Goal: Task Accomplishment & Management: Use online tool/utility

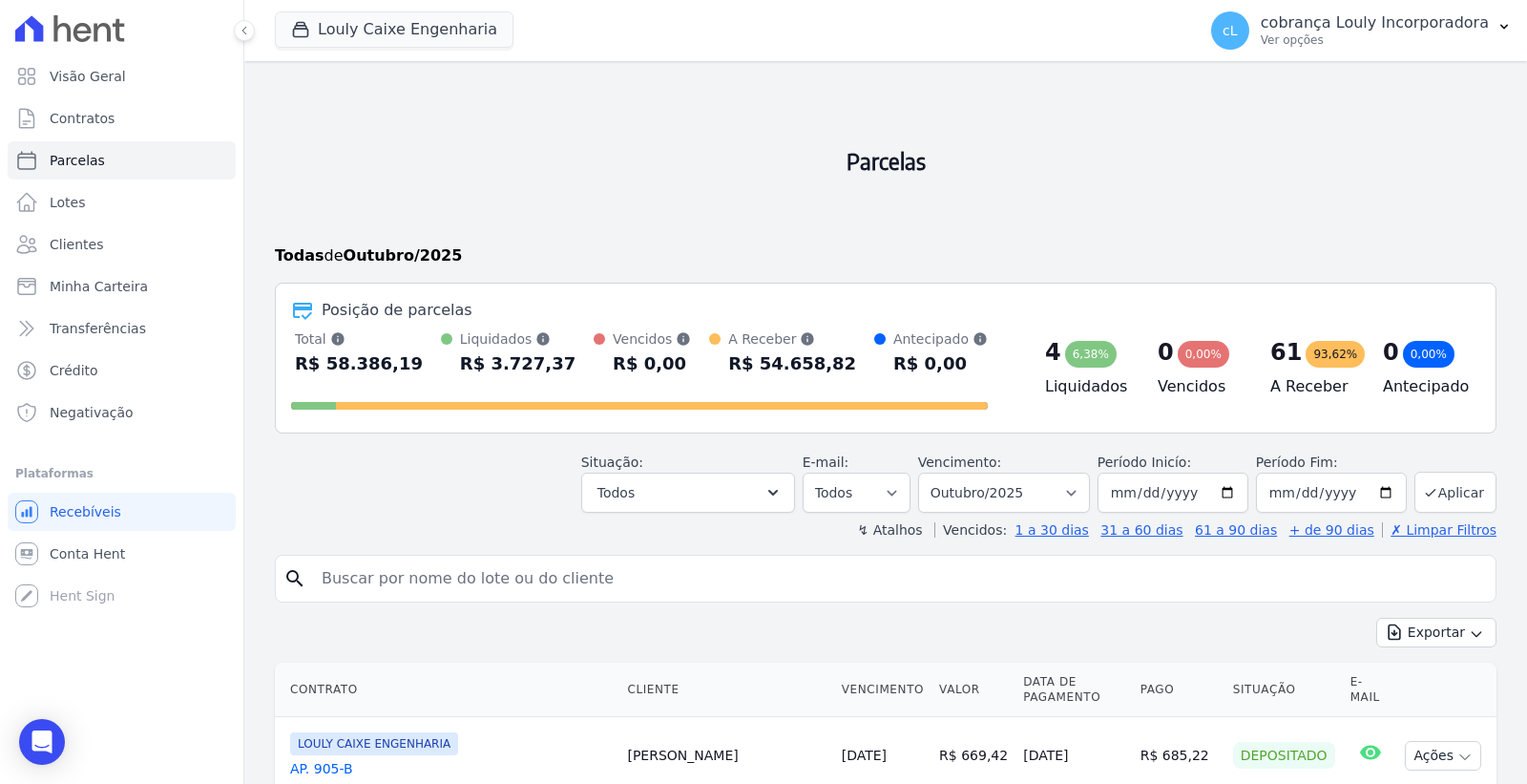
select select
click at [139, 160] on link "Parcelas" at bounding box center [121, 160] width 228 height 38
select select
click at [526, 576] on input "search" at bounding box center [900, 578] width 1179 height 38
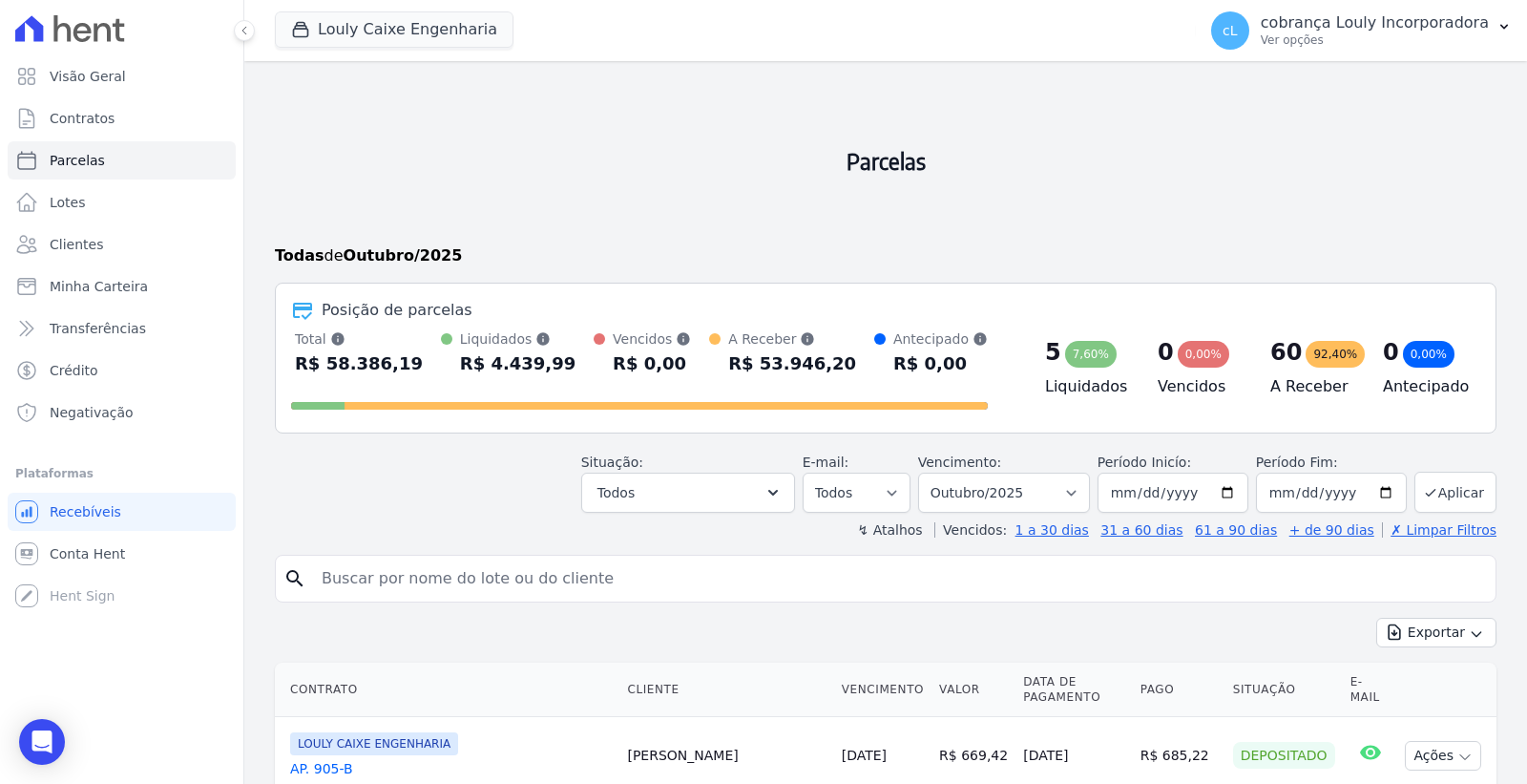
paste input "[PERSON_NAME]"
type input "[PERSON_NAME]"
select select
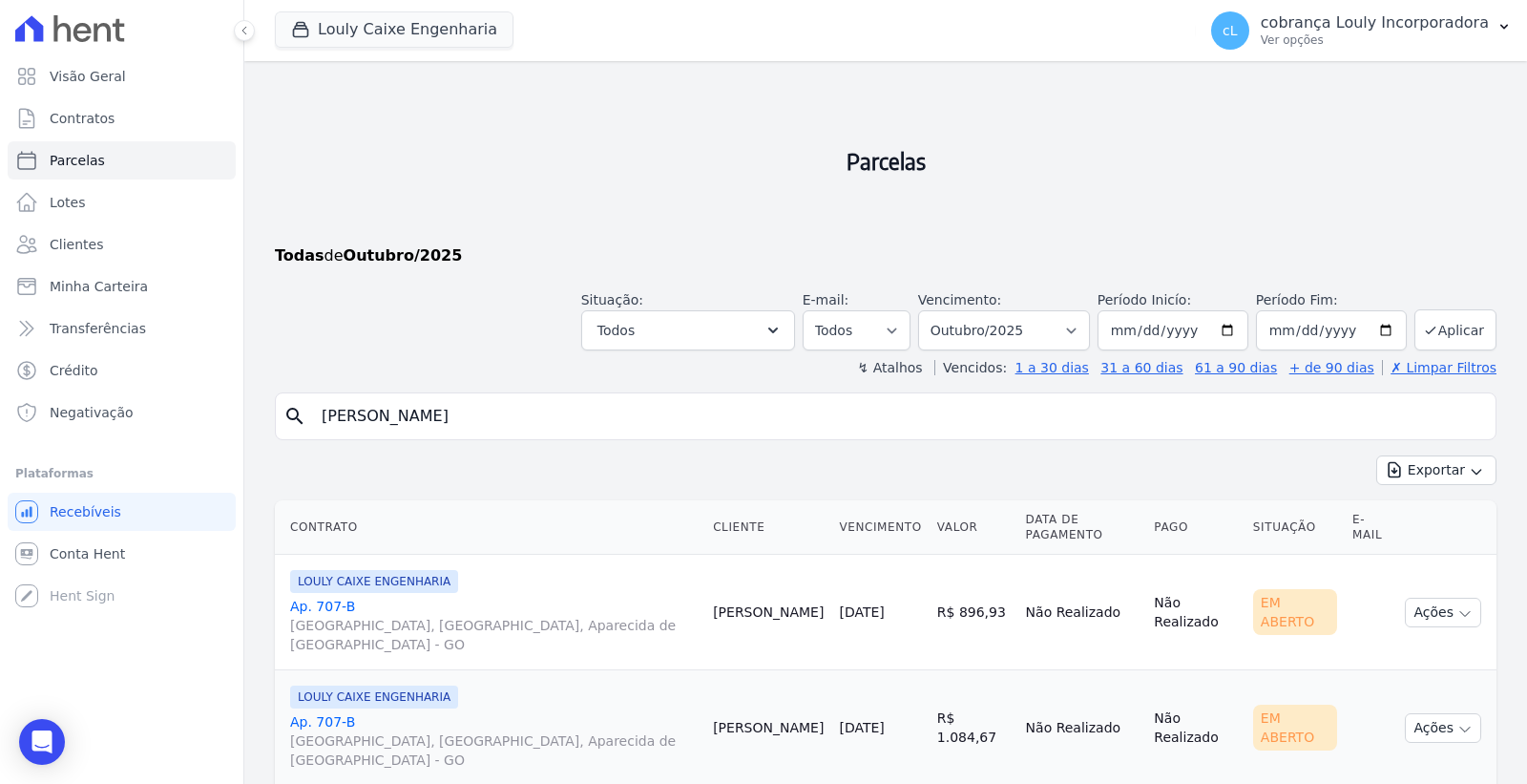
scroll to position [103, 0]
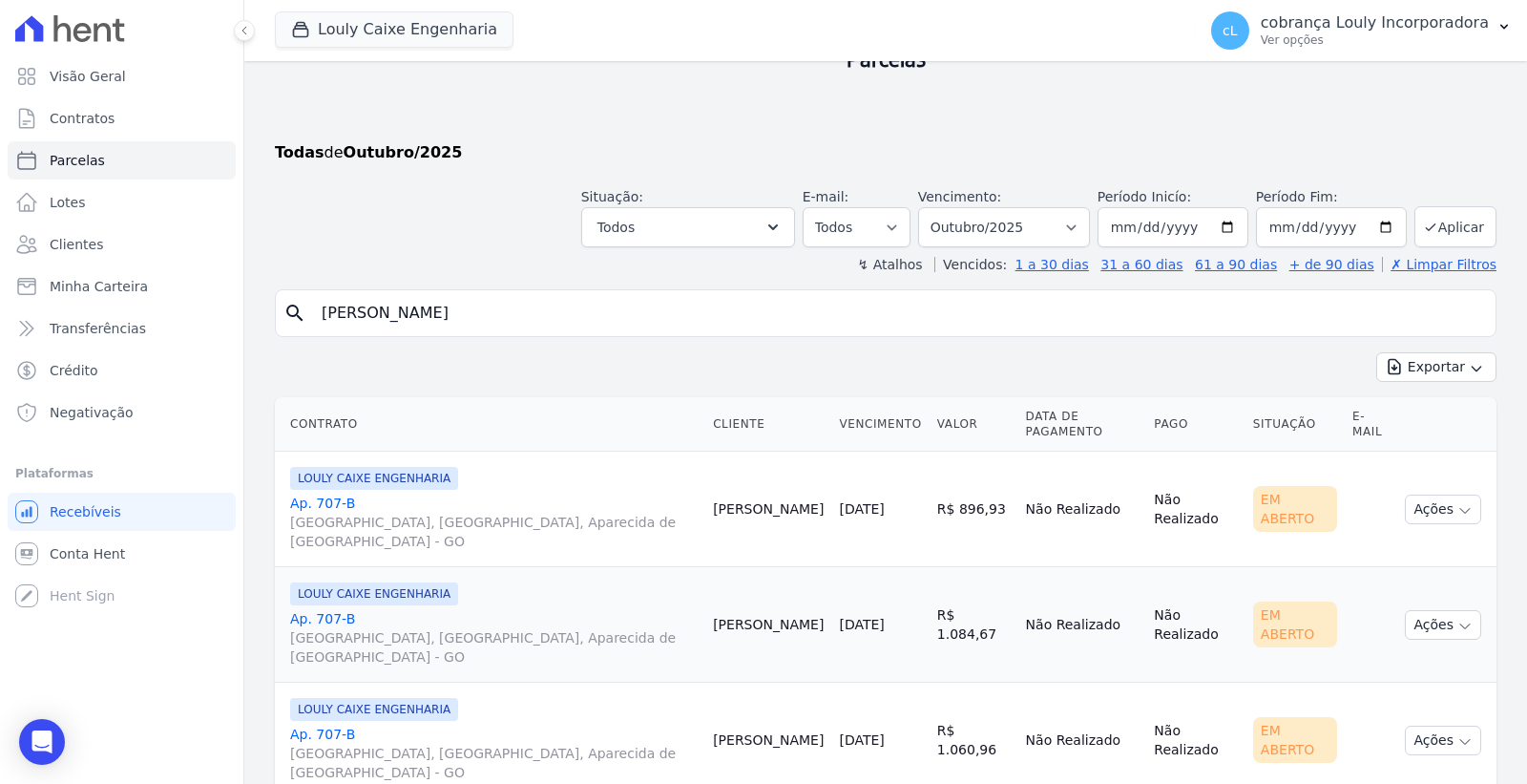
click at [435, 513] on span "[GEOGRAPHIC_DATA], [GEOGRAPHIC_DATA], Aparecida de [GEOGRAPHIC_DATA] - GO" at bounding box center [493, 531] width 407 height 38
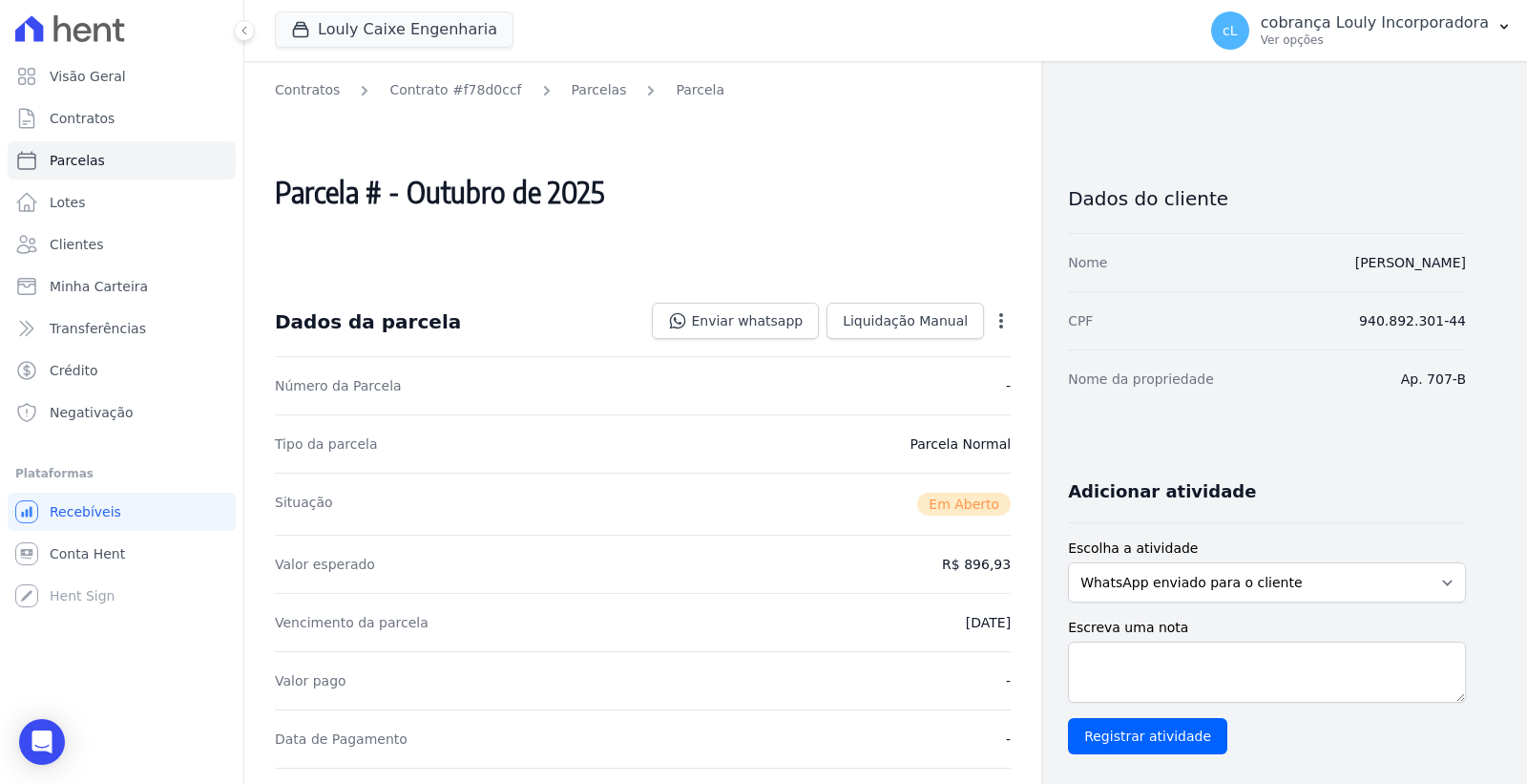
click at [1003, 315] on icon "button" at bounding box center [1001, 321] width 4 height 16
click at [1002, 319] on icon "button" at bounding box center [1001, 321] width 4 height 16
click at [1000, 325] on icon "button" at bounding box center [1001, 321] width 4 height 16
click at [997, 316] on icon "button" at bounding box center [1001, 321] width 20 height 20
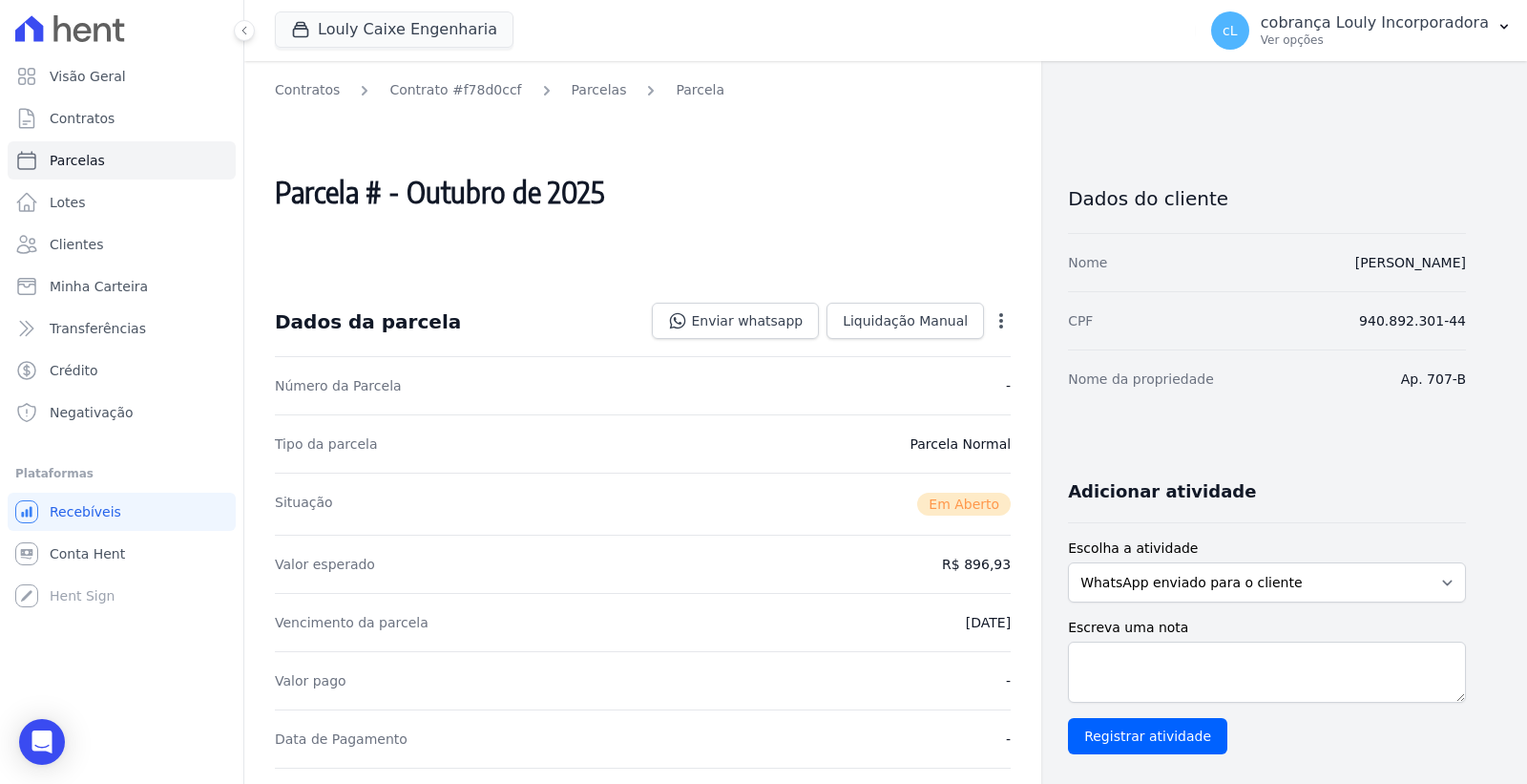
click at [1002, 323] on icon "button" at bounding box center [1001, 321] width 20 height 20
click at [875, 208] on div "Parcela # - Outubro de 2025" at bounding box center [643, 192] width 736 height 168
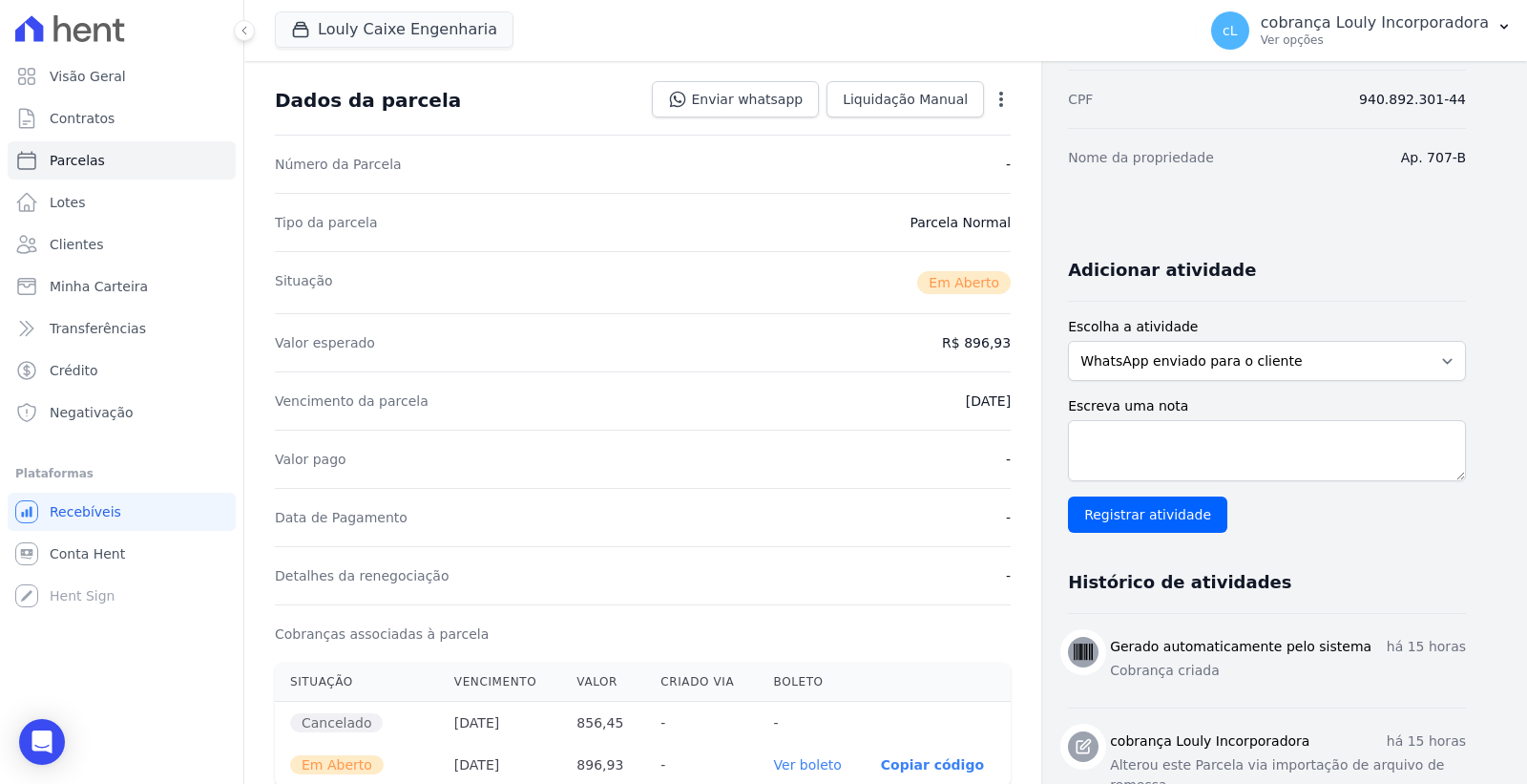
scroll to position [212, 0]
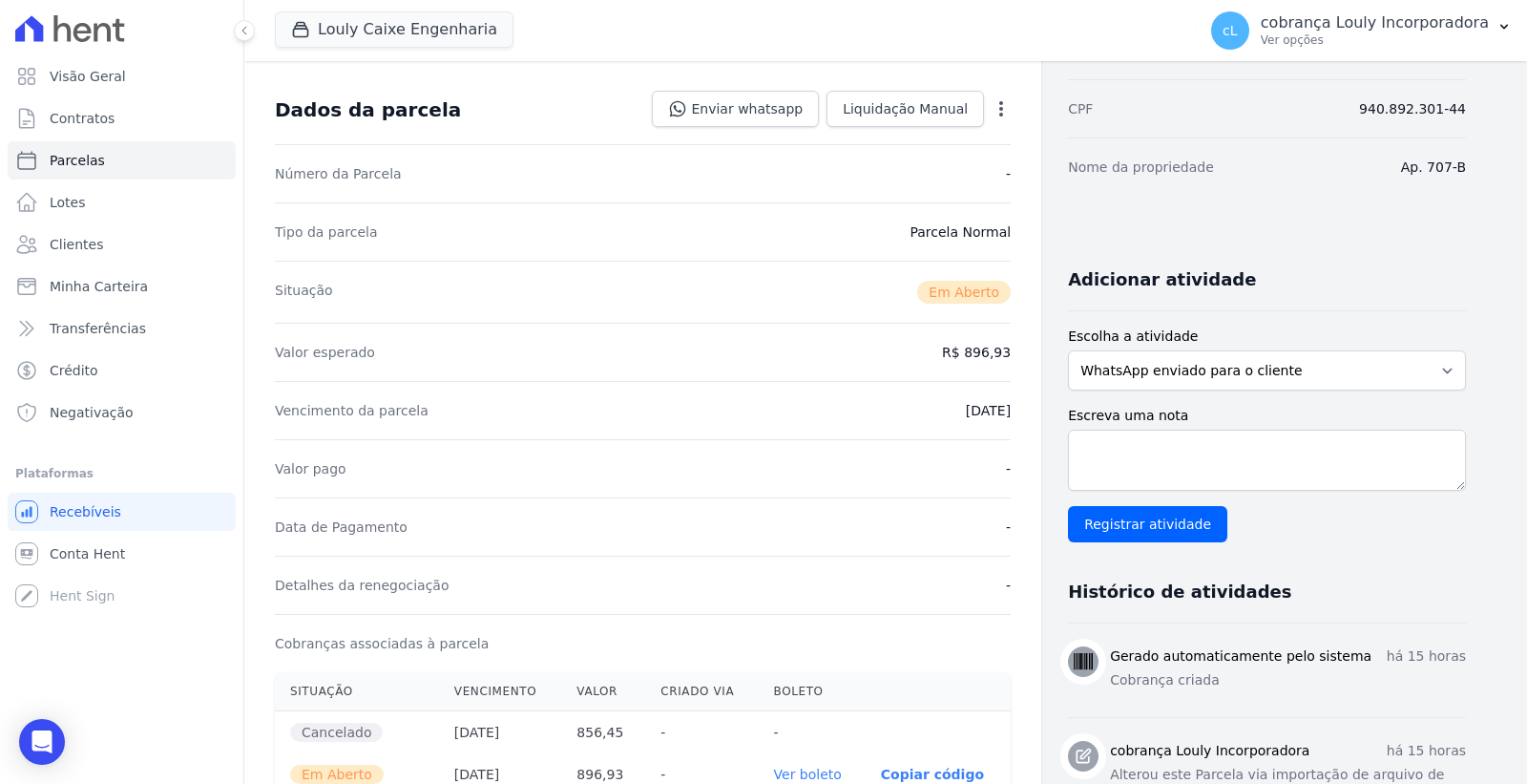
click at [999, 112] on icon "button" at bounding box center [1001, 109] width 20 height 20
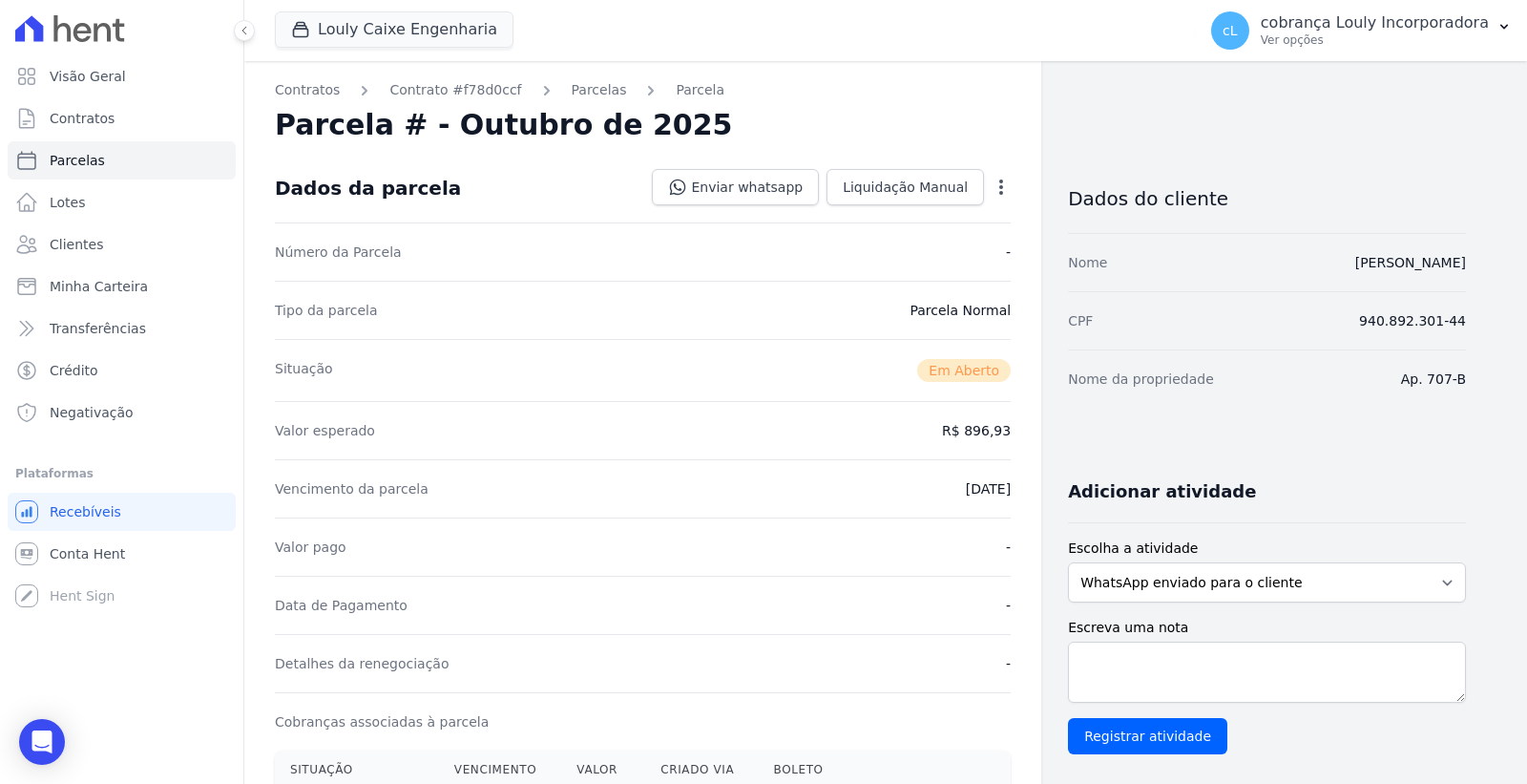
click at [1006, 186] on icon "button" at bounding box center [1001, 187] width 20 height 20
click at [880, 246] on link "Cancelar Cobrança" at bounding box center [919, 247] width 168 height 34
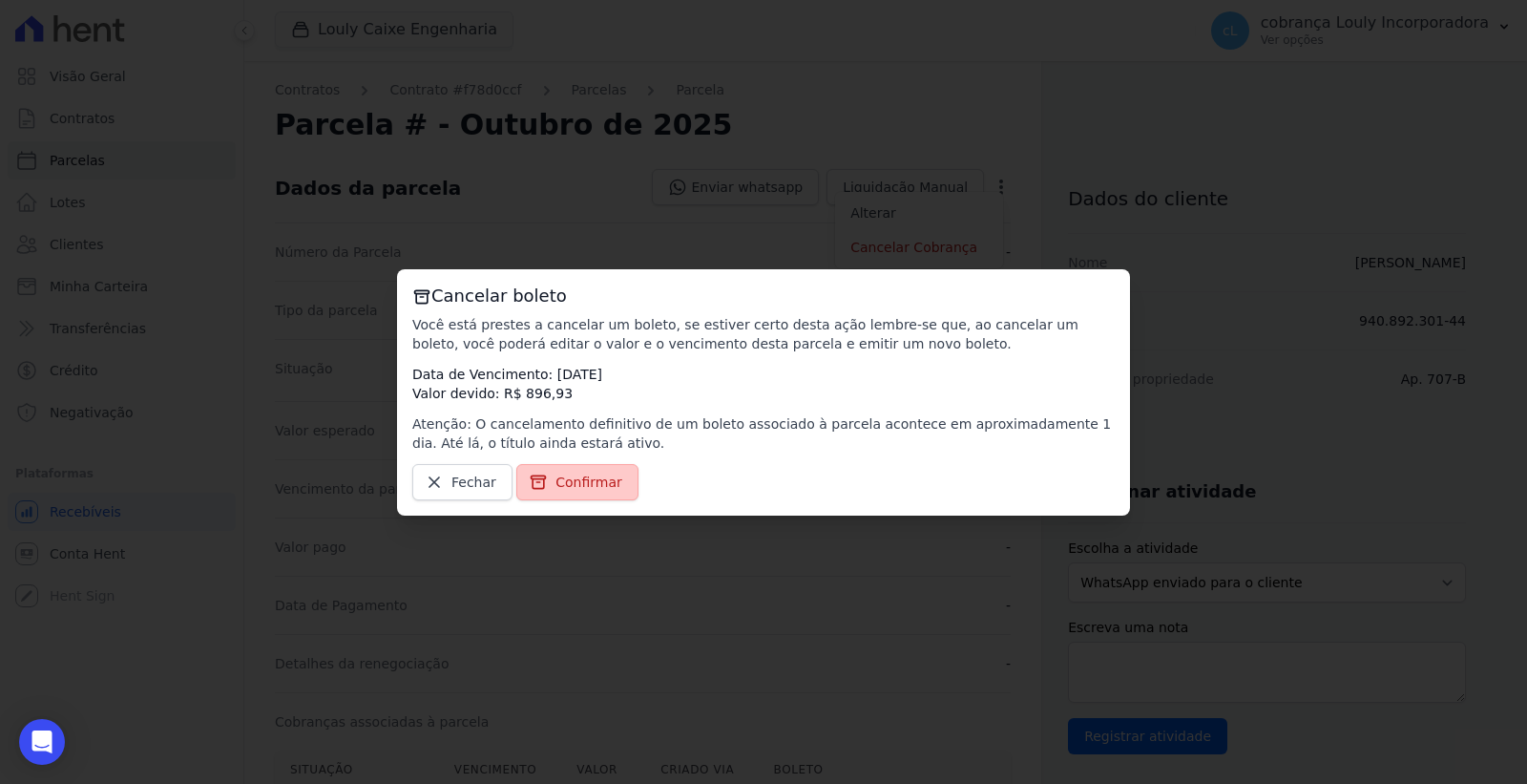
click at [570, 482] on span "Confirmar" at bounding box center [589, 483] width 67 height 20
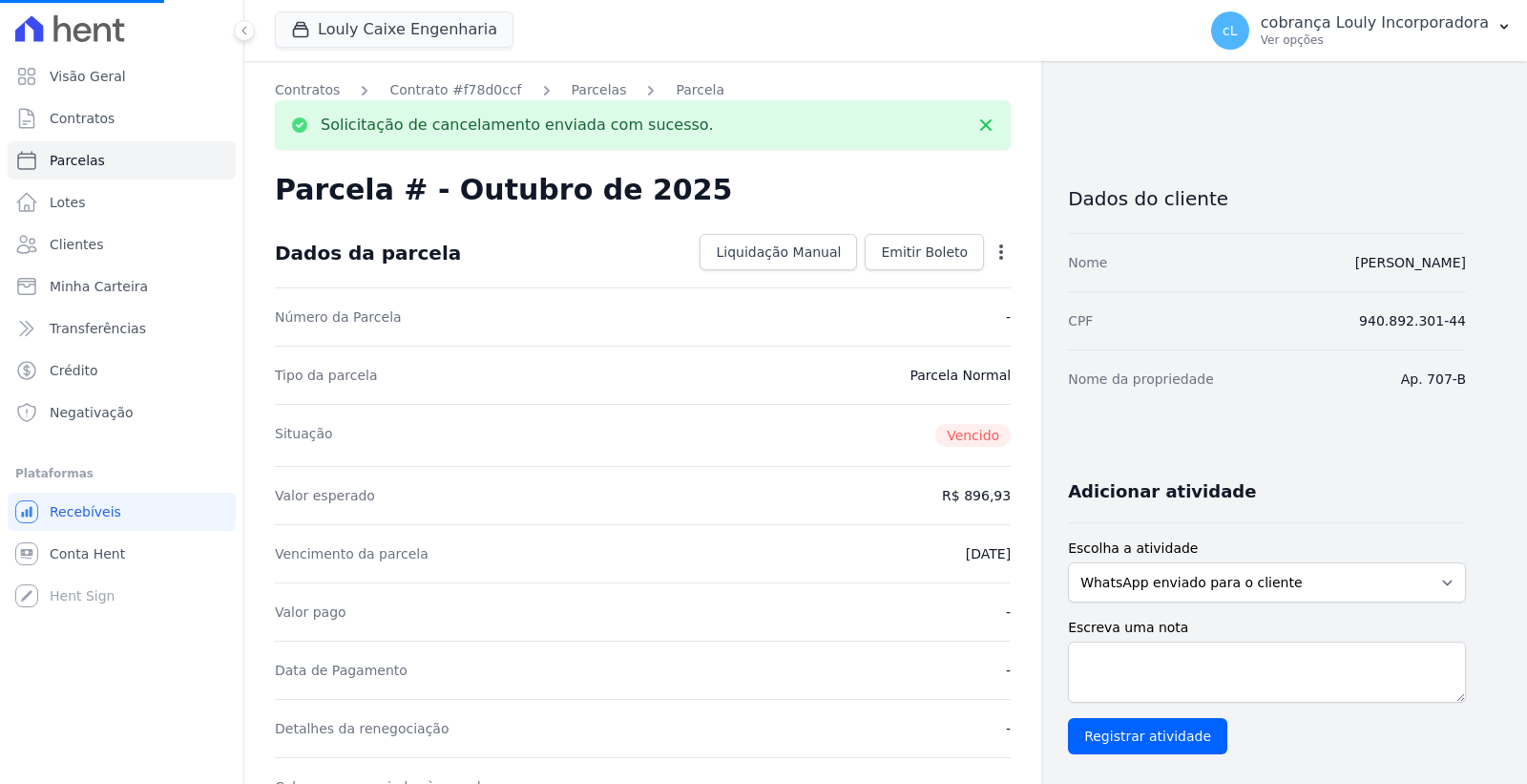
select select
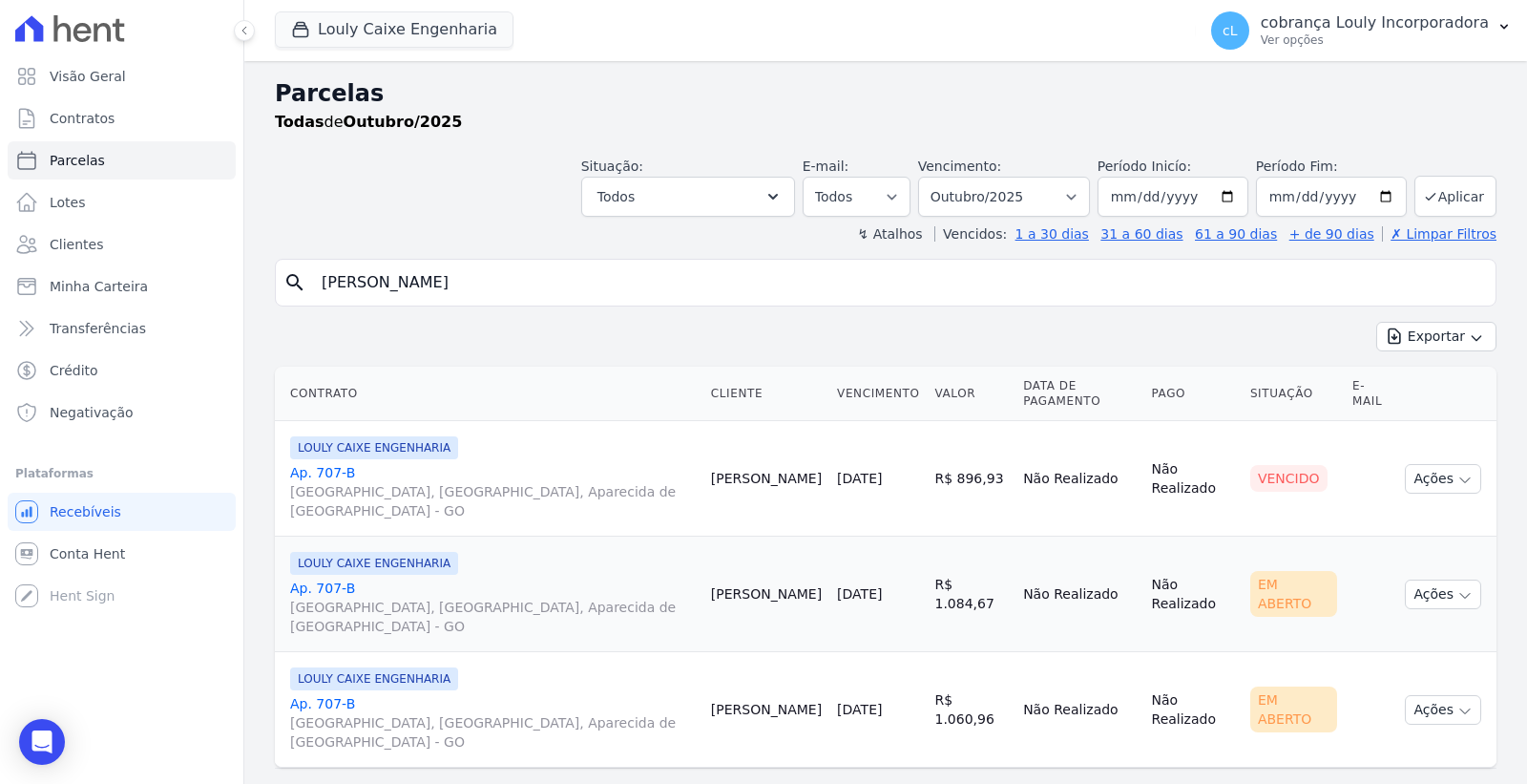
click at [326, 578] on link "Ap. 707-B RUA AUGUSTA, PARQUE DAS NAÇÕES, Aparecida de Goiânia - GO" at bounding box center [492, 607] width 406 height 58
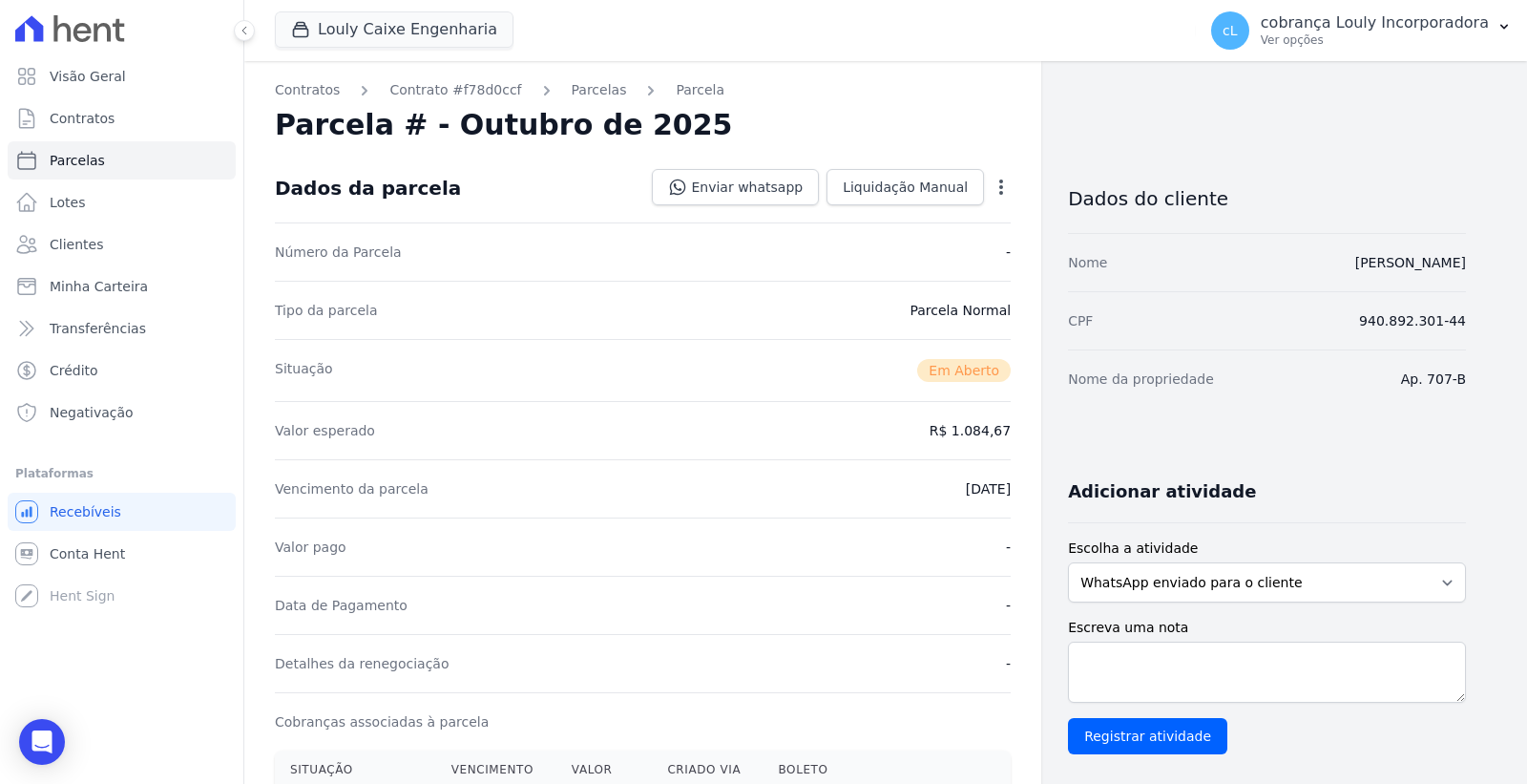
click at [1002, 185] on icon "button" at bounding box center [1001, 187] width 4 height 16
click at [918, 249] on link "Cancelar Cobrança" at bounding box center [919, 247] width 168 height 34
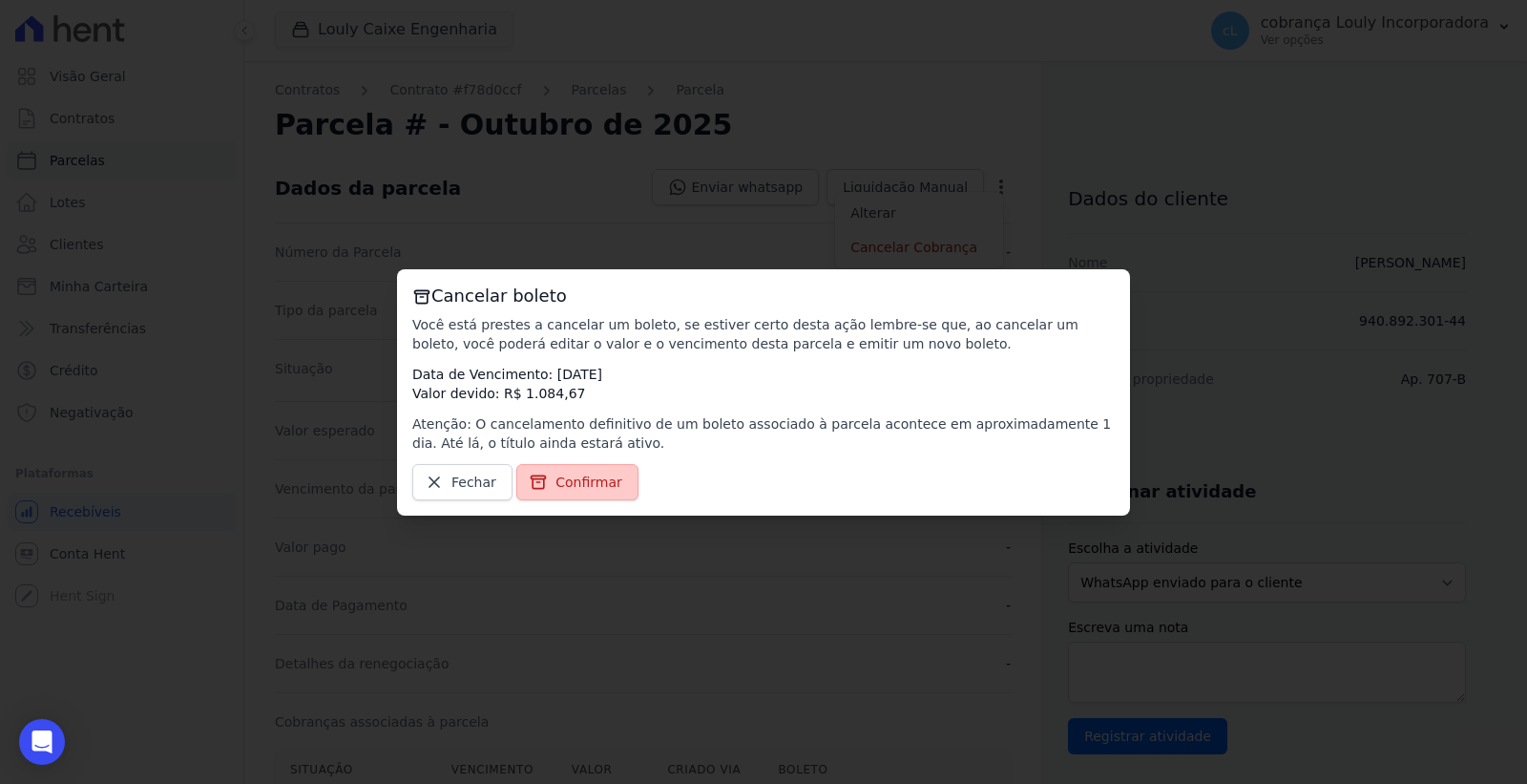
click at [588, 486] on span "Confirmar" at bounding box center [589, 483] width 67 height 20
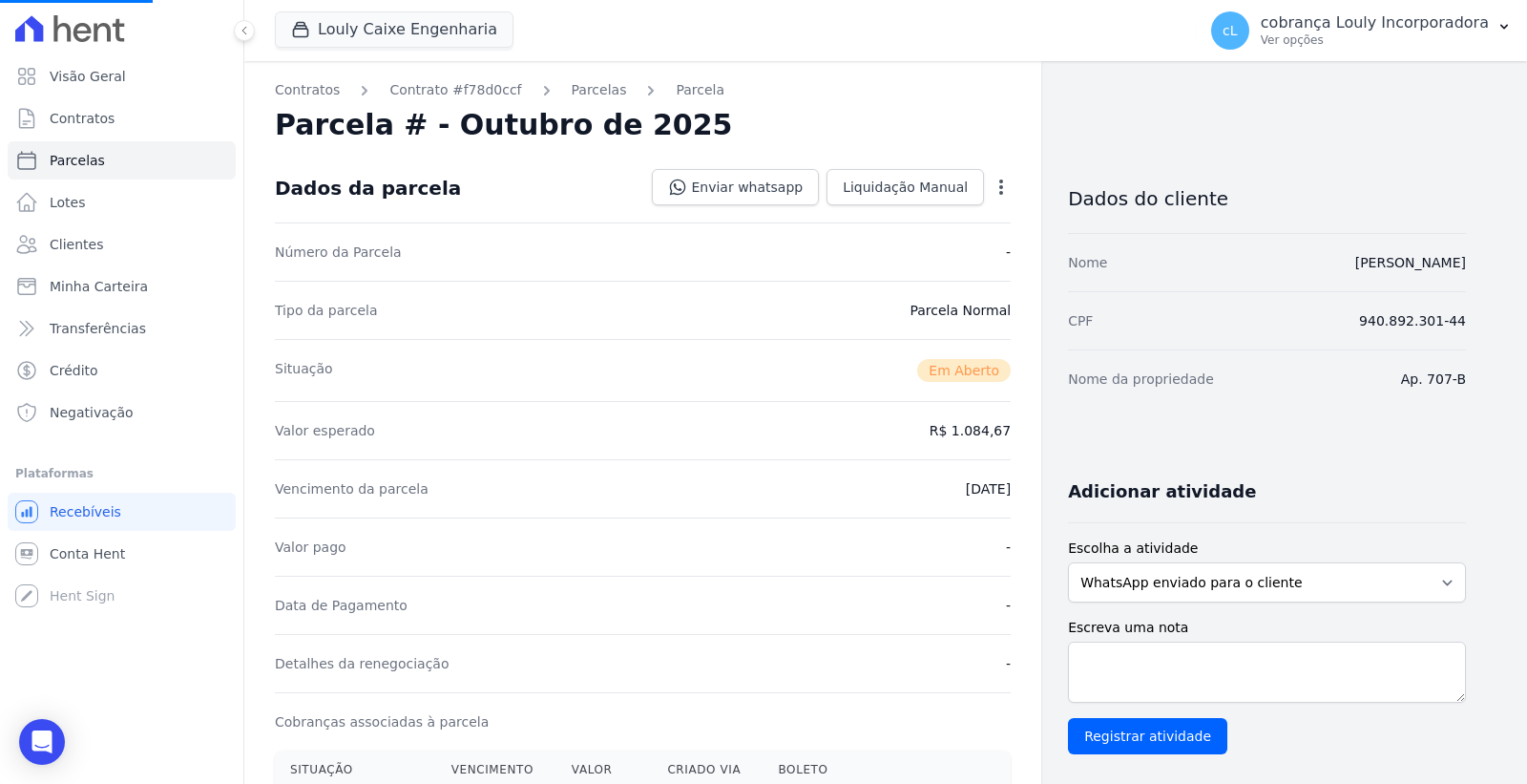
scroll to position [212, 0]
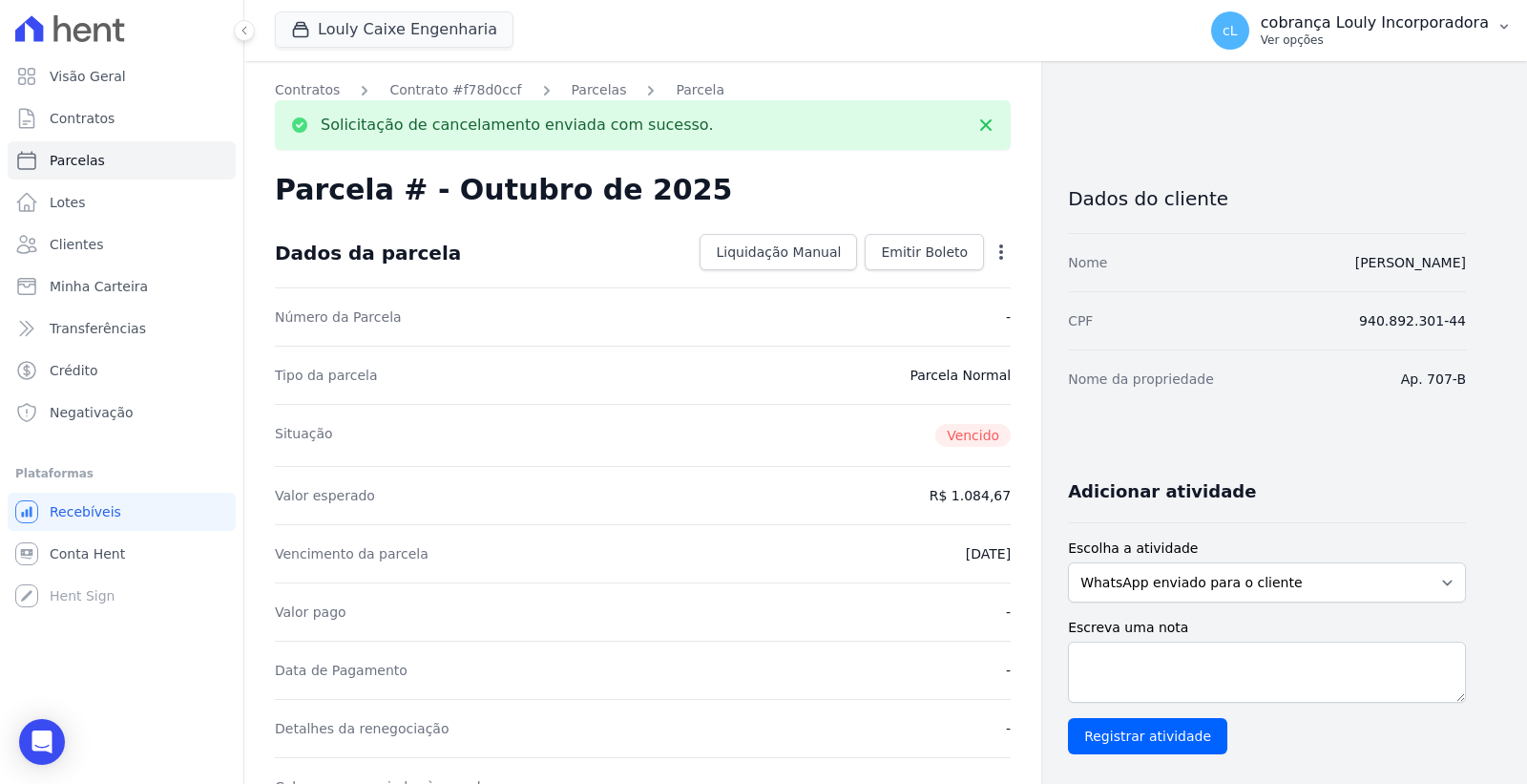
click at [1290, 54] on button "cL cobrança Louly Incorporadora Ver opções" at bounding box center [1362, 30] width 331 height 54
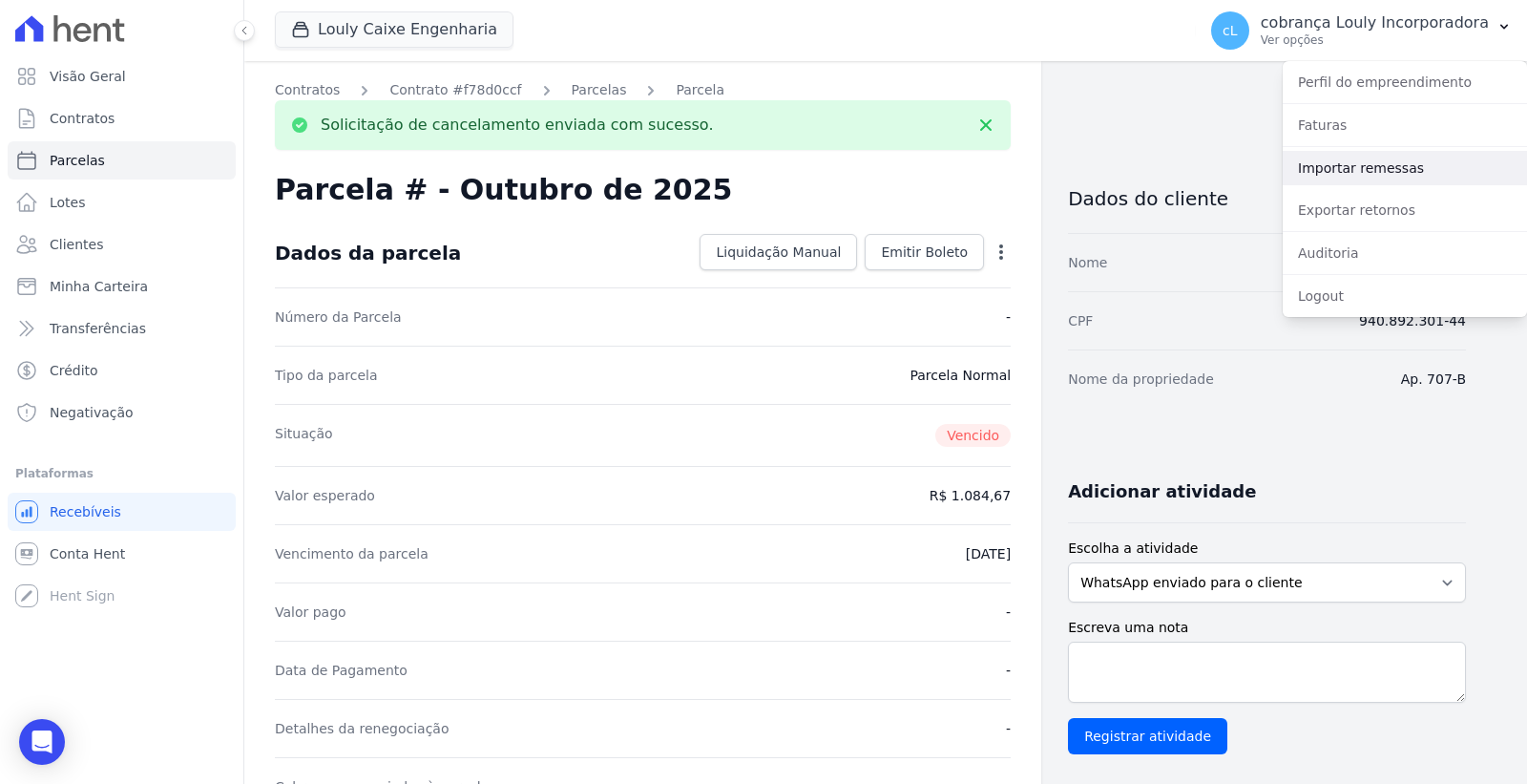
click at [1361, 159] on link "Importar remessas" at bounding box center [1406, 167] width 245 height 34
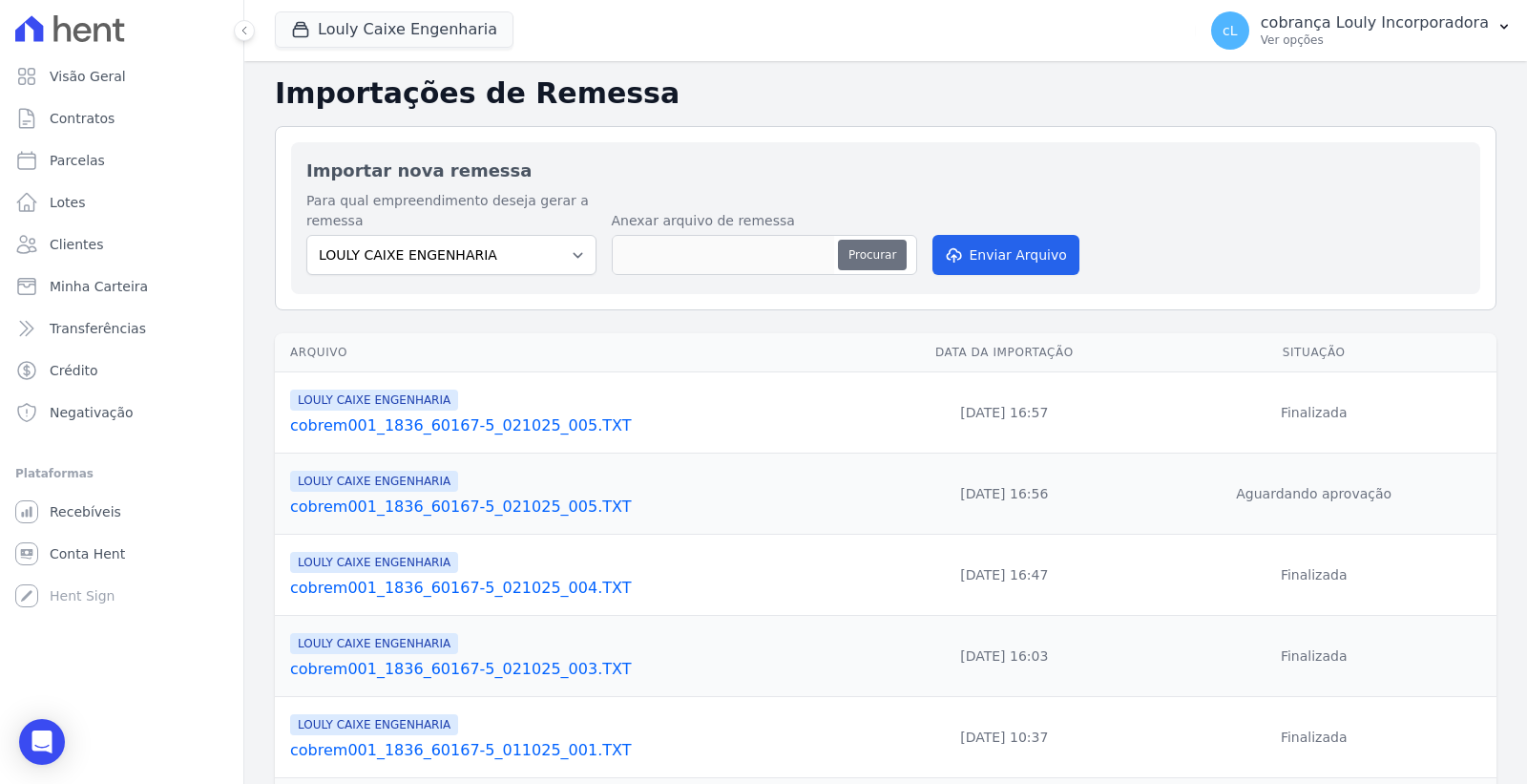
click at [874, 259] on button "Procurar" at bounding box center [872, 254] width 69 height 30
type input "cobrem001_1836_60167-5_031025_001.TXT"
click at [1000, 259] on button "Enviar Arquivo" at bounding box center [1006, 254] width 147 height 40
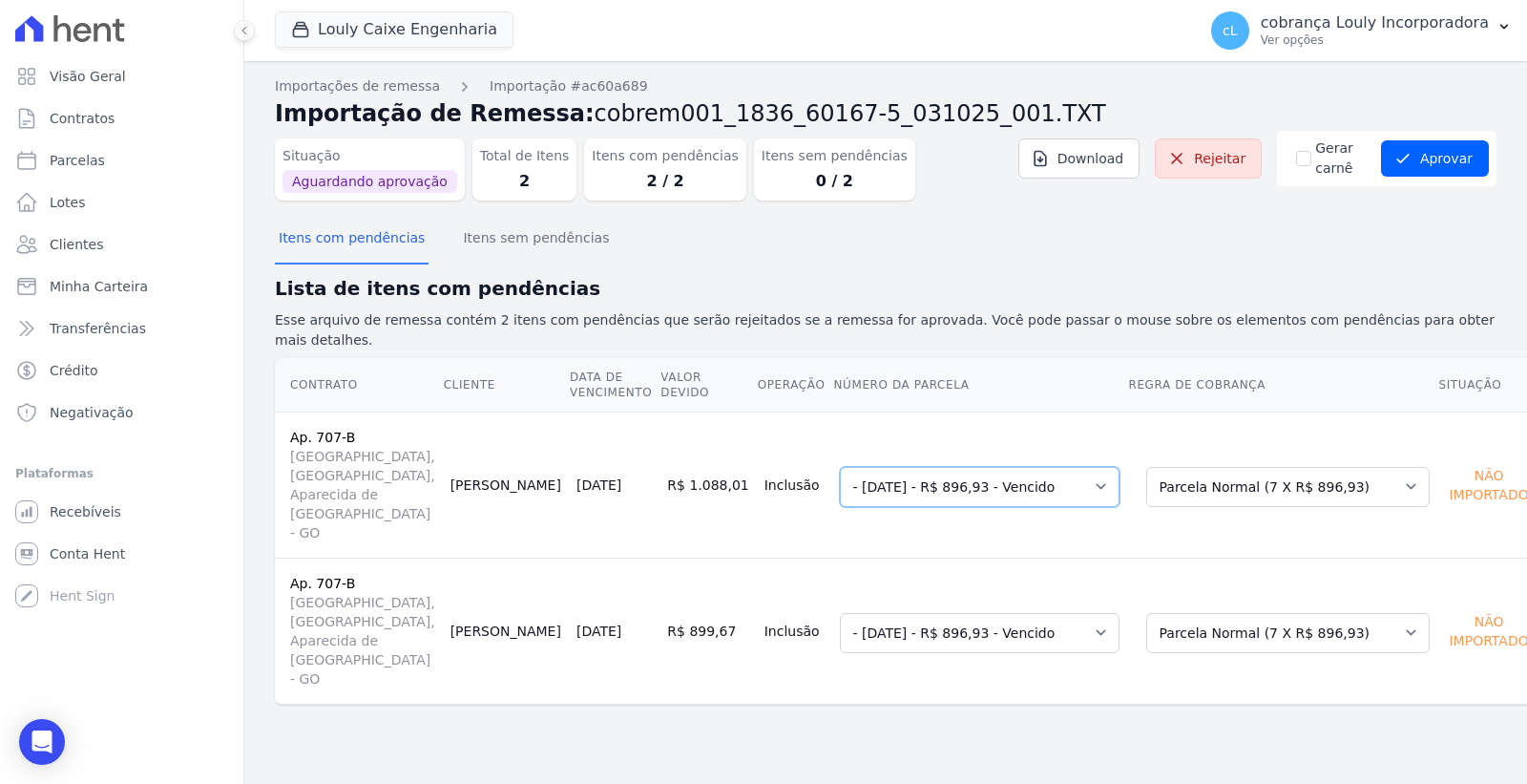
click at [930, 467] on select "Selecione uma 7 - 15/09/2025 - R$ 1.052,58 - Vencido - 03/10/2025 - R$ 896,93 -…" at bounding box center [980, 486] width 280 height 40
click at [923, 613] on select "Selecione uma 7 - 15/09/2025 - R$ 1.052,58 - Vencido - 03/10/2025 - R$ 896,93 -…" at bounding box center [980, 632] width 280 height 40
click at [1249, 613] on select "Selecione uma Nova Parcela Avulsa Parcela Avulsa Existente Parcela Normal (25 X…" at bounding box center [1288, 632] width 284 height 40
click at [1018, 492] on td "Selecione uma 7 - [DATE] - R$ 1.052,58 - Vencido - [DATE] - R$ 896,93 - Vencido" at bounding box center [979, 484] width 295 height 146
click at [1187, 467] on select "Selecione uma Nova Parcela Avulsa Parcela Avulsa Existente Parcela Normal (25 X…" at bounding box center [1288, 486] width 284 height 40
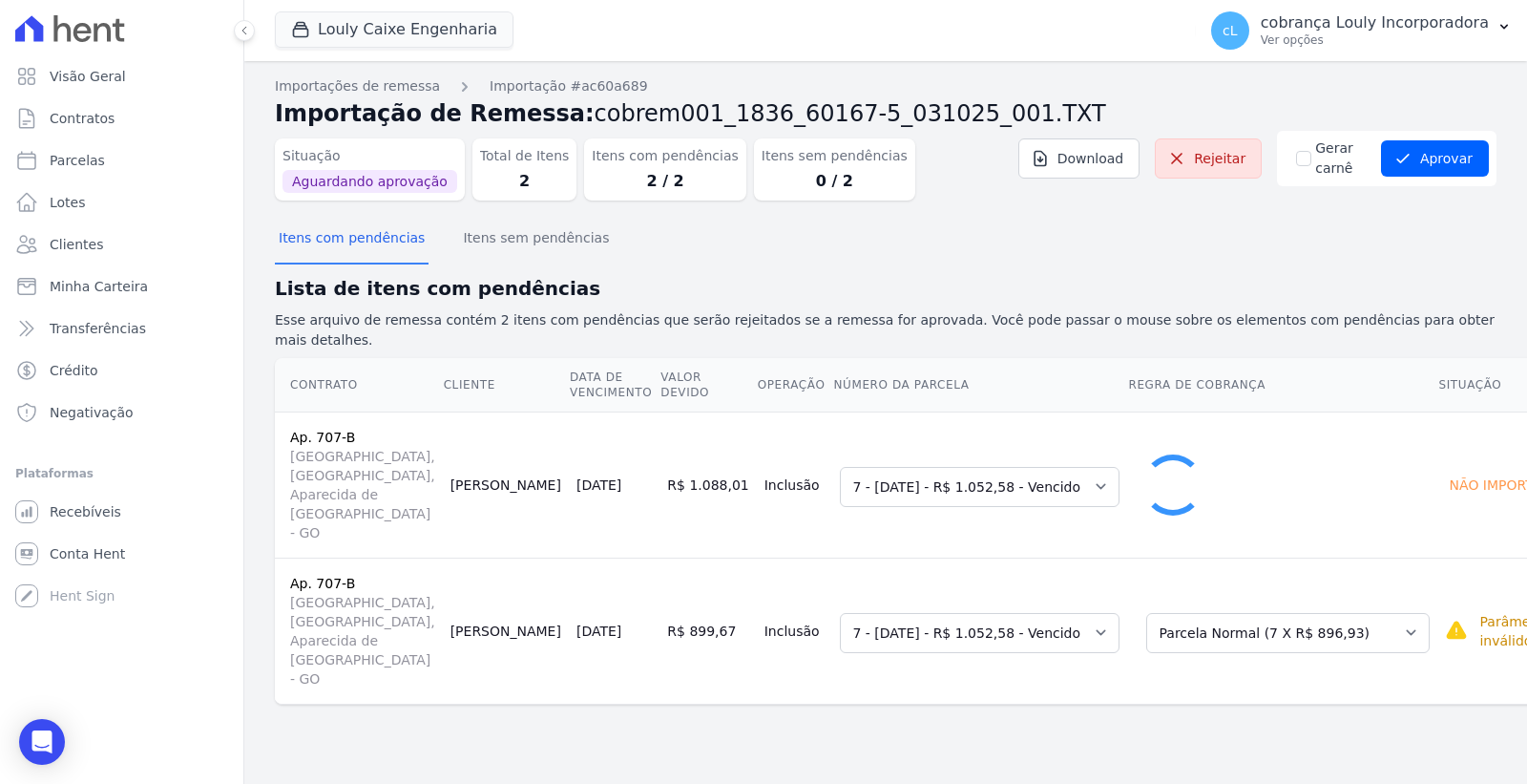
select select "0"
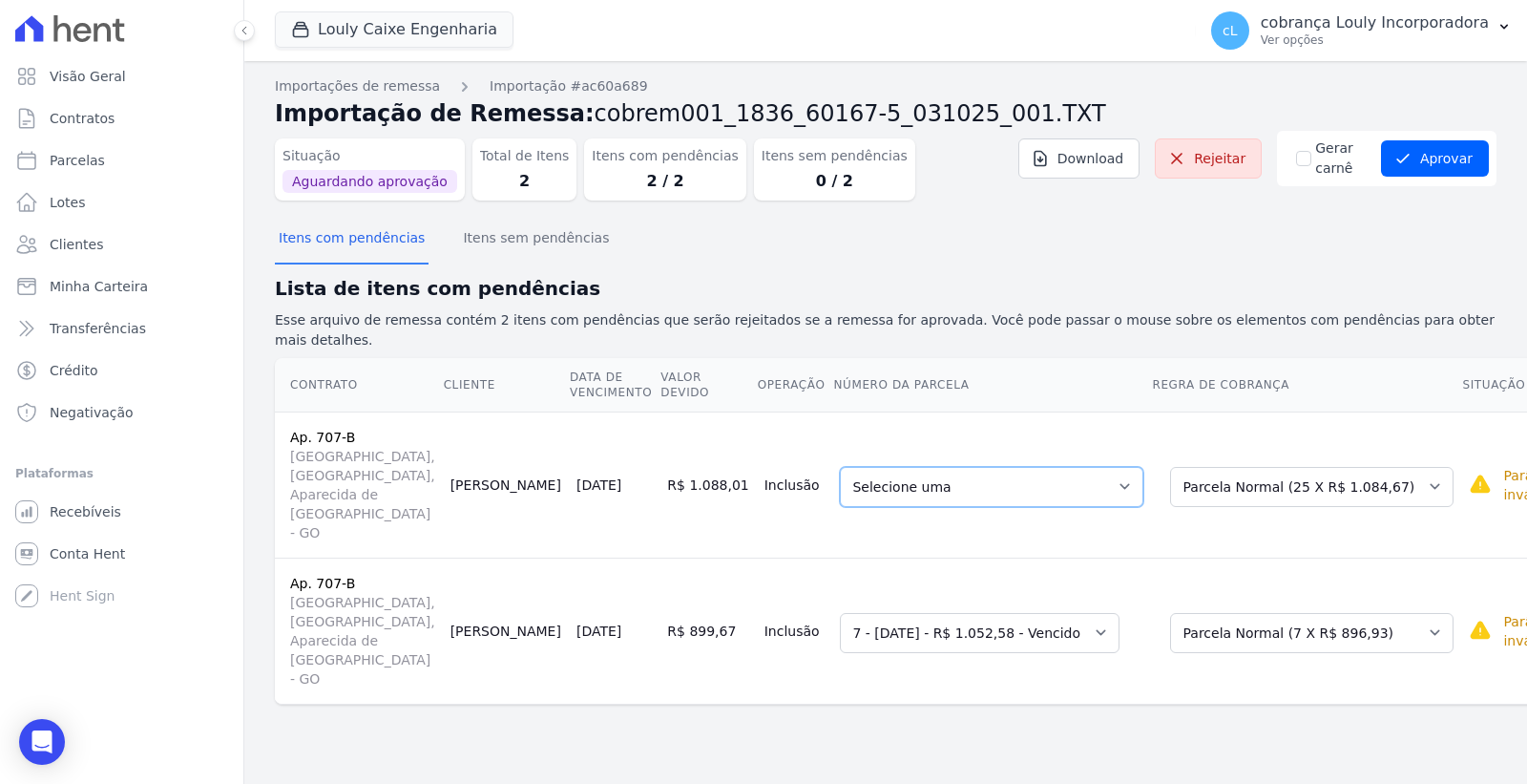
click at [991, 467] on select "Selecione uma - [DATE] - R$ 1.084,67 - Vencido 3 - [DATE] - R$ 1.084,67 - Agend…" at bounding box center [992, 486] width 303 height 40
click at [966, 467] on select "Selecione uma - [DATE] - R$ 1.084,67 - Vencido 3 - [DATE] - R$ 1.084,67 - Agend…" at bounding box center [992, 486] width 303 height 40
click at [1166, 254] on div "Itens com pendências Itens sem pendências" at bounding box center [886, 239] width 1222 height 47
click at [1010, 467] on select "Selecione uma 7 - [DATE] - R$ 1.052,58 - Vencido - [DATE] - R$ 896,93 - Vencido" at bounding box center [980, 486] width 280 height 40
click at [1176, 467] on select "Selecione uma Nova Parcela Avulsa Parcela Avulsa Existente Parcela Normal (25 X…" at bounding box center [1313, 486] width 284 height 40
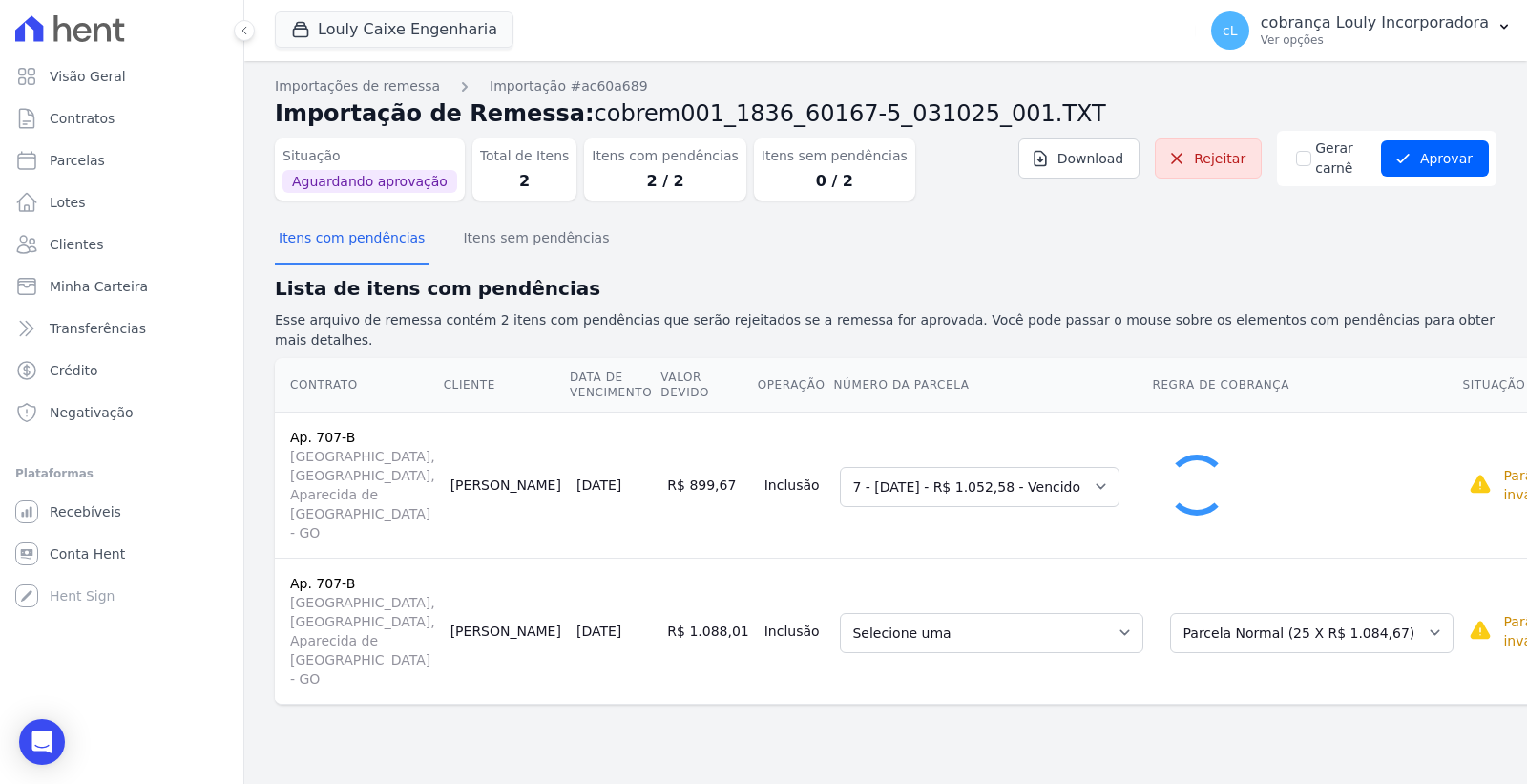
select select "0"
click at [942, 468] on select "Selecione uma - 03/10/2025 - R$ 1.084,67 - Vencido 3 - 15/11/2025 - R$ 1.084,67…" at bounding box center [992, 486] width 303 height 40
click at [980, 613] on select "Selecione uma - 03/10/2025 - R$ 1.084,67 - Vencido 3 - 15/11/2025 - R$ 1.084,67…" at bounding box center [992, 632] width 303 height 40
click at [1224, 613] on select "Selecione uma Nova Parcela Avulsa Parcela Avulsa Existente Parcela Normal (25 X…" at bounding box center [1313, 632] width 284 height 40
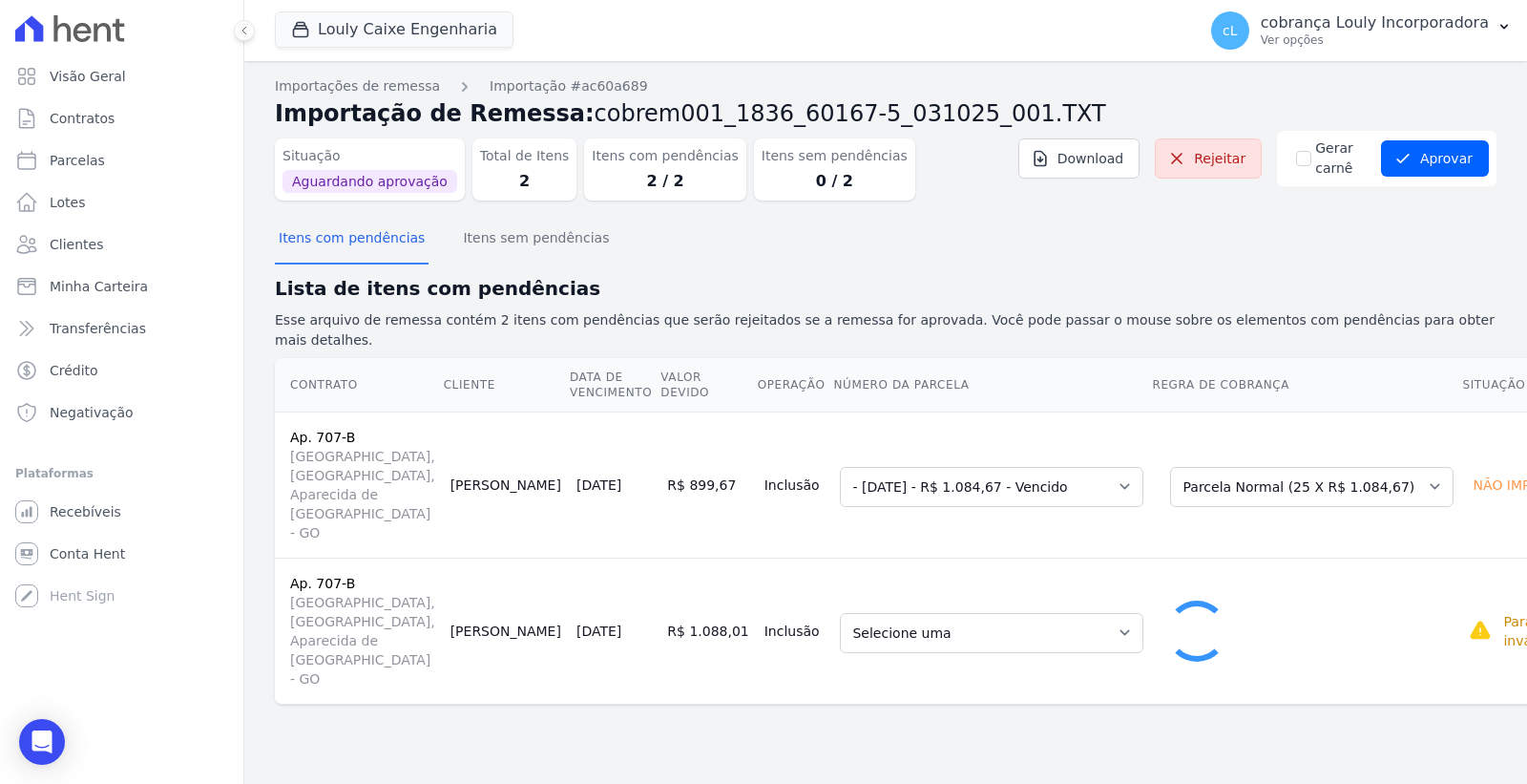
select select "5473586"
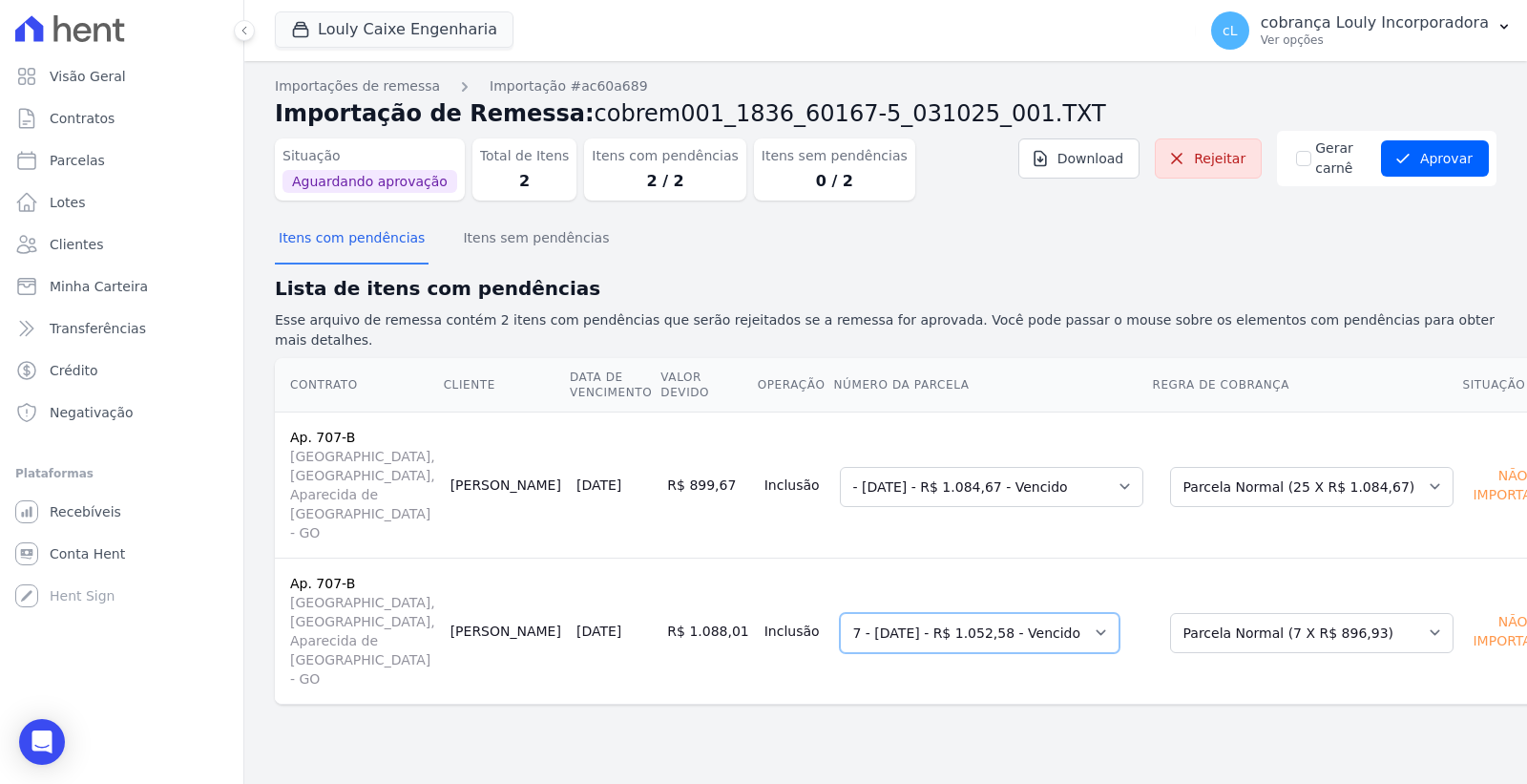
click at [971, 613] on select "Selecione uma 7 - 15/09/2025 - R$ 1.052,58 - Vencido - 03/10/2025 - R$ 896,93 -…" at bounding box center [980, 632] width 280 height 40
click at [840, 613] on select "Selecione uma 7 - 15/09/2025 - R$ 1.052,58 - Vencido - 03/10/2025 - R$ 896,93 -…" at bounding box center [980, 632] width 280 height 40
click at [1036, 467] on select "Selecione uma - 03/10/2025 - R$ 1.084,67 - Vencido 3 - 15/11/2025 - R$ 1.084,67…" at bounding box center [992, 486] width 303 height 40
click at [1276, 262] on section "Itens com pendências Itens sem pendências Lista de itens com pendências Esse ar…" at bounding box center [886, 459] width 1222 height 488
click at [1223, 467] on select "Selecione uma Nova Parcela Avulsa Parcela Avulsa Existente Parcela Normal (25 X…" at bounding box center [1313, 486] width 284 height 40
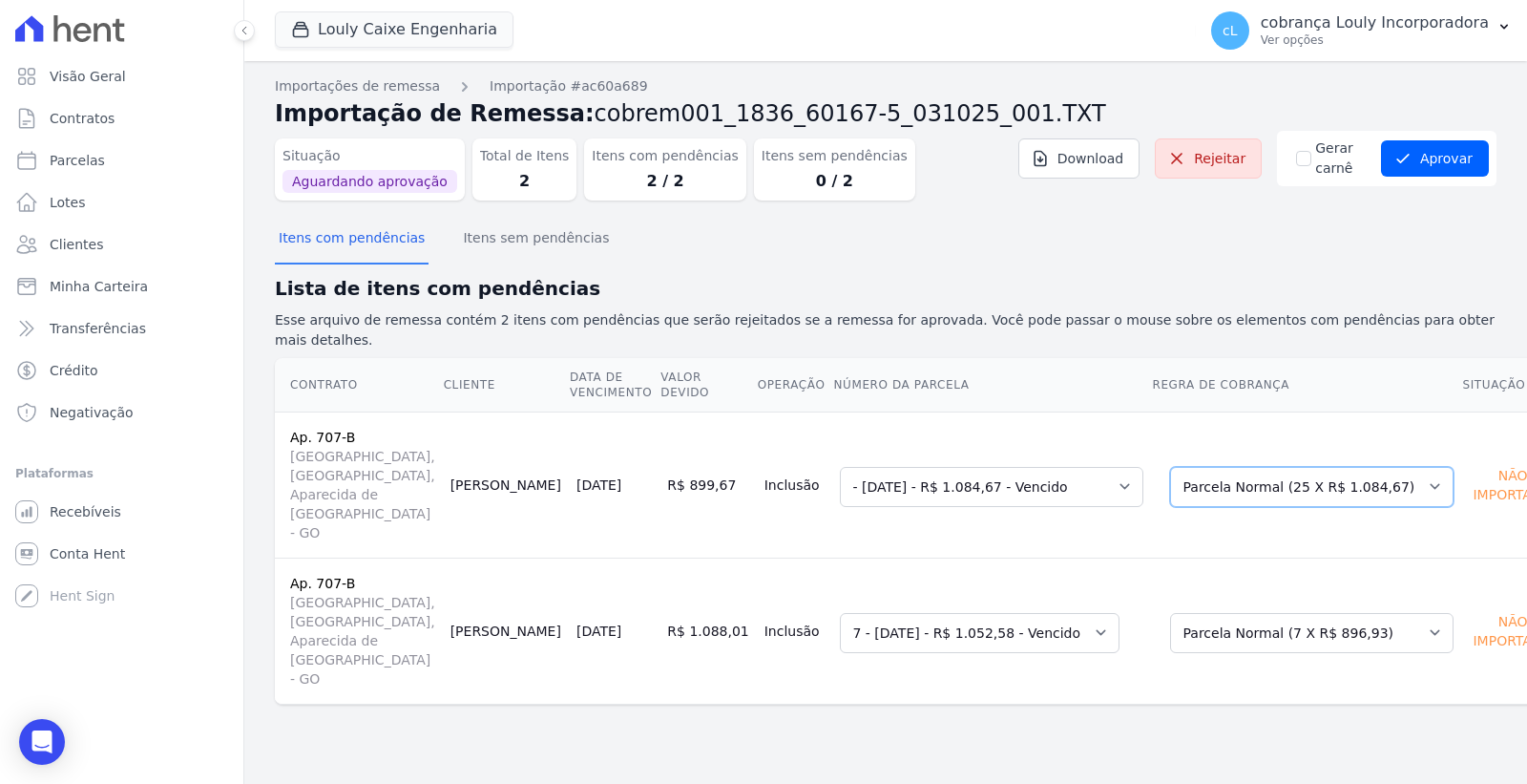
click at [1223, 467] on select "Selecione uma Nova Parcela Avulsa Parcela Avulsa Existente Parcela Normal (25 X…" at bounding box center [1313, 486] width 284 height 40
click at [1043, 467] on select "Selecione uma - 03/10/2025 - R$ 1.084,67 - Vencido 3 - 15/11/2025 - R$ 1.084,67…" at bounding box center [992, 486] width 303 height 40
click at [1324, 290] on h2 "Lista de itens com pendências" at bounding box center [886, 288] width 1222 height 28
click at [79, 158] on span "Parcelas" at bounding box center [77, 161] width 56 height 20
select select
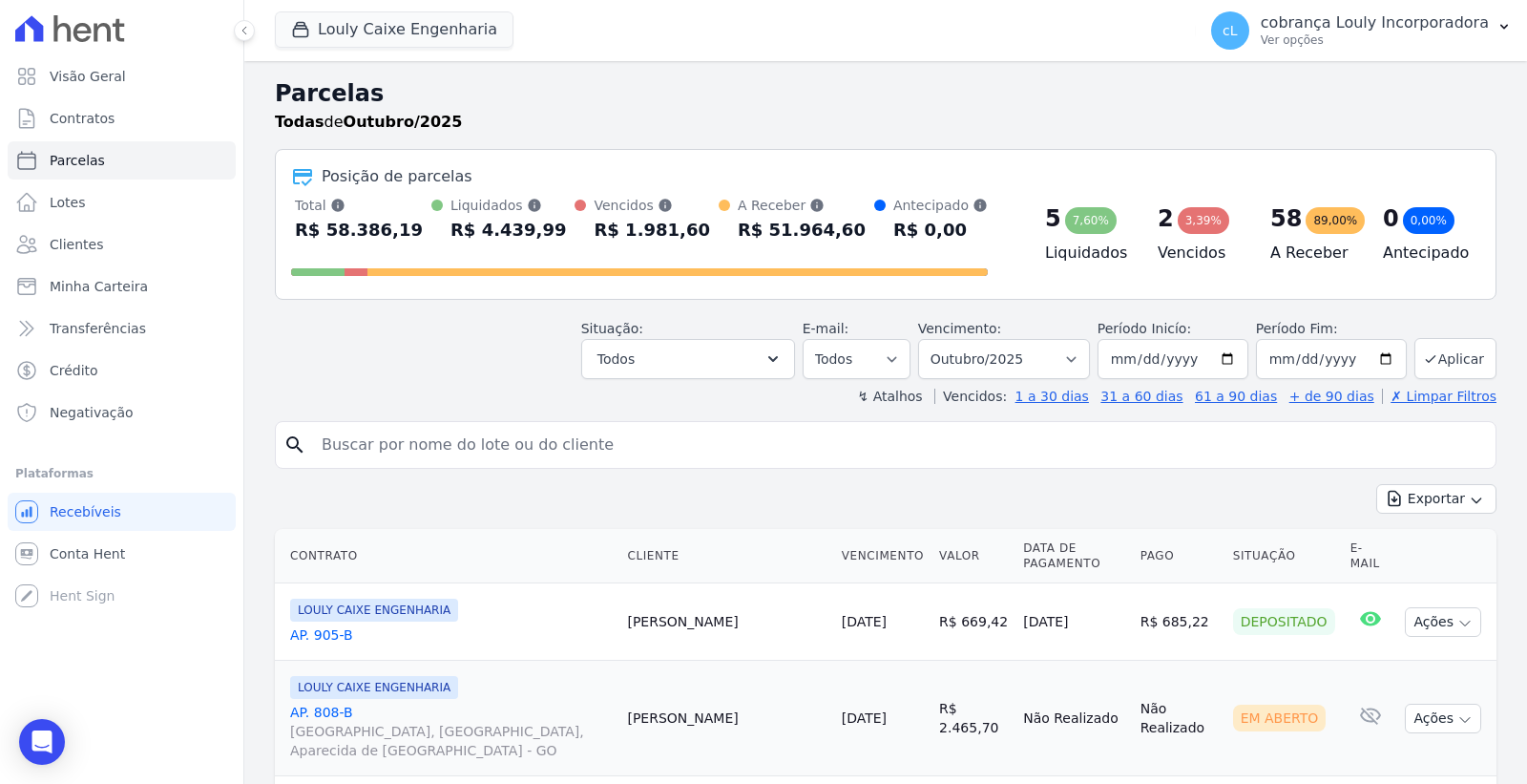
click at [399, 439] on input "search" at bounding box center [900, 444] width 1179 height 38
paste input "[PERSON_NAME]"
type input "[PERSON_NAME]"
select select
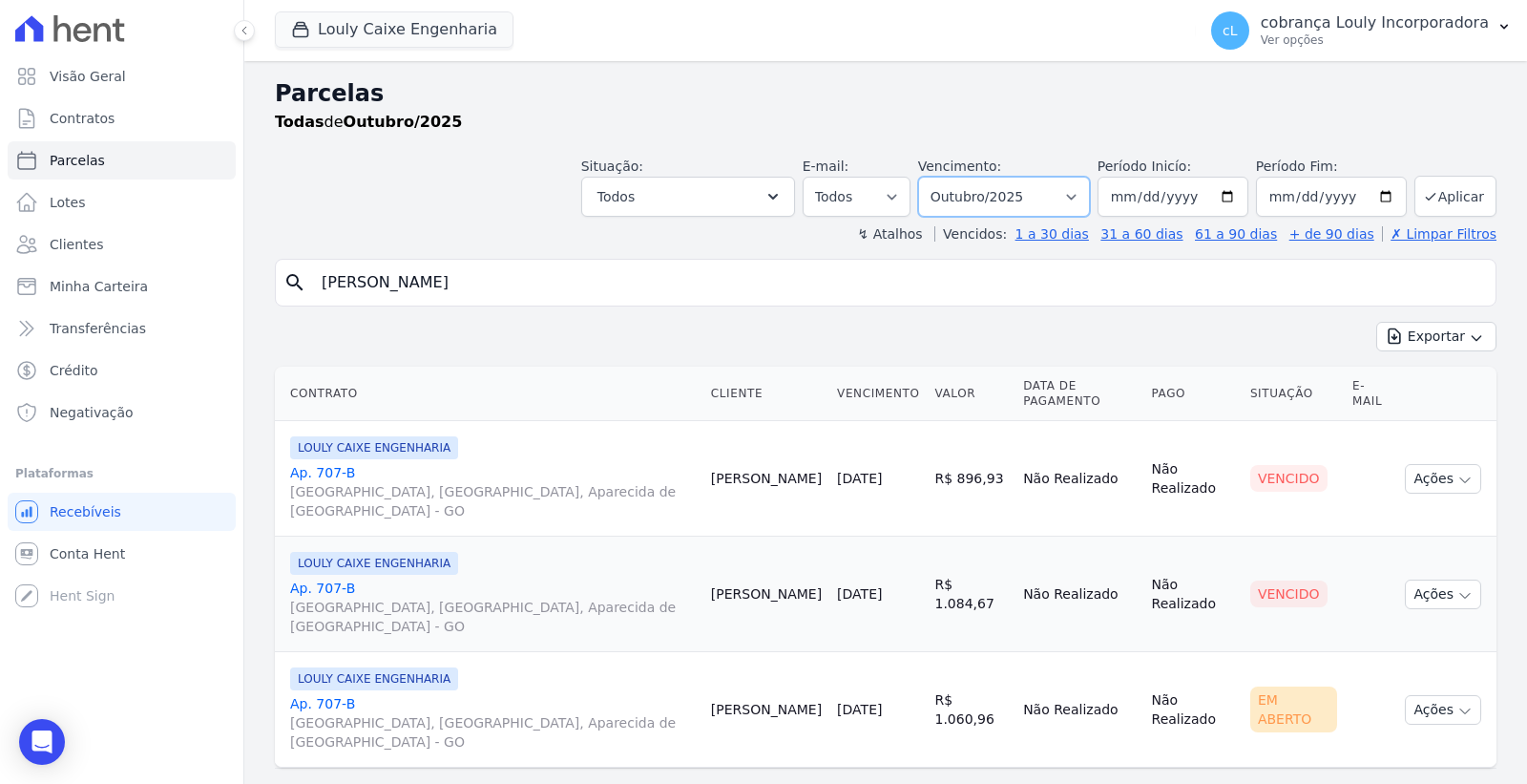
click at [1034, 194] on select "Filtrar por período ──────── Todos os meses Setembro/2024 Outubro/2024 Novembro…" at bounding box center [1004, 196] width 172 height 40
select select "09/2025"
click at [947, 176] on select "Filtrar por período ──────── Todos os meses Setembro/2024 Outubro/2024 Novembro…" at bounding box center [1004, 196] width 172 height 40
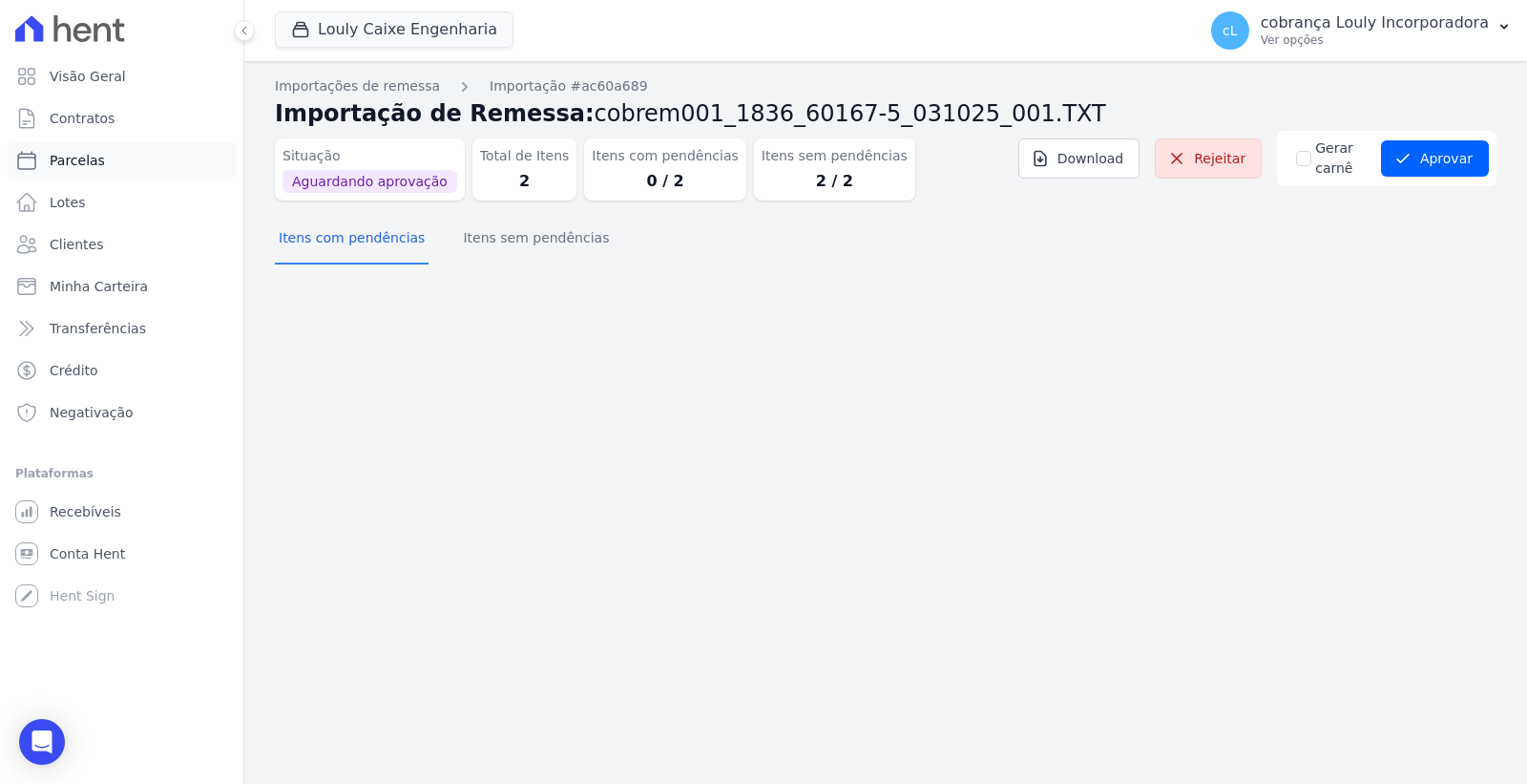
click at [67, 163] on span "Parcelas" at bounding box center [77, 161] width 56 height 20
select select
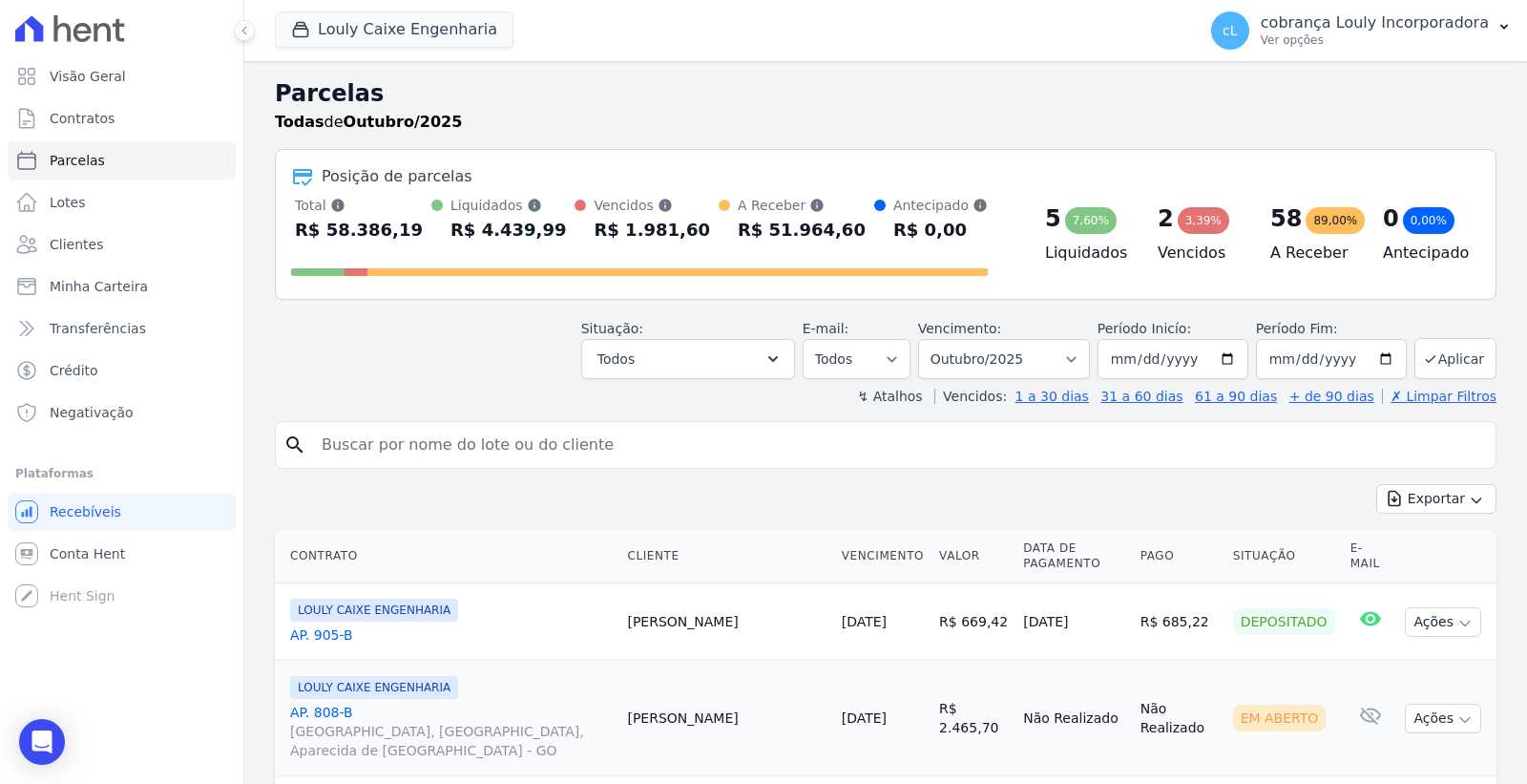
click at [402, 444] on input "search" at bounding box center [900, 444] width 1179 height 38
paste input "[PERSON_NAME]"
type input "[PERSON_NAME]"
select select
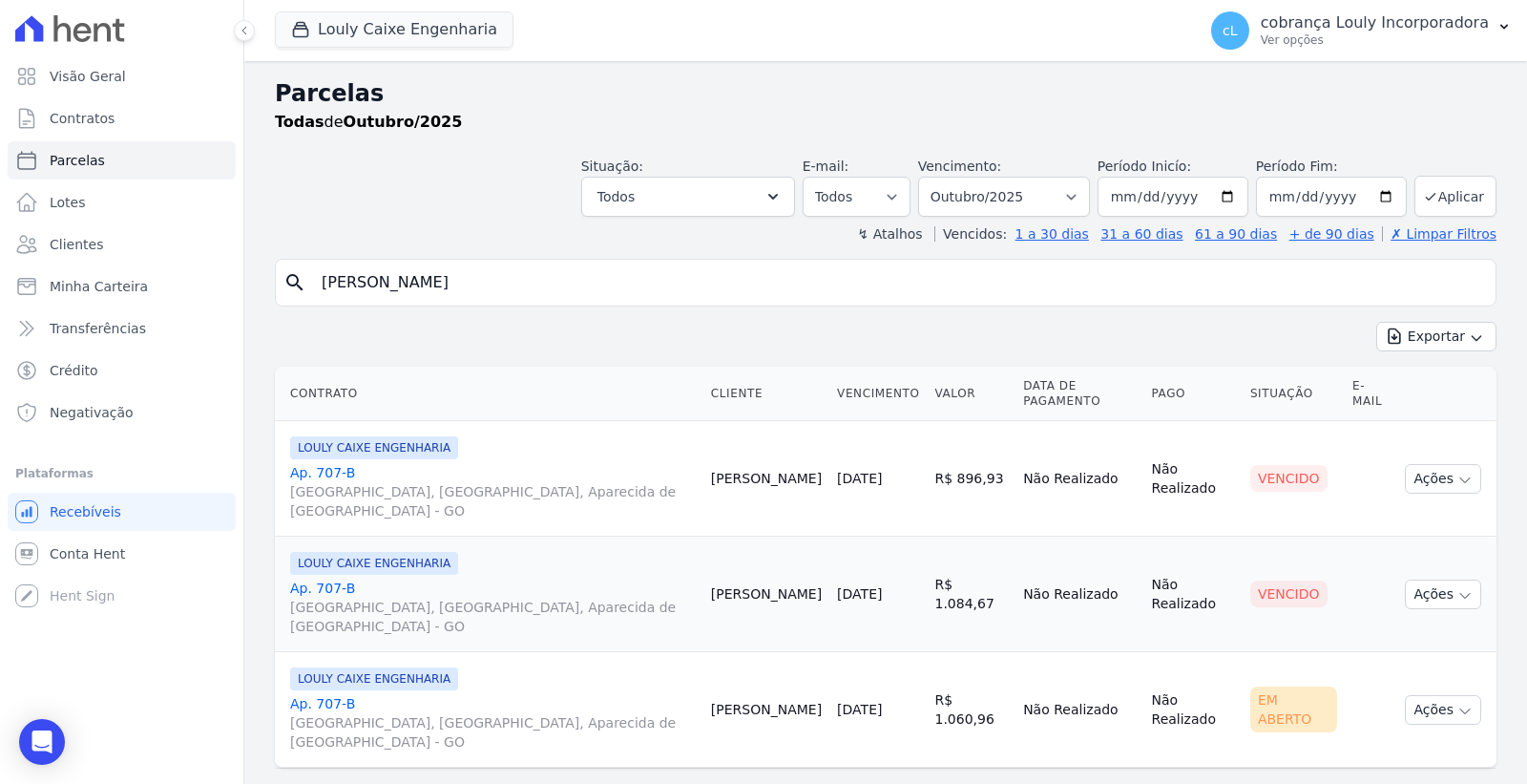
click at [340, 578] on link "Ap. 707-[GEOGRAPHIC_DATA], [GEOGRAPHIC_DATA], Aparecida de [GEOGRAPHIC_DATA]" at bounding box center [492, 607] width 406 height 58
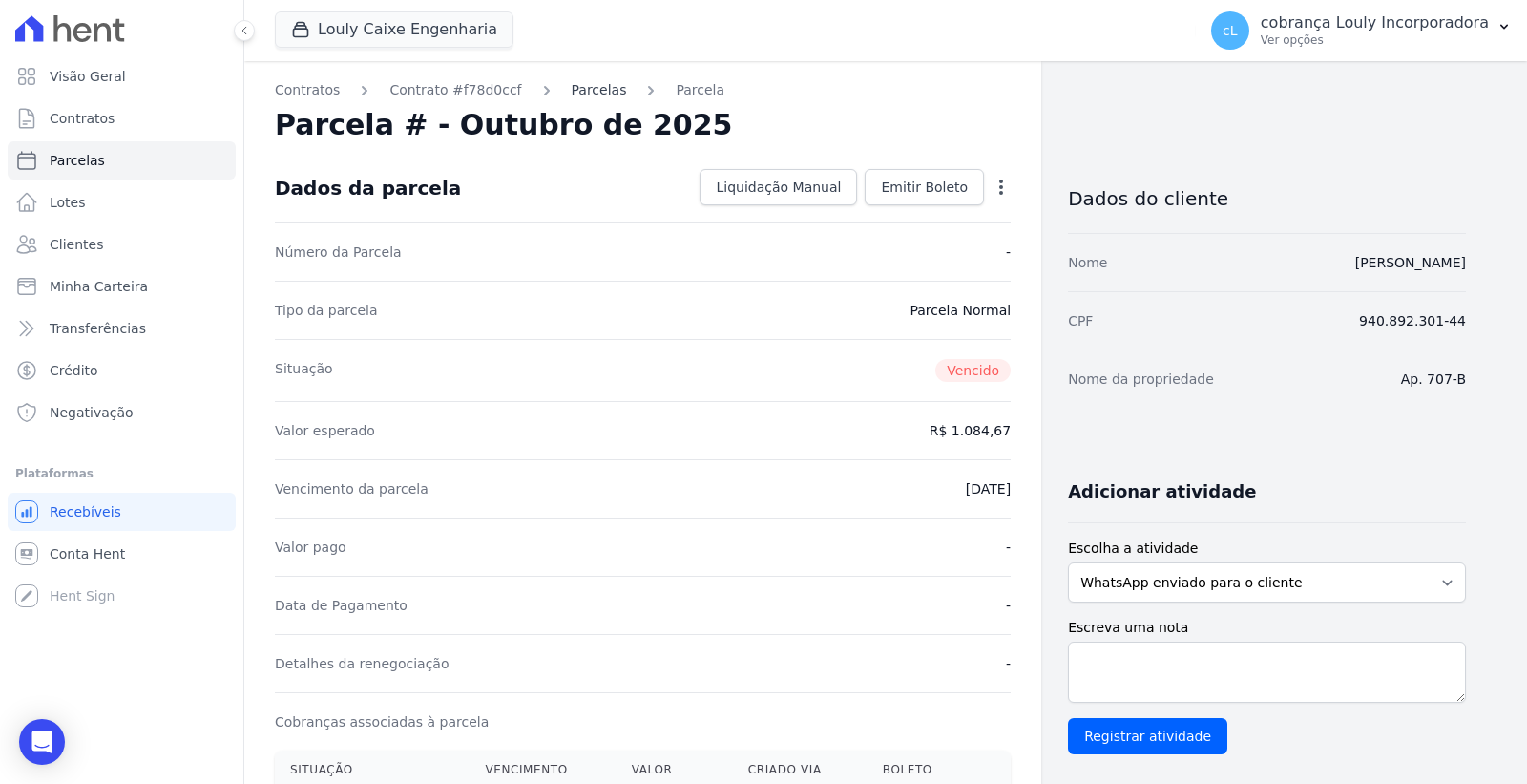
click at [572, 93] on link "Parcelas" at bounding box center [599, 90] width 56 height 20
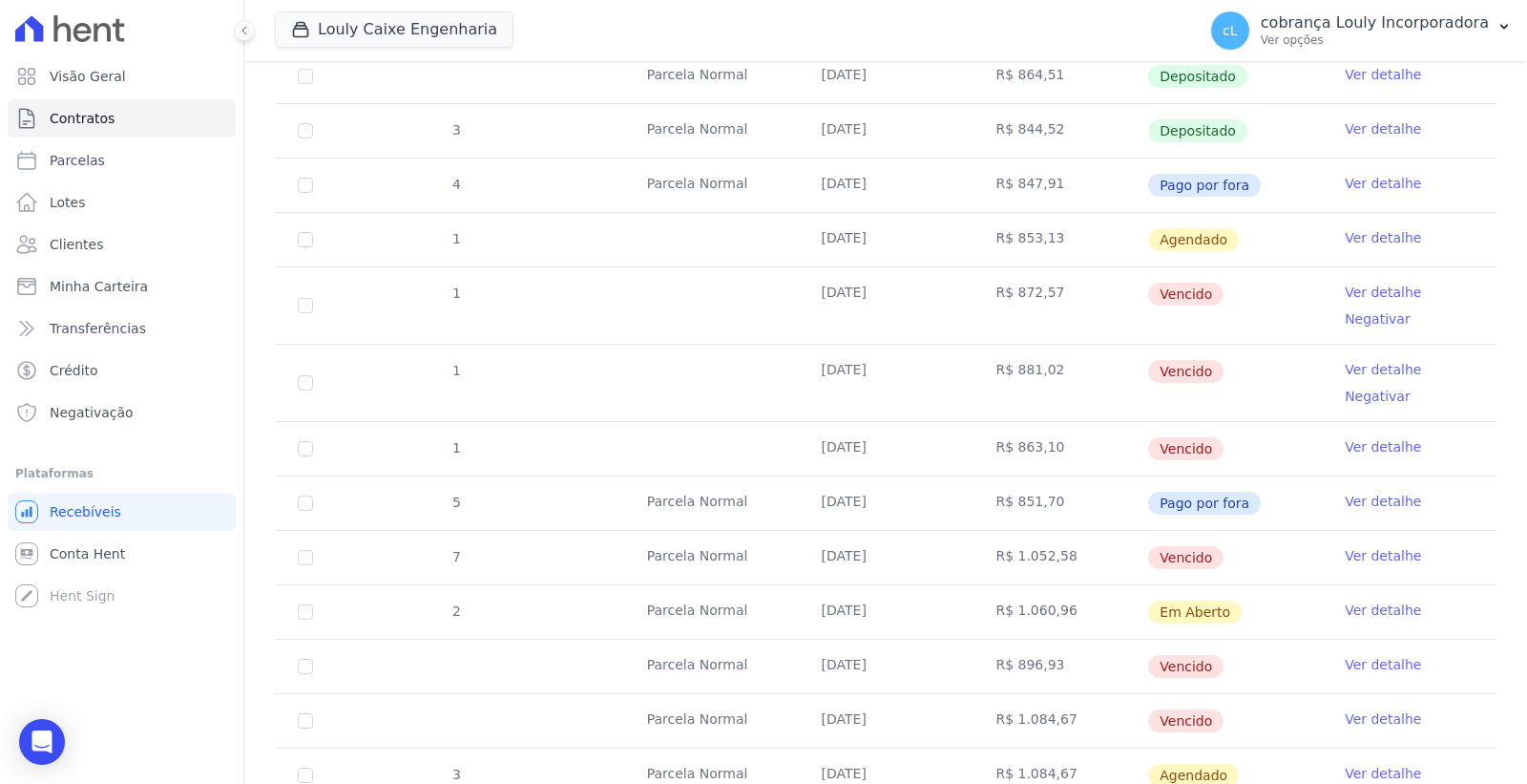
scroll to position [424, 0]
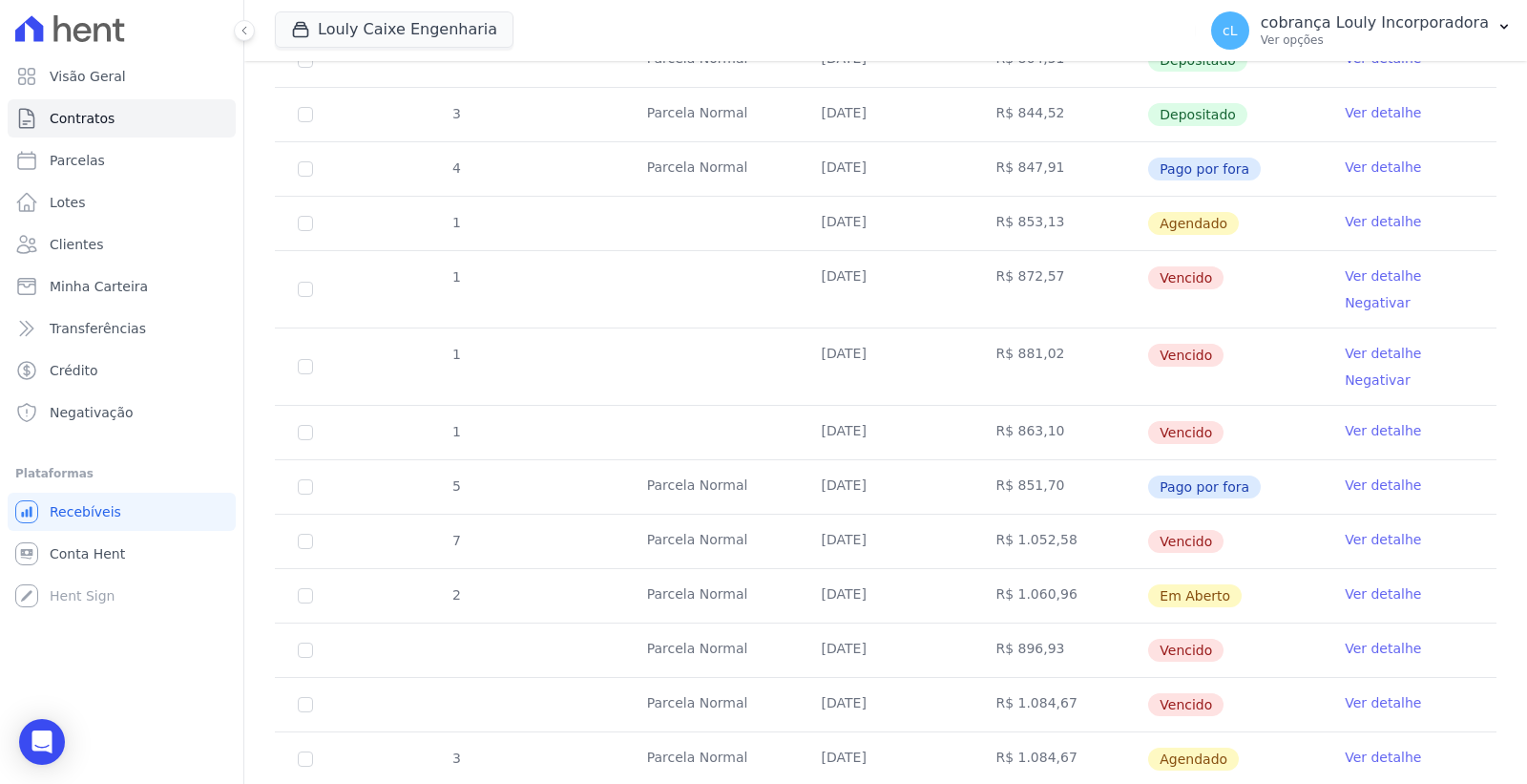
click at [1360, 539] on link "Ver detalhe" at bounding box center [1383, 539] width 76 height 20
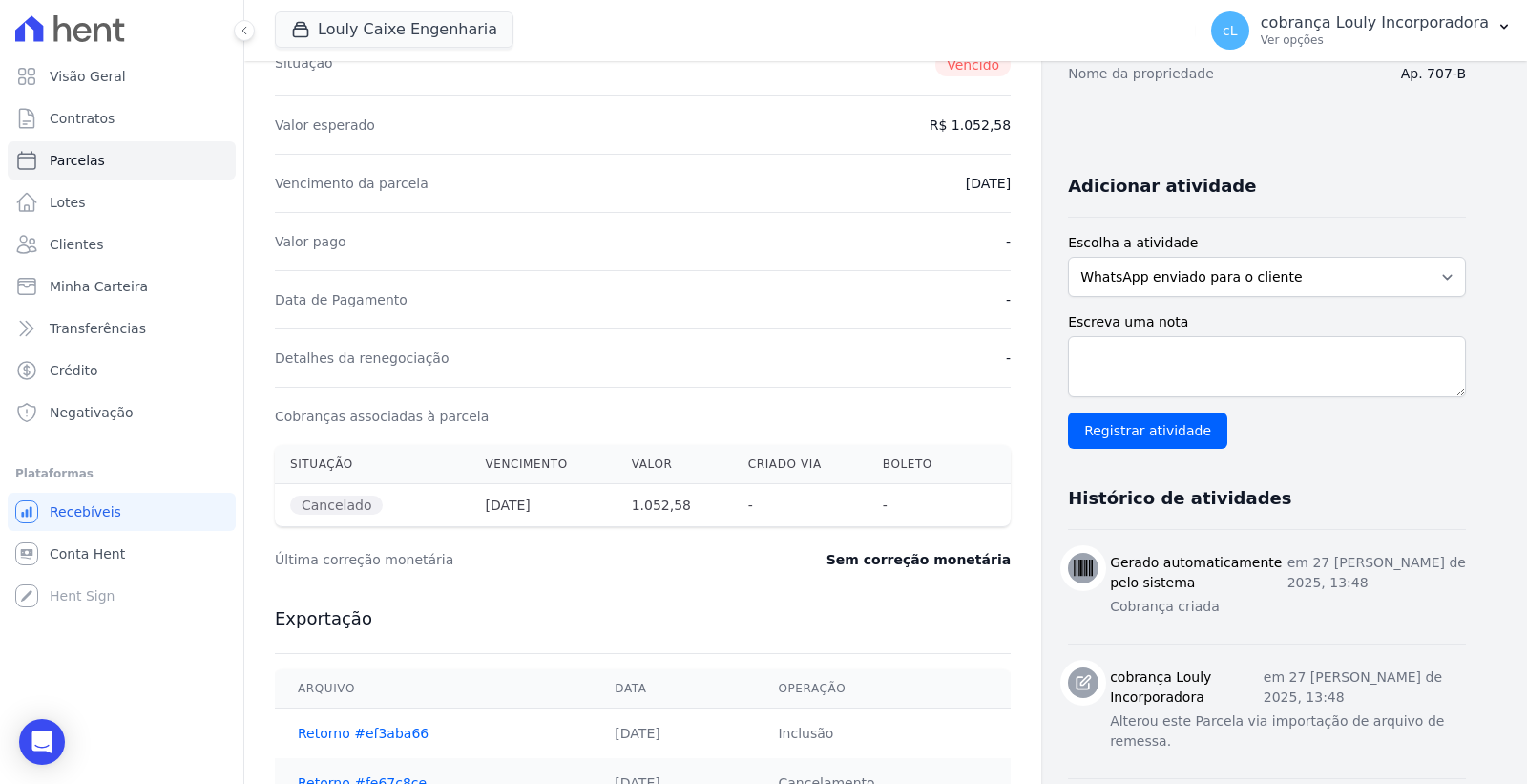
scroll to position [106, 0]
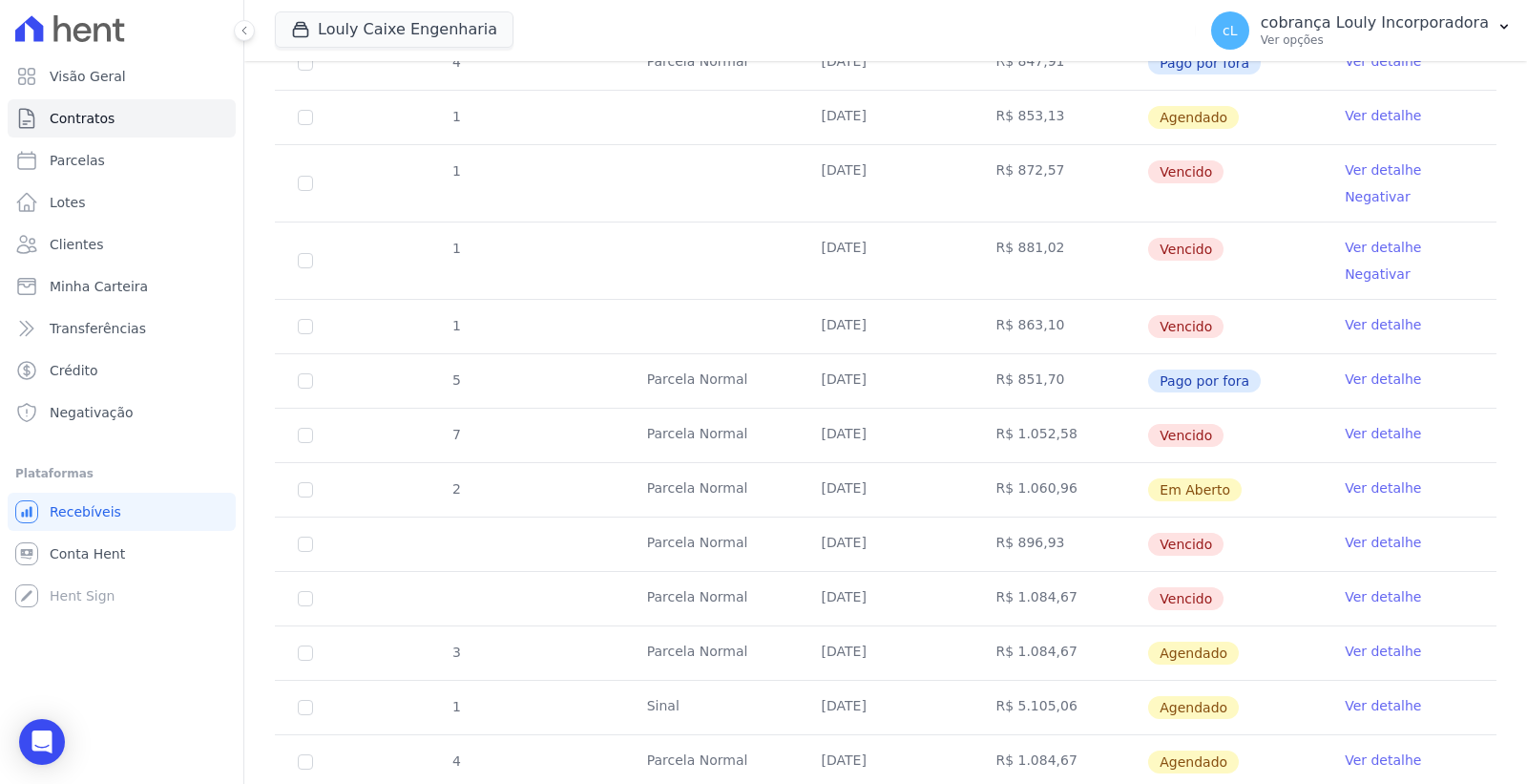
scroll to position [636, 0]
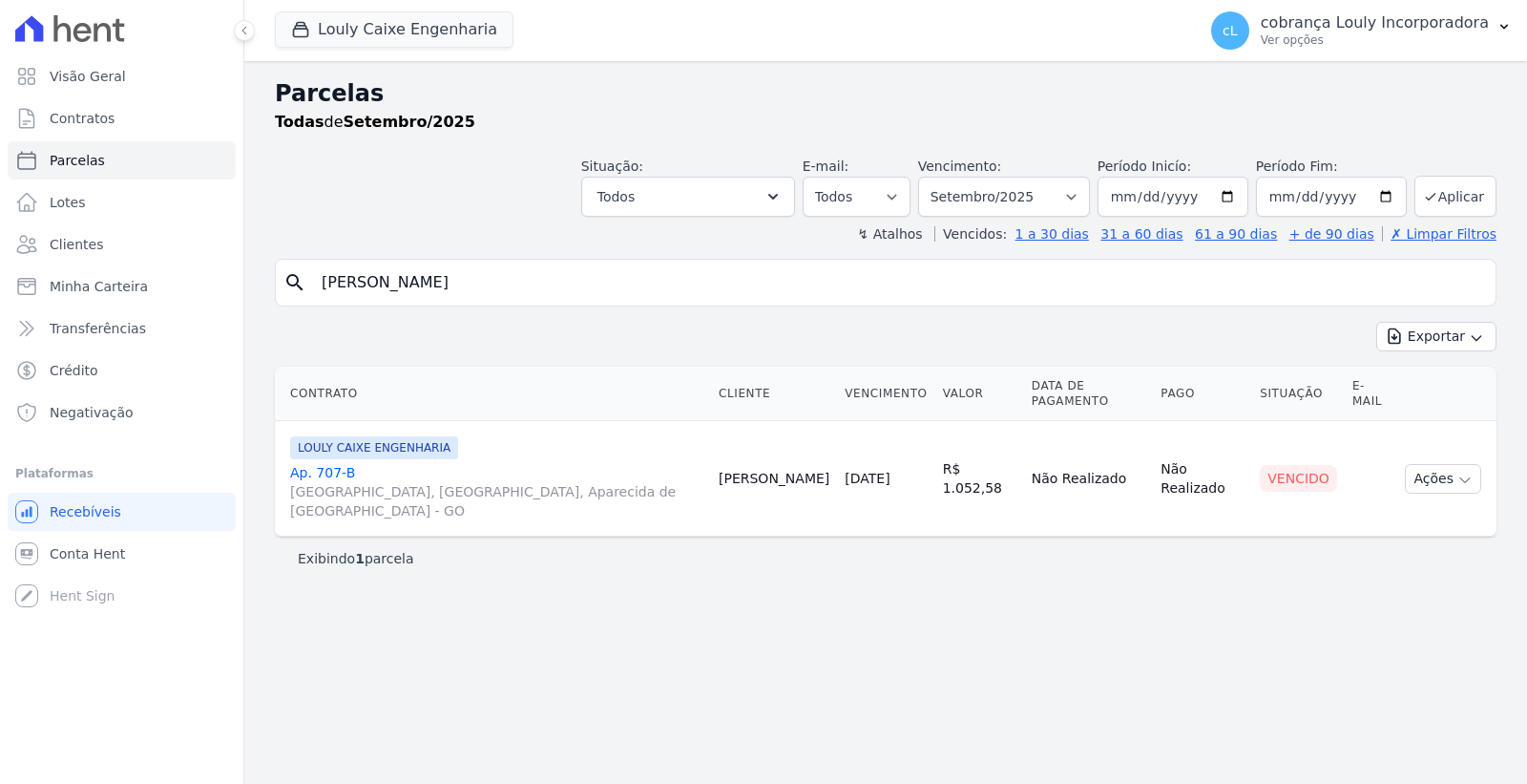
select select
click at [344, 463] on link "Ap. 707-[GEOGRAPHIC_DATA], [GEOGRAPHIC_DATA], Aparecida de [GEOGRAPHIC_DATA]" at bounding box center [496, 491] width 413 height 58
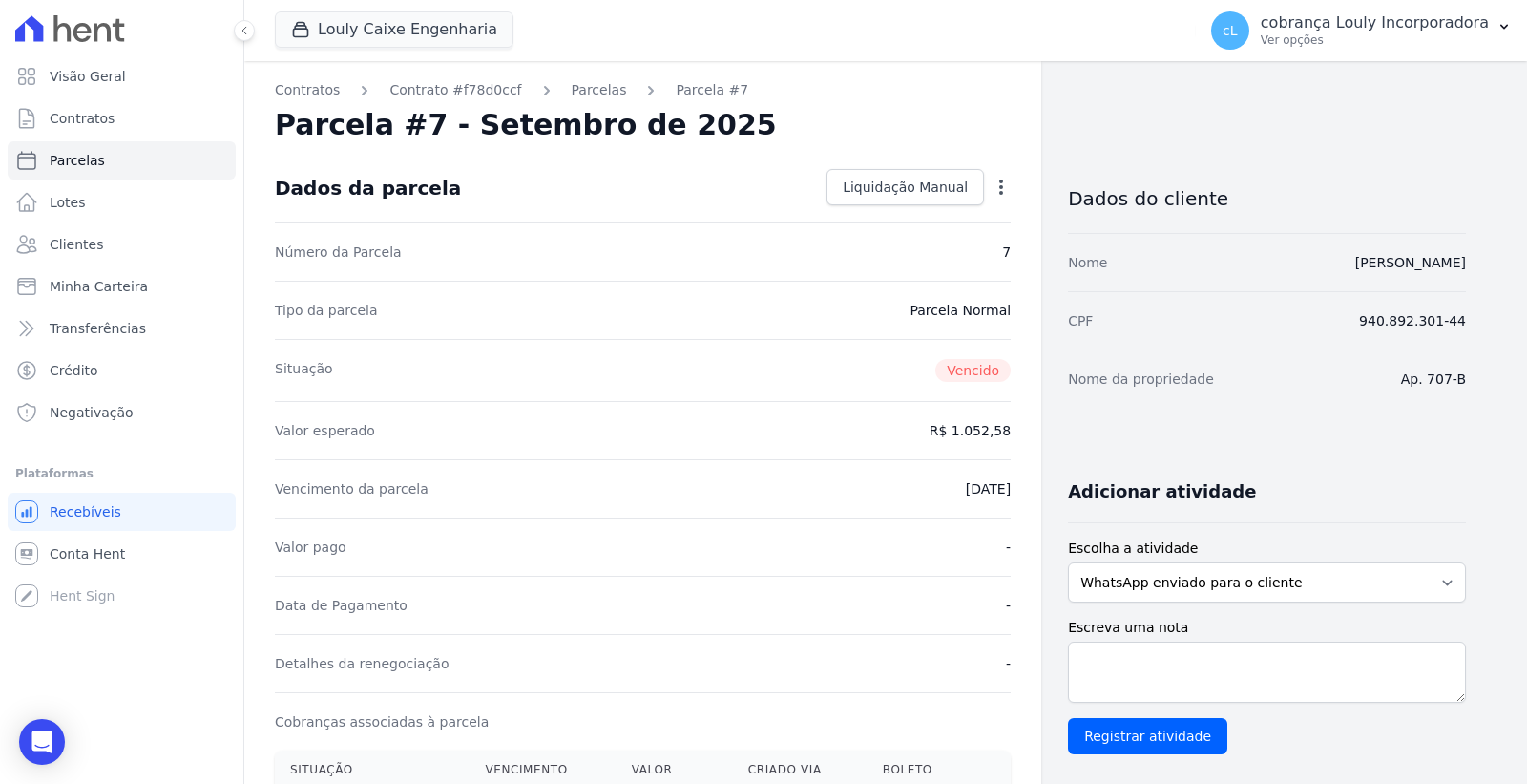
click at [998, 196] on icon "button" at bounding box center [1001, 187] width 20 height 20
click at [998, 196] on link "Alterar" at bounding box center [919, 212] width 168 height 34
select select
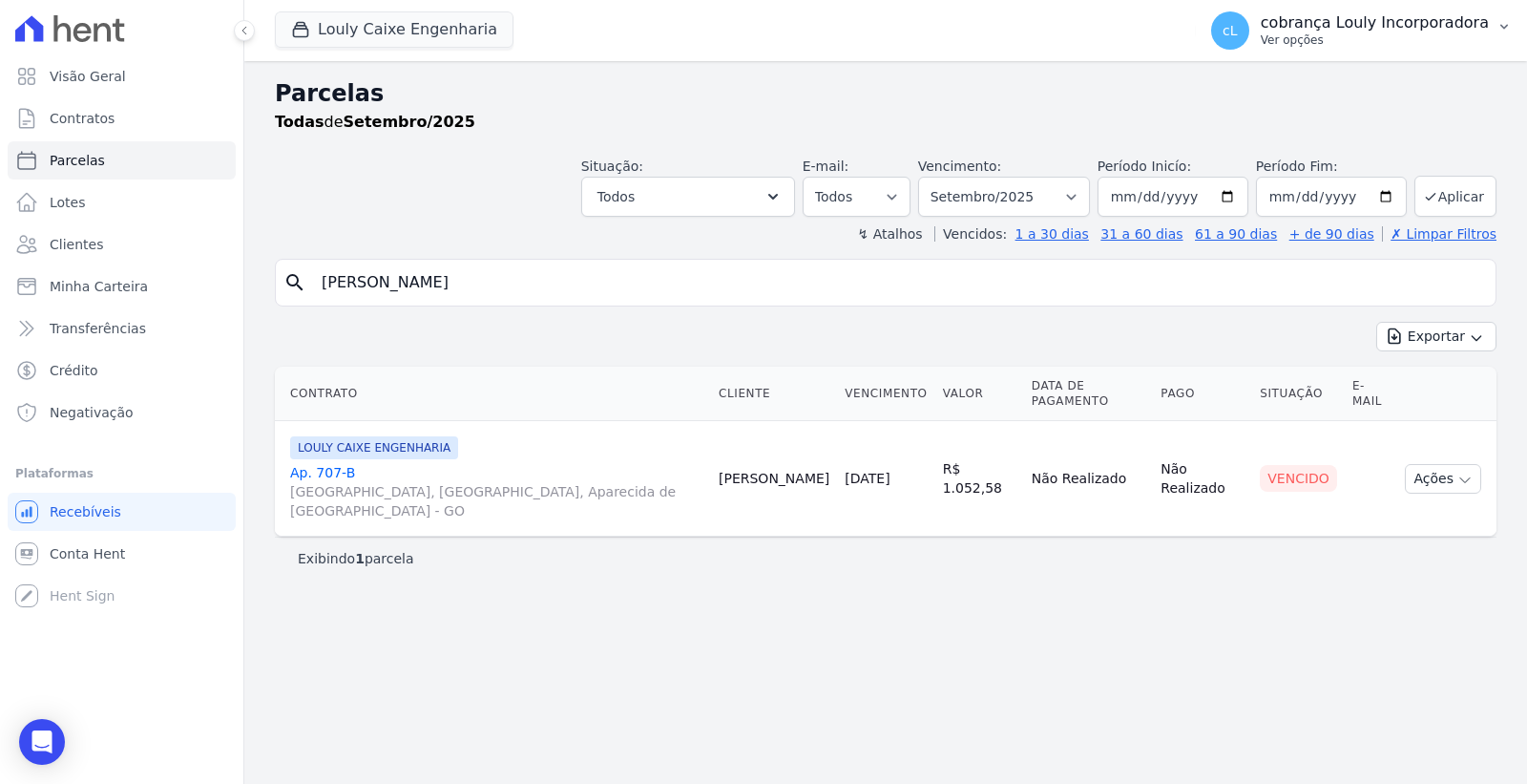
click at [1374, 28] on p "cobrança Louly Incorporadora" at bounding box center [1374, 23] width 228 height 20
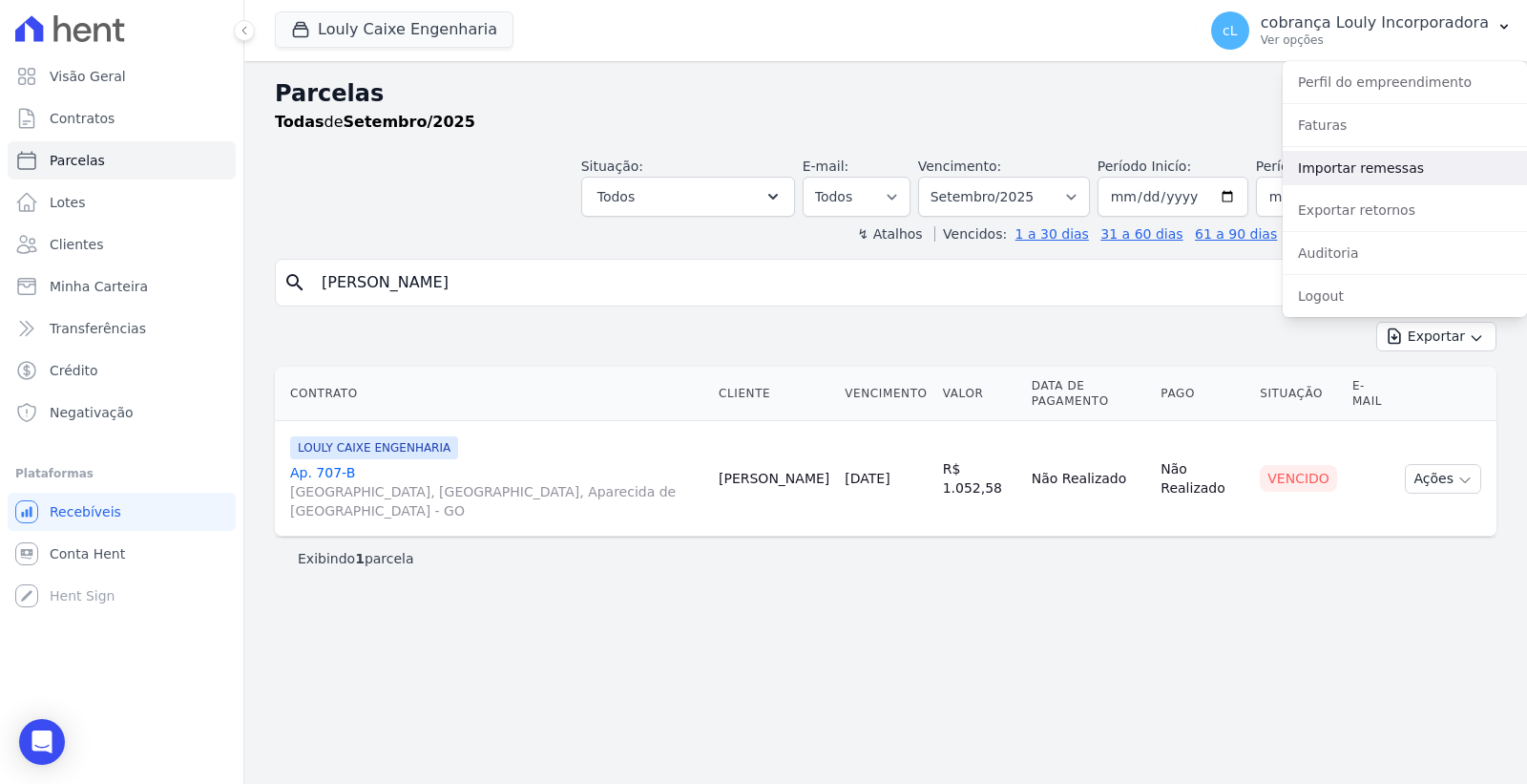
click at [1350, 174] on link "Importar remessas" at bounding box center [1406, 167] width 245 height 34
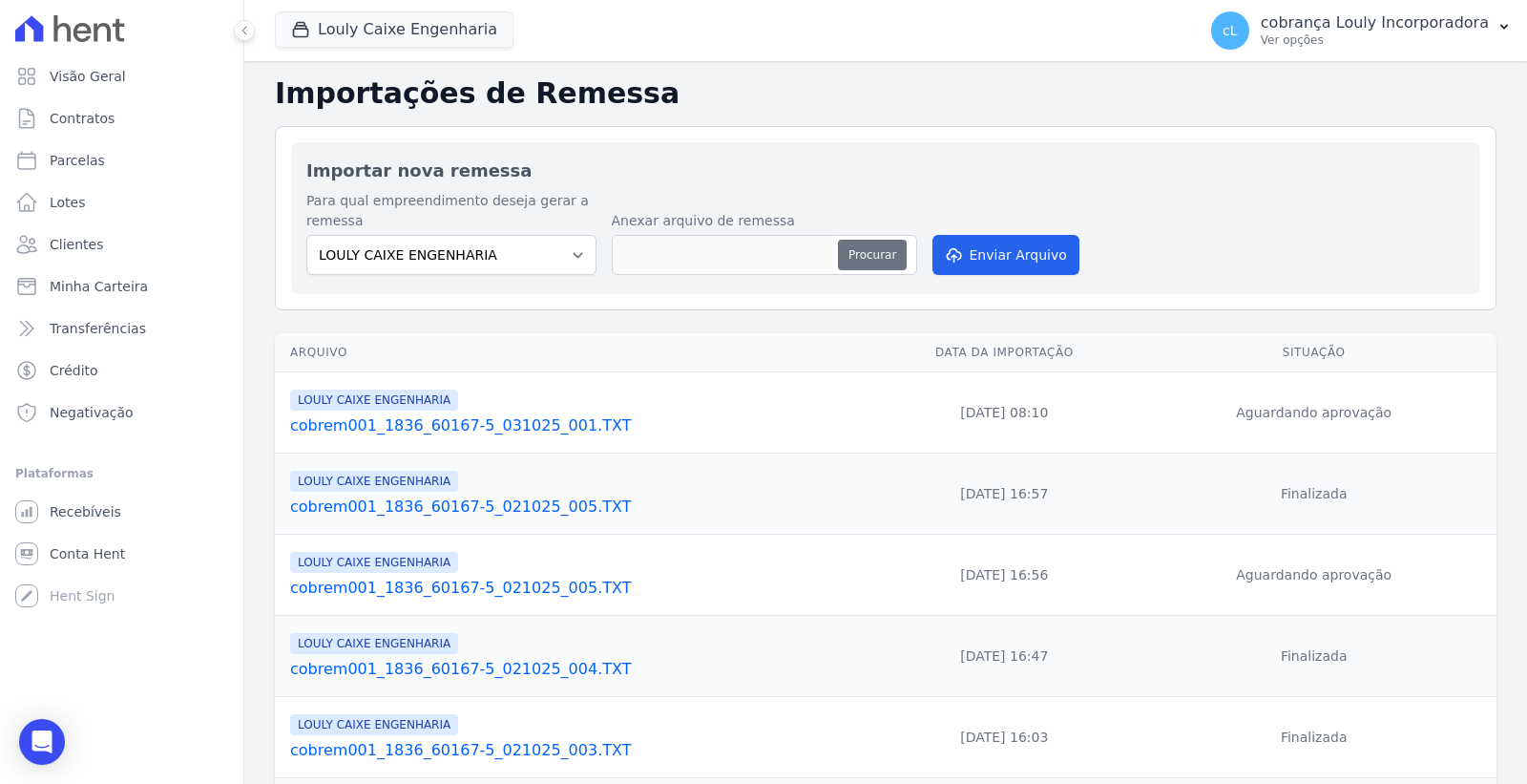
click at [879, 264] on button "Procurar" at bounding box center [872, 254] width 69 height 30
type input "cobrem001_1836_60167-5_031025_001.TXT"
click at [978, 255] on button "Enviar Arquivo" at bounding box center [1006, 254] width 147 height 40
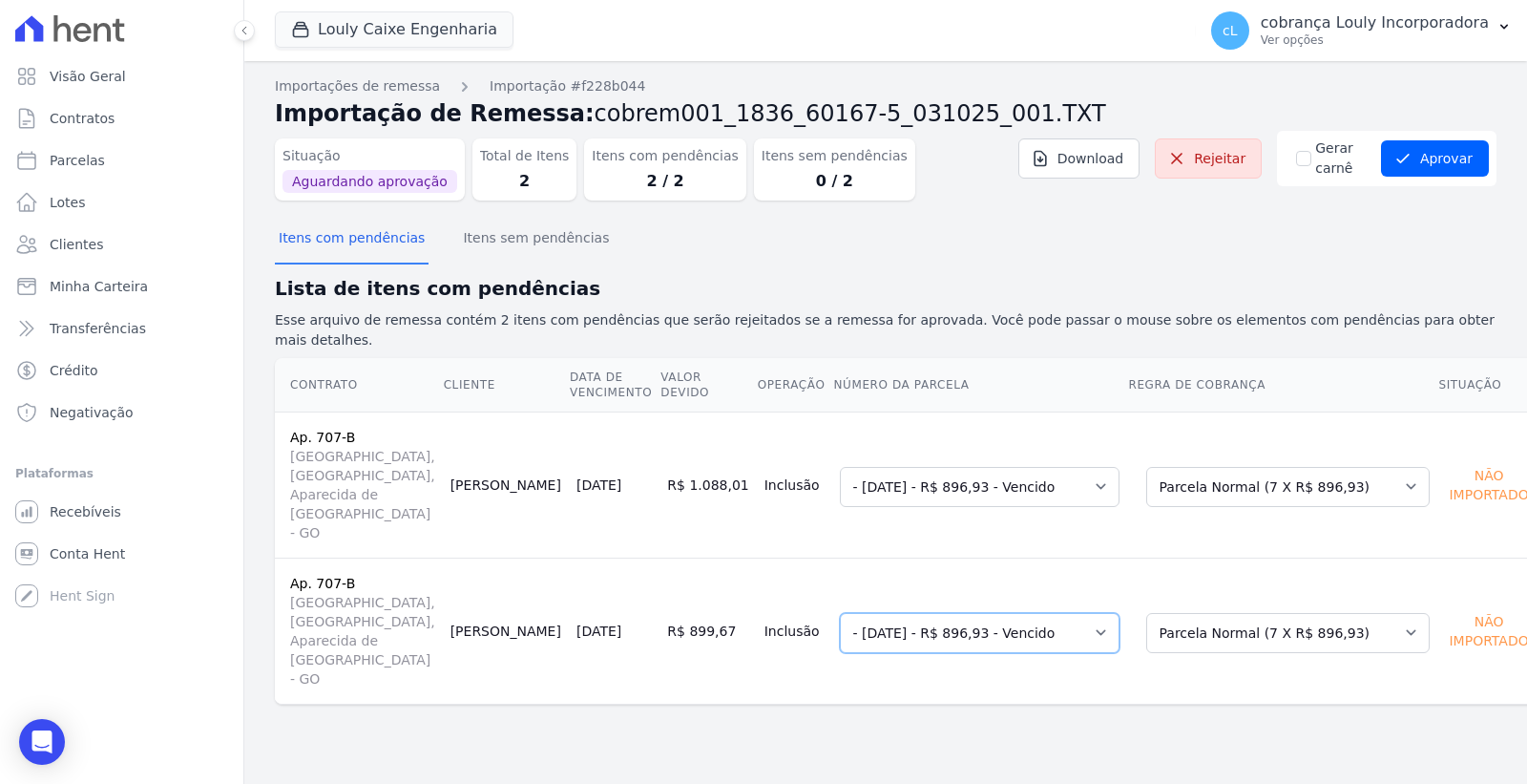
click at [989, 613] on select "Selecione uma 7 - 15/09/2025 - R$ 1.052,58 - Vencido - 03/10/2025 - R$ 896,93 -…" at bounding box center [980, 632] width 280 height 40
click at [1147, 467] on select "Selecione uma Nova Parcela Avulsa Parcela Avulsa Existente Parcela Normal (25 X…" at bounding box center [1288, 486] width 284 height 40
select select "0"
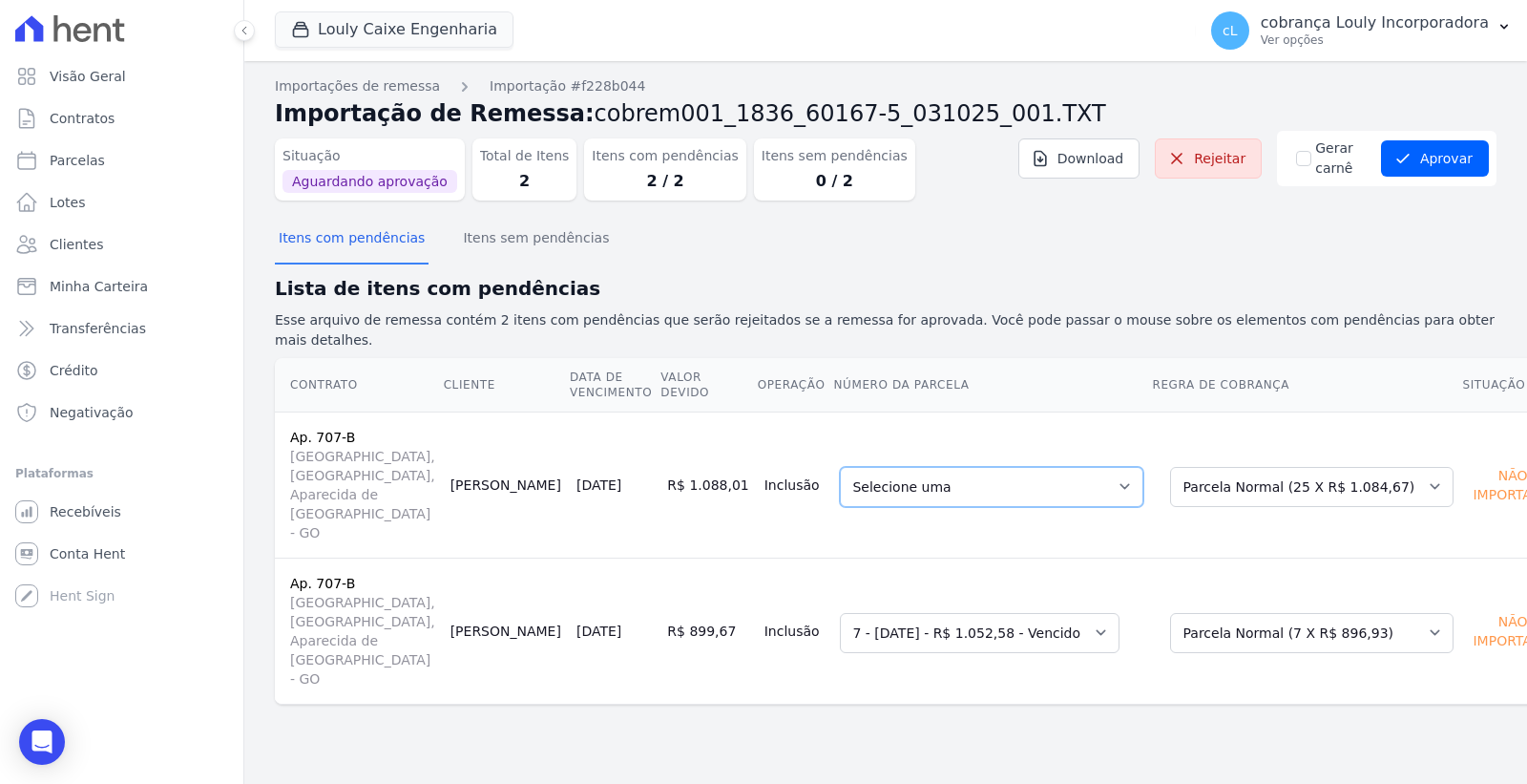
click at [1033, 467] on select "Selecione uma - 03/10/2025 - R$ 1.084,67 - Vencido 3 - 15/11/2025 - R$ 1.084,67…" at bounding box center [992, 486] width 303 height 40
click at [1019, 467] on select "Selecione uma - 03/10/2025 - R$ 1.084,67 - Vencido 3 - 15/11/2025 - R$ 1.084,67…" at bounding box center [992, 486] width 303 height 40
click at [1442, 147] on button "Aprovar" at bounding box center [1435, 158] width 108 height 36
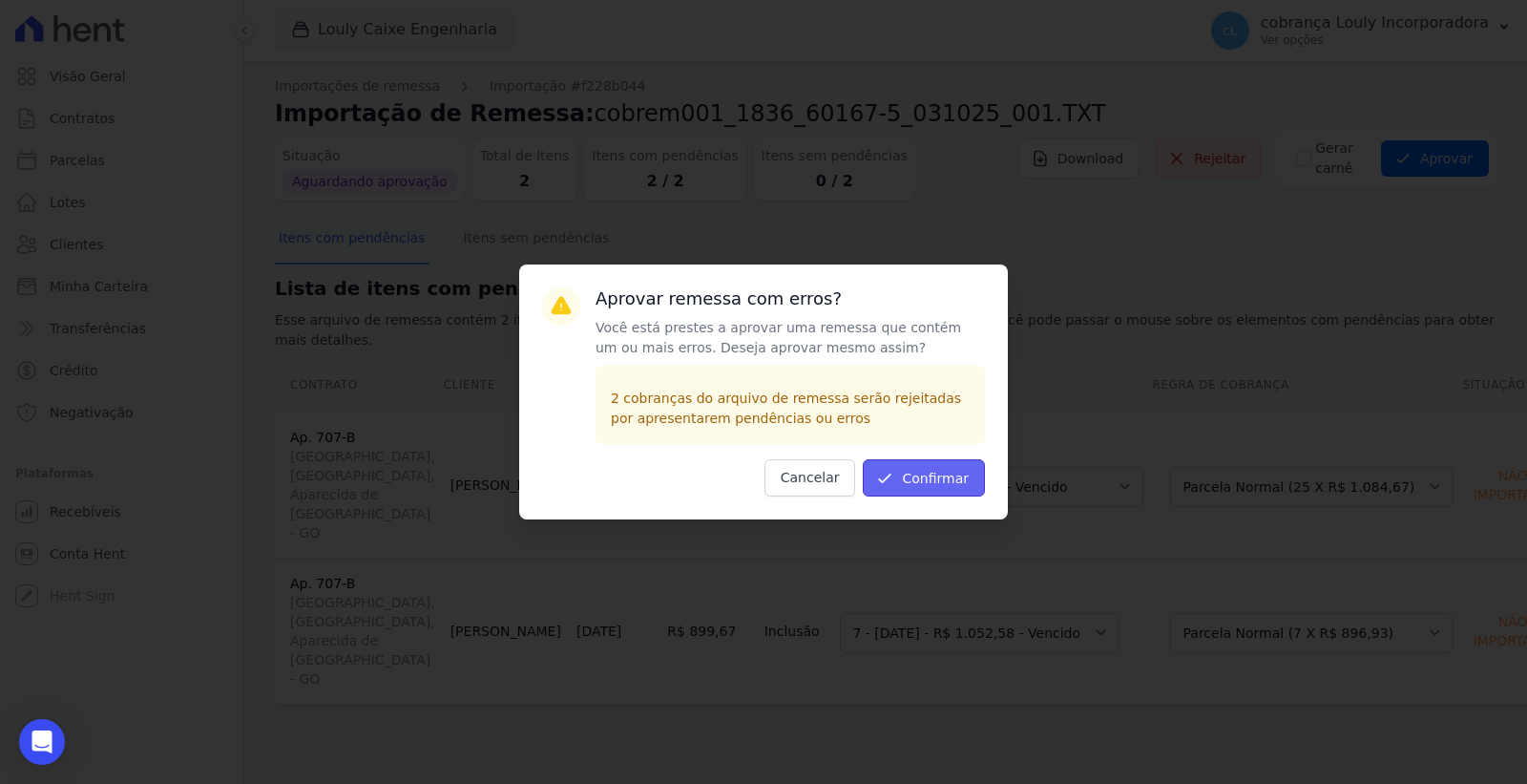
click at [940, 484] on button "Confirmar" at bounding box center [924, 478] width 122 height 37
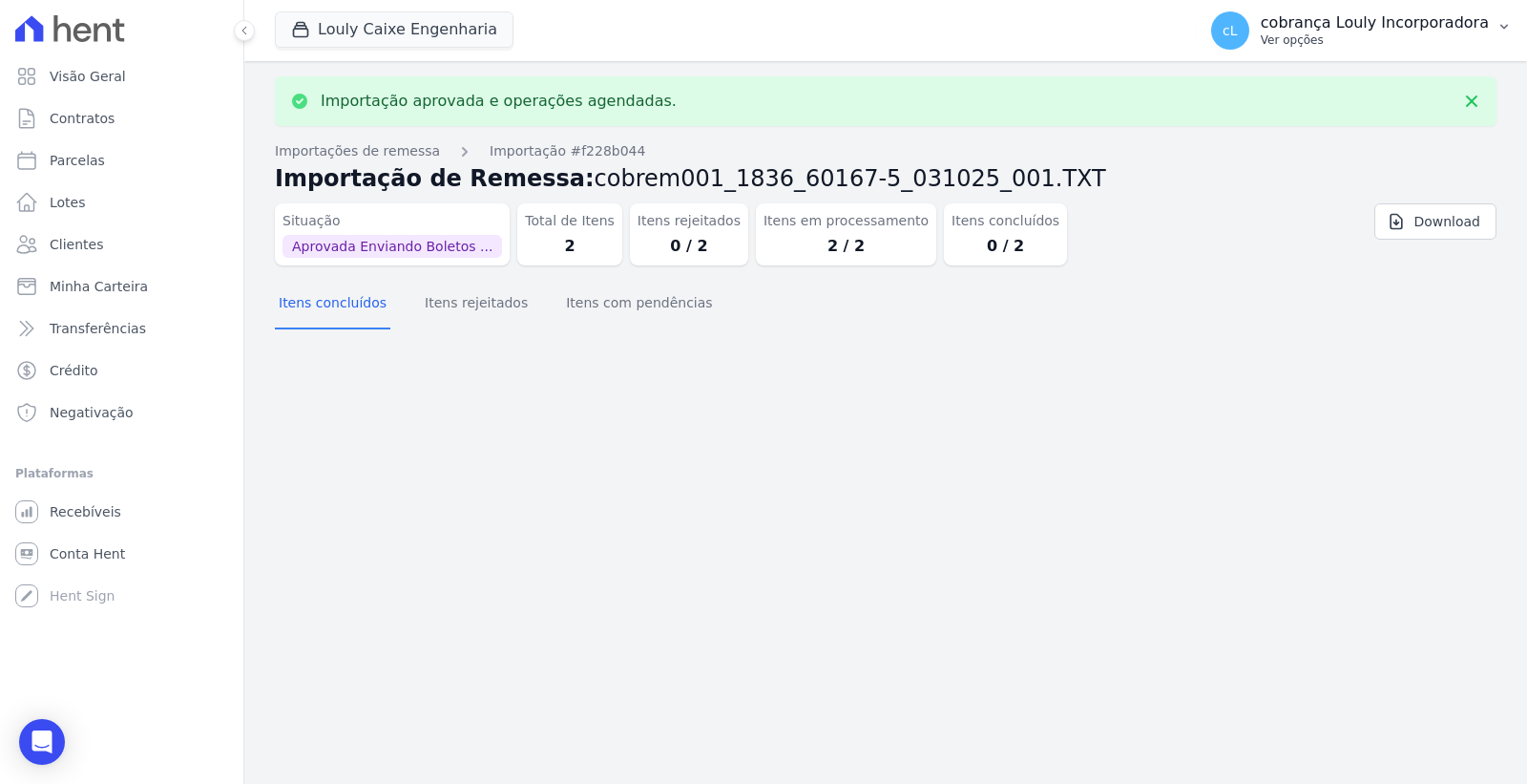
click at [1404, 22] on p "cobrança Louly Incorporadora" at bounding box center [1374, 23] width 228 height 20
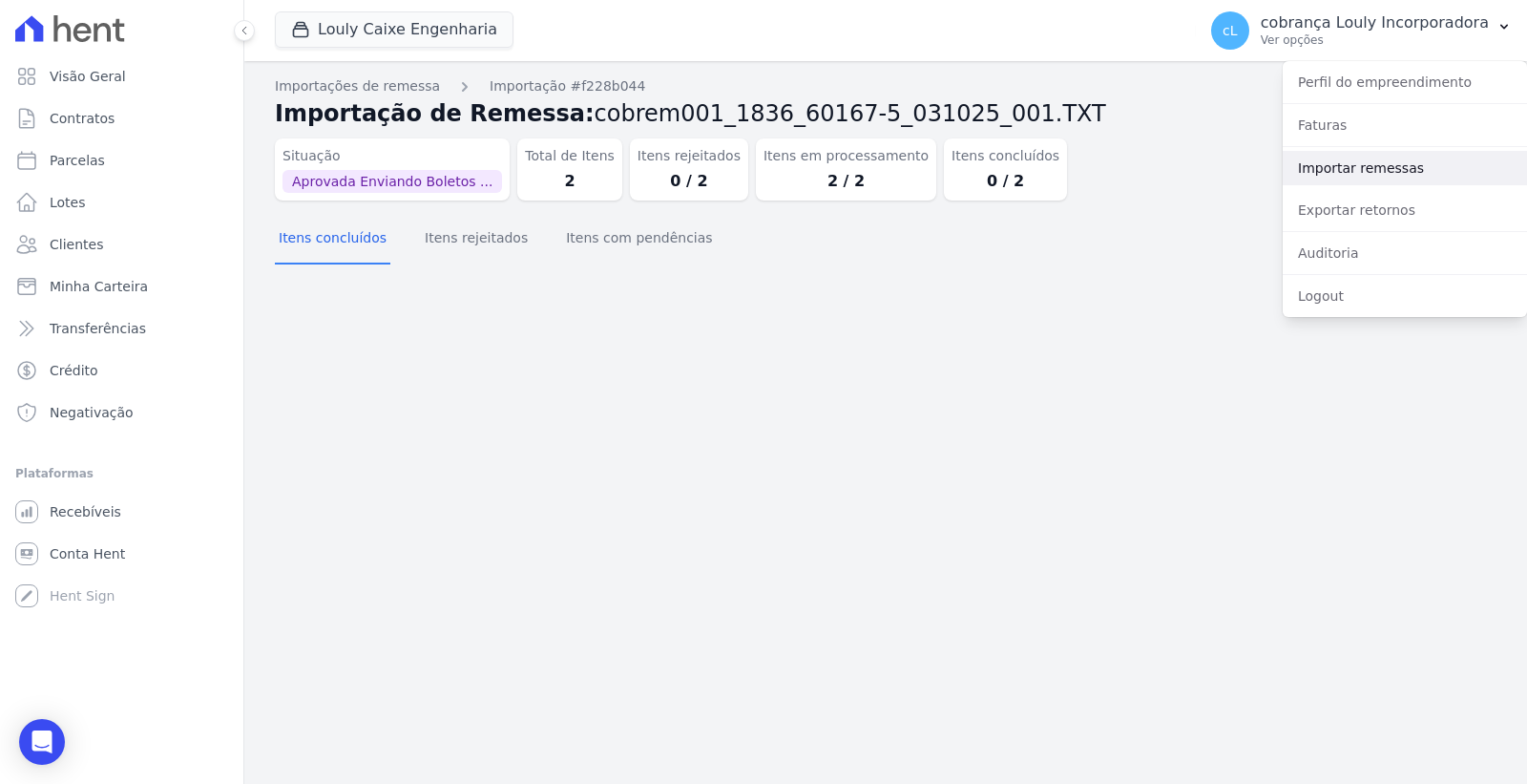
click at [1337, 164] on link "Importar remessas" at bounding box center [1406, 167] width 245 height 34
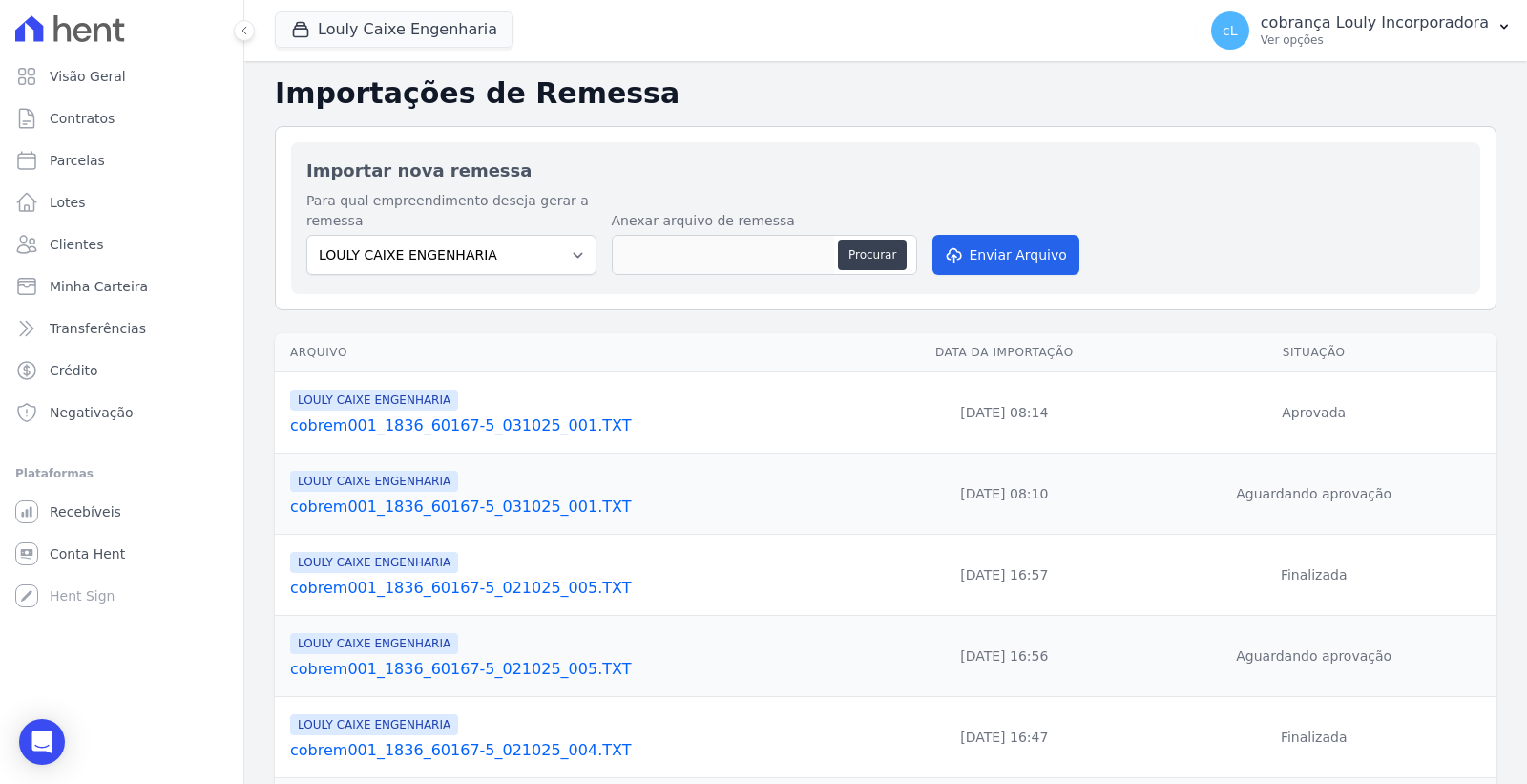
click at [435, 424] on link "cobrem001_1836_60167-5_031025_001.TXT" at bounding box center [579, 425] width 579 height 23
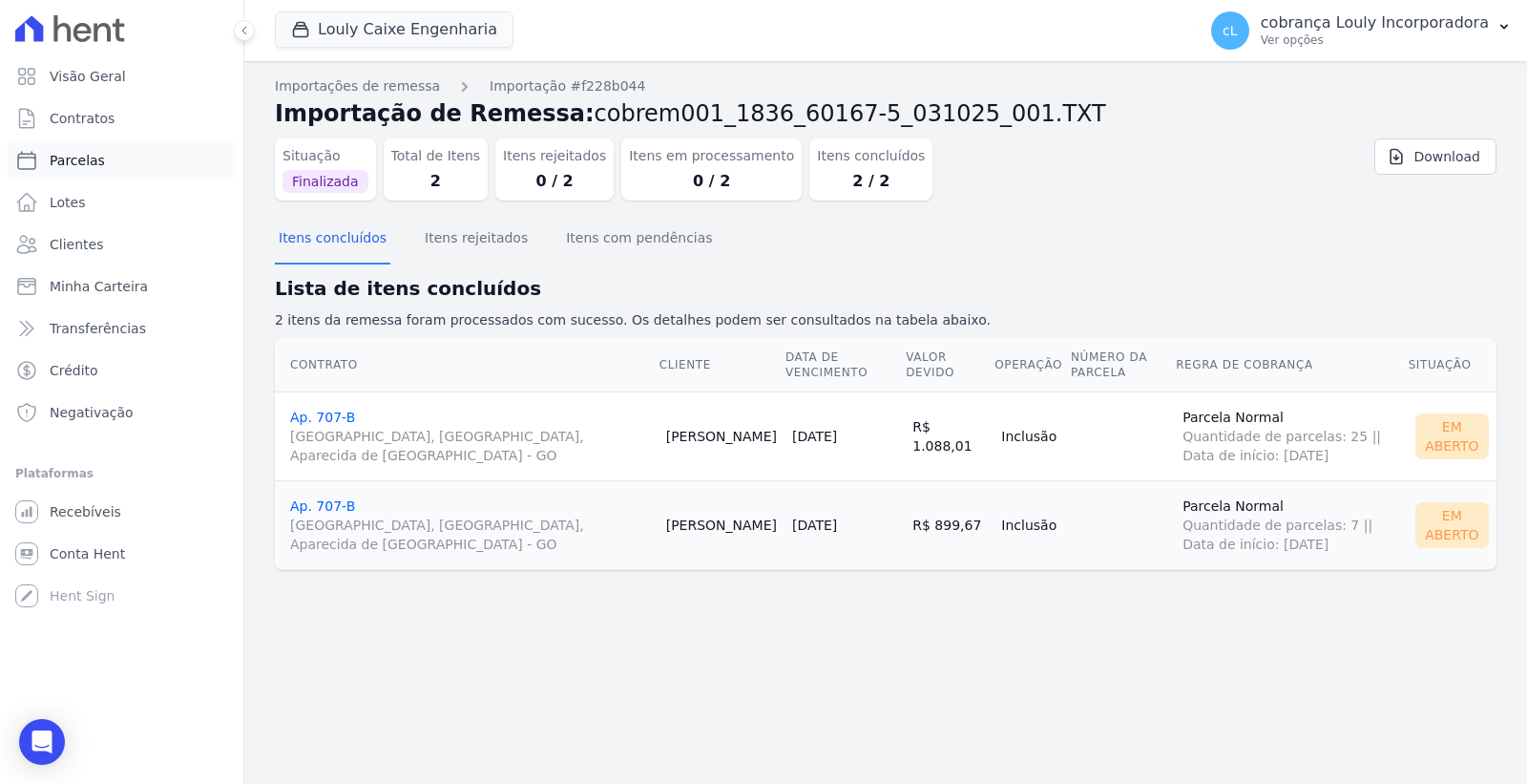
click at [73, 165] on span "Parcelas" at bounding box center [77, 161] width 56 height 20
select select
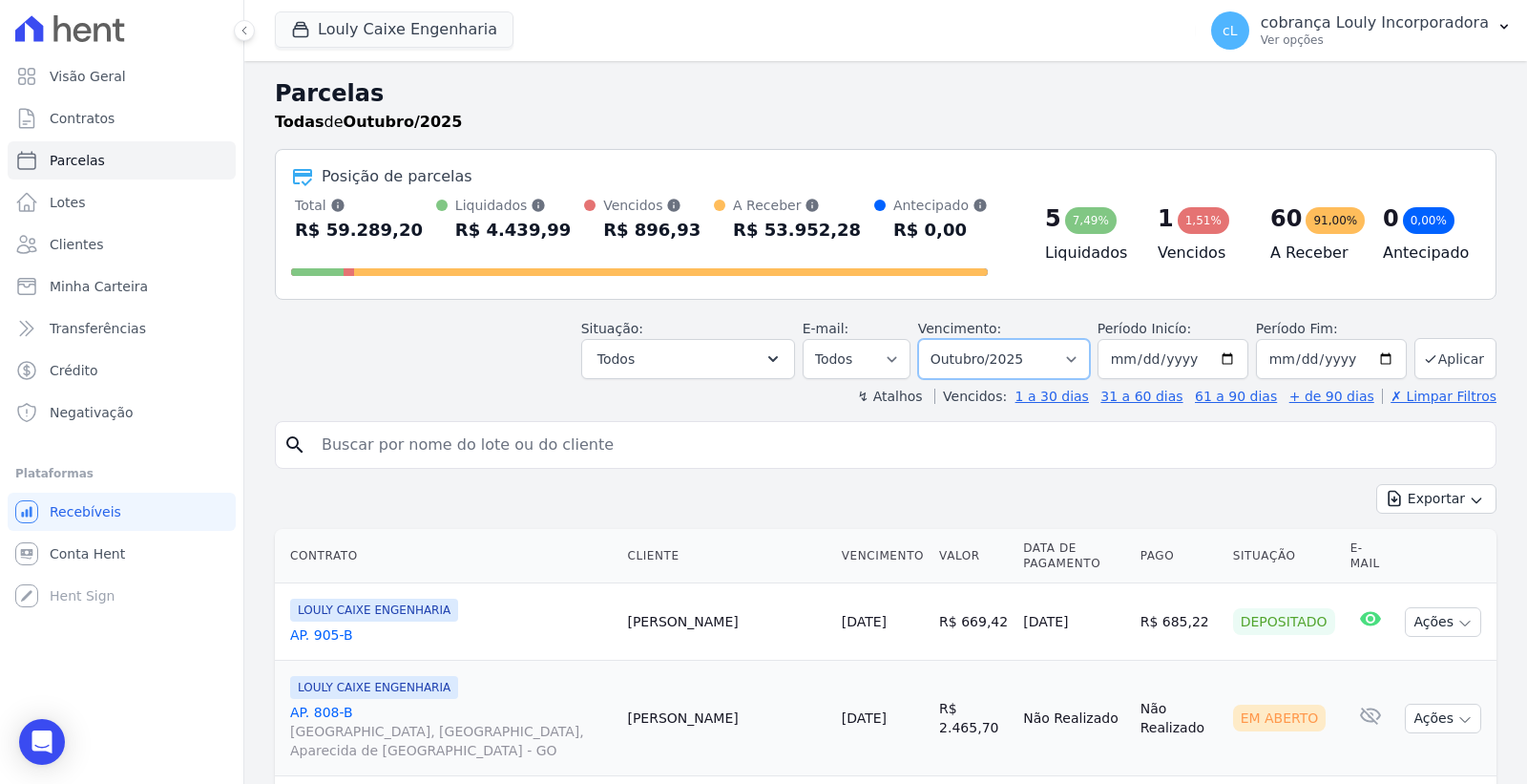
click at [1033, 370] on select "Filtrar por período ──────── Todos os meses Setembro/2024 Outubro/2024 Novembro…" at bounding box center [1004, 358] width 172 height 40
select select "08/2025"
click at [930, 339] on select "Filtrar por período ──────── Todos os meses Setembro/2024 Outubro/2024 Novembro…" at bounding box center [1004, 358] width 172 height 40
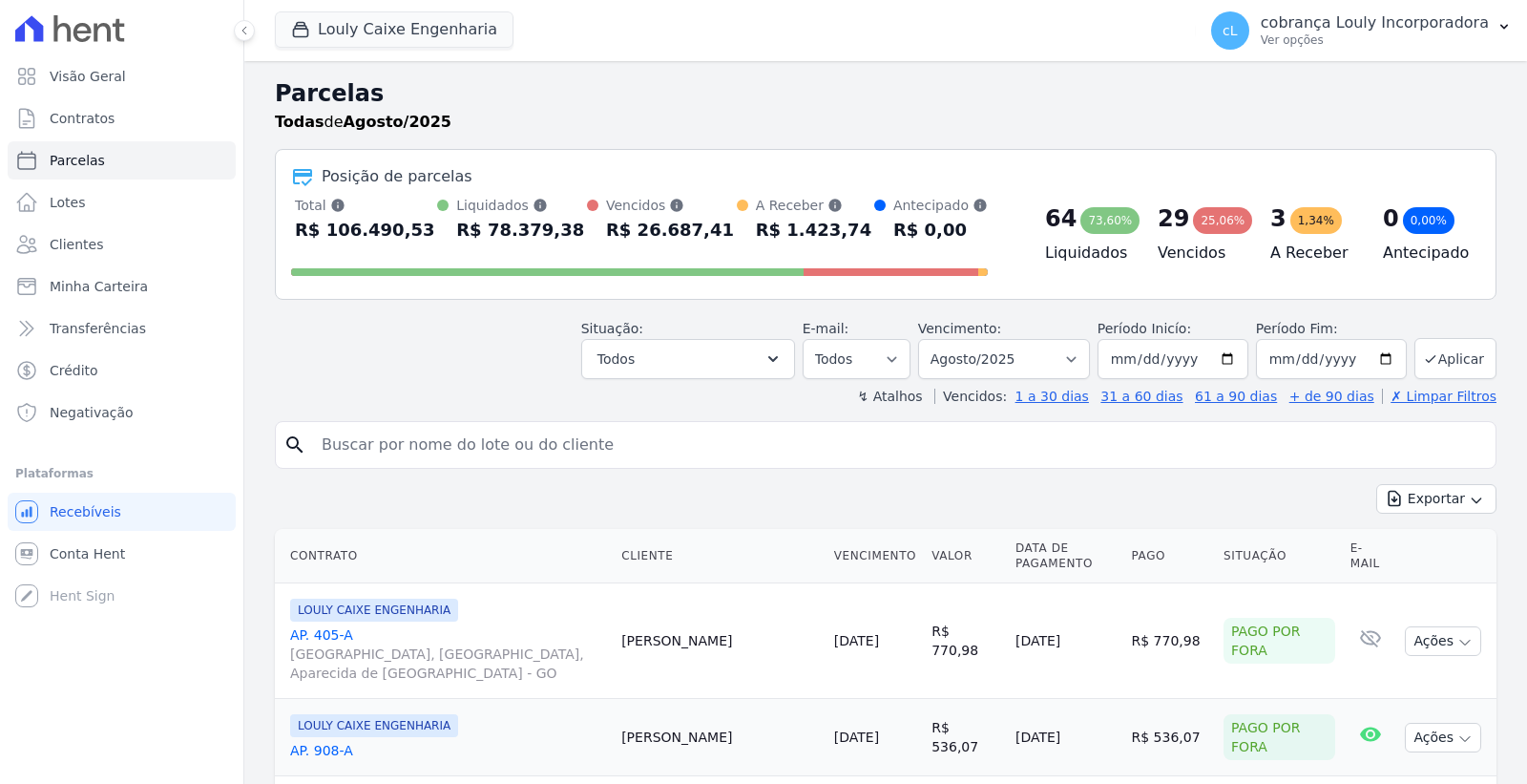
select select
click at [474, 451] on input "search" at bounding box center [900, 444] width 1179 height 38
paste input "[PERSON_NAME]"
type input "[PERSON_NAME]"
select select
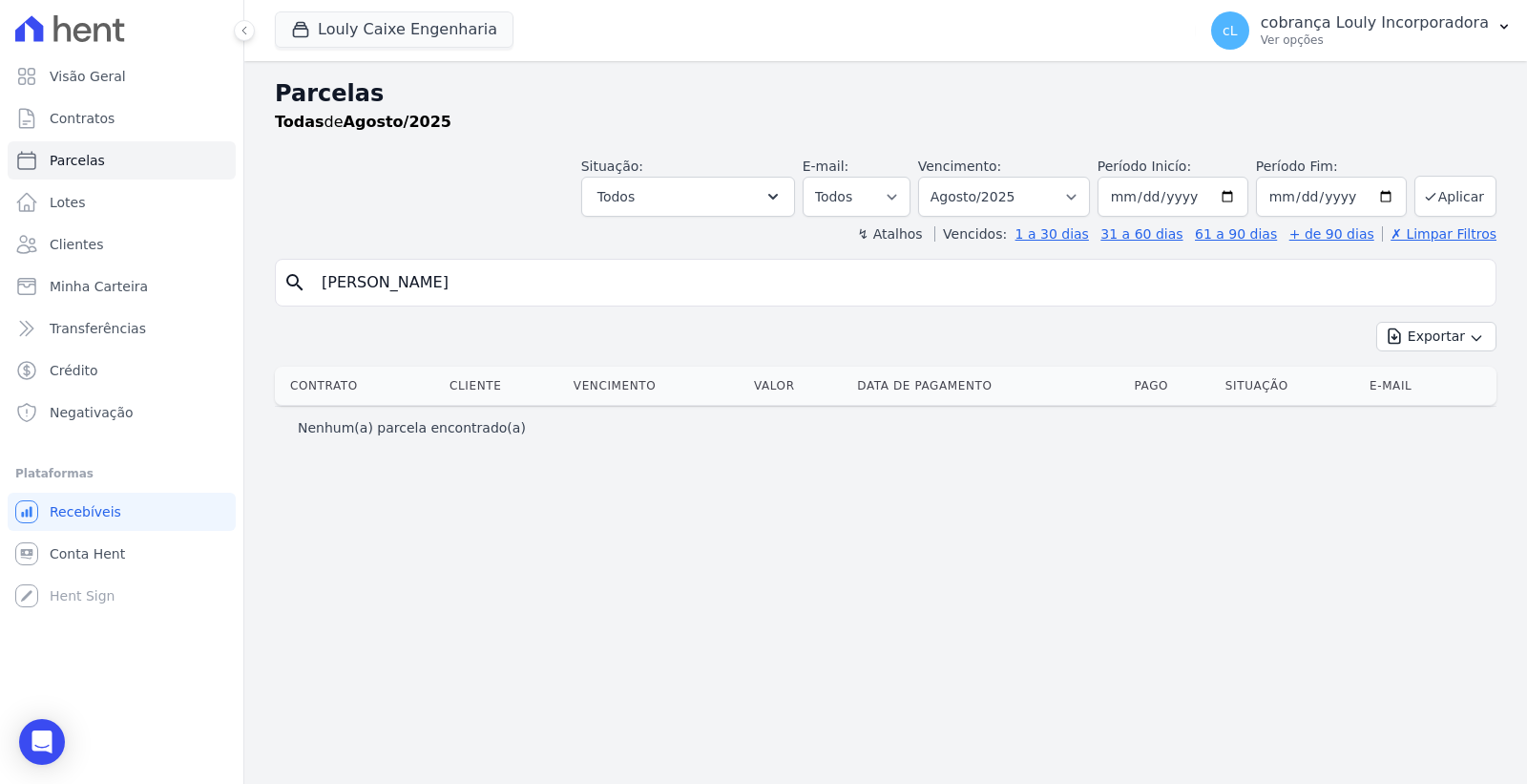
click at [575, 277] on input "[PERSON_NAME]" at bounding box center [900, 282] width 1179 height 38
click at [548, 277] on input "[PERSON_NAME]" at bounding box center [900, 282] width 1179 height 38
select select
click at [1039, 176] on select "Filtrar por período ──────── Todos os meses Setembro/2024 Outubro/2024 Novembro…" at bounding box center [1004, 196] width 172 height 40
select select "09/2025"
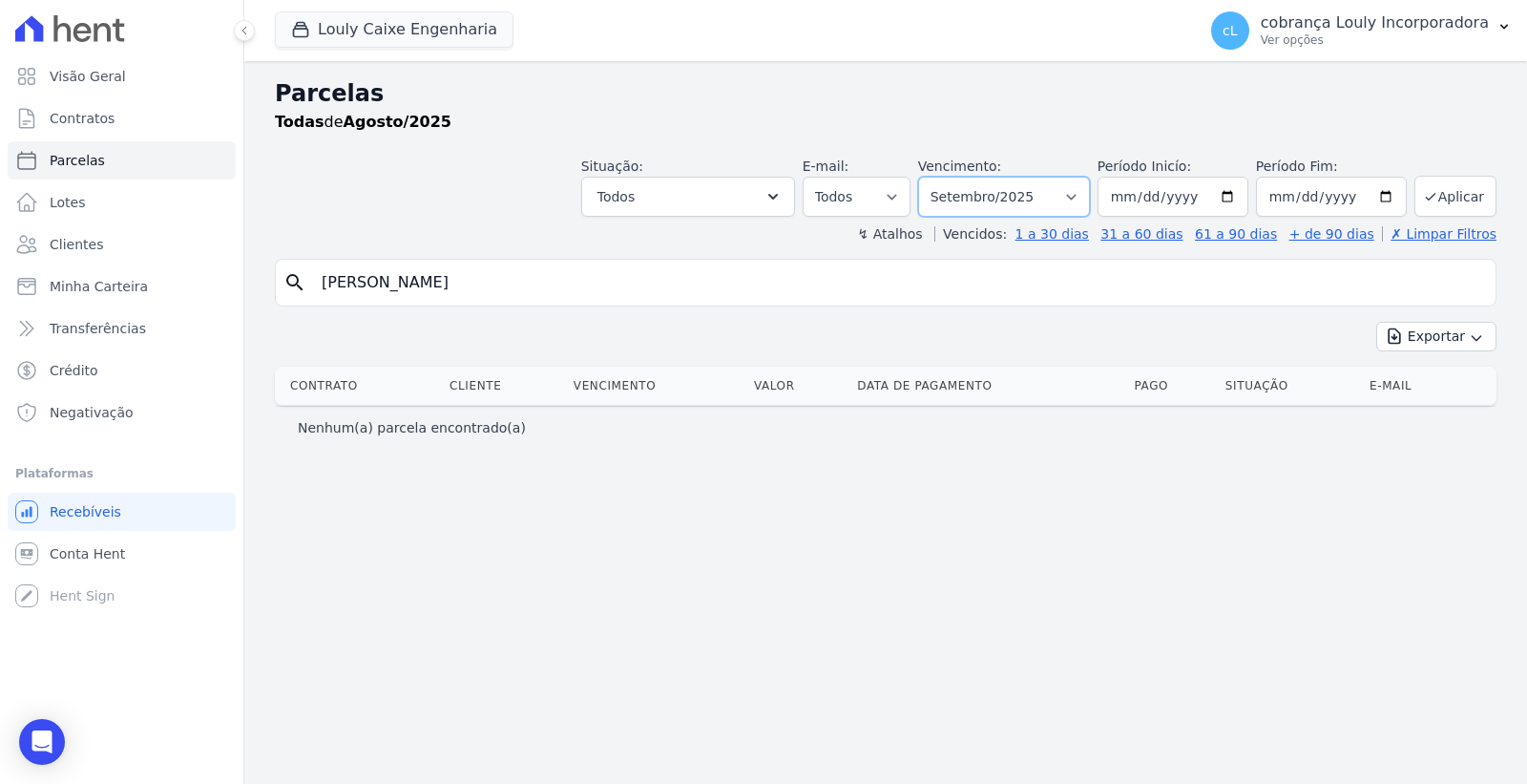
click at [947, 176] on select "Filtrar por período ──────── Todos os meses Setembro/2024 Outubro/2024 Novembro…" at bounding box center [1004, 196] width 172 height 40
select select
click at [519, 283] on input "[PERSON_NAME]" at bounding box center [900, 282] width 1179 height 38
click at [157, 164] on link "Parcelas" at bounding box center [121, 160] width 228 height 38
click at [529, 288] on input "SIMONE DIAS CABRAL" at bounding box center [900, 282] width 1179 height 38
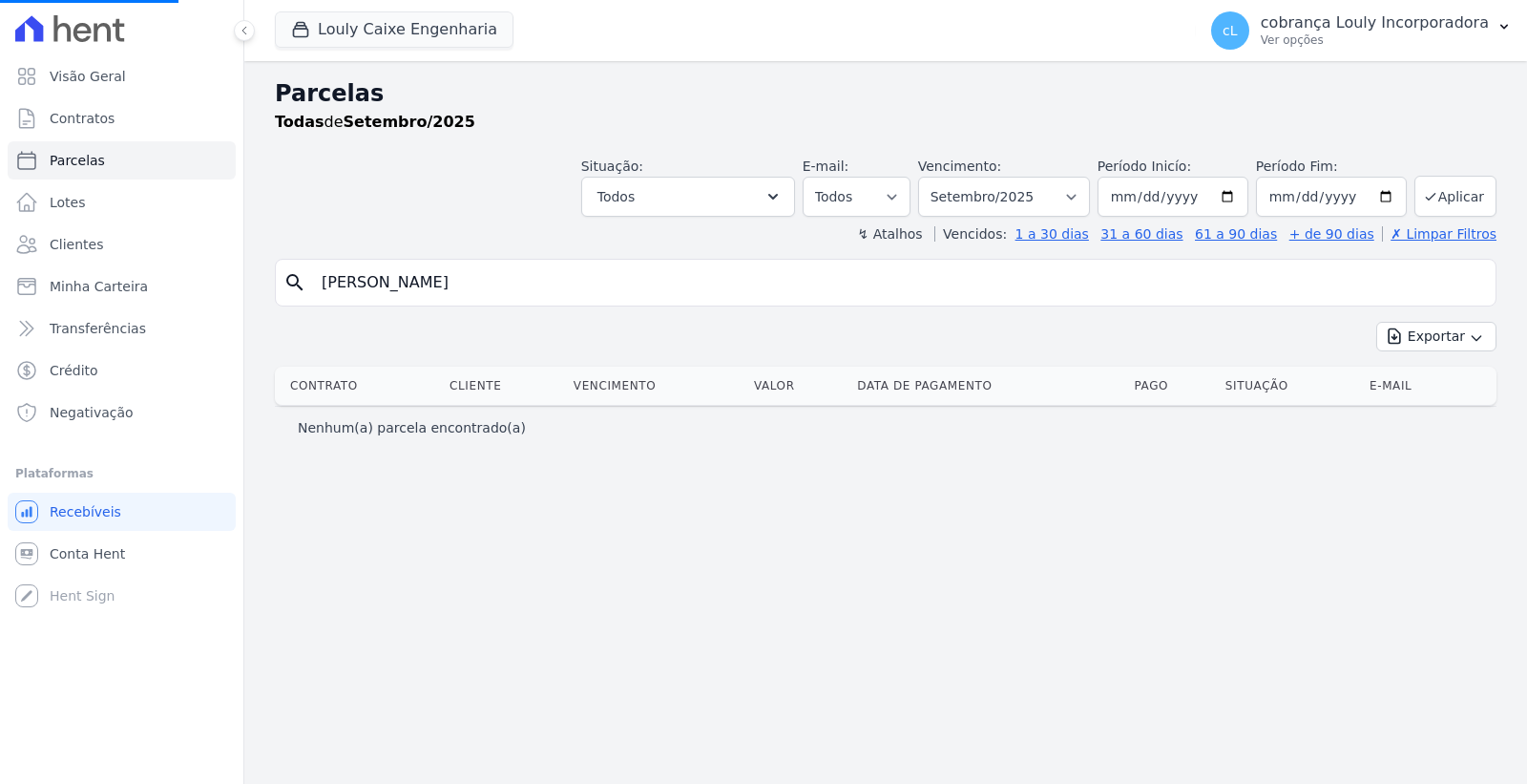
select select
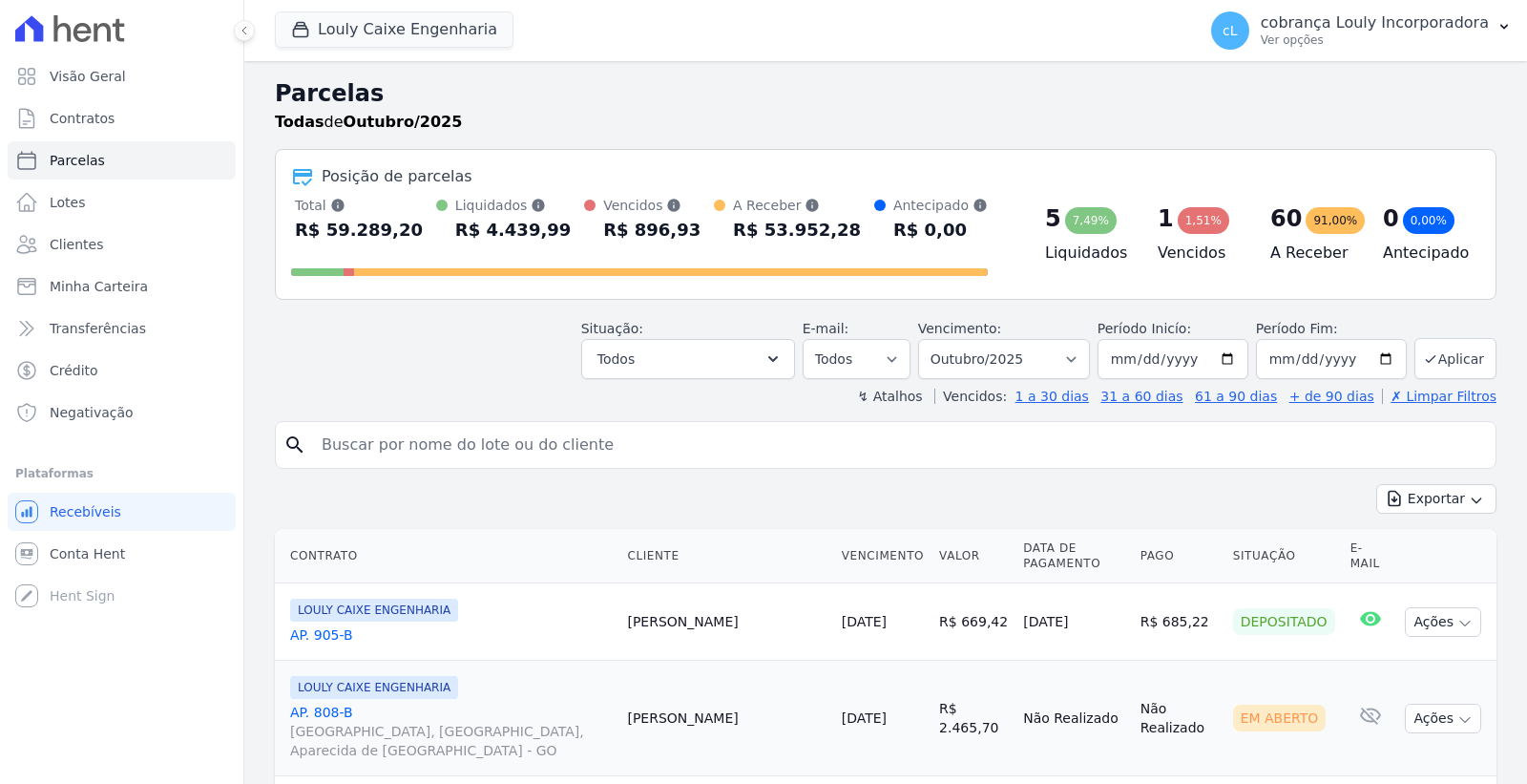
select select
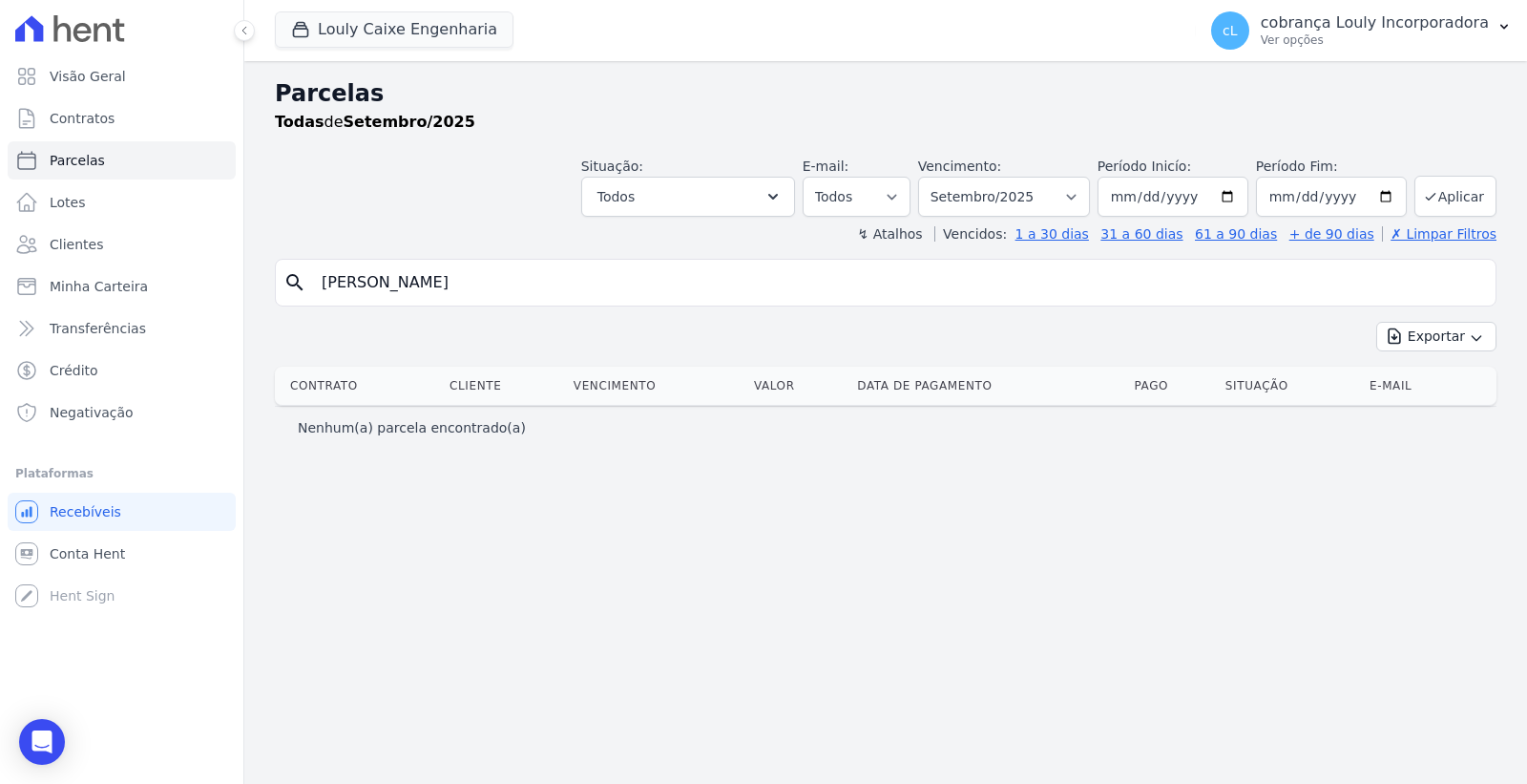
click at [529, 288] on input "SIMONE DIAS CABRAL" at bounding box center [900, 282] width 1179 height 38
select select
click at [67, 102] on link "Contratos" at bounding box center [121, 117] width 228 height 38
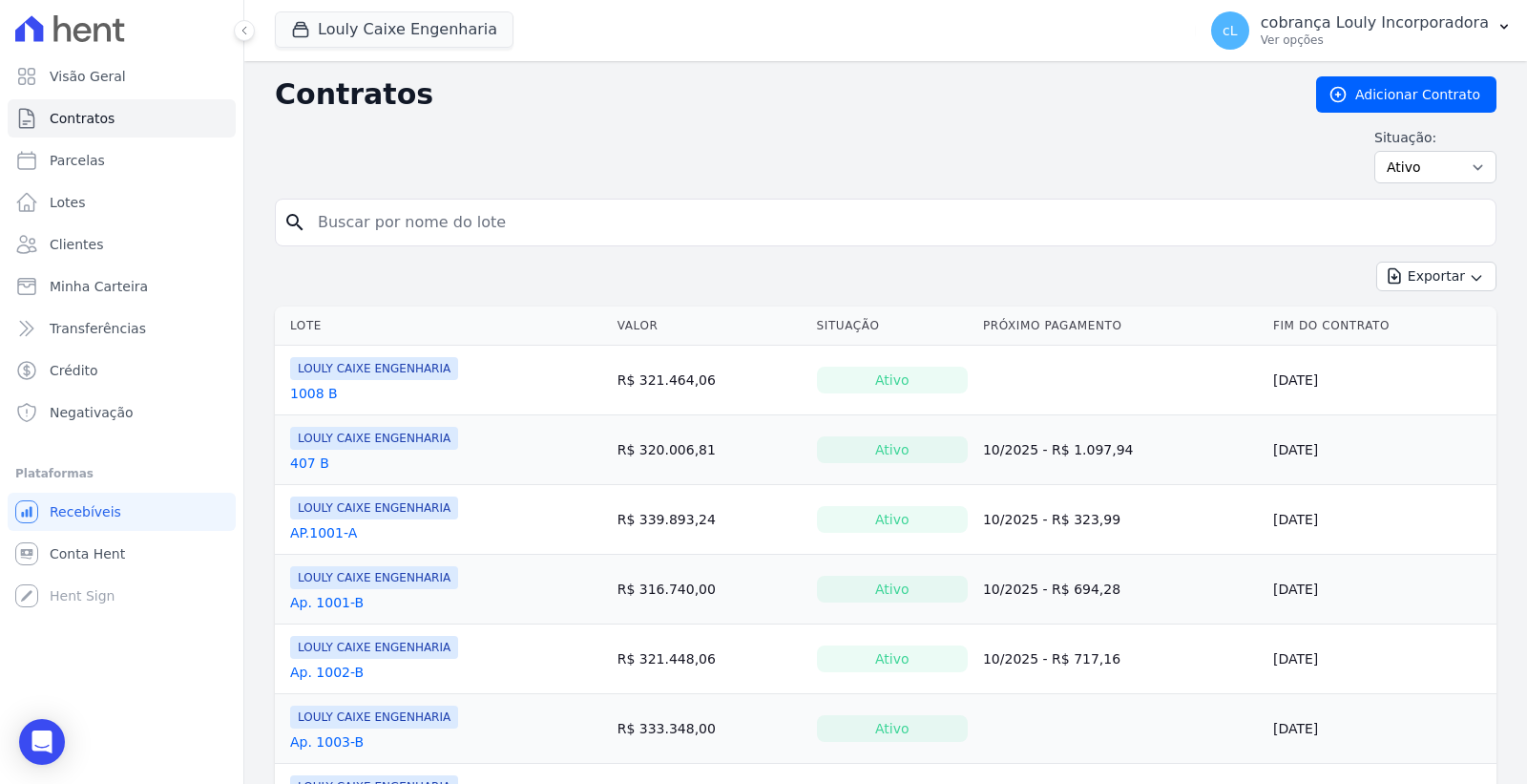
click at [415, 219] on input "search" at bounding box center [897, 222] width 1181 height 38
paste input "SIMONE DIAS CABRAL"
type input "SIMONE DIAS CABRAL"
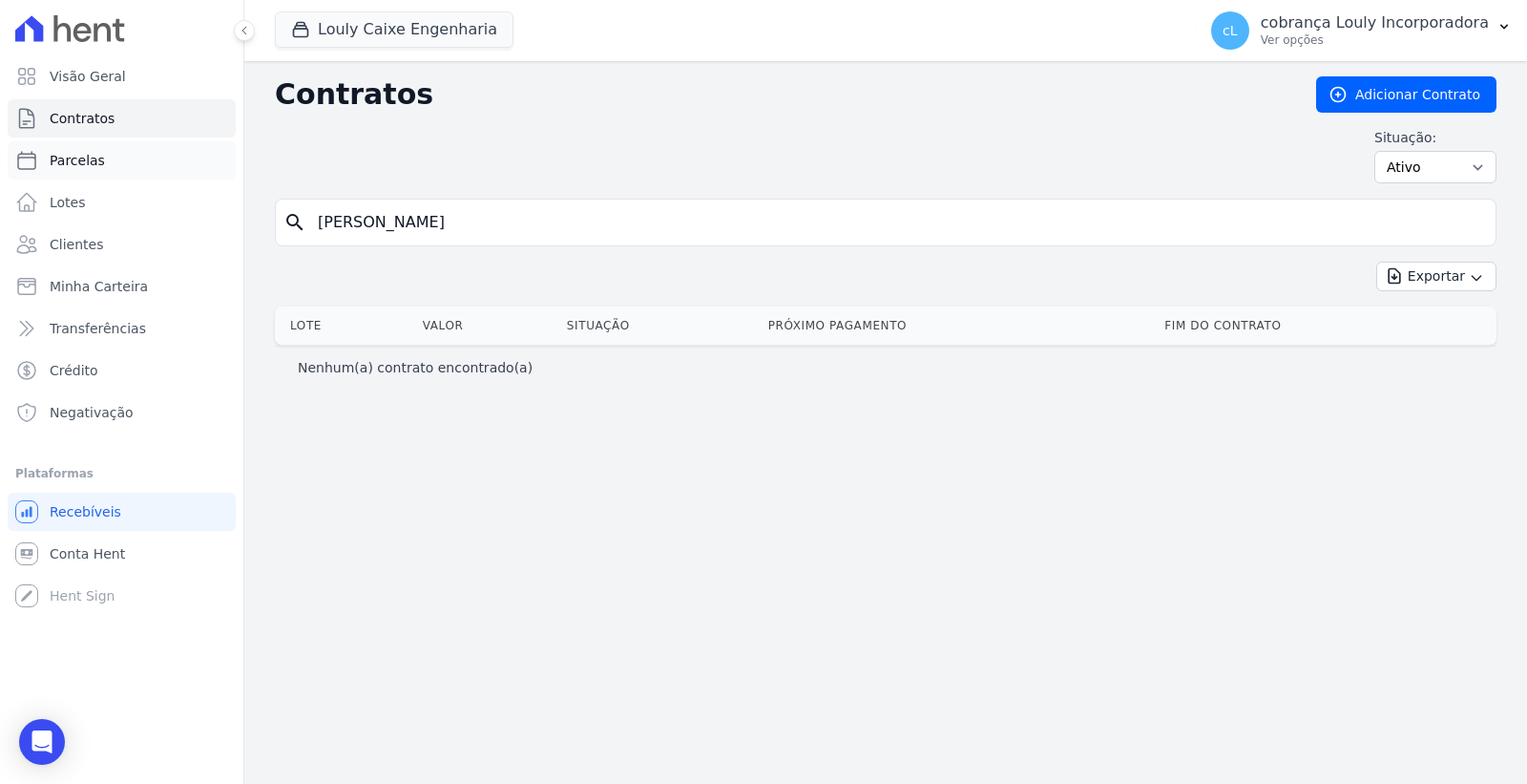
click at [96, 165] on span "Parcelas" at bounding box center [77, 161] width 56 height 20
select select
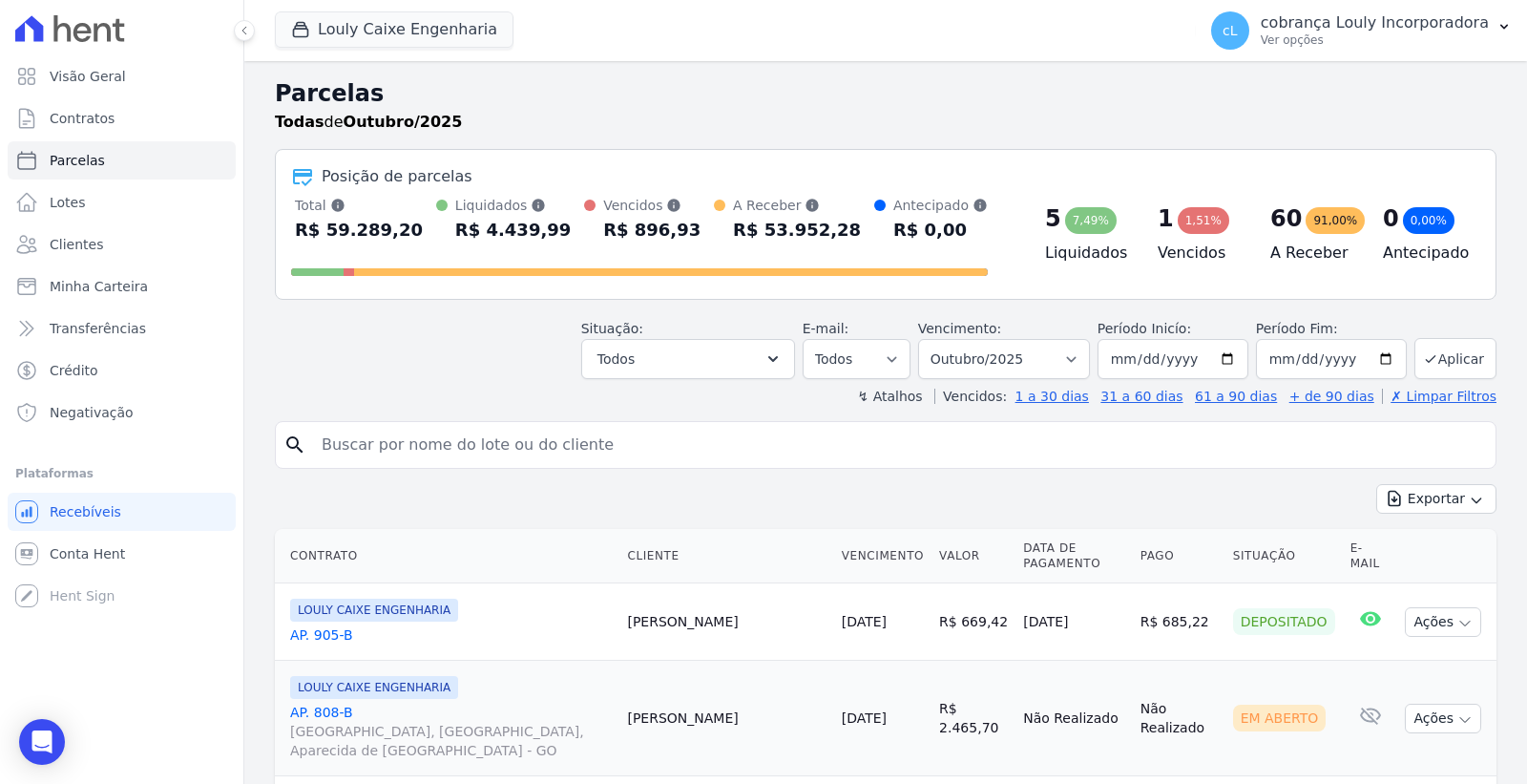
click at [523, 442] on input "search" at bounding box center [900, 444] width 1179 height 38
paste input "SIMONE DIAS CABRAL"
type input "SIMONE DIAS CABRAL"
select select
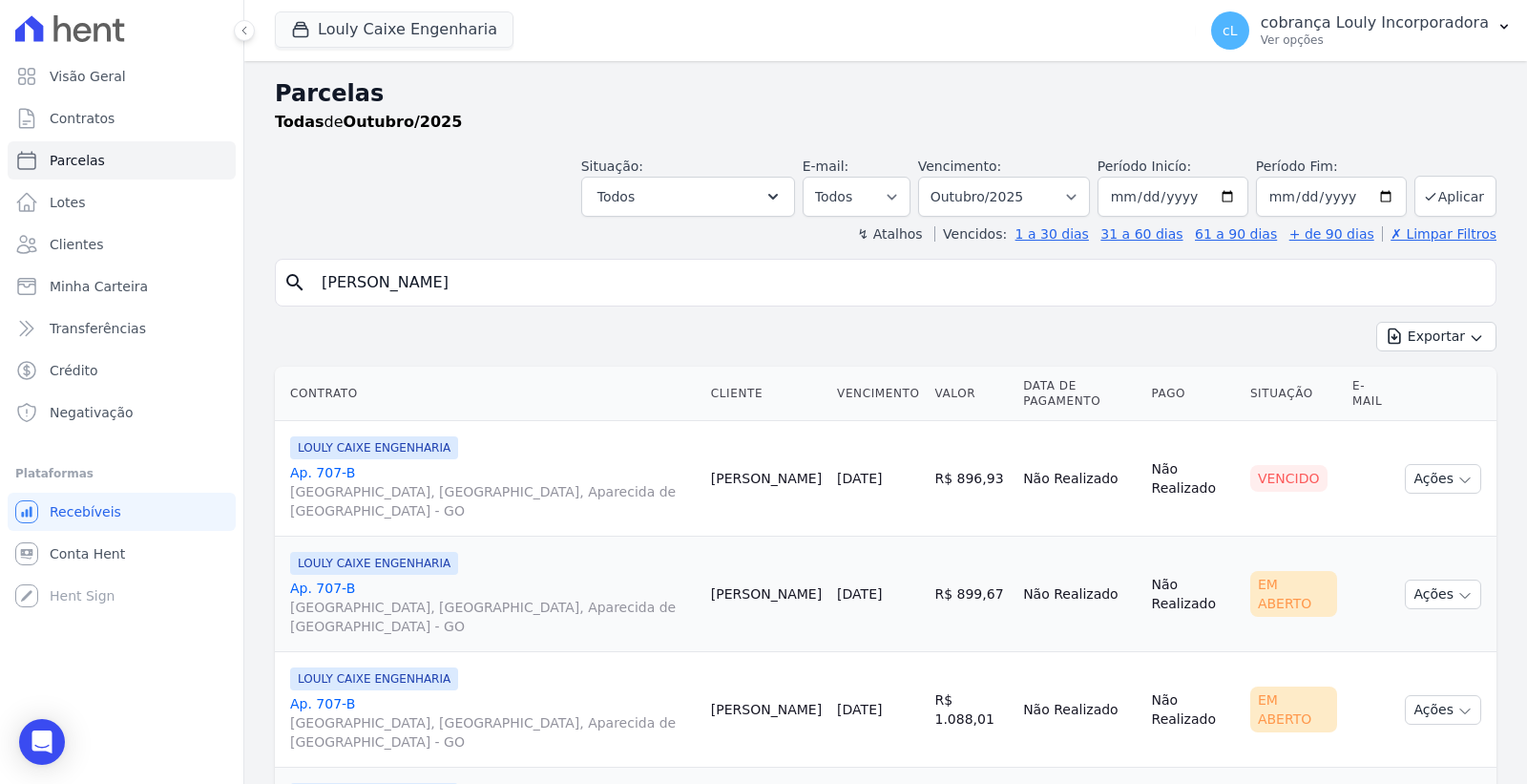
click at [392, 483] on span "[GEOGRAPHIC_DATA], [GEOGRAPHIC_DATA], Aparecida de [GEOGRAPHIC_DATA] - GO" at bounding box center [492, 501] width 406 height 38
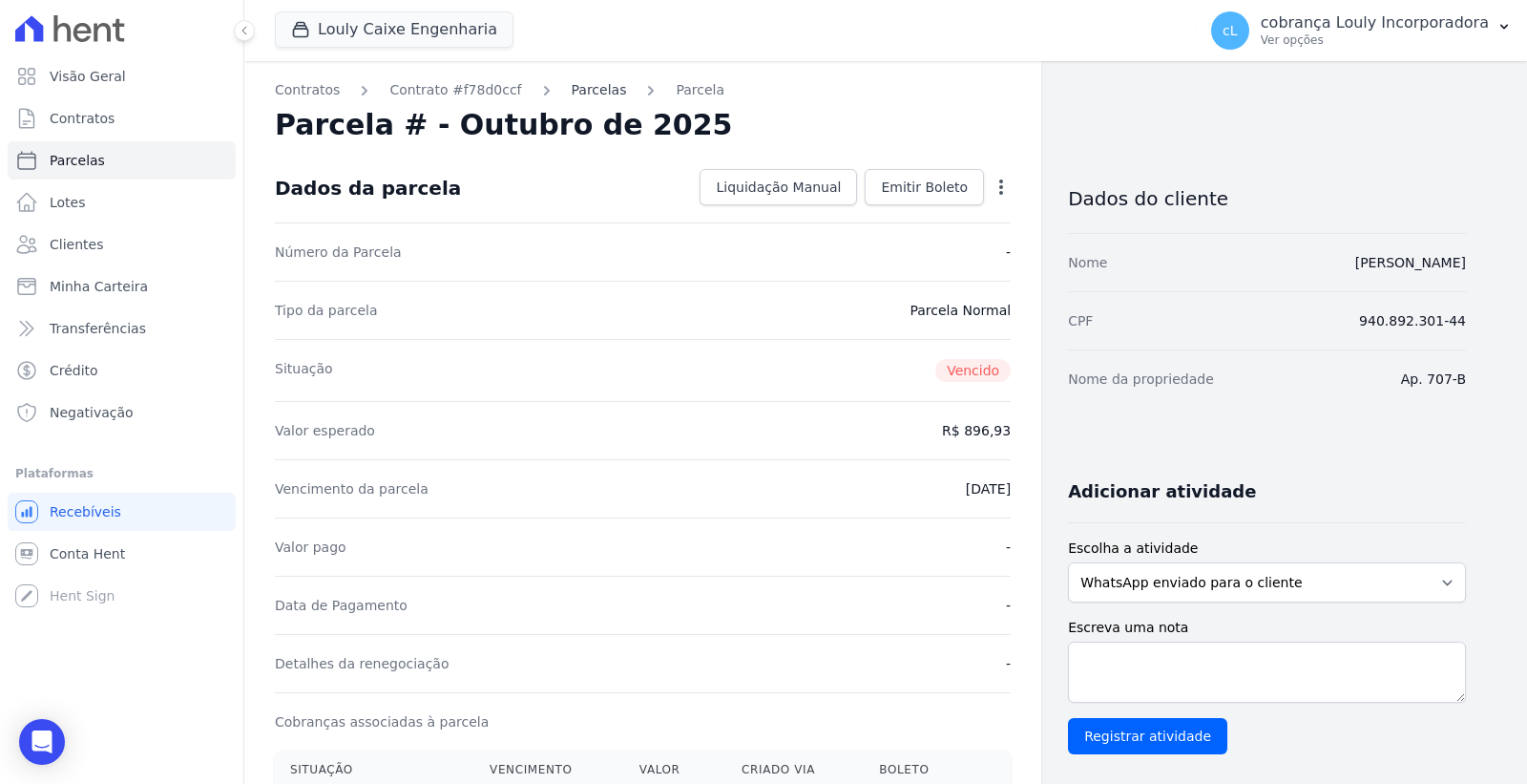
click at [572, 96] on link "Parcelas" at bounding box center [599, 90] width 56 height 20
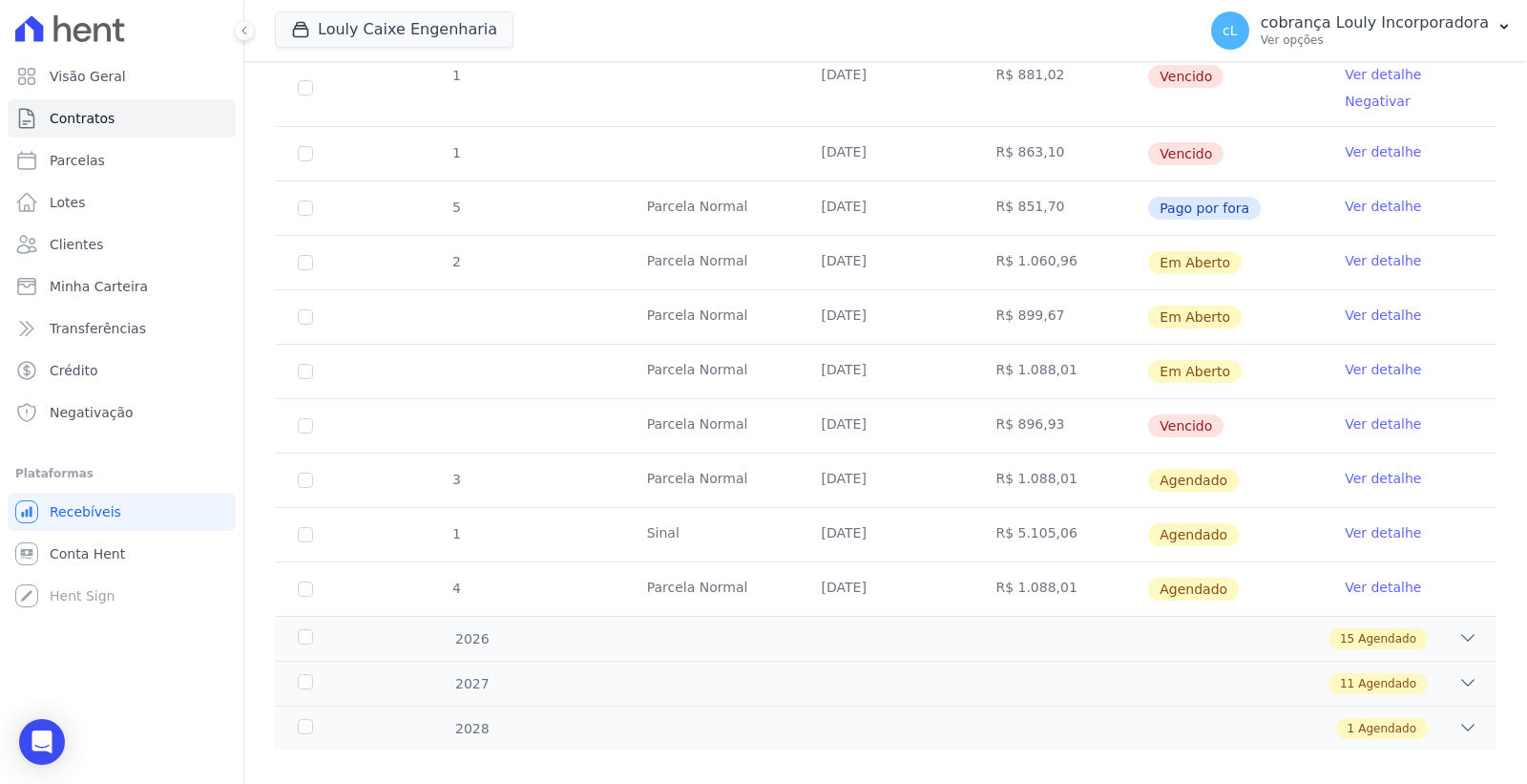
scroll to position [727, 0]
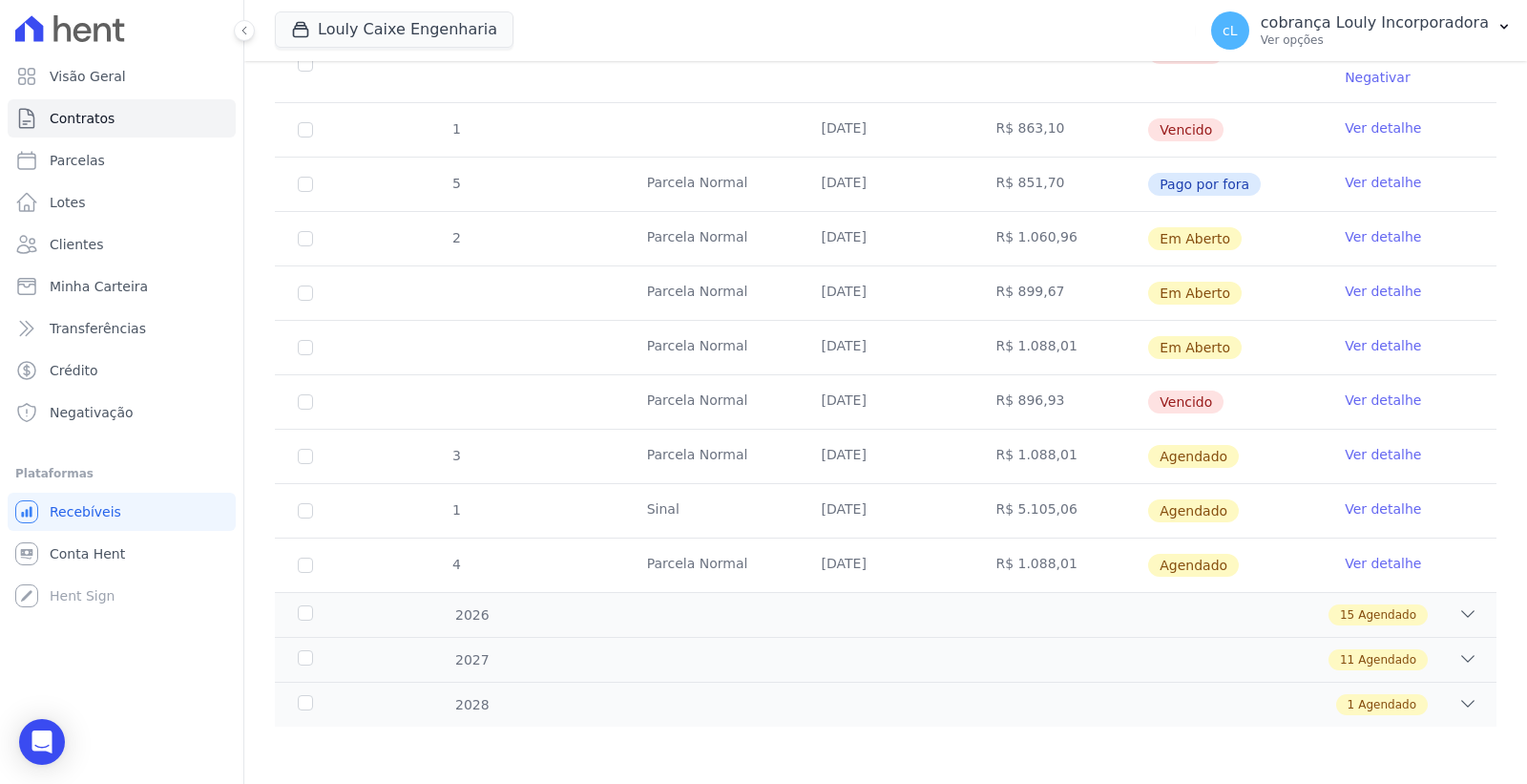
click at [1371, 393] on link "Ver detalhe" at bounding box center [1383, 400] width 76 height 20
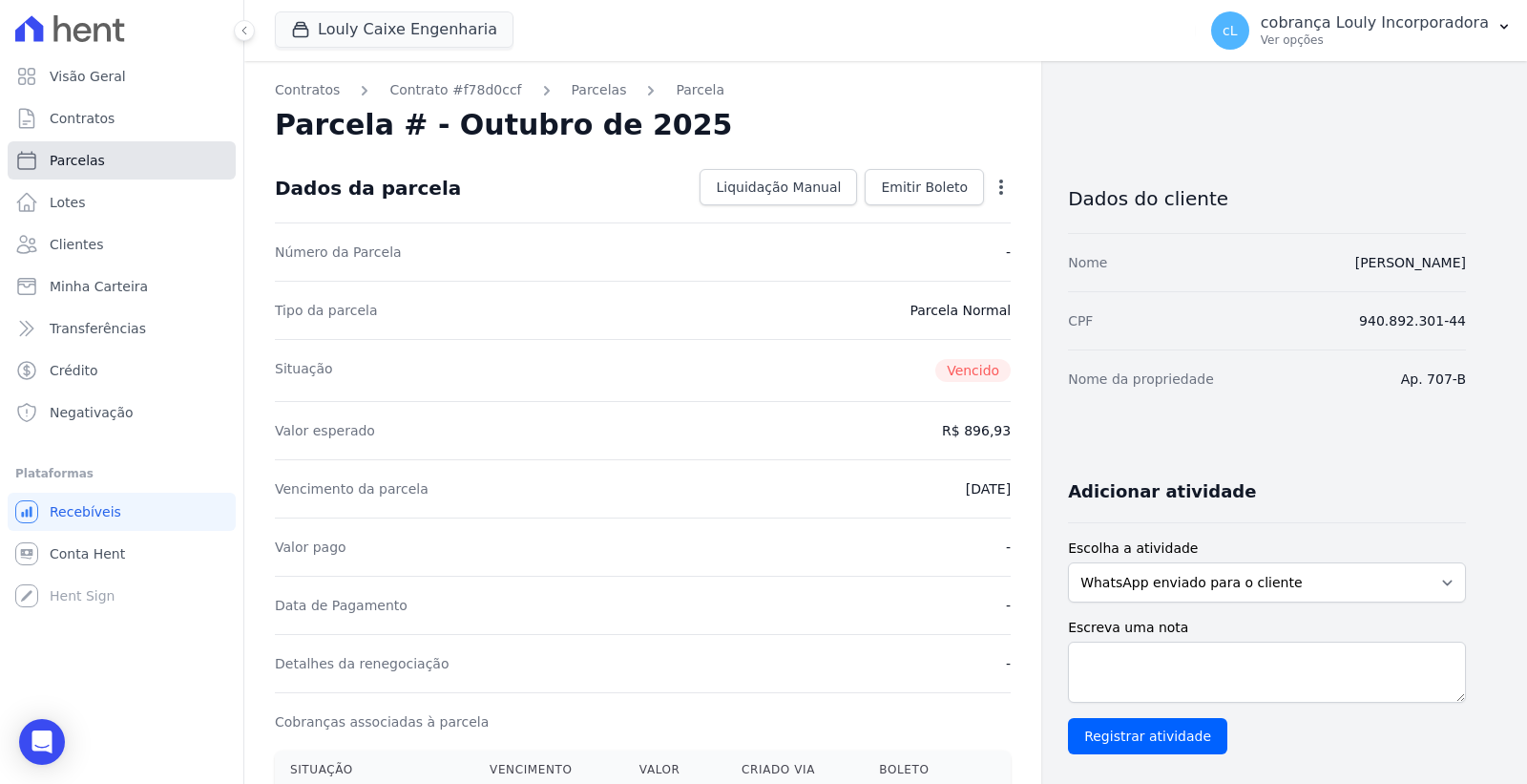
click at [134, 156] on link "Parcelas" at bounding box center [121, 160] width 228 height 38
select select
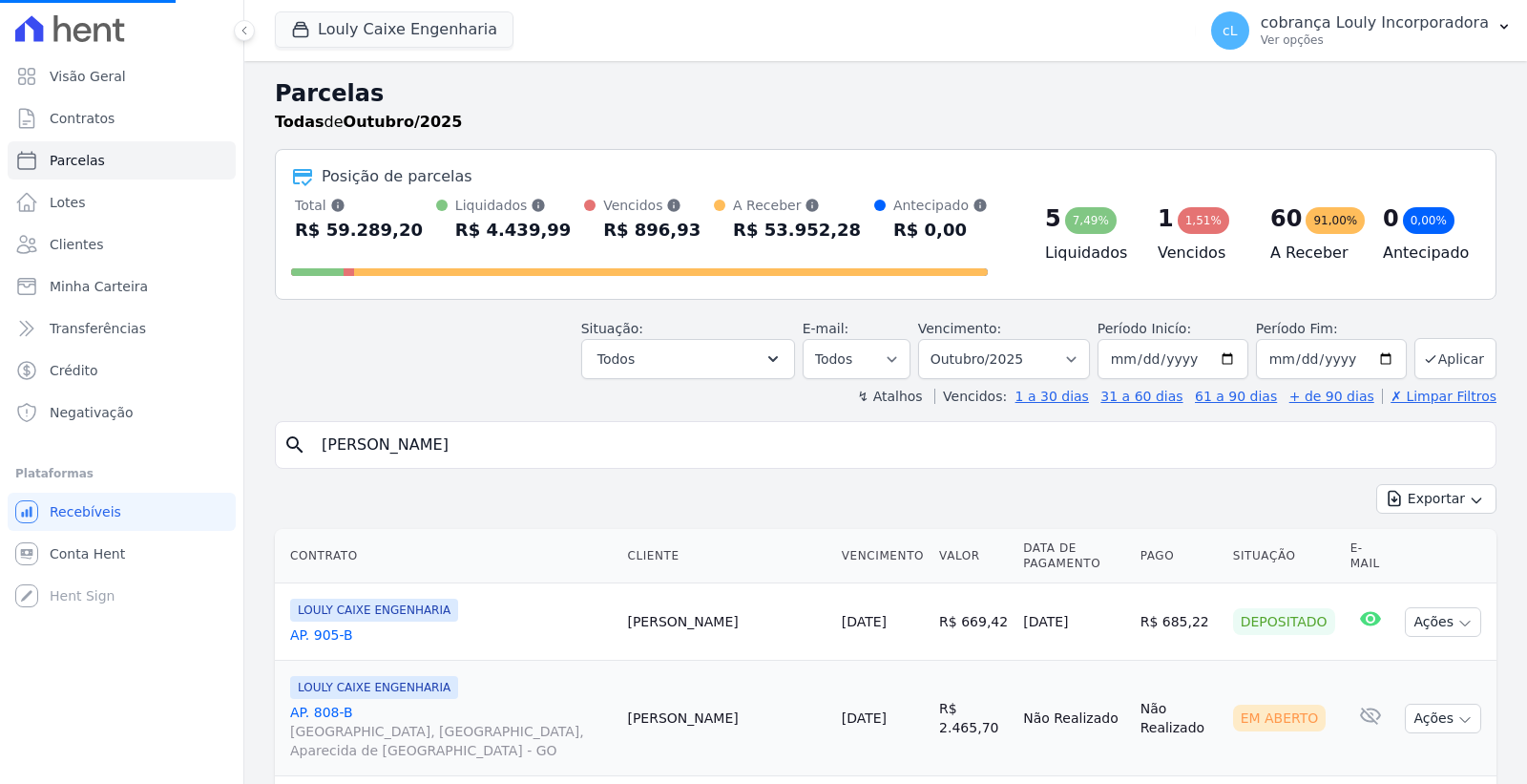
select select
click at [544, 436] on input "search" at bounding box center [900, 444] width 1179 height 38
paste input "SIMONE DIAS CABRAL"
type input "SIMONE DIAS CABRAL"
select select
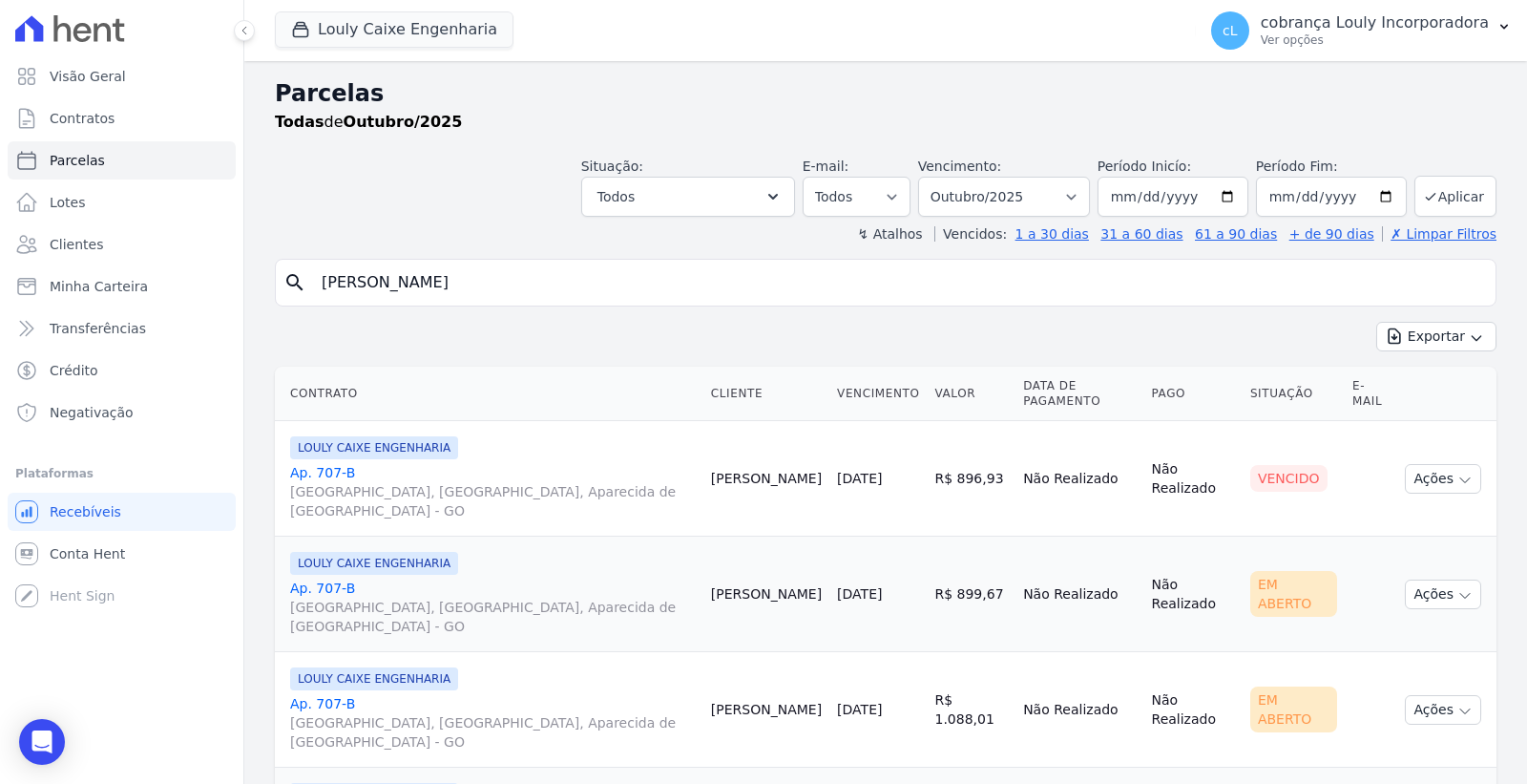
scroll to position [67, 0]
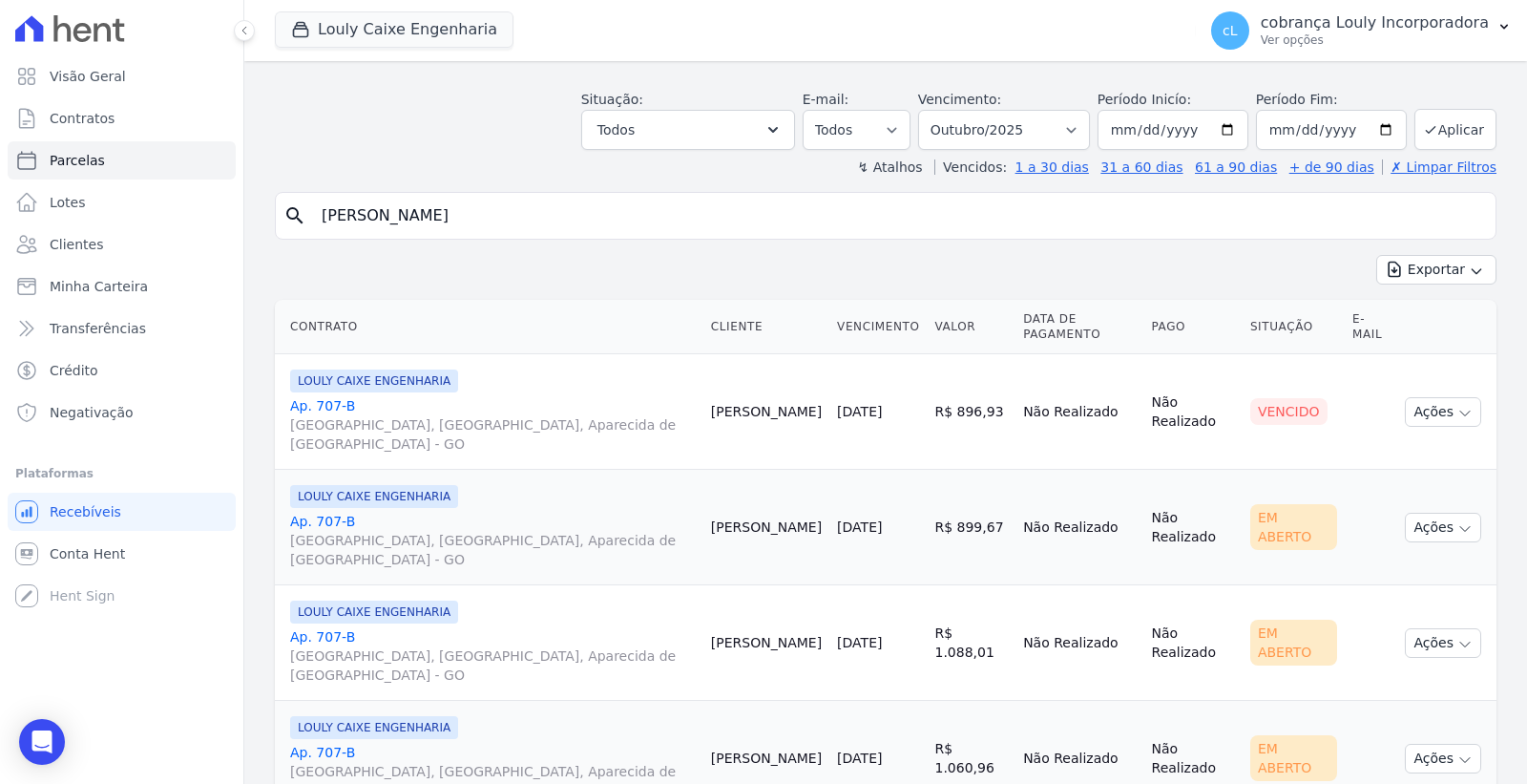
click at [319, 512] on link "Ap. 707-B RUA AUGUSTA, PARQUE DAS NAÇÕES, Aparecida de Goiânia - GO" at bounding box center [492, 540] width 406 height 58
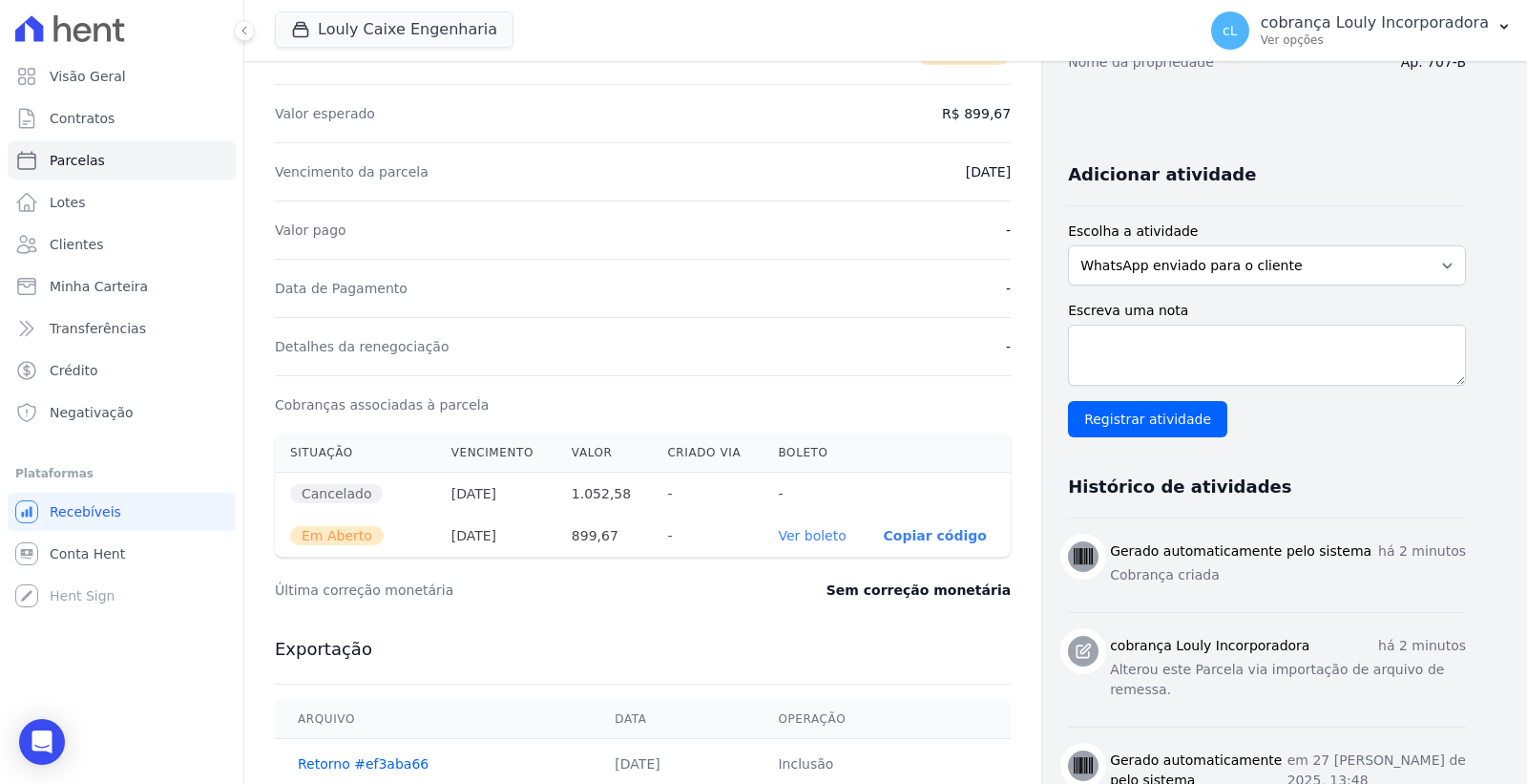
scroll to position [318, 0]
click at [819, 536] on link "Ver boleto" at bounding box center [811, 534] width 68 height 16
select select
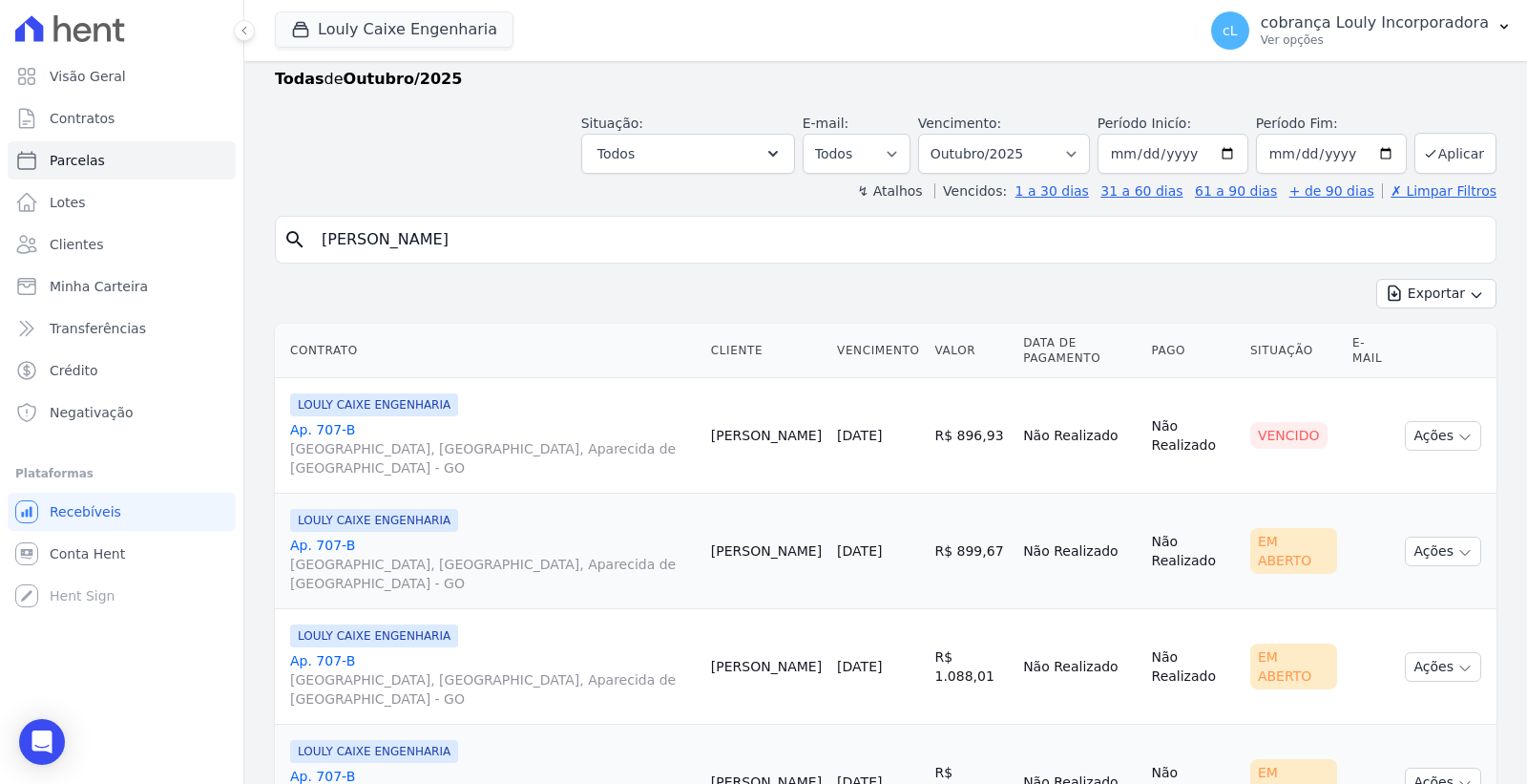
scroll to position [67, 0]
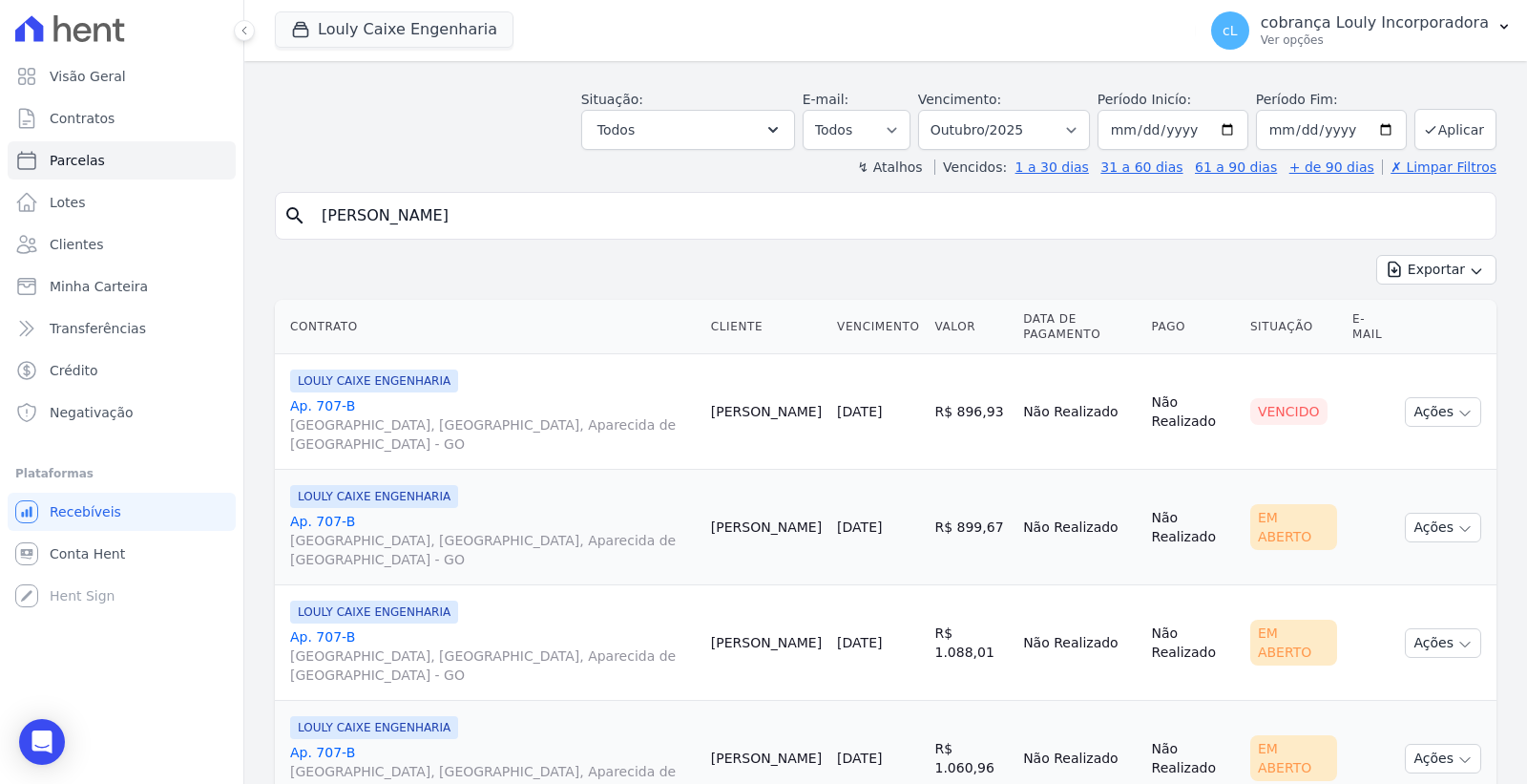
click at [330, 627] on link "Ap. 707-B RUA AUGUSTA, PARQUE DAS NAÇÕES, Aparecida de Goiânia - GO" at bounding box center [492, 656] width 406 height 58
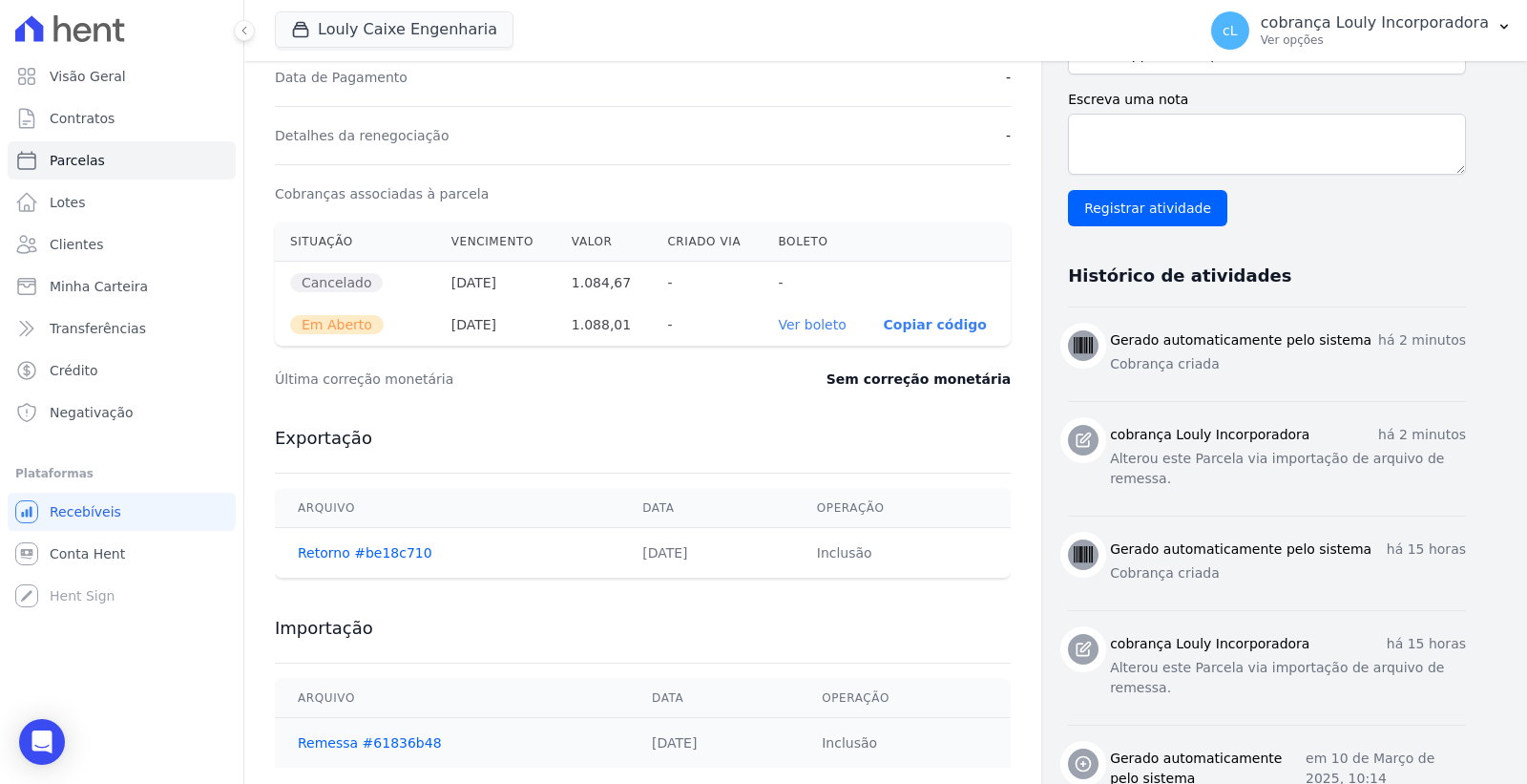
scroll to position [530, 0]
click at [811, 328] on link "Ver boleto" at bounding box center [811, 323] width 68 height 16
click at [1313, 20] on p "cobrança Louly Incorporadora" at bounding box center [1374, 23] width 228 height 20
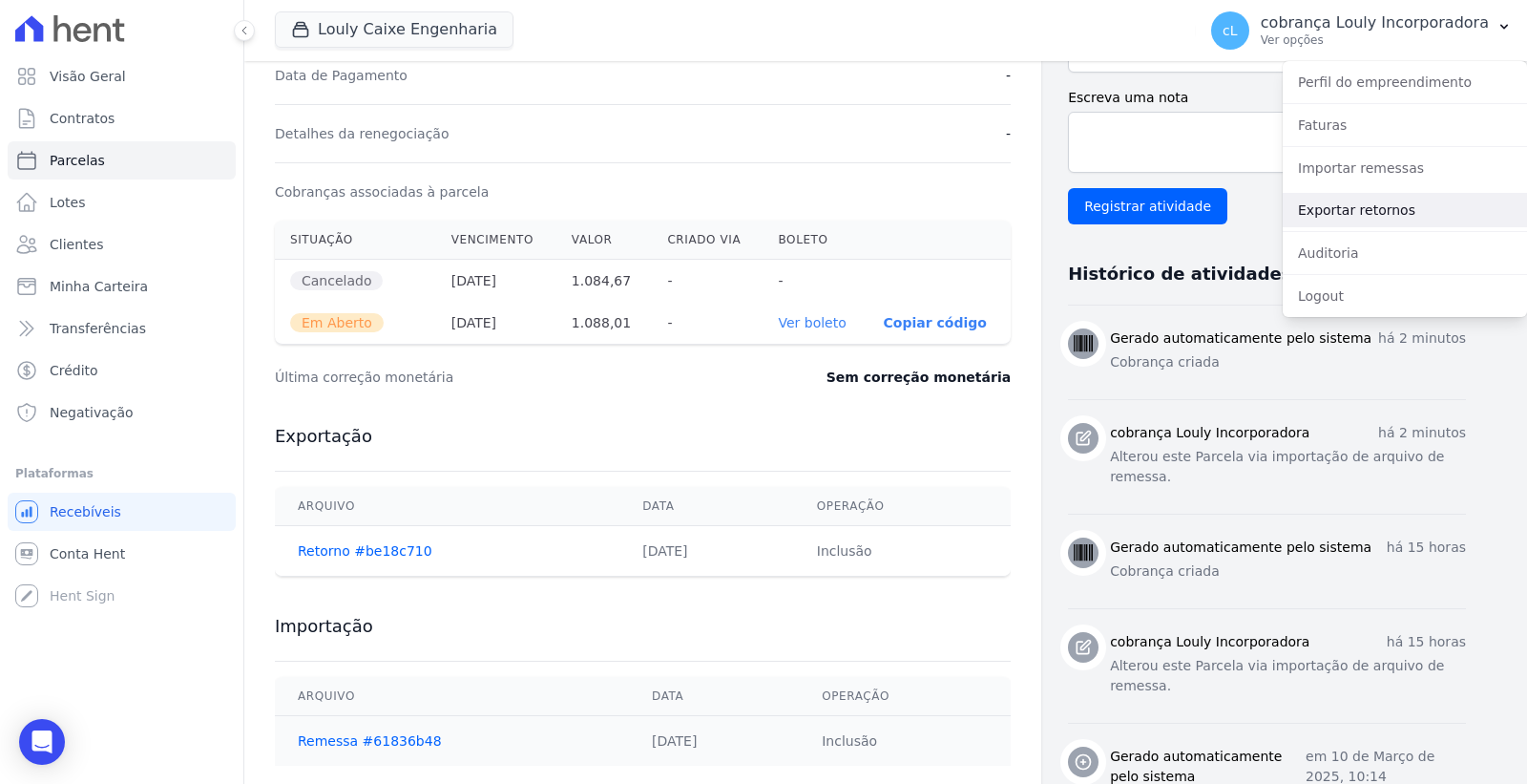
click at [1372, 217] on link "Exportar retornos" at bounding box center [1406, 209] width 245 height 34
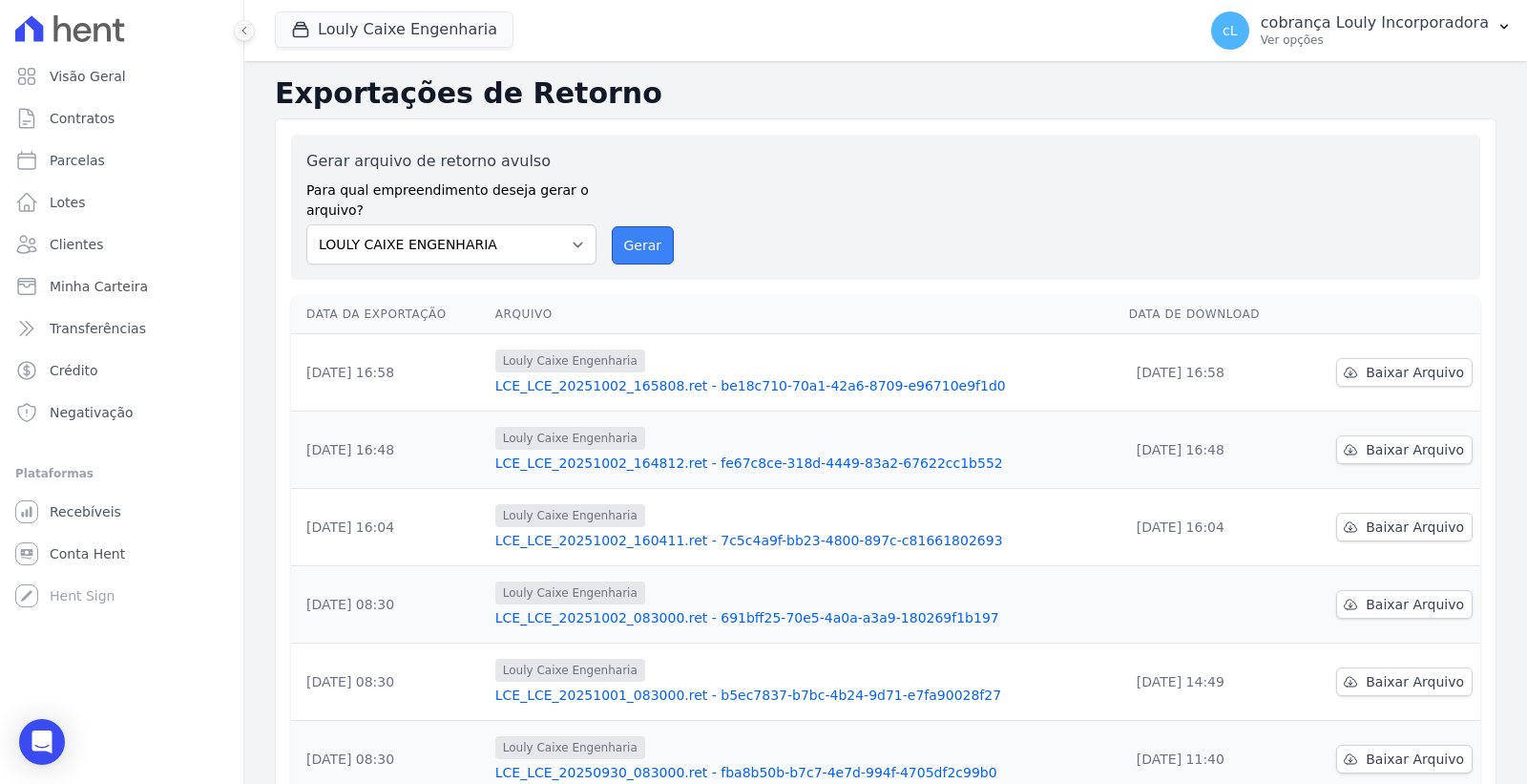
click at [643, 254] on button "Gerar" at bounding box center [643, 245] width 63 height 38
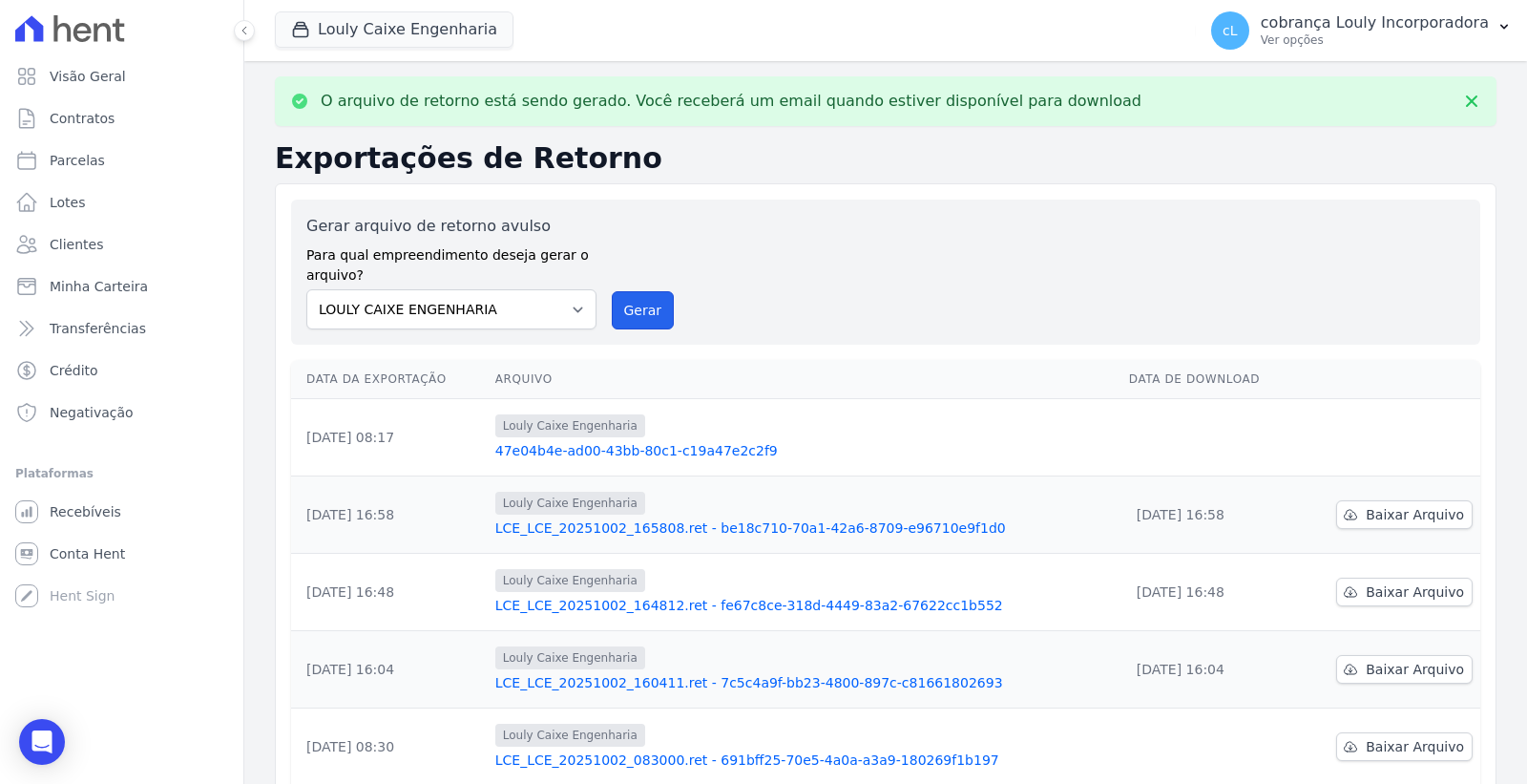
click at [625, 307] on button "Gerar" at bounding box center [643, 309] width 63 height 38
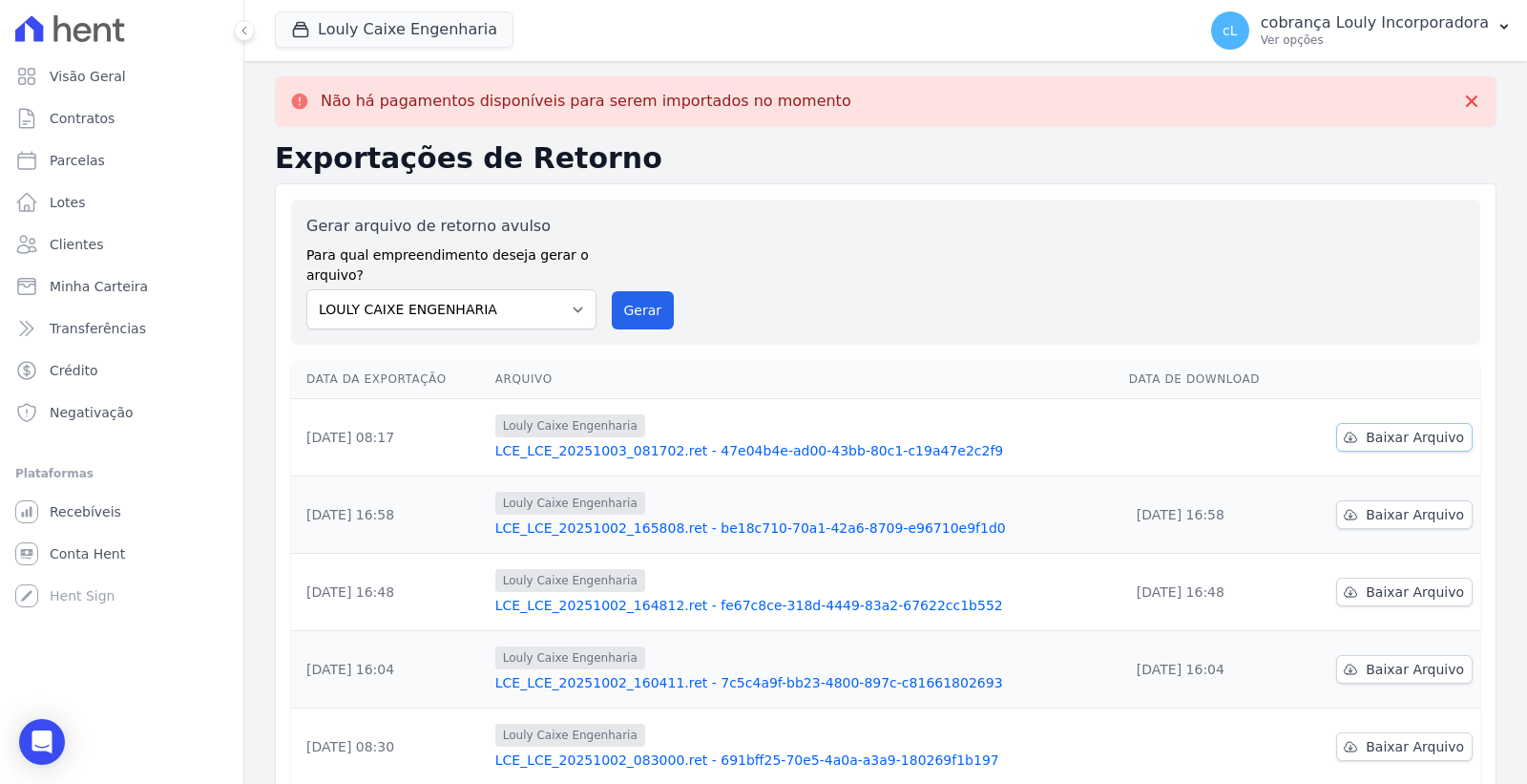
click at [1397, 445] on span "Baixar Arquivo" at bounding box center [1415, 438] width 98 height 20
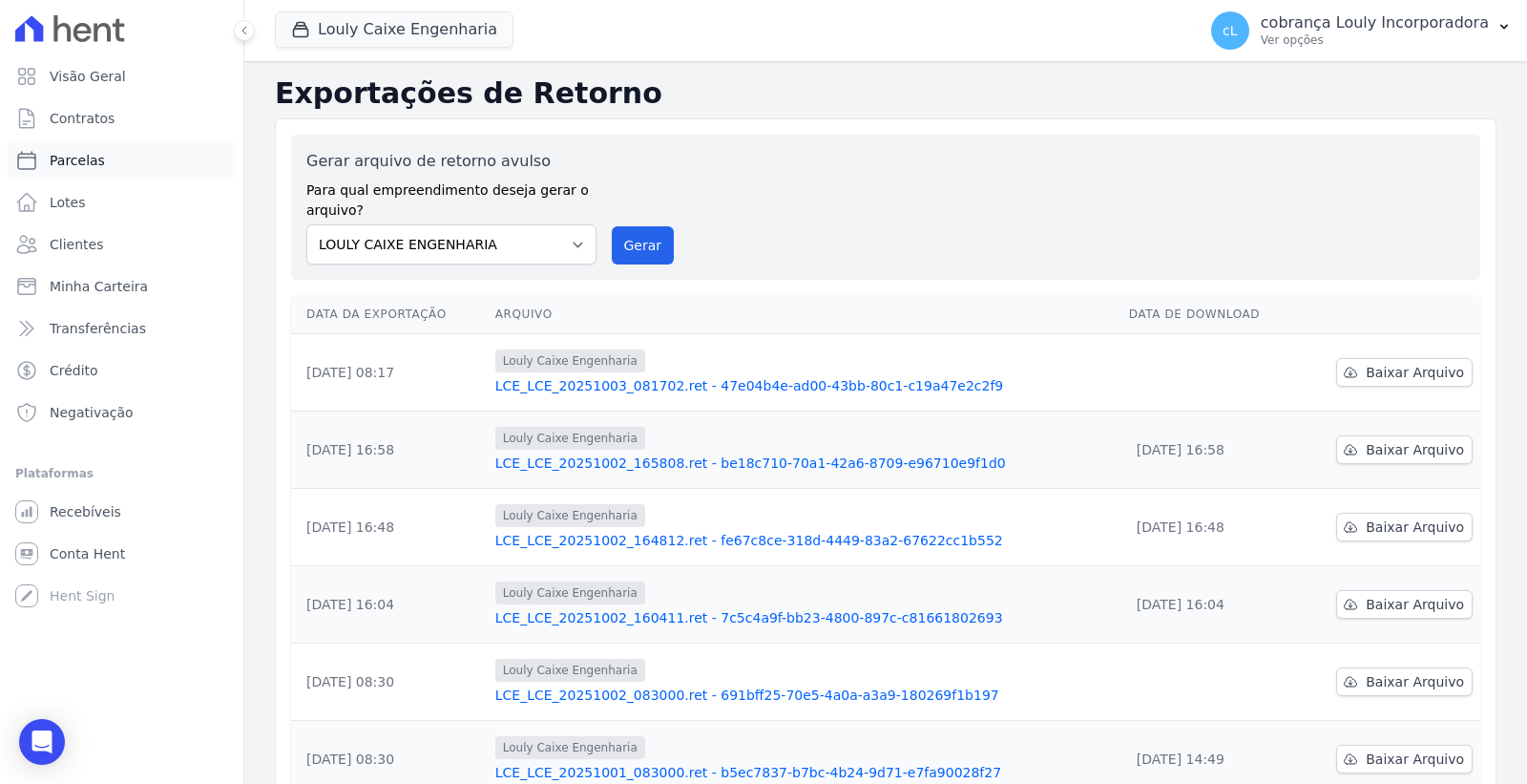
click at [92, 160] on span "Parcelas" at bounding box center [77, 161] width 56 height 20
select select
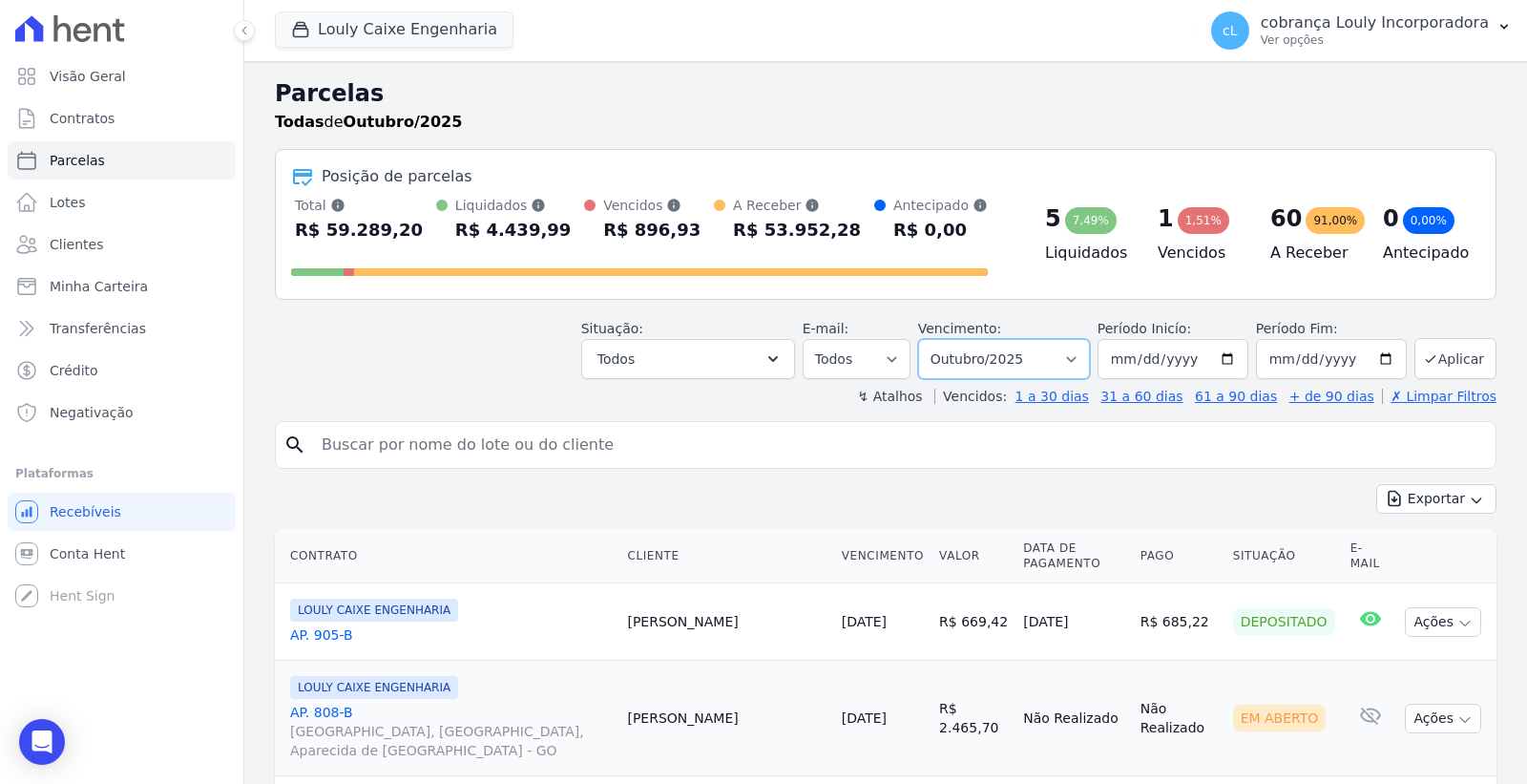
click at [969, 355] on select "Filtrar por período ──────── Todos os meses Setembro/2024 Outubro/2024 Novembro…" at bounding box center [1004, 358] width 172 height 40
select select "09/2025"
click at [930, 339] on select "Filtrar por período ──────── Todos os meses Setembro/2024 Outubro/2024 Novembro…" at bounding box center [1004, 358] width 172 height 40
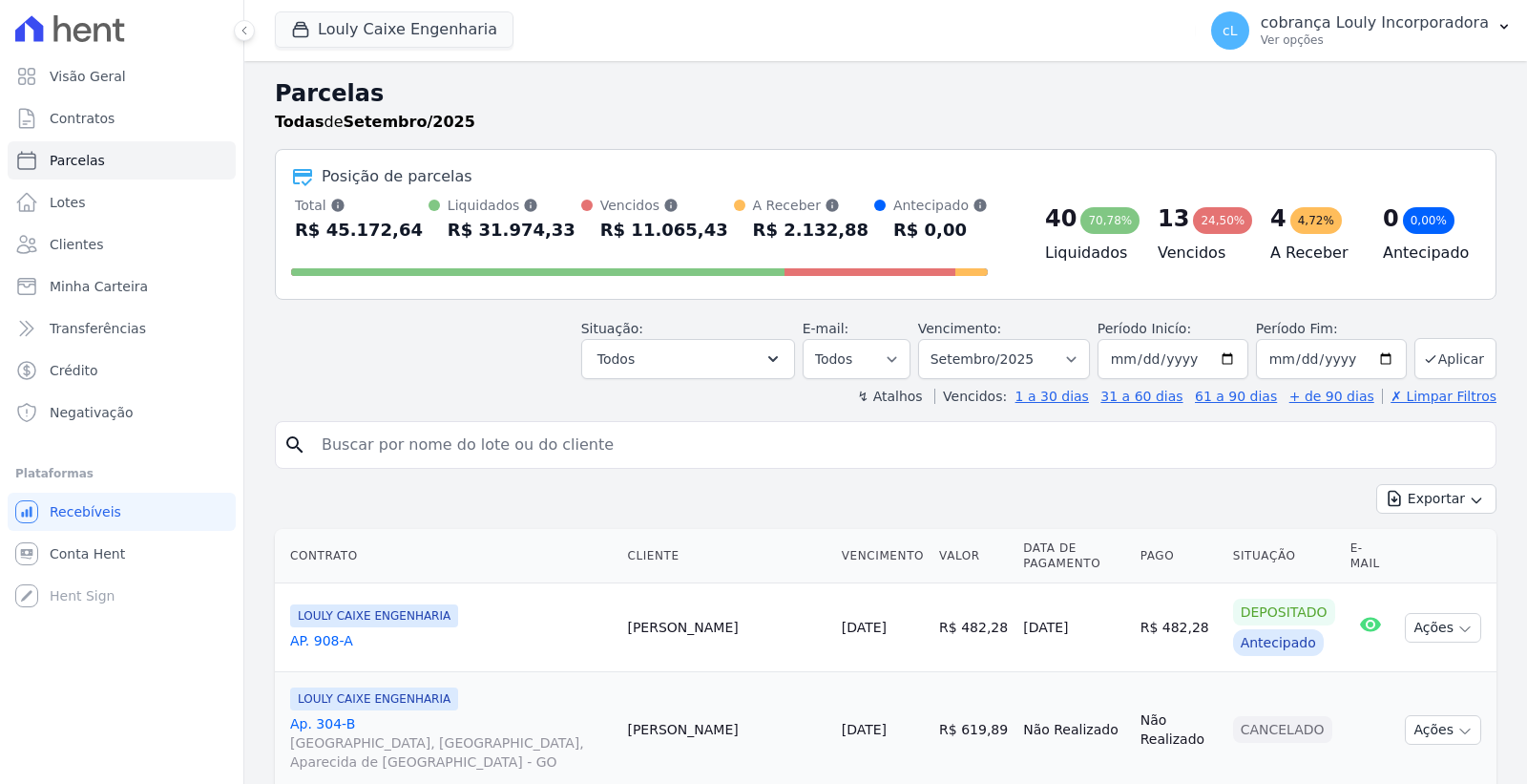
select select
click at [1010, 373] on select "Filtrar por período ──────── Todos os meses Setembro/2024 Outubro/2024 Novembro…" at bounding box center [1004, 358] width 172 height 40
select select "08/2025"
click at [930, 339] on select "Filtrar por período ──────── Todos os meses Setembro/2024 Outubro/2024 Novembro…" at bounding box center [1004, 358] width 172 height 40
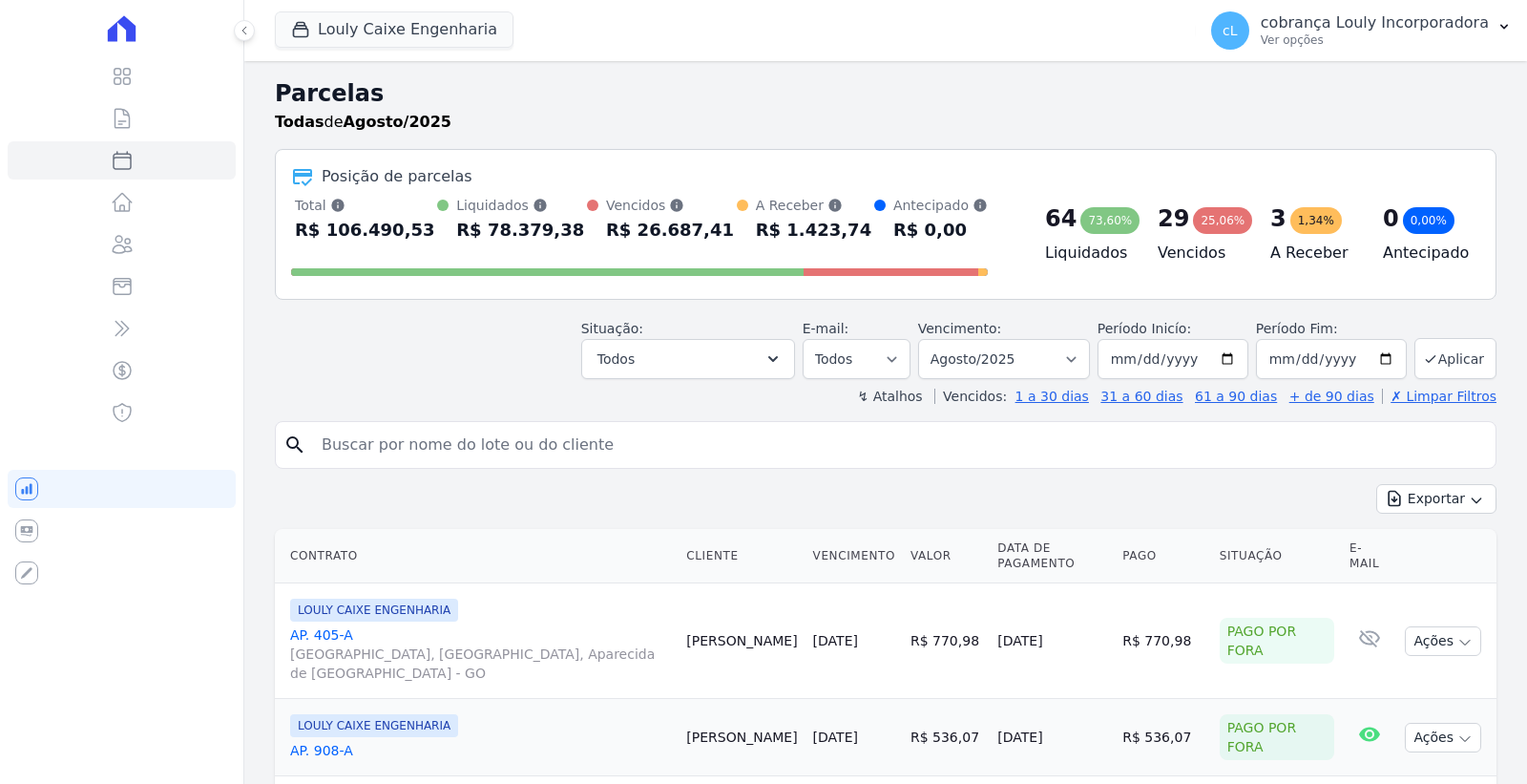
select select
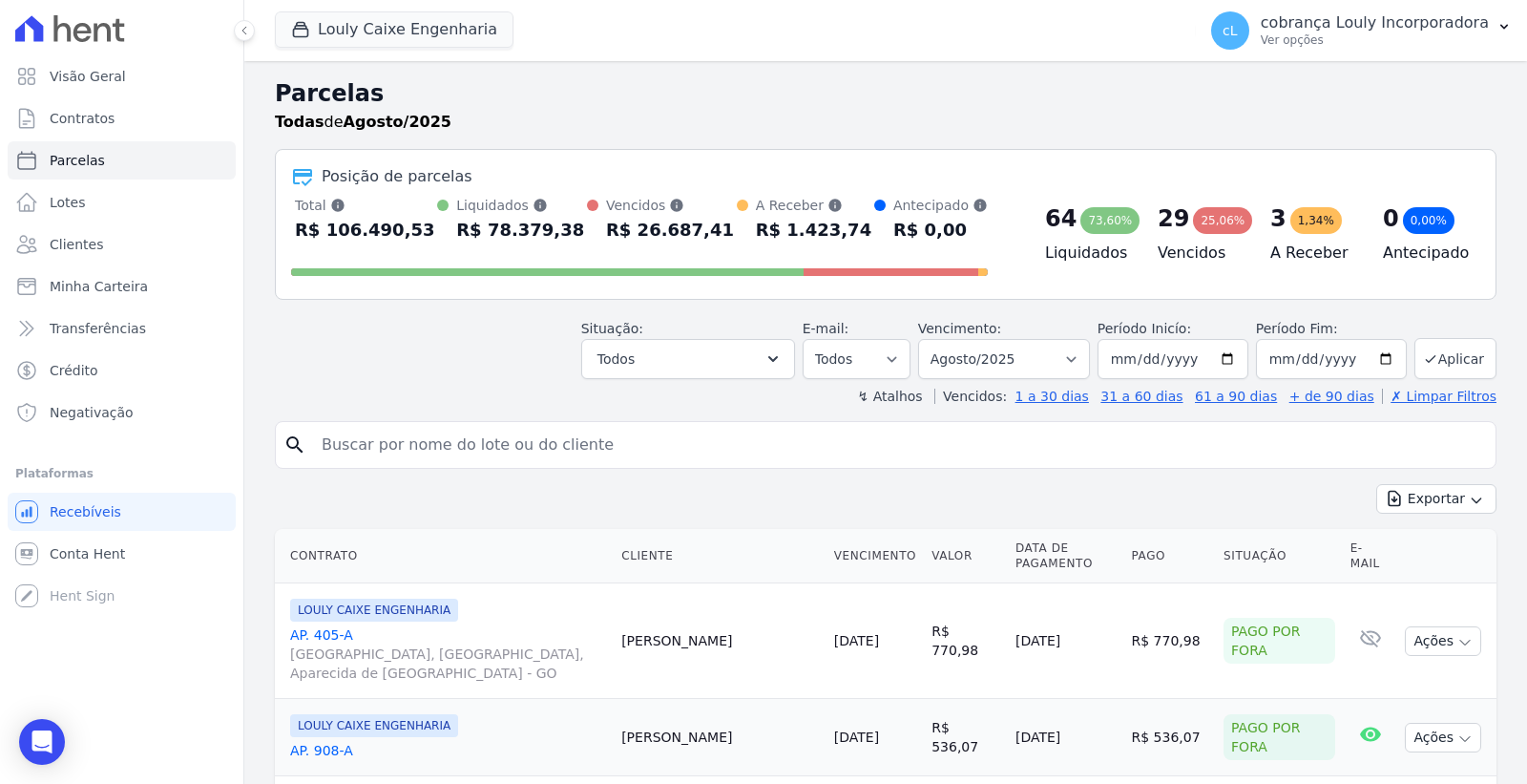
drag, startPoint x: 0, startPoint y: 0, endPoint x: 494, endPoint y: 442, distance: 662.9
click at [494, 442] on input "search" at bounding box center [900, 444] width 1179 height 38
paste input "[PERSON_NAME]"
type input "[PERSON_NAME]"
select select
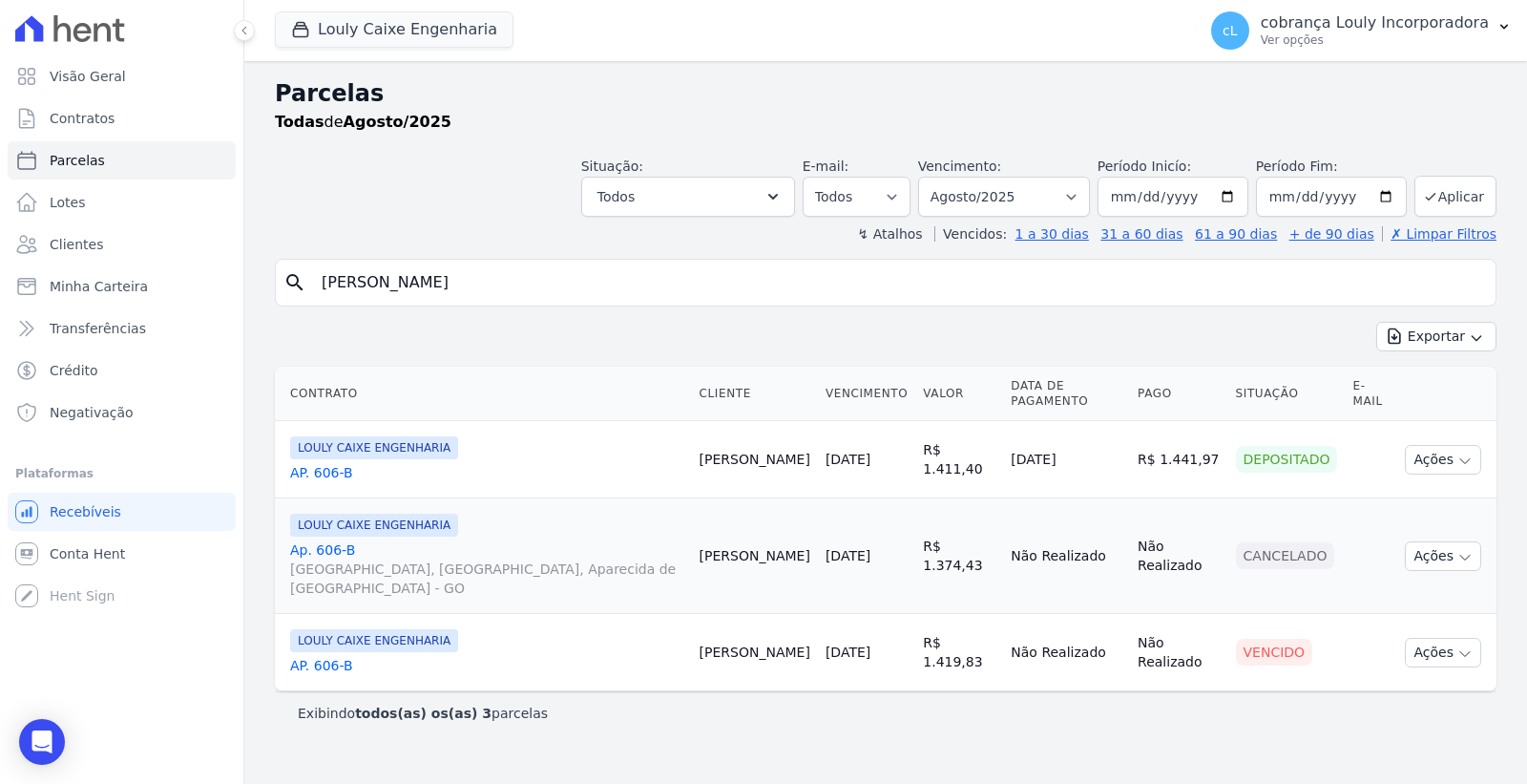
click at [332, 656] on link "AP. 606-B" at bounding box center [486, 666] width 394 height 20
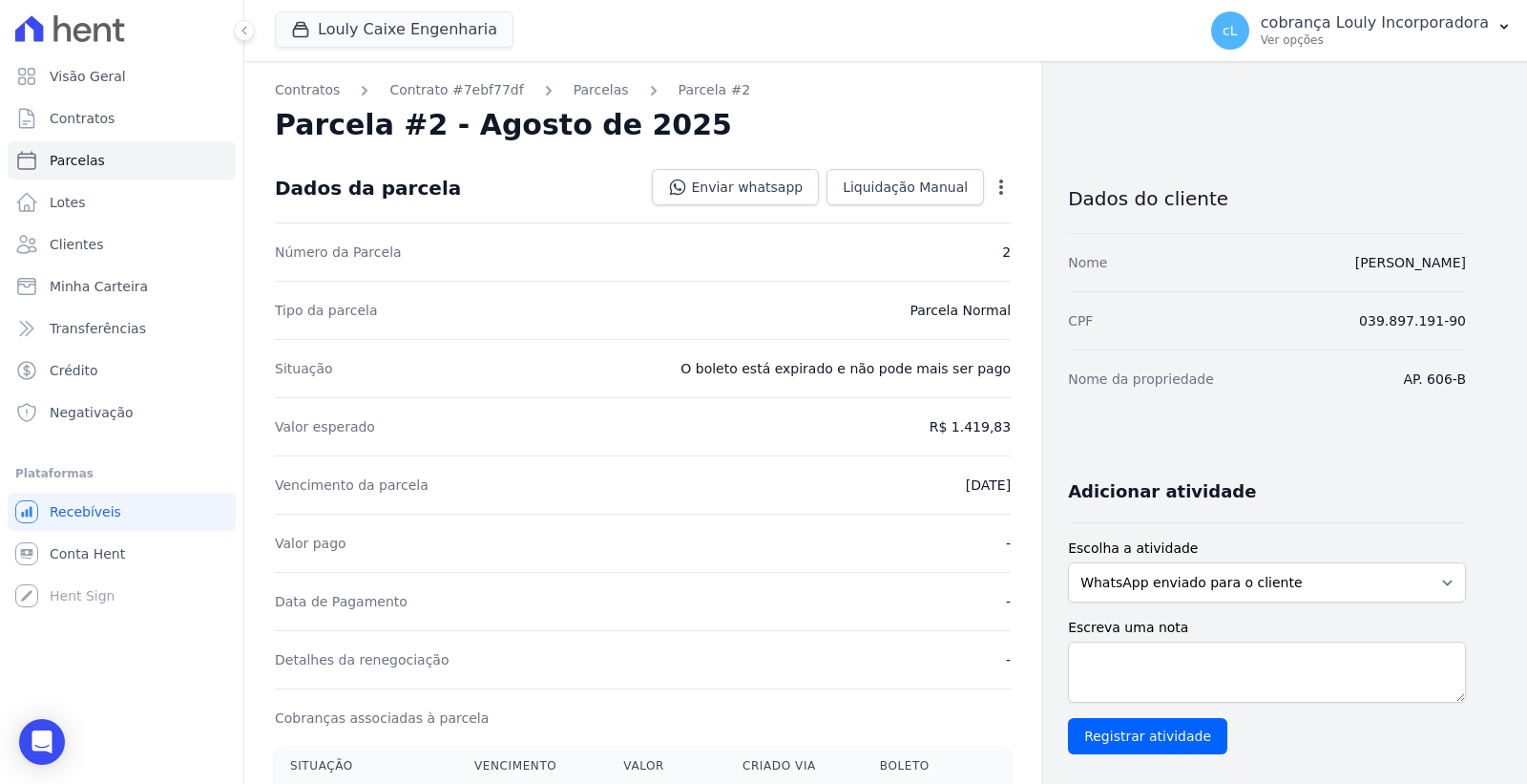
select select
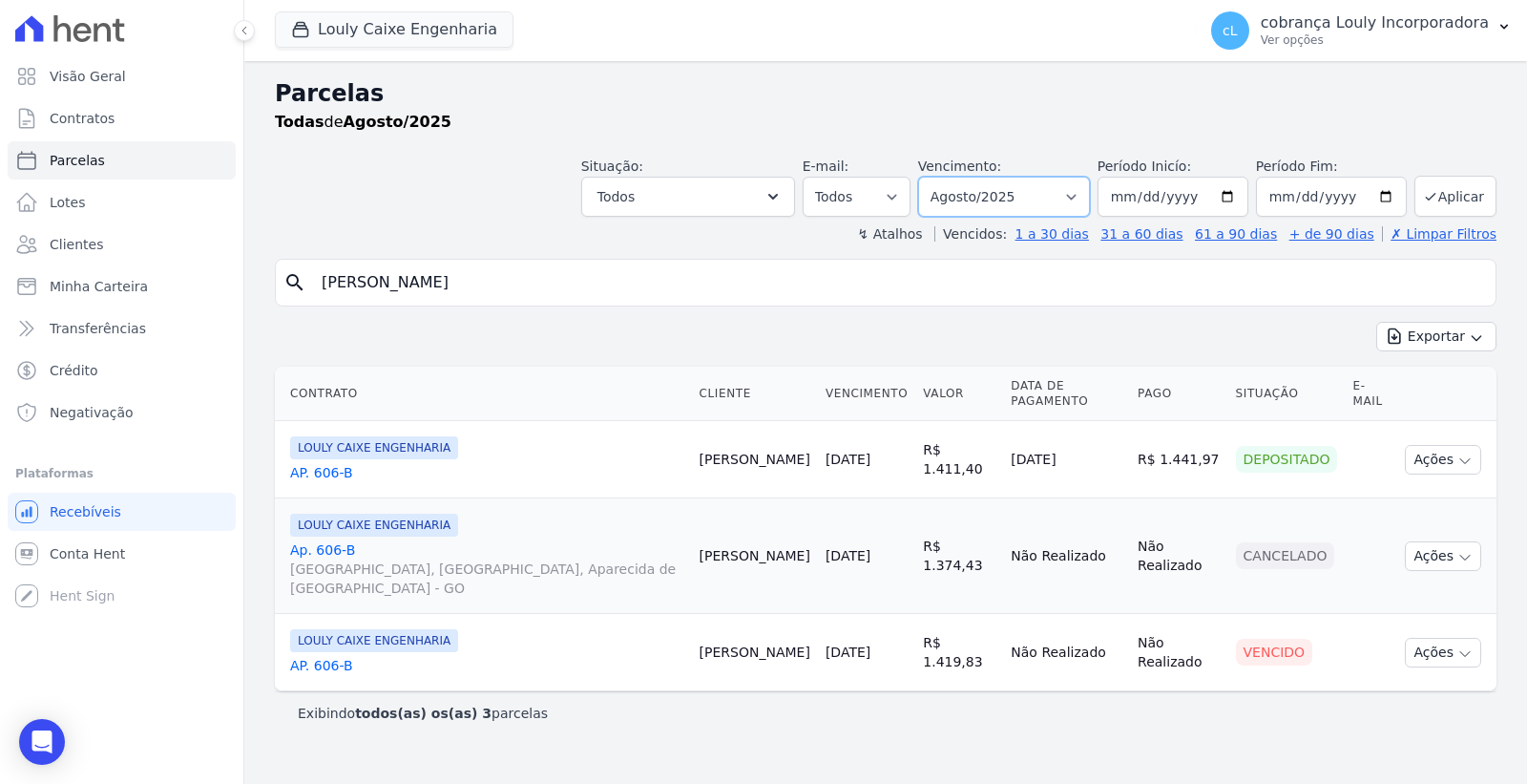
click at [1052, 197] on select "Filtrar por período ──────── Todos os meses Setembro/2024 Outubro/2024 Novembro…" at bounding box center [1004, 196] width 172 height 40
select select "09/2025"
click at [947, 176] on select "Filtrar por período ──────── Todos os meses Setembro/2024 Outubro/2024 Novembro…" at bounding box center [1004, 196] width 172 height 40
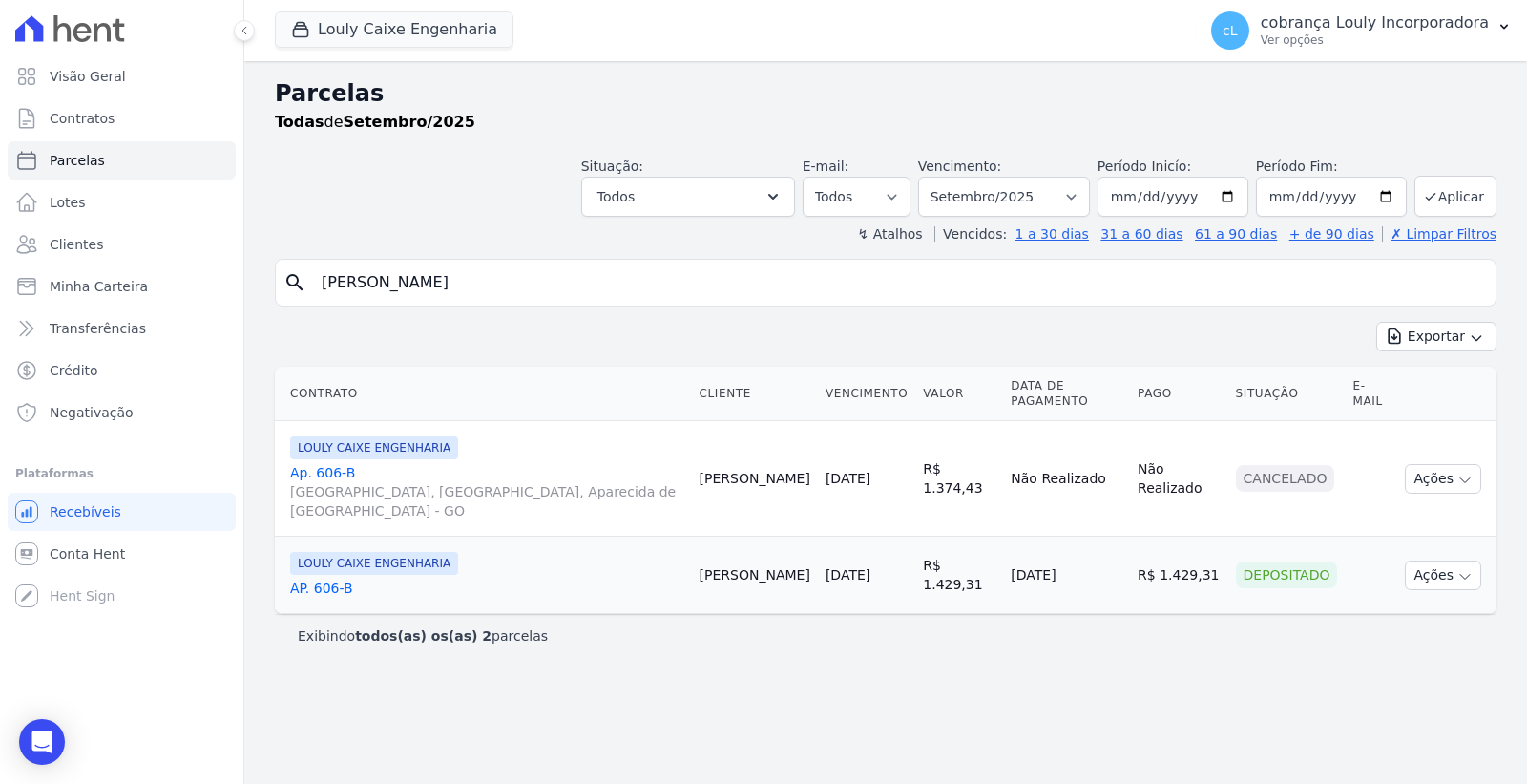
select select
click at [1436, 34] on p "Ver opções" at bounding box center [1374, 40] width 228 height 16
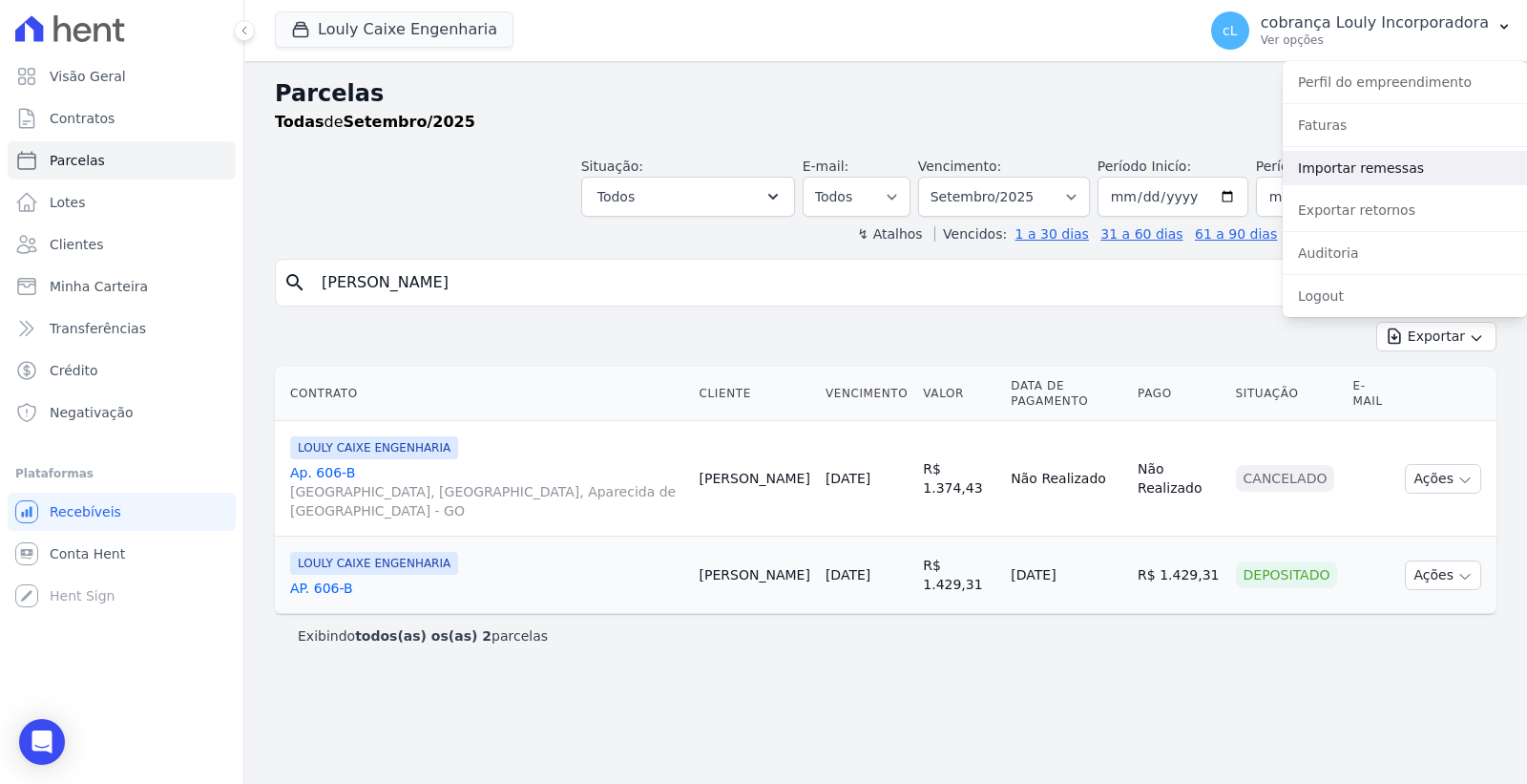
click at [1365, 163] on link "Importar remessas" at bounding box center [1406, 167] width 245 height 34
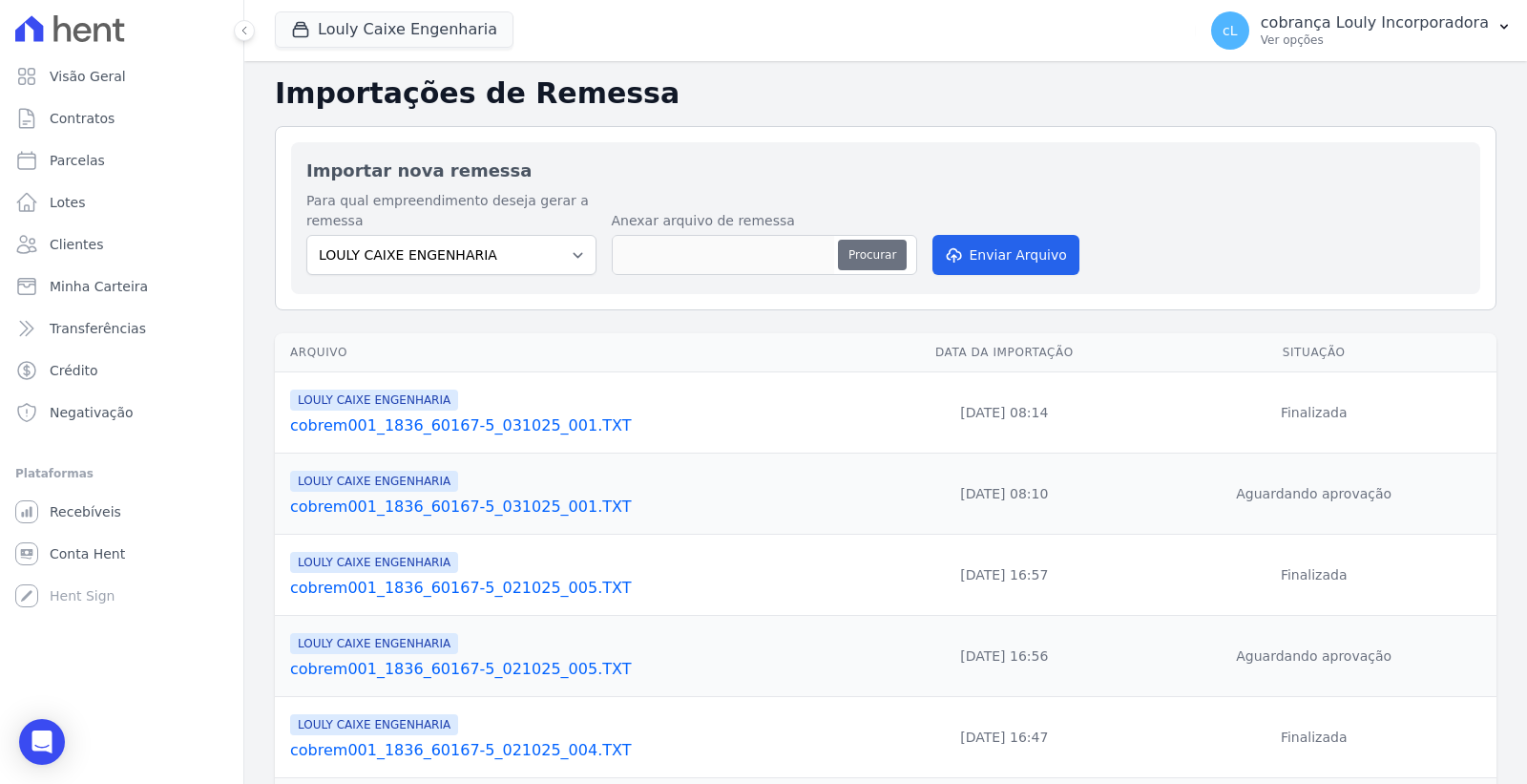
click at [846, 252] on button "Procurar" at bounding box center [872, 254] width 69 height 30
type input "cobrem001_1836_60167-5_031025_002.TXT"
click at [1018, 253] on button "Enviar Arquivo" at bounding box center [1006, 254] width 147 height 40
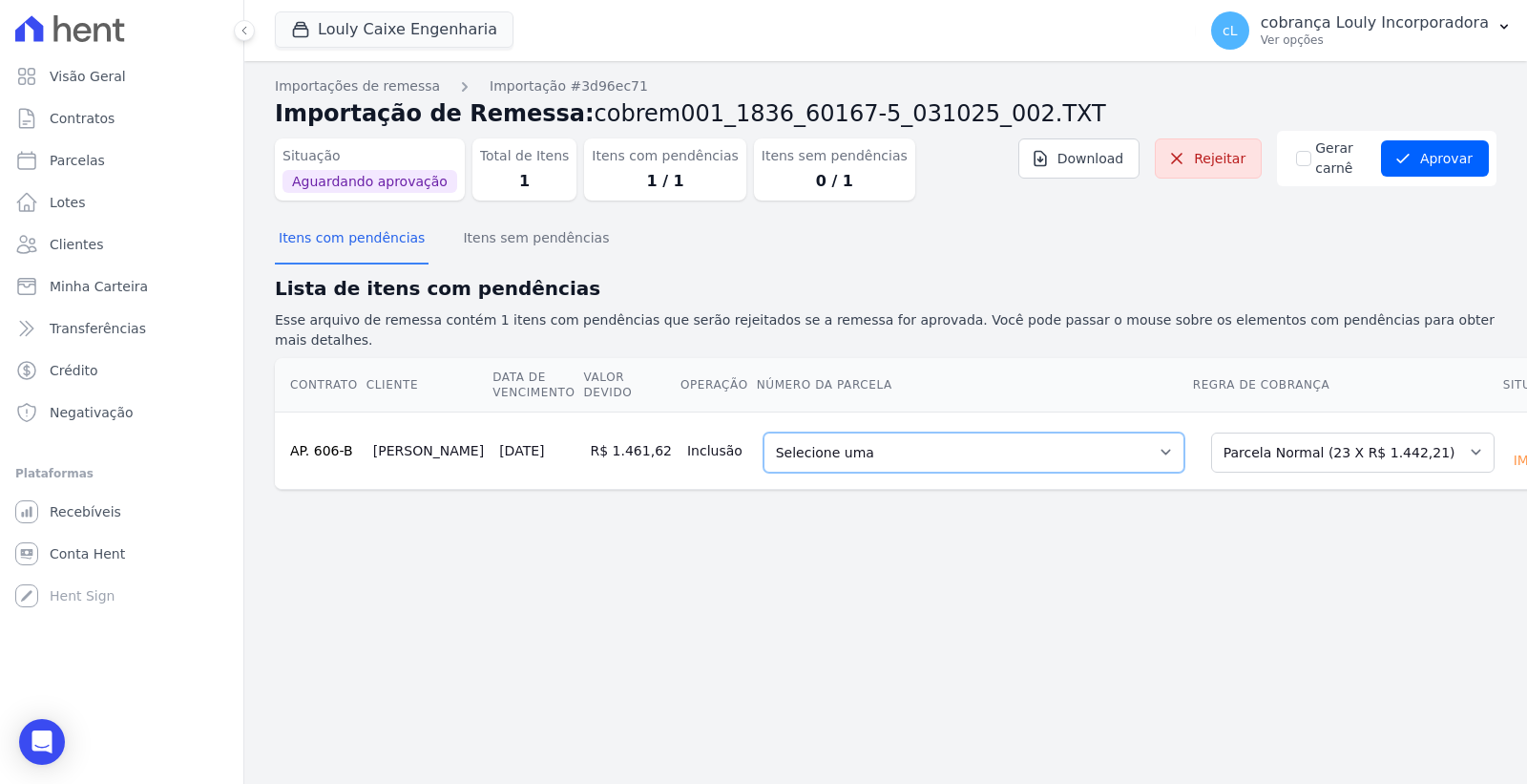
click at [972, 436] on select "Selecione uma 2 - 30/08/2025 - R$ 1.419,83 - Vencido (Cobrança Expirada) 5 - 30…" at bounding box center [974, 452] width 421 height 40
click at [1446, 150] on button "Aprovar" at bounding box center [1435, 158] width 108 height 36
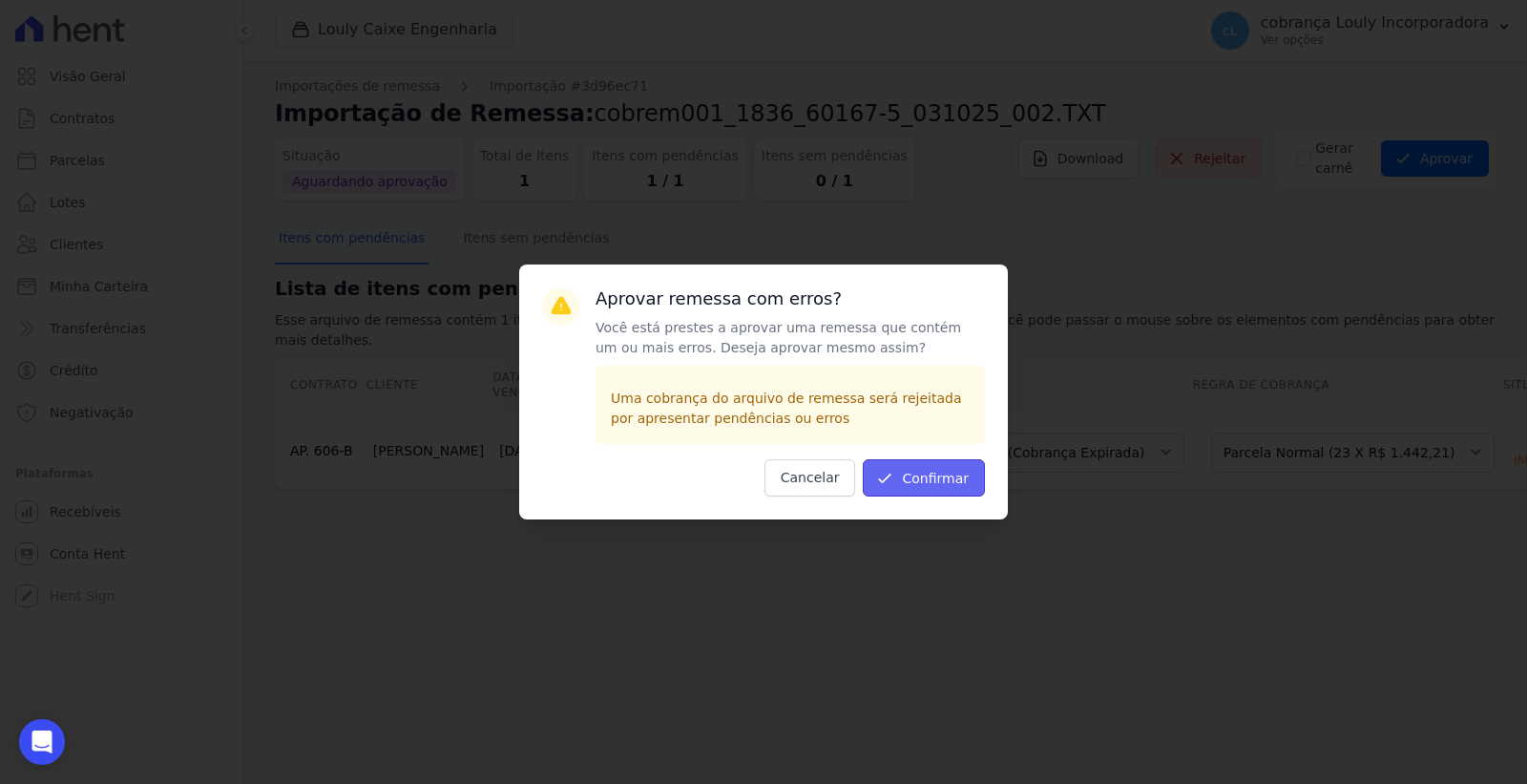
click at [939, 481] on button "Confirmar" at bounding box center [924, 478] width 122 height 37
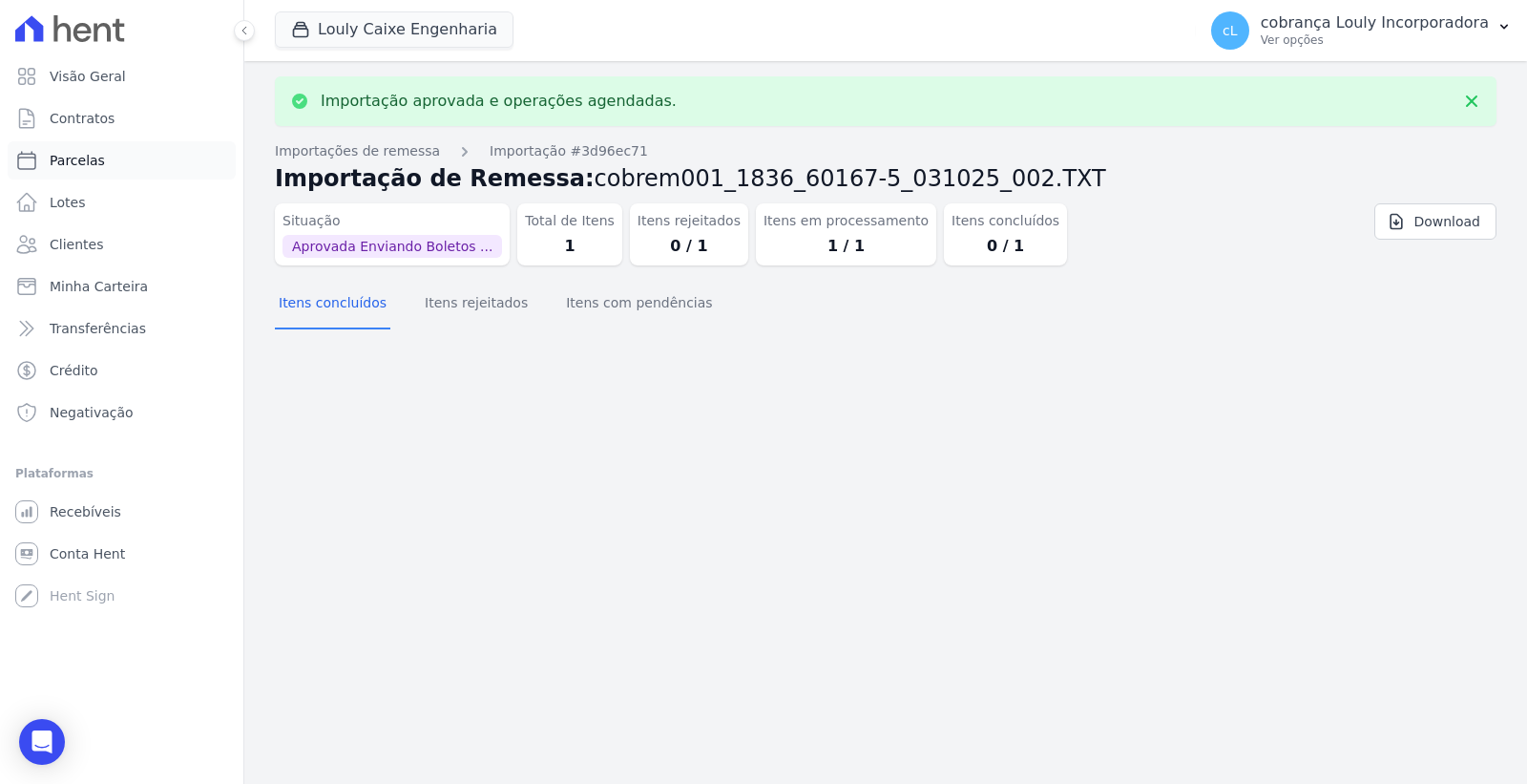
click at [94, 154] on span "Parcelas" at bounding box center [77, 161] width 56 height 20
select select
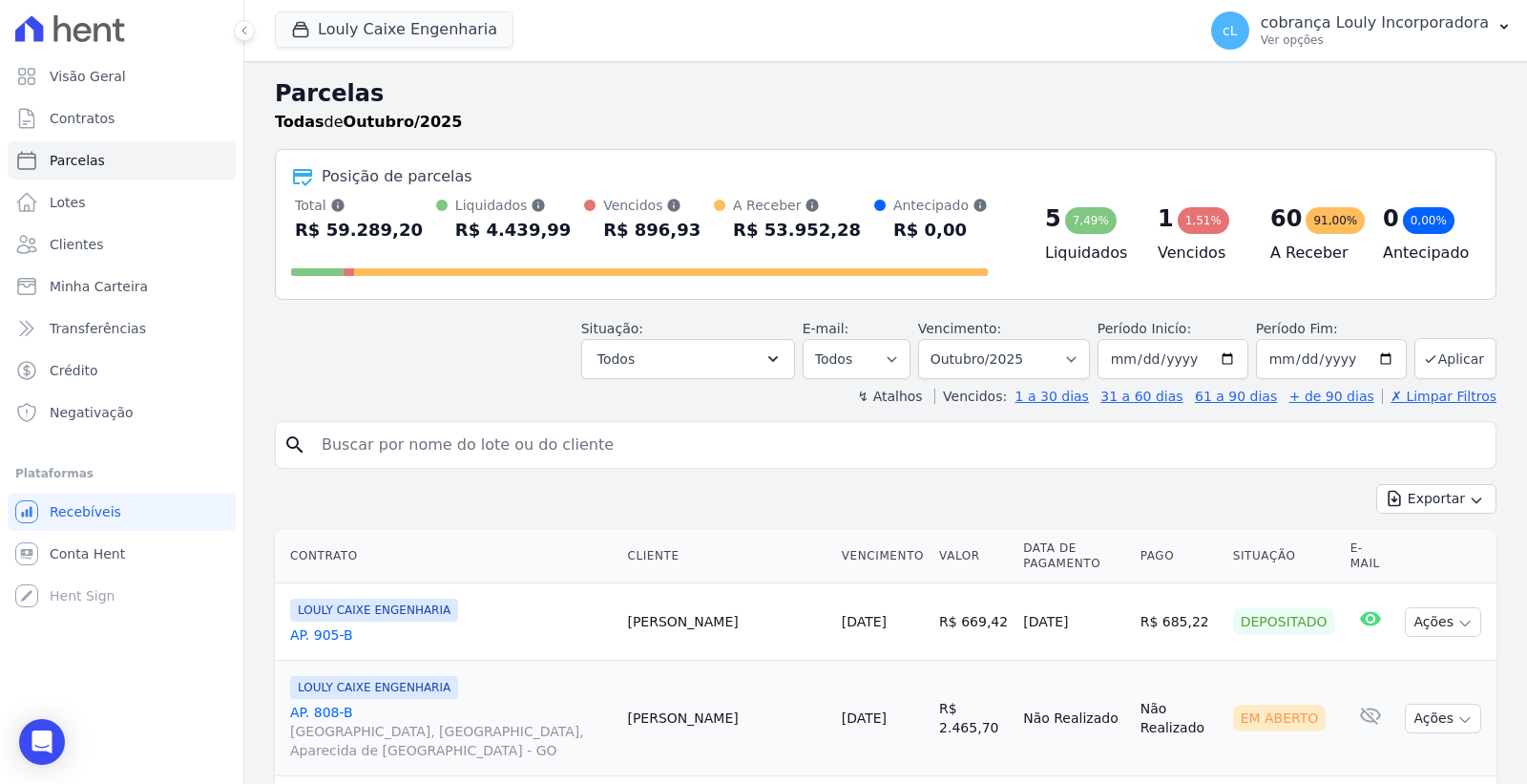
click at [546, 451] on input "search" at bounding box center [900, 444] width 1179 height 38
paste input "\\srv-uau-bd\UAU\CAIXA\COBRANCA\REMESSA TEMPORARIA\"
type input "\\srv-uau-bd\UAU\CAIXA\COBRANCA\REMESSA TEMPORARIA\"
drag, startPoint x: 831, startPoint y: 453, endPoint x: 53, endPoint y: 442, distance: 778.1
click at [53, 442] on div "Visão Geral Contratos Parcelas Lotes Clientes Minha Carteira Transferências Cré…" at bounding box center [764, 392] width 1527 height 784
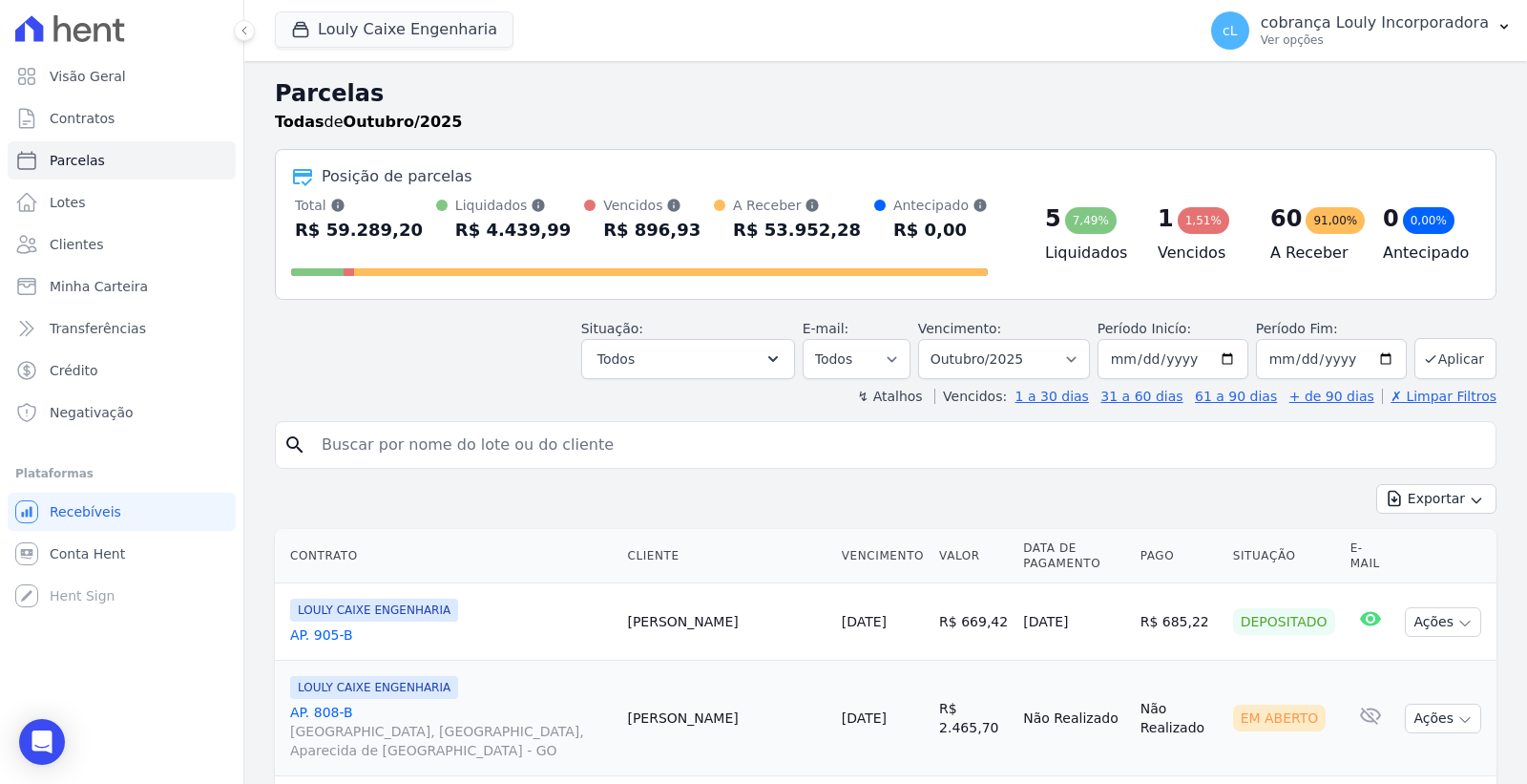
click at [545, 458] on input "search" at bounding box center [900, 444] width 1179 height 38
paste input "JULIO CESAR BRITO"
type input "JULIO CESAR BRITO"
select select
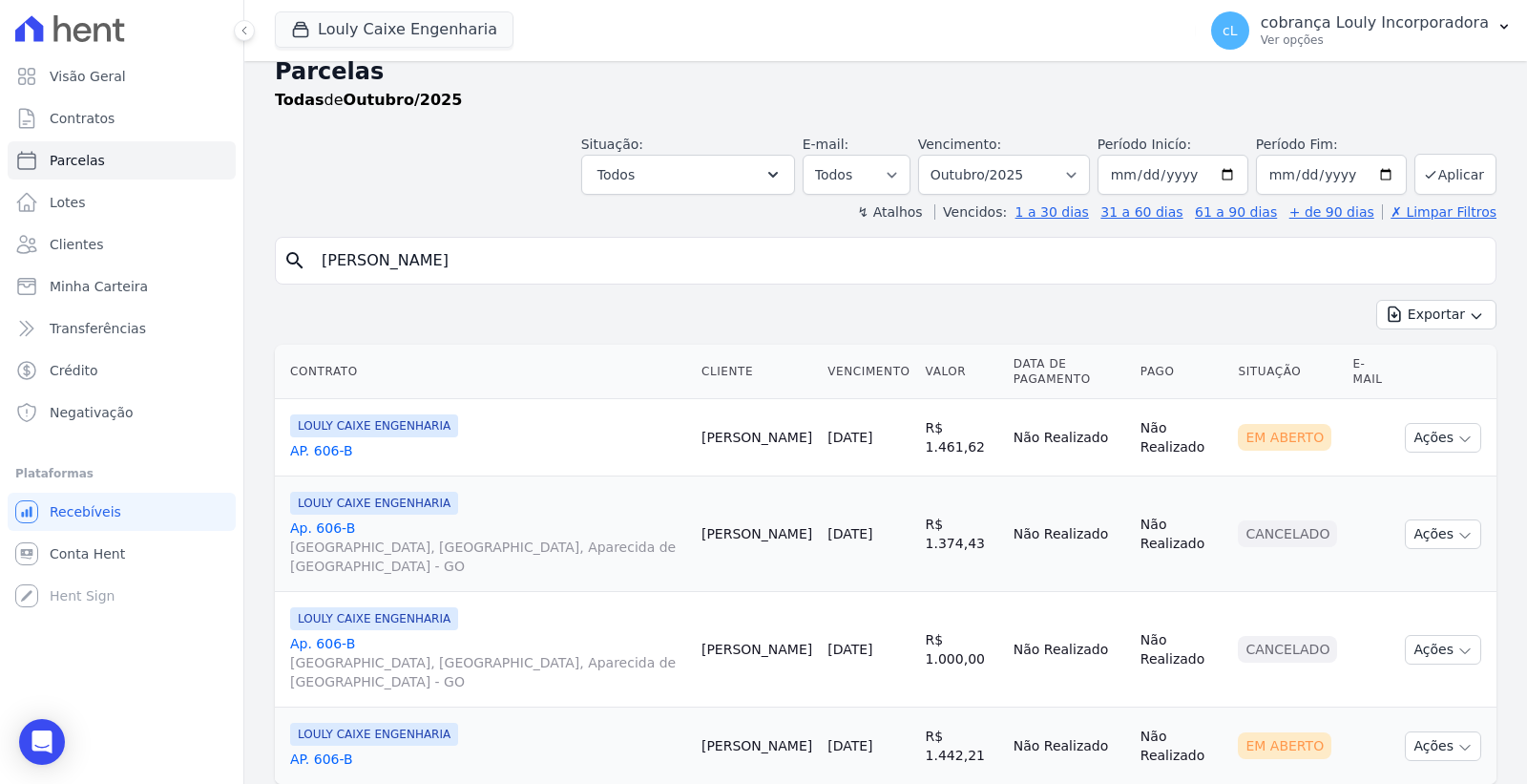
scroll to position [28, 0]
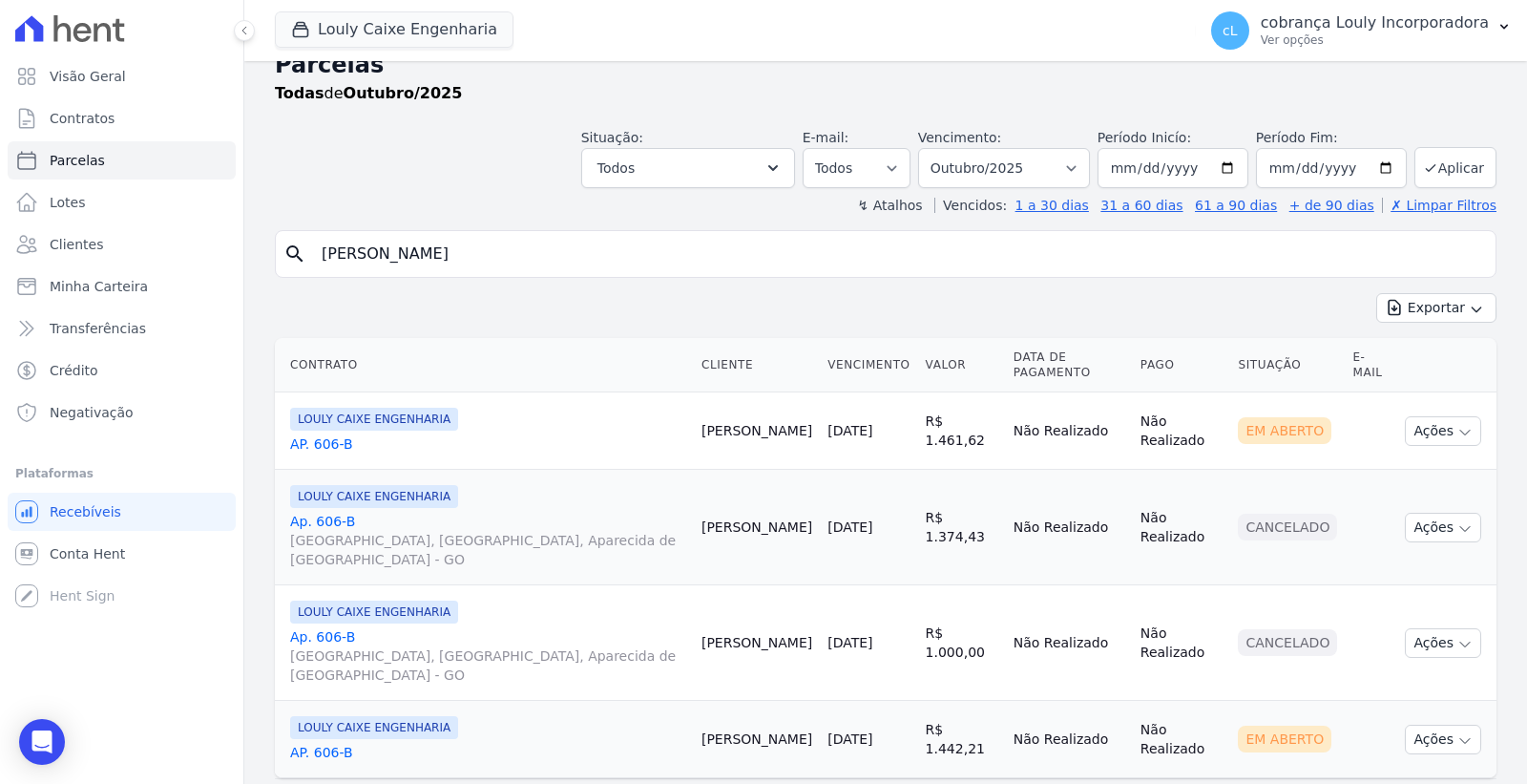
click at [548, 416] on div "LOULY CAIXE ENGENHARIA AP. 606-B" at bounding box center [487, 430] width 396 height 46
click at [351, 435] on link "AP. 606-B" at bounding box center [487, 444] width 396 height 20
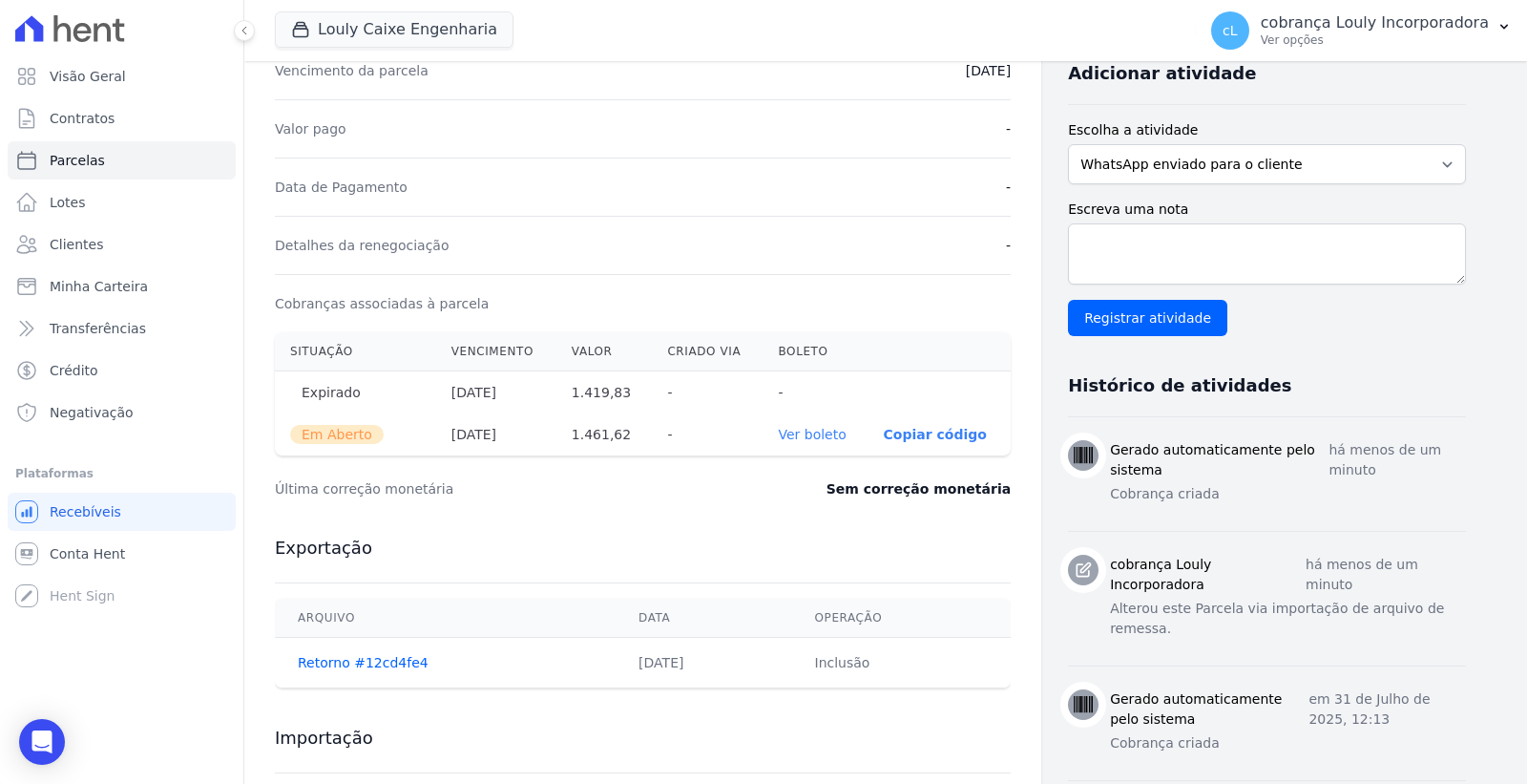
scroll to position [424, 0]
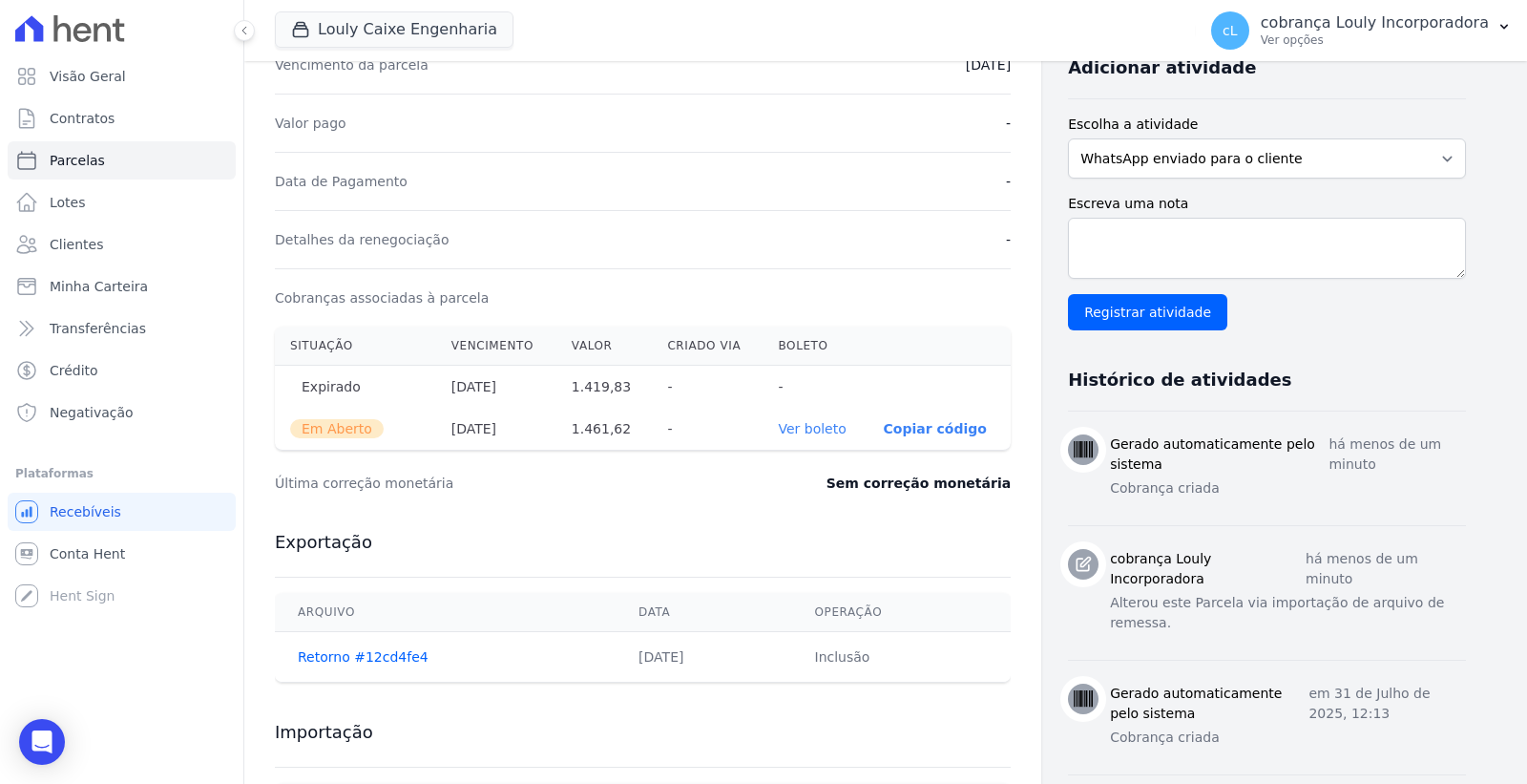
click at [816, 433] on link "Ver boleto" at bounding box center [811, 429] width 68 height 16
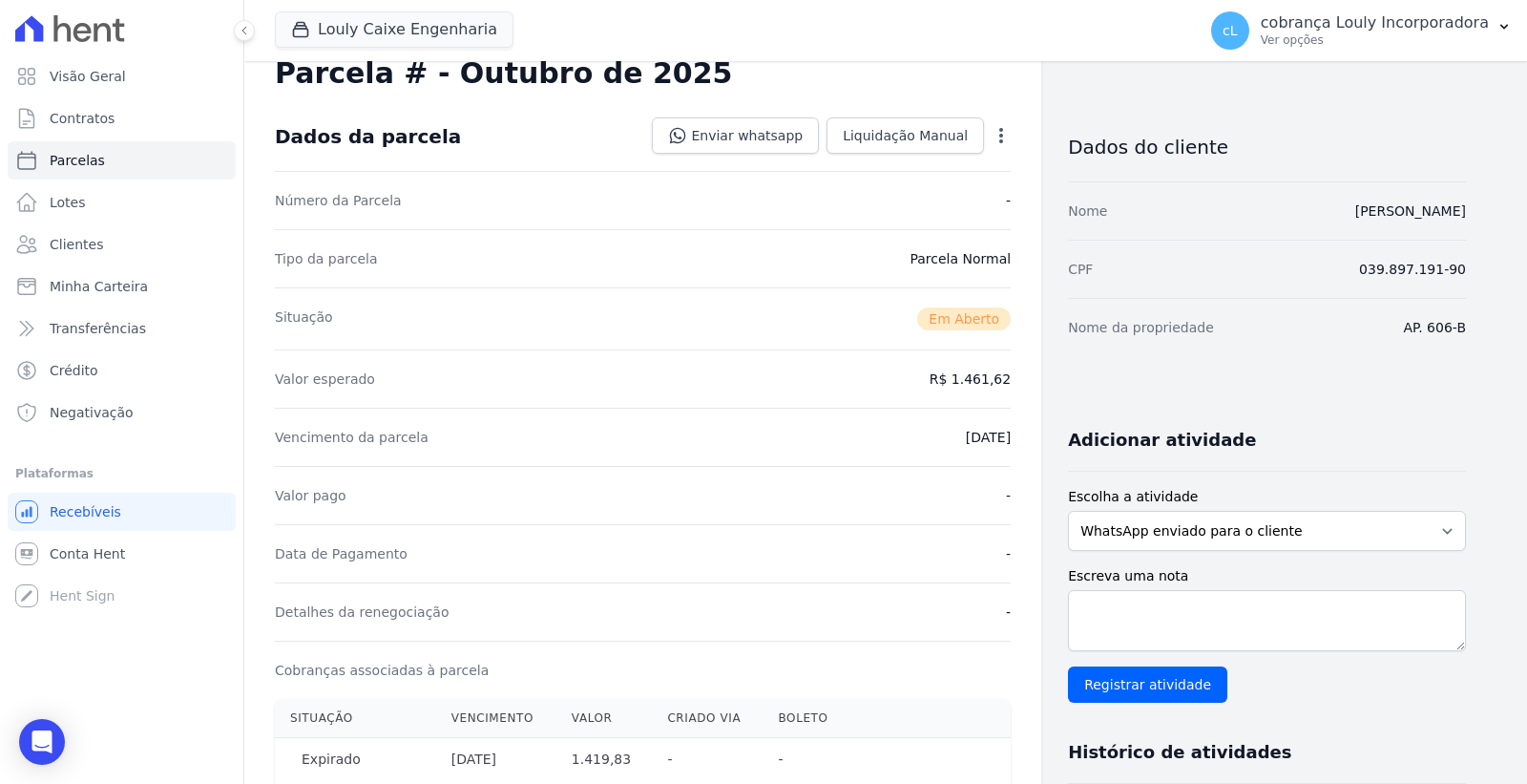
scroll to position [0, 0]
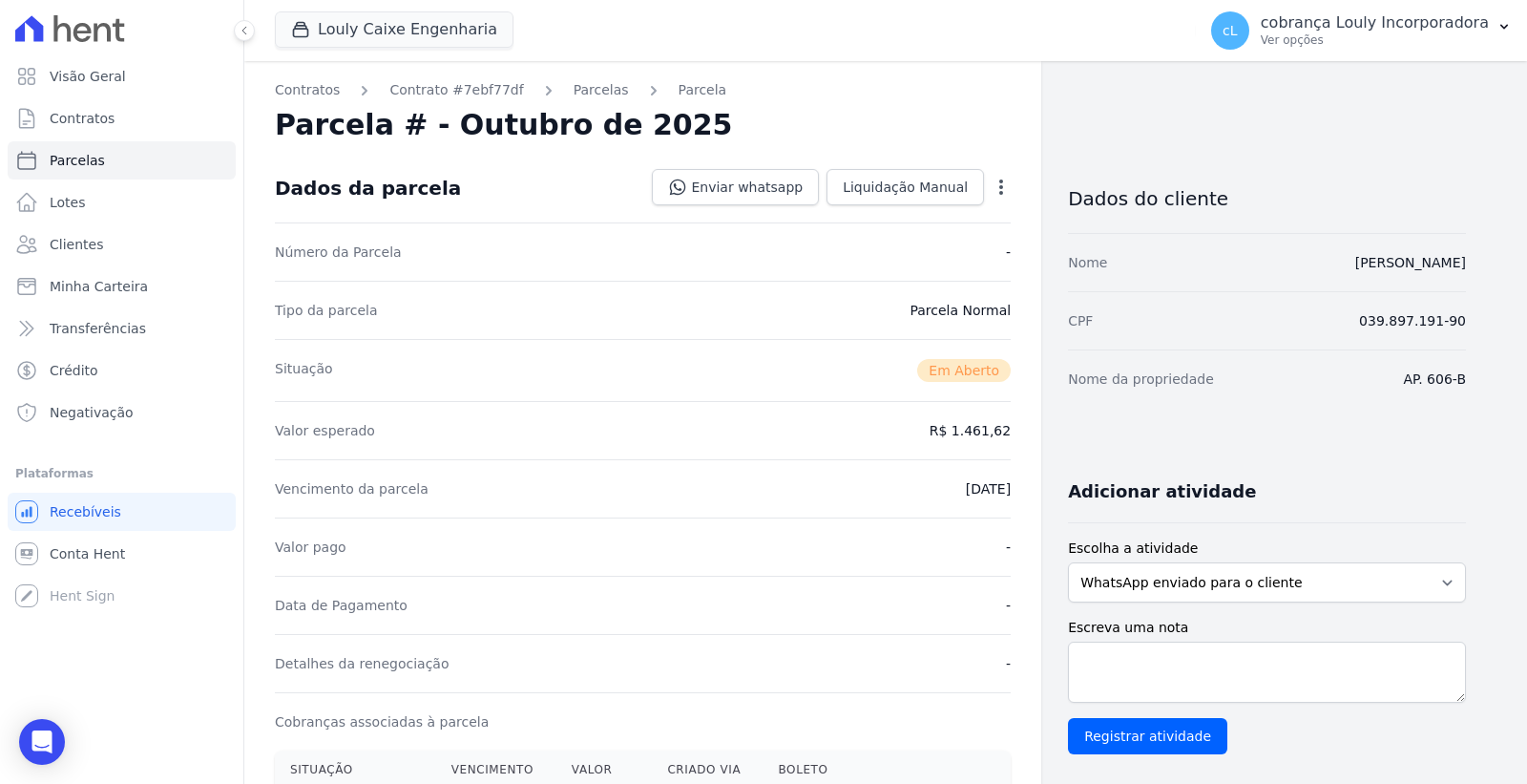
click at [1486, 503] on div "Contratos Contrato #7ebf77df Parcelas Parcela Parcela # - Outubro de 2025 Dados…" at bounding box center [886, 779] width 1283 height 1437
click at [1374, 260] on link "[PERSON_NAME]" at bounding box center [1411, 262] width 111 height 16
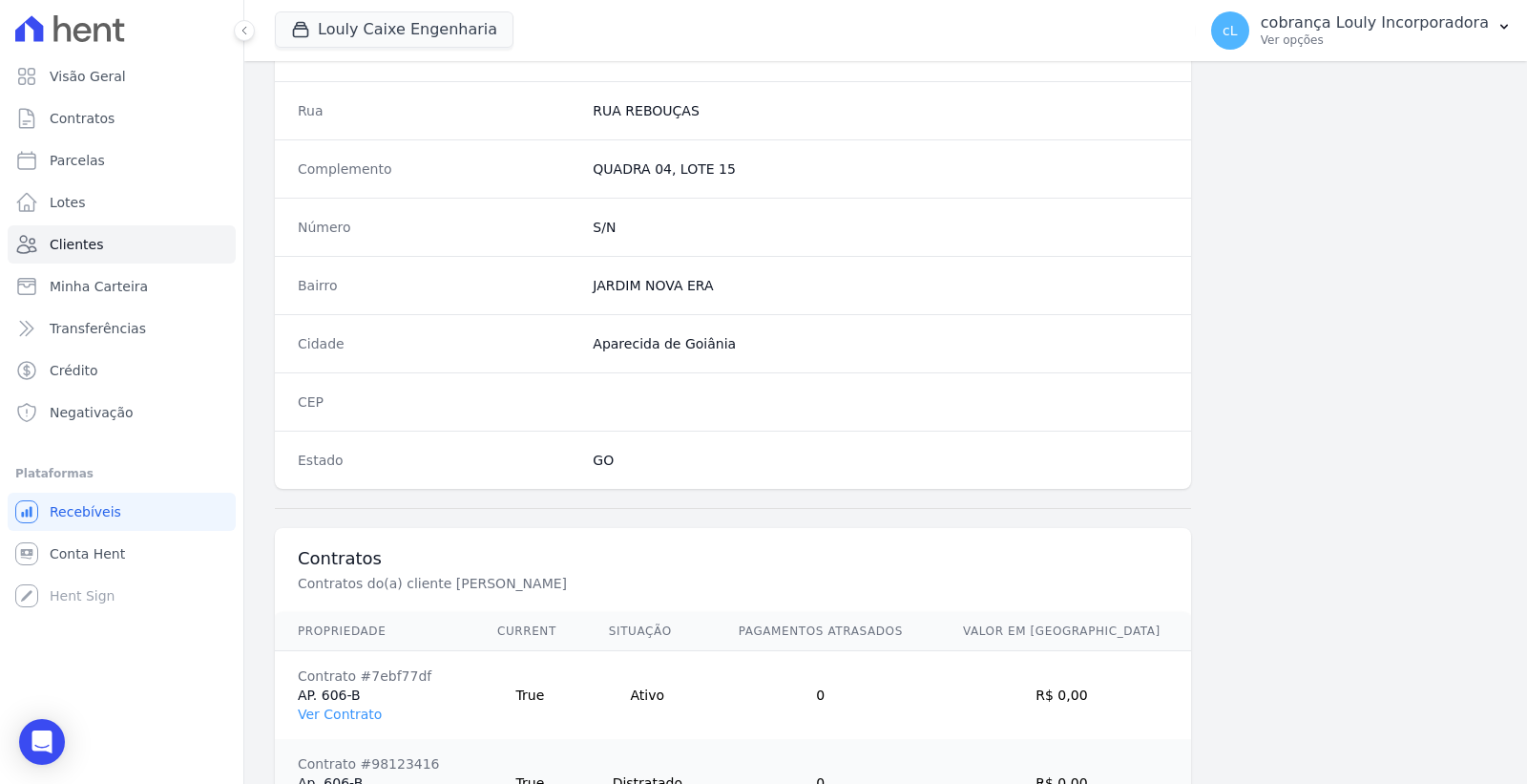
scroll to position [1092, 0]
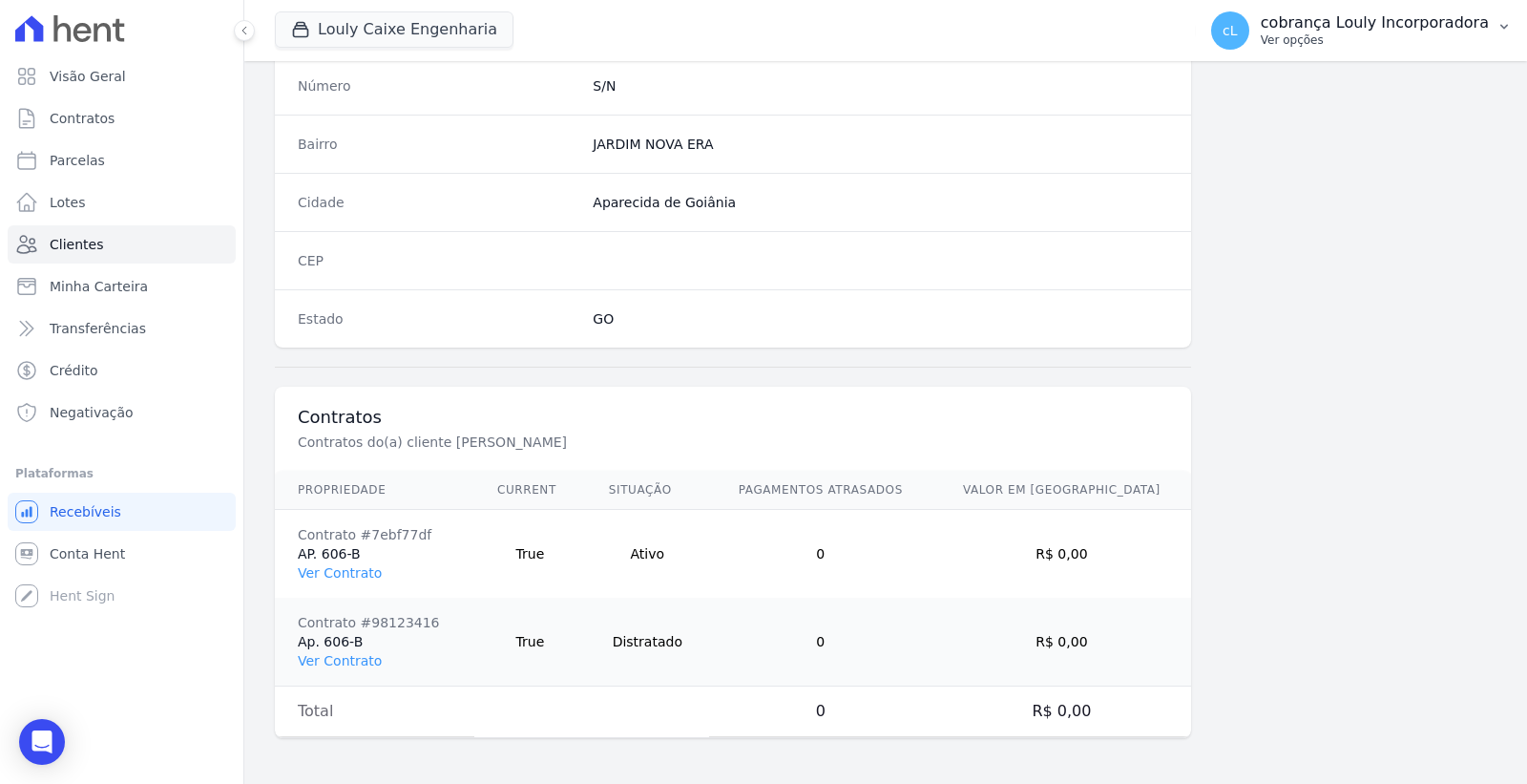
click at [1439, 36] on p "Ver opções" at bounding box center [1374, 40] width 228 height 16
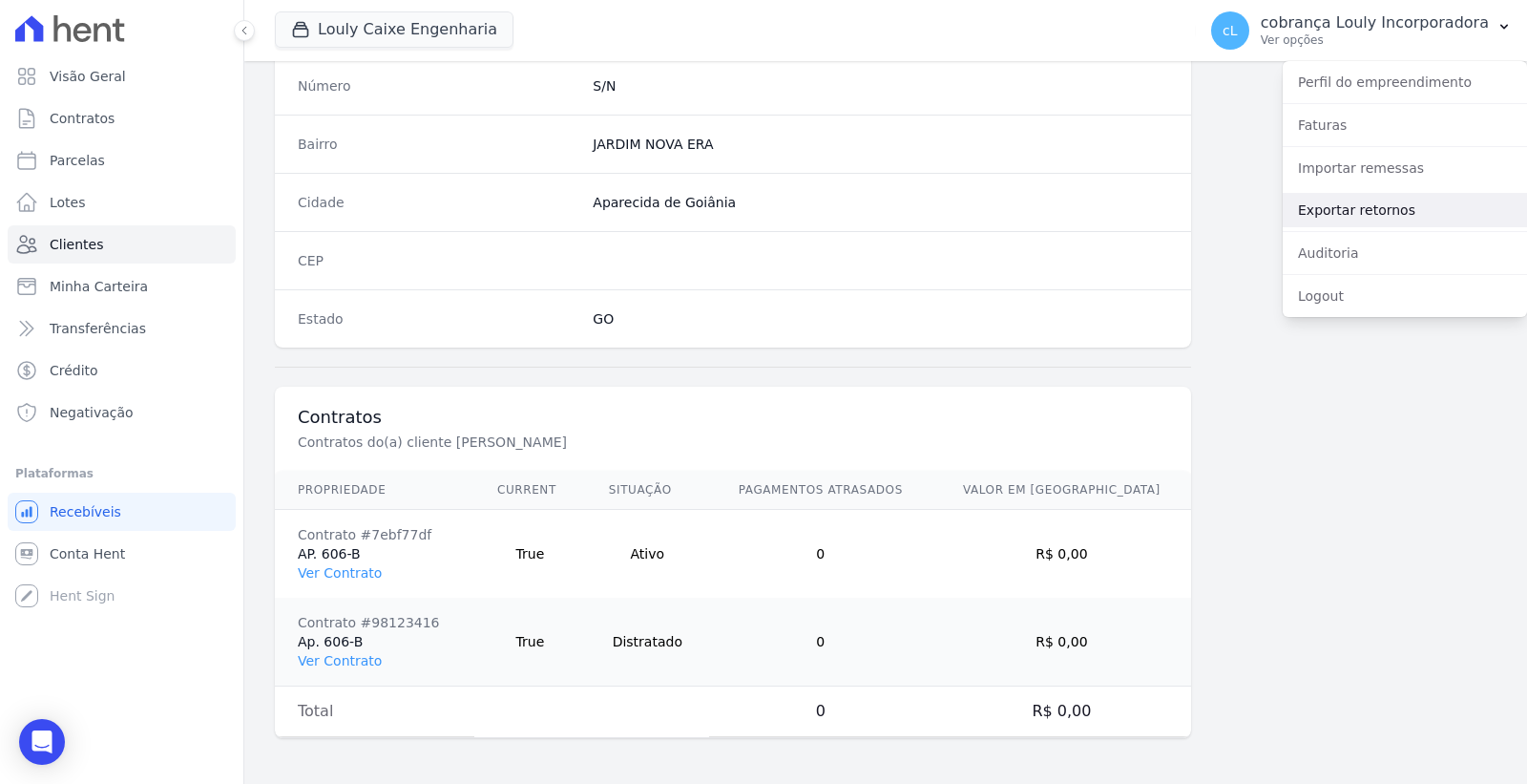
click at [1361, 201] on link "Exportar retornos" at bounding box center [1406, 209] width 245 height 34
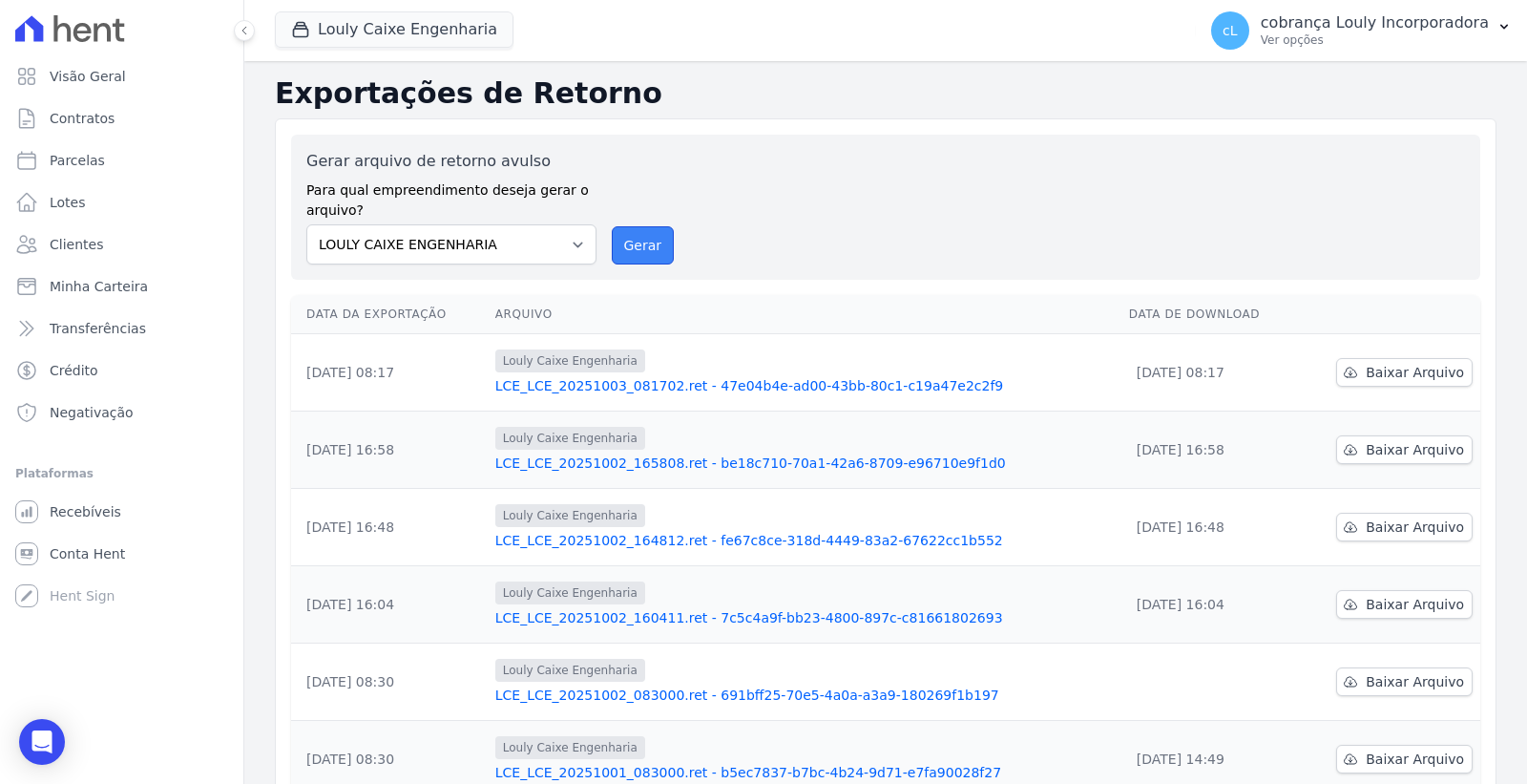
click at [644, 243] on button "Gerar" at bounding box center [643, 245] width 63 height 38
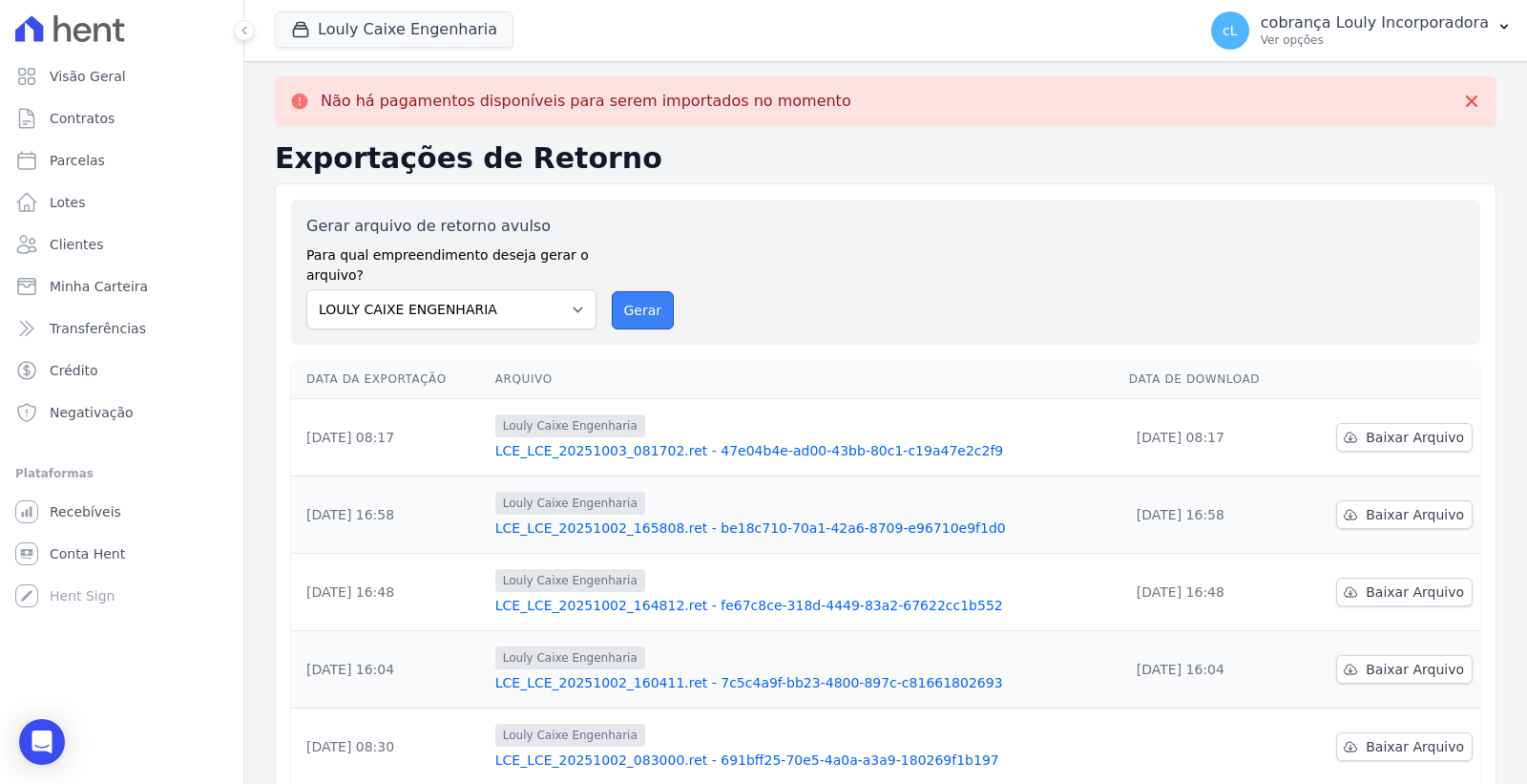
click at [637, 311] on button "Gerar" at bounding box center [643, 309] width 63 height 38
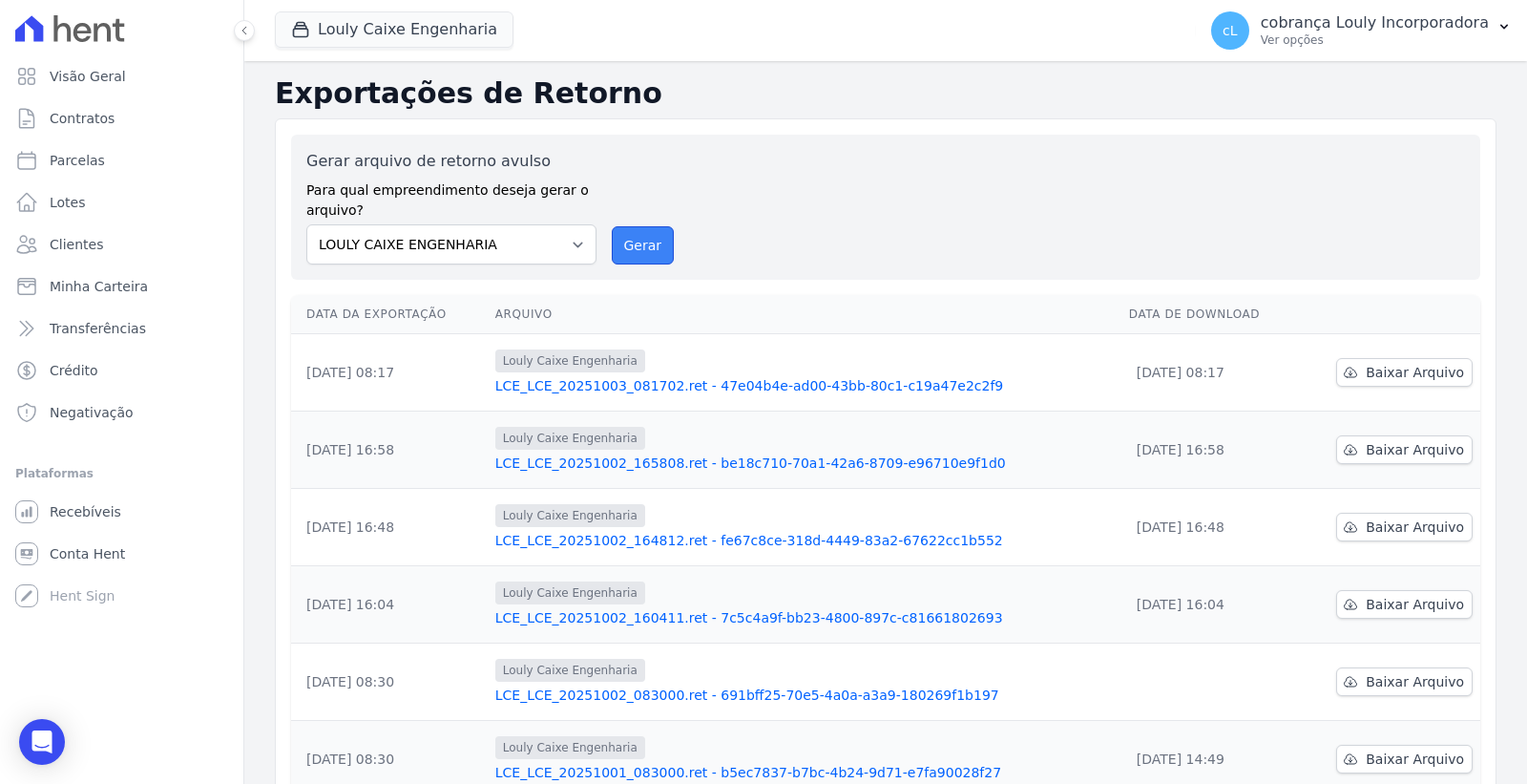
click at [632, 237] on button "Gerar" at bounding box center [643, 245] width 63 height 38
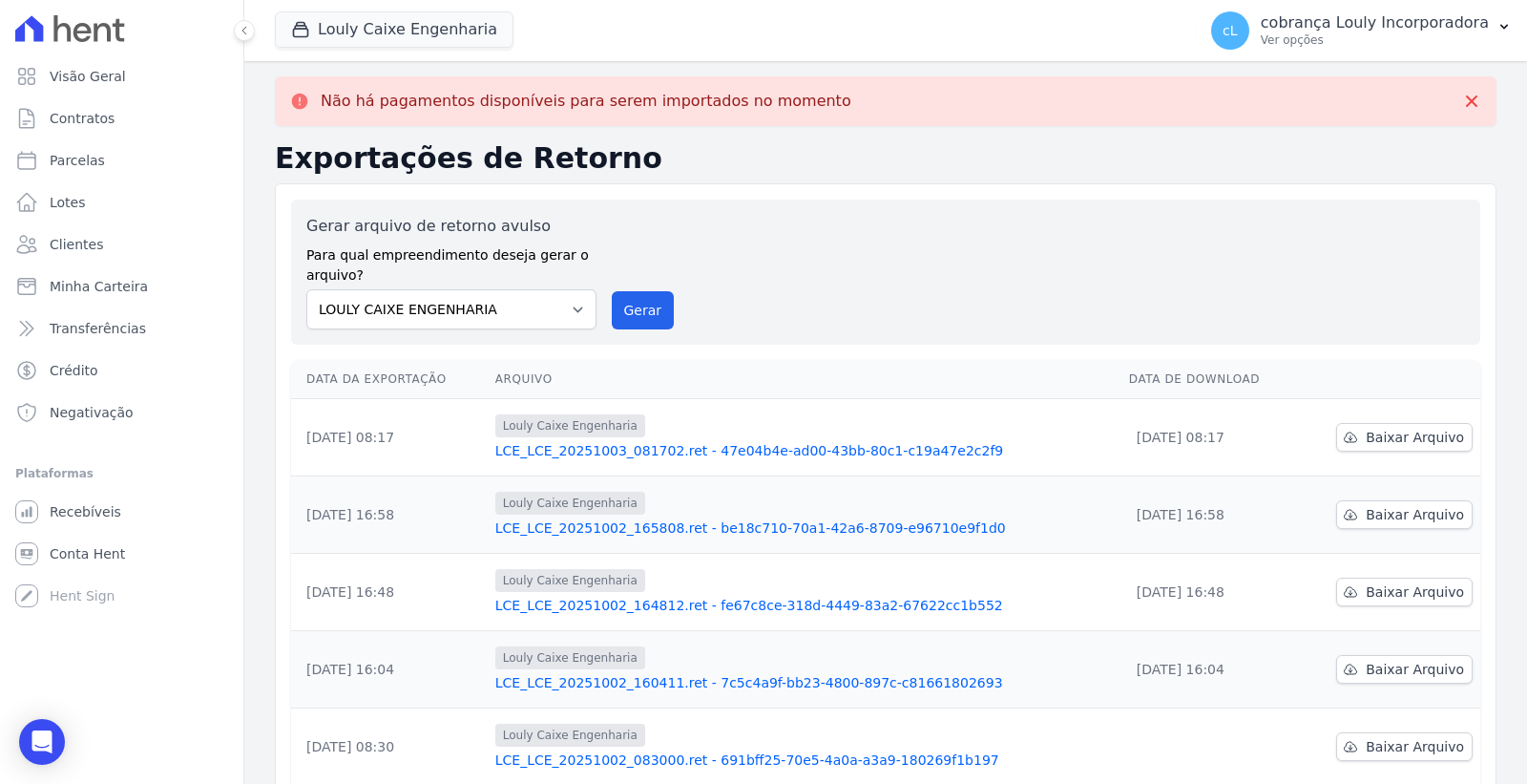
click at [812, 450] on link "LCE_LCE_20251003_081702.ret - 47e04b4e-ad00-43bb-80c1-c19a47e2c2f9" at bounding box center [805, 451] width 619 height 20
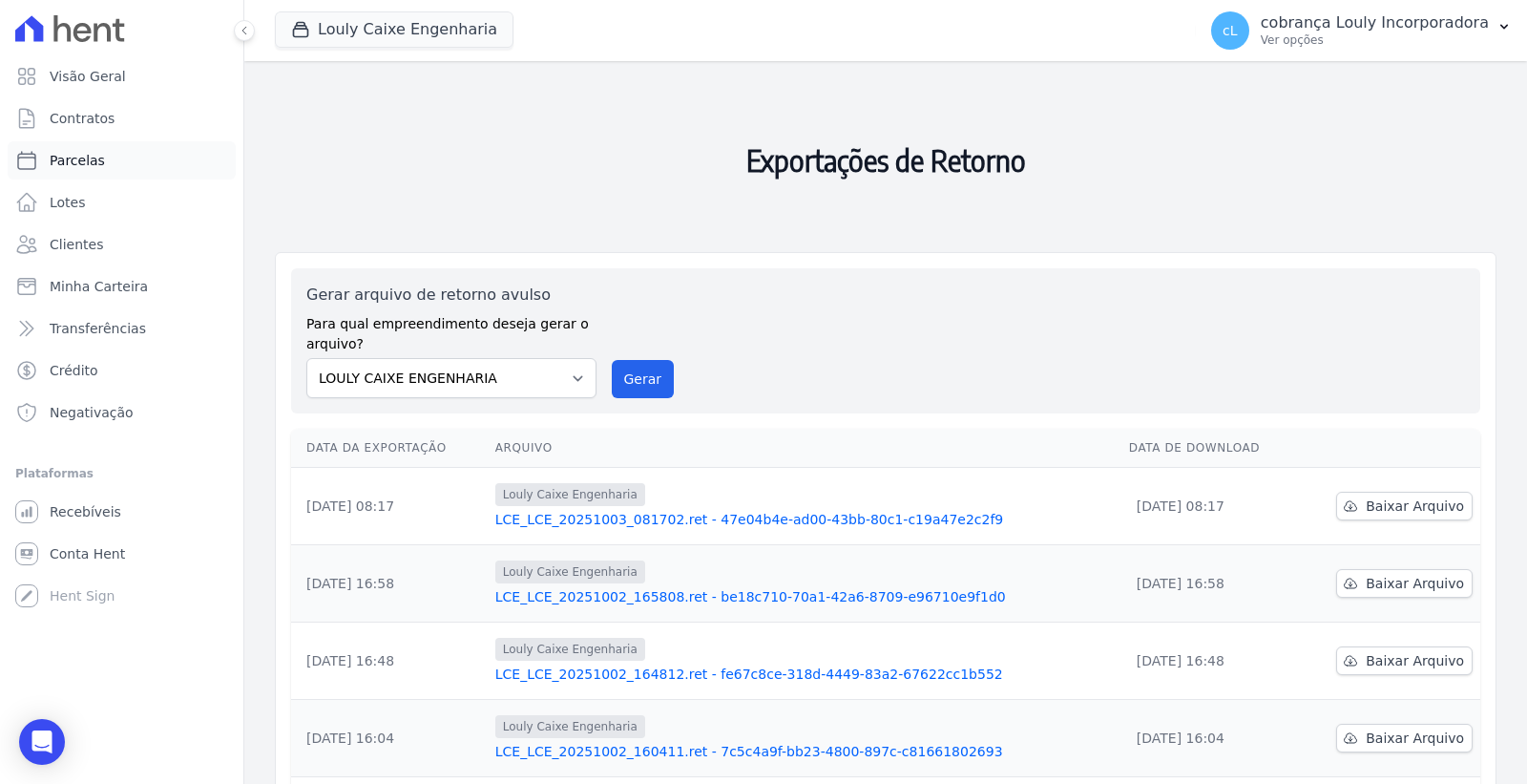
click at [87, 153] on span "Parcelas" at bounding box center [77, 161] width 56 height 20
select select
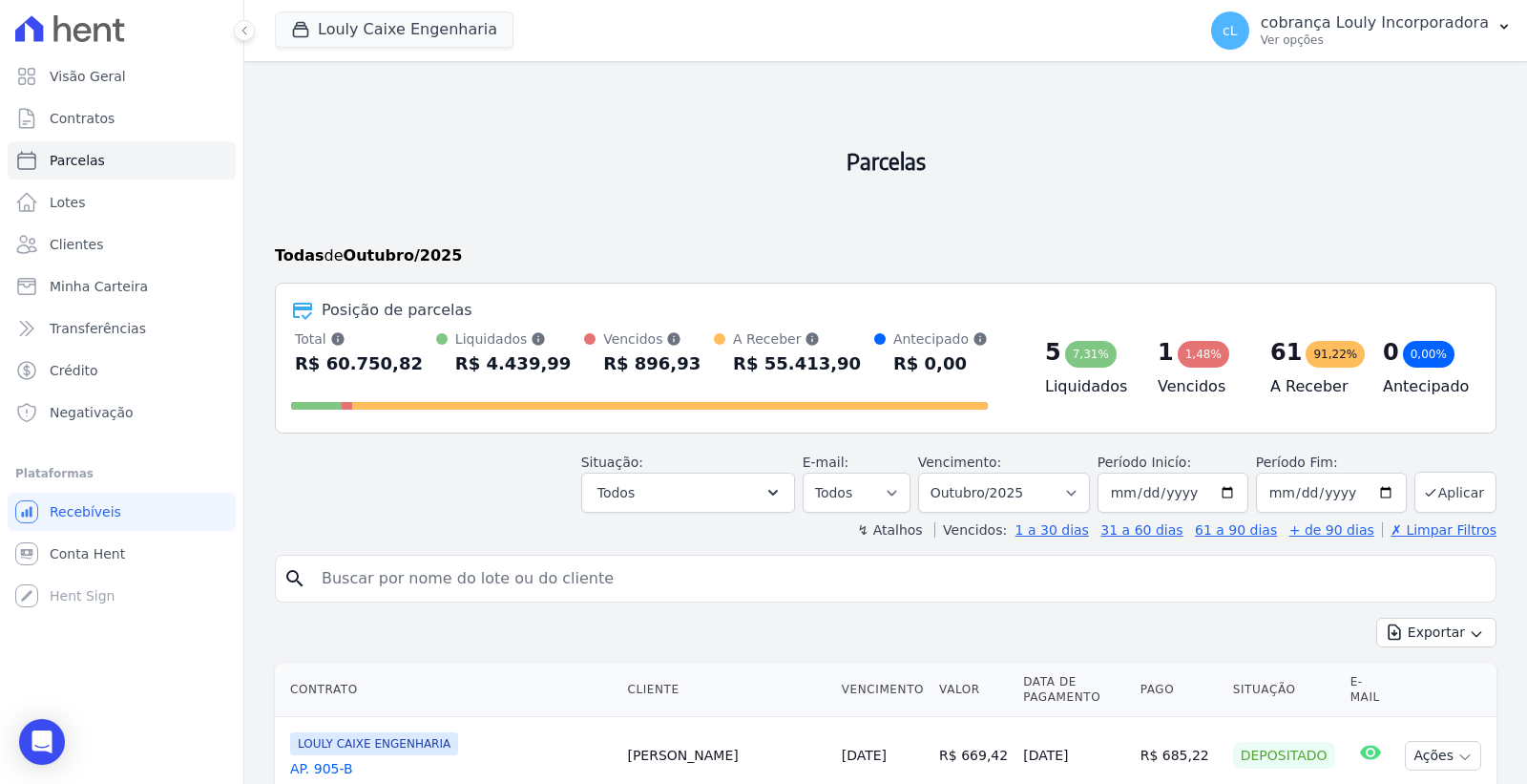
click at [487, 584] on input "search" at bounding box center [900, 578] width 1179 height 38
paste input "[PERSON_NAME]"
type input "[PERSON_NAME]"
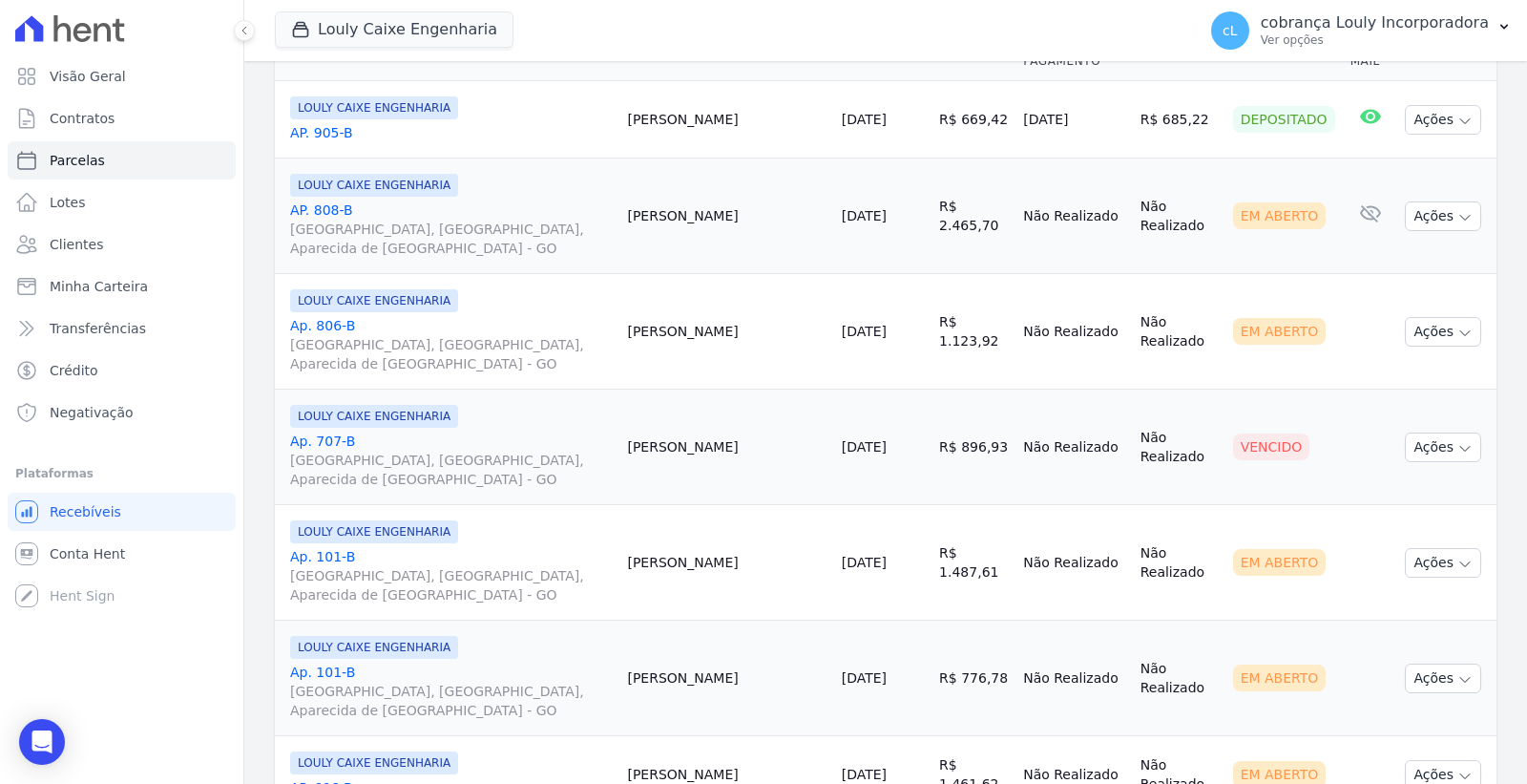
select select
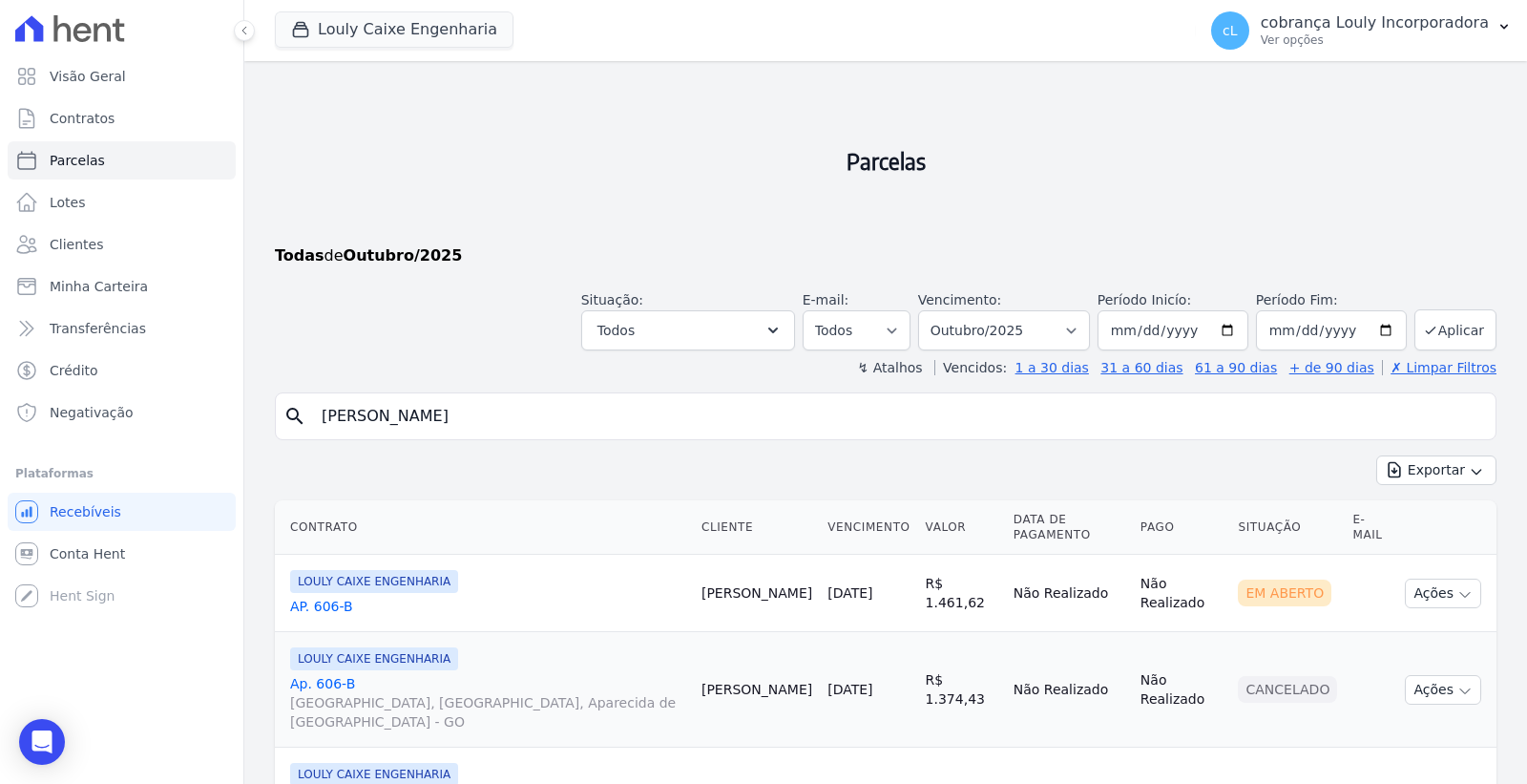
click at [313, 597] on link "AP. 606-B" at bounding box center [487, 607] width 396 height 20
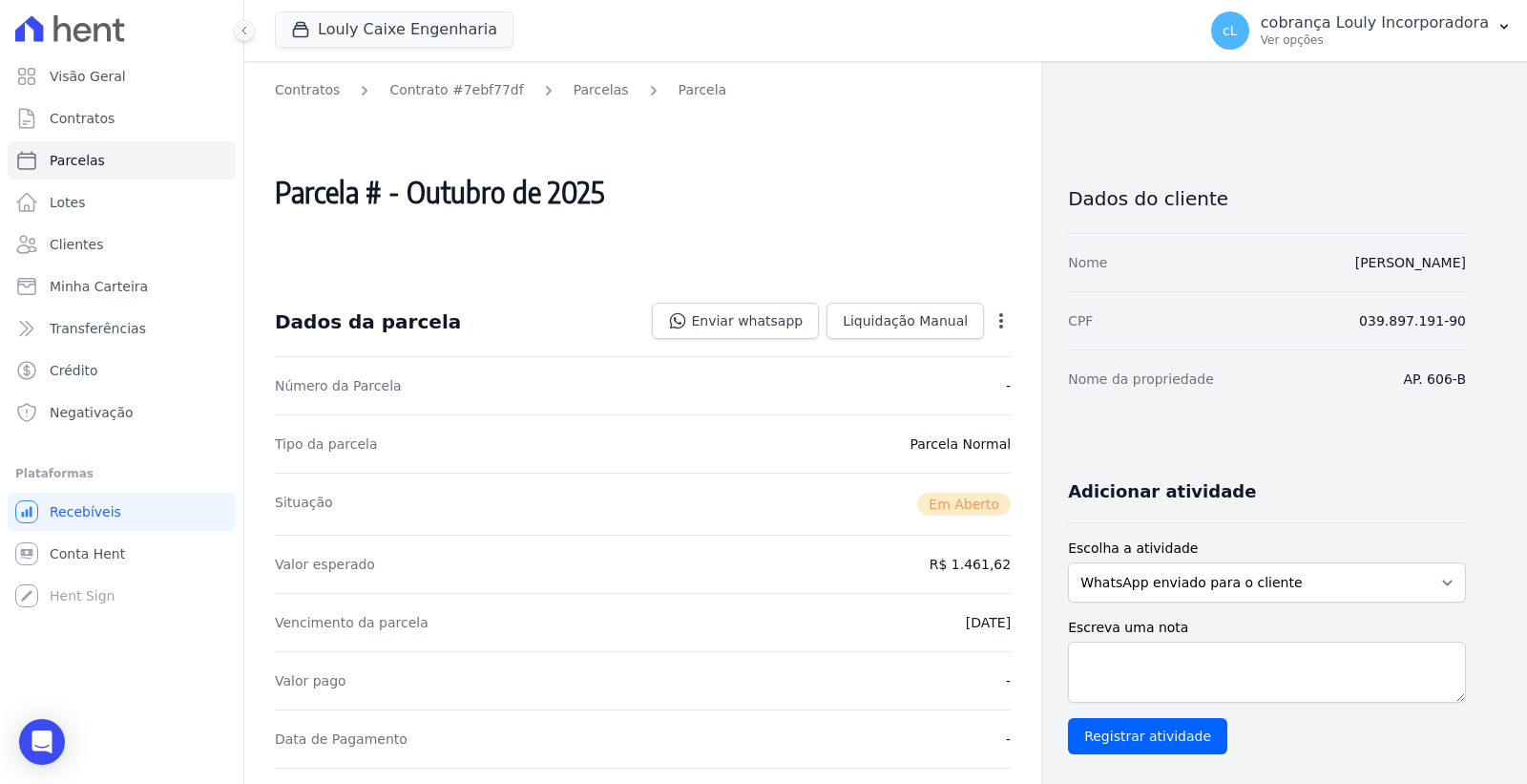
click at [1002, 322] on icon "button" at bounding box center [1001, 321] width 20 height 20
click at [1000, 322] on icon "button" at bounding box center [1001, 321] width 4 height 16
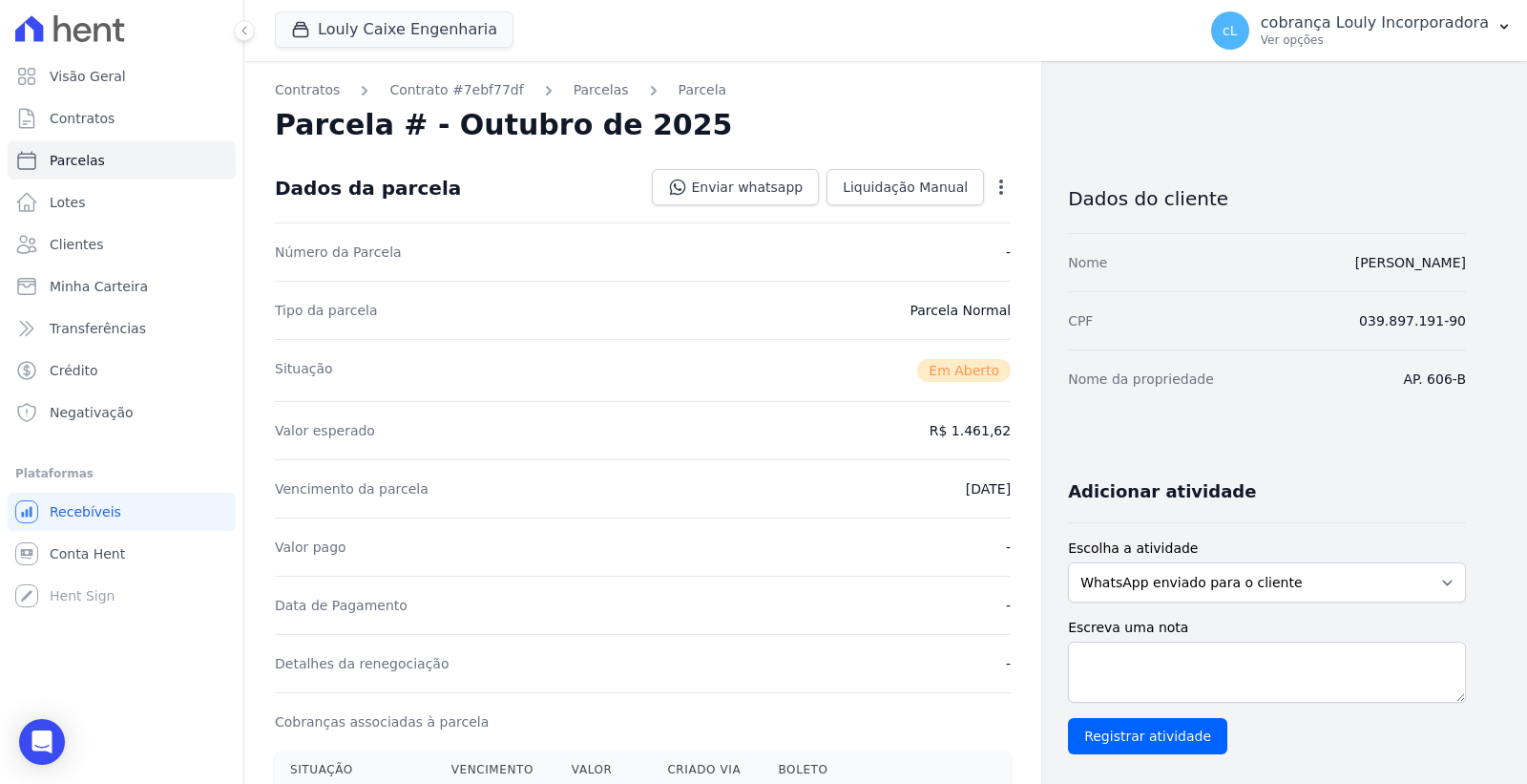
click at [996, 184] on icon "button" at bounding box center [1001, 187] width 20 height 20
click at [916, 257] on link "Cancelar Cobrança" at bounding box center [919, 247] width 168 height 34
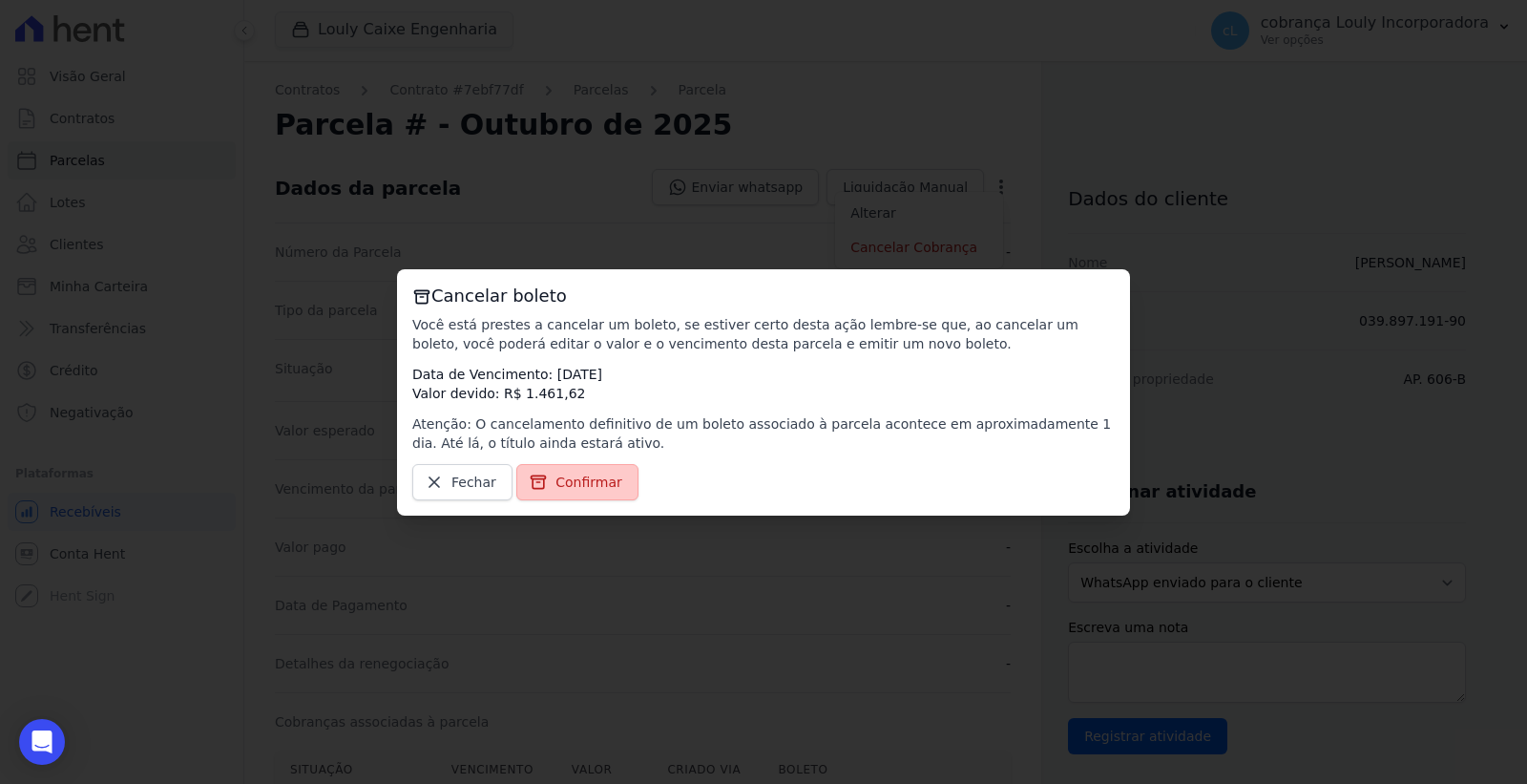
click at [598, 479] on span "Confirmar" at bounding box center [589, 483] width 67 height 20
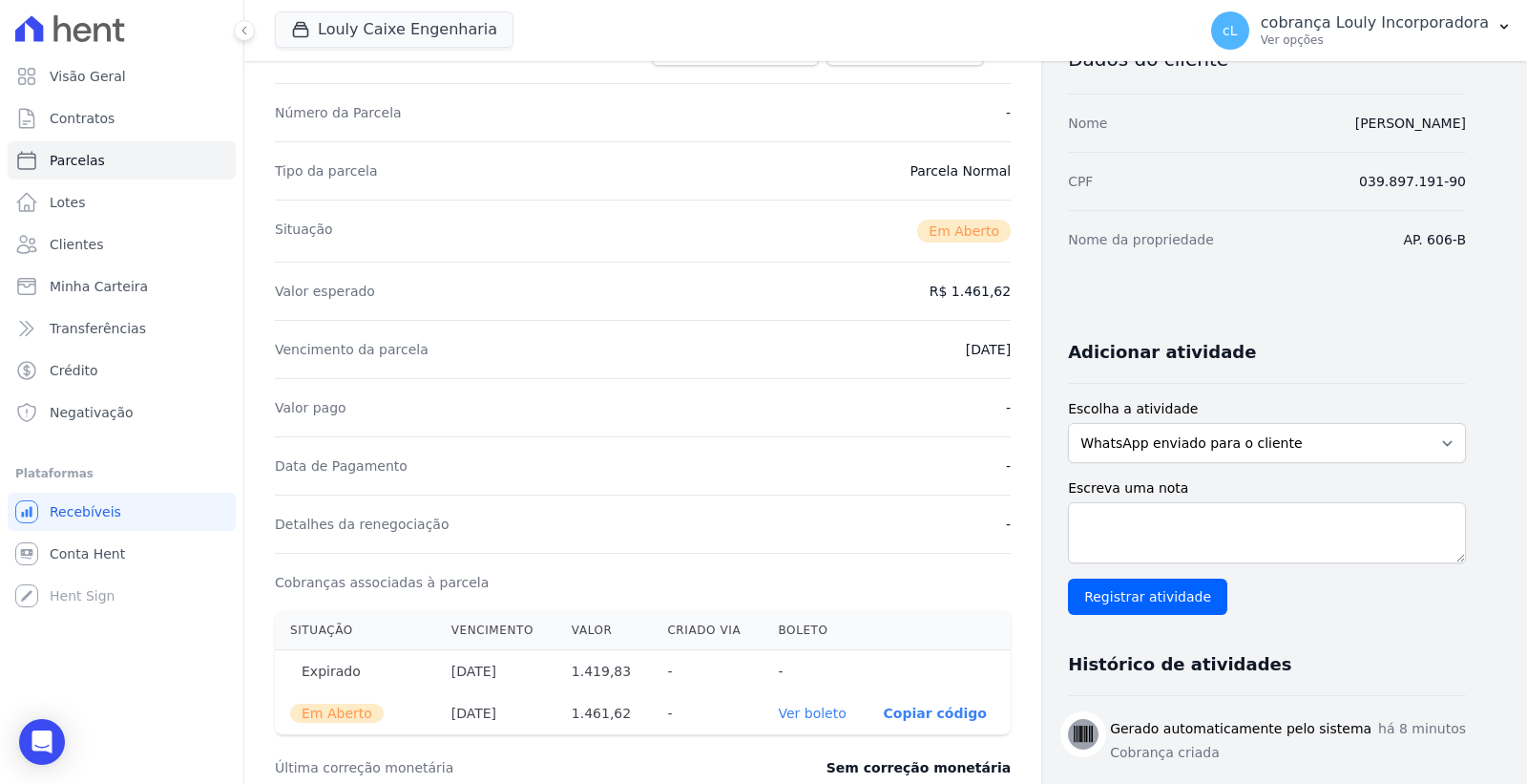
scroll to position [22, 0]
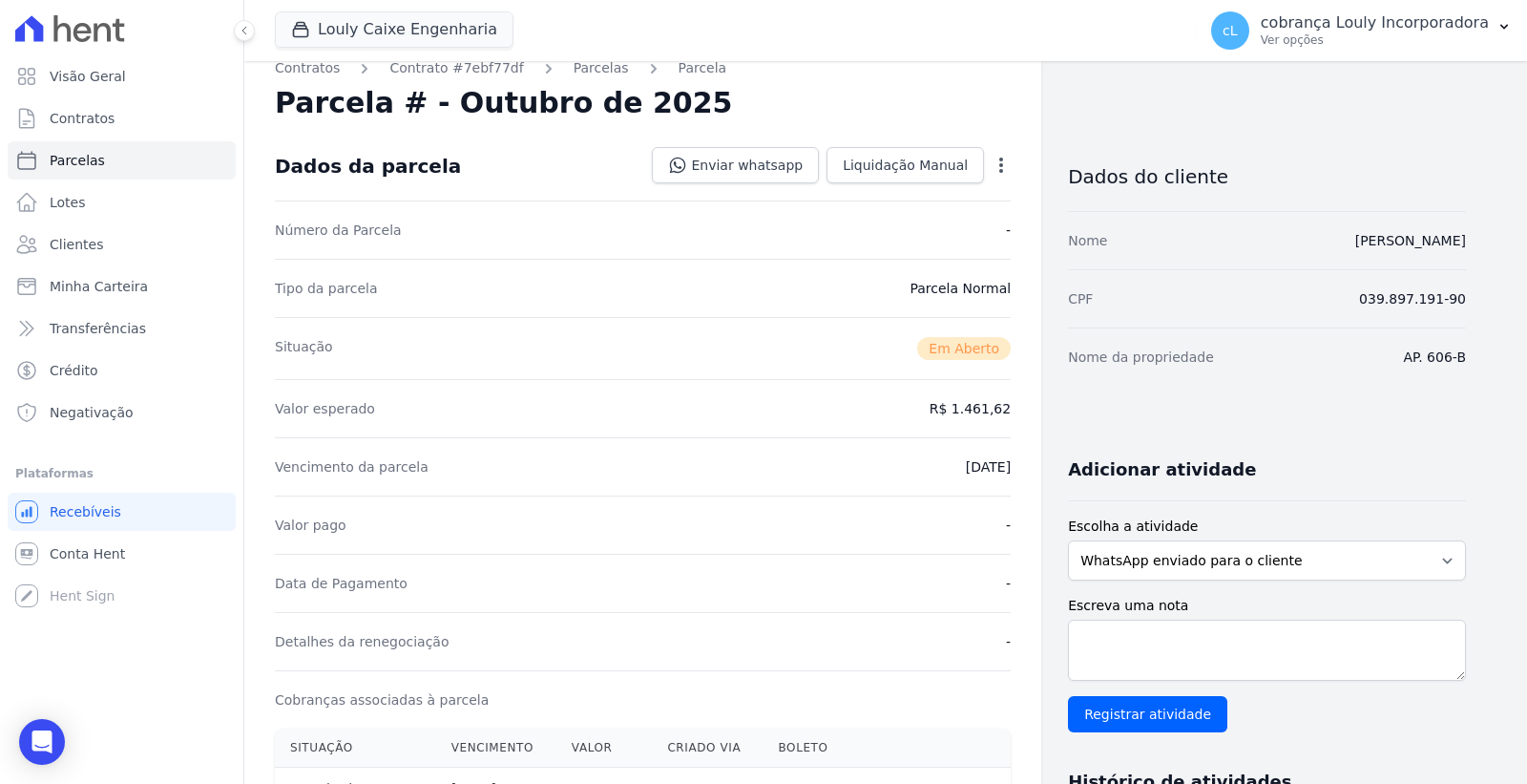
click at [1006, 164] on icon "button" at bounding box center [1001, 165] width 20 height 20
click at [927, 217] on link "Cancelar Cobrança" at bounding box center [919, 225] width 168 height 34
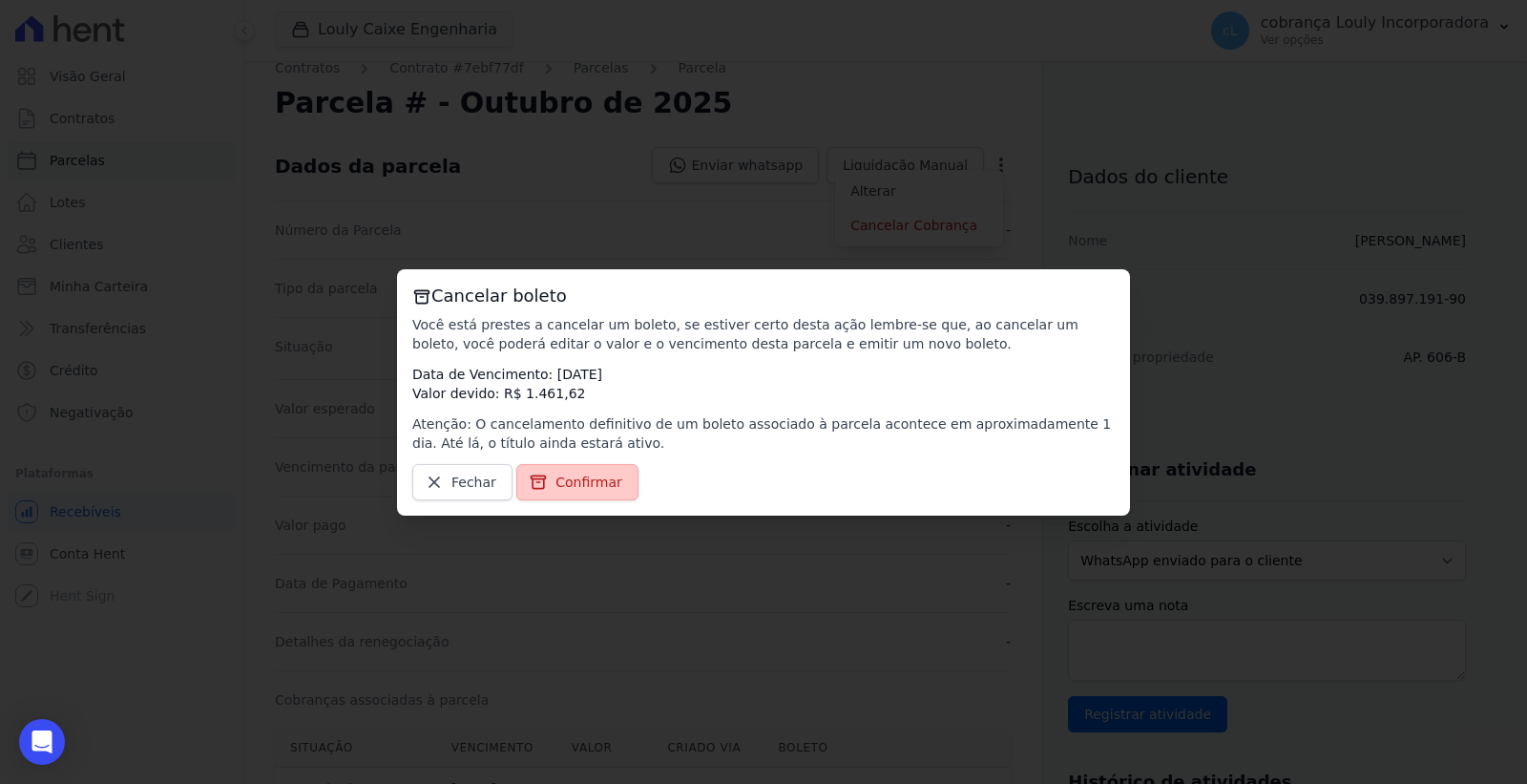
click at [588, 479] on span "Confirmar" at bounding box center [589, 483] width 67 height 20
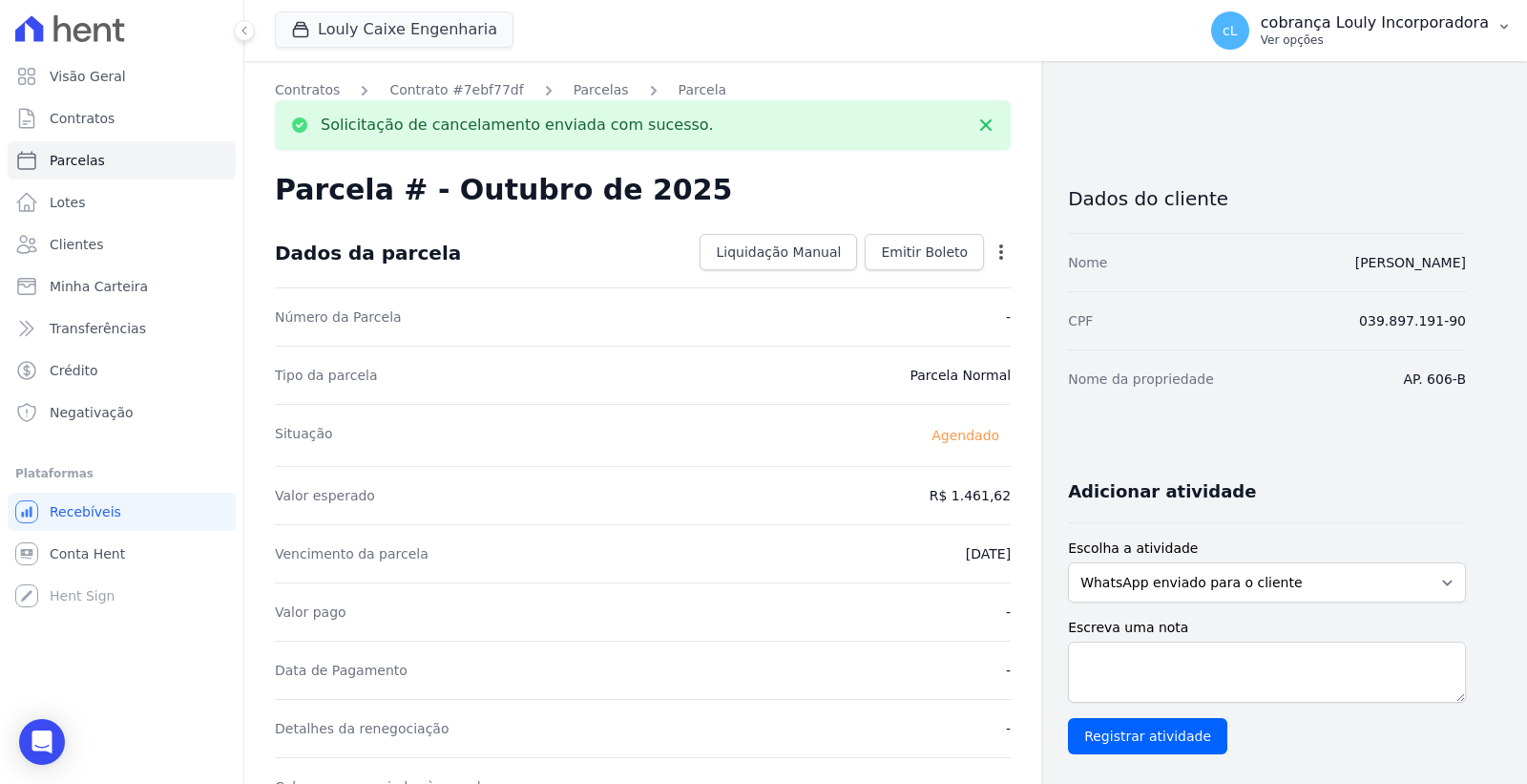
click at [1341, 25] on p "cobrança Louly Incorporadora" at bounding box center [1374, 23] width 228 height 20
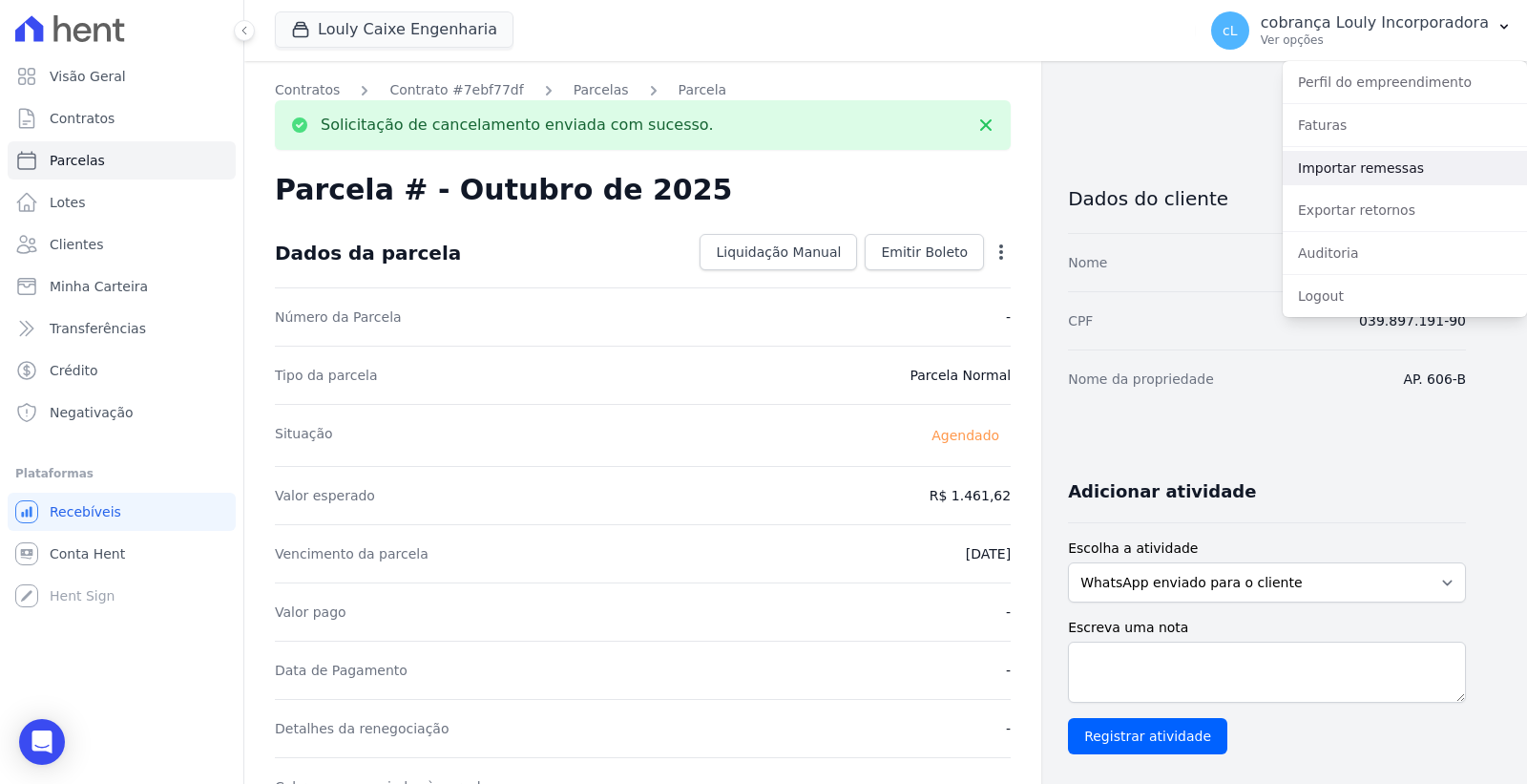
click at [1381, 166] on link "Importar remessas" at bounding box center [1406, 167] width 245 height 34
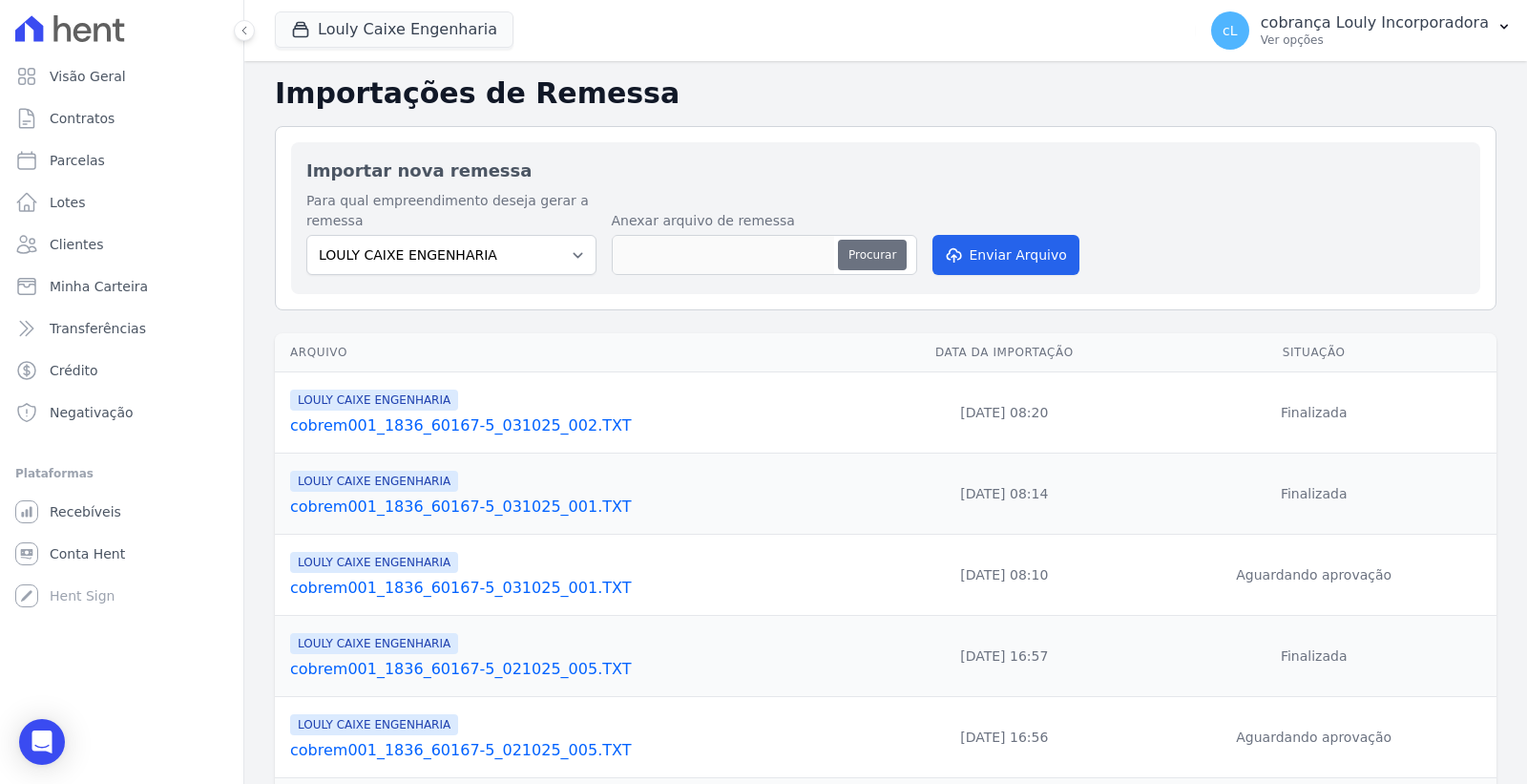
click at [864, 260] on button "Procurar" at bounding box center [872, 254] width 69 height 30
type input "cobrem001_1836_60167-5_031025_003.TXT"
click at [1023, 255] on button "Enviar Arquivo" at bounding box center [1006, 254] width 147 height 40
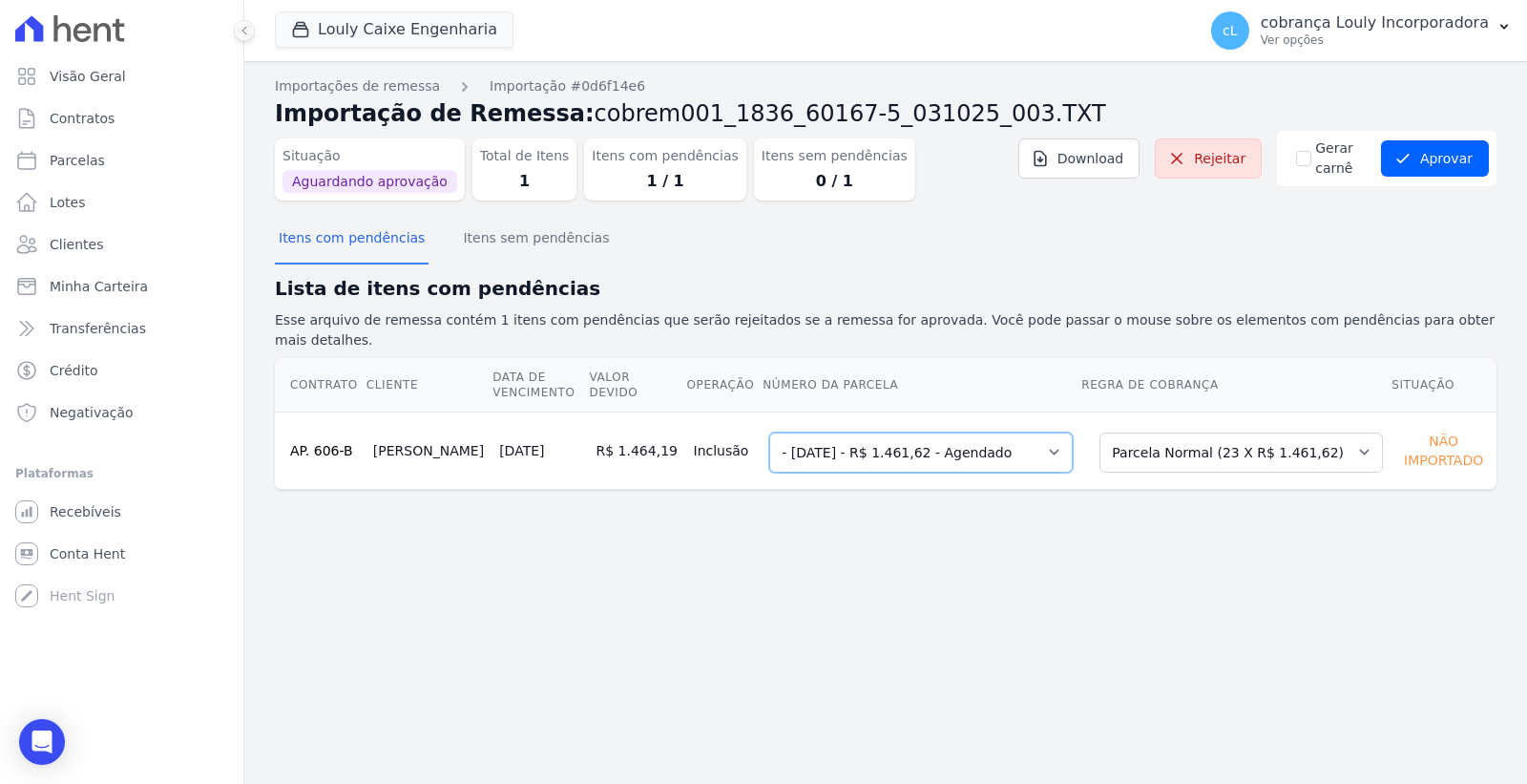
click at [999, 433] on select "Selecione uma - [DATE] - R$ 1.461,62 - Agendado 5 - [DATE] - R$ 1.461,62 - Agen…" at bounding box center [921, 452] width 303 height 40
click at [1219, 293] on h2 "Lista de itens com pendências" at bounding box center [886, 288] width 1222 height 28
click at [1214, 433] on select "Selecione uma Nova Parcela Avulsa Parcela Avulsa Existente Intercalada (1 X R$ …" at bounding box center [1242, 452] width 284 height 40
click at [1000, 433] on select "Selecione uma - [DATE] - R$ 1.461,62 - Agendado 5 - [DATE] - R$ 1.461,62 - Agen…" at bounding box center [921, 452] width 303 height 40
click at [96, 157] on span "Parcelas" at bounding box center [77, 161] width 56 height 20
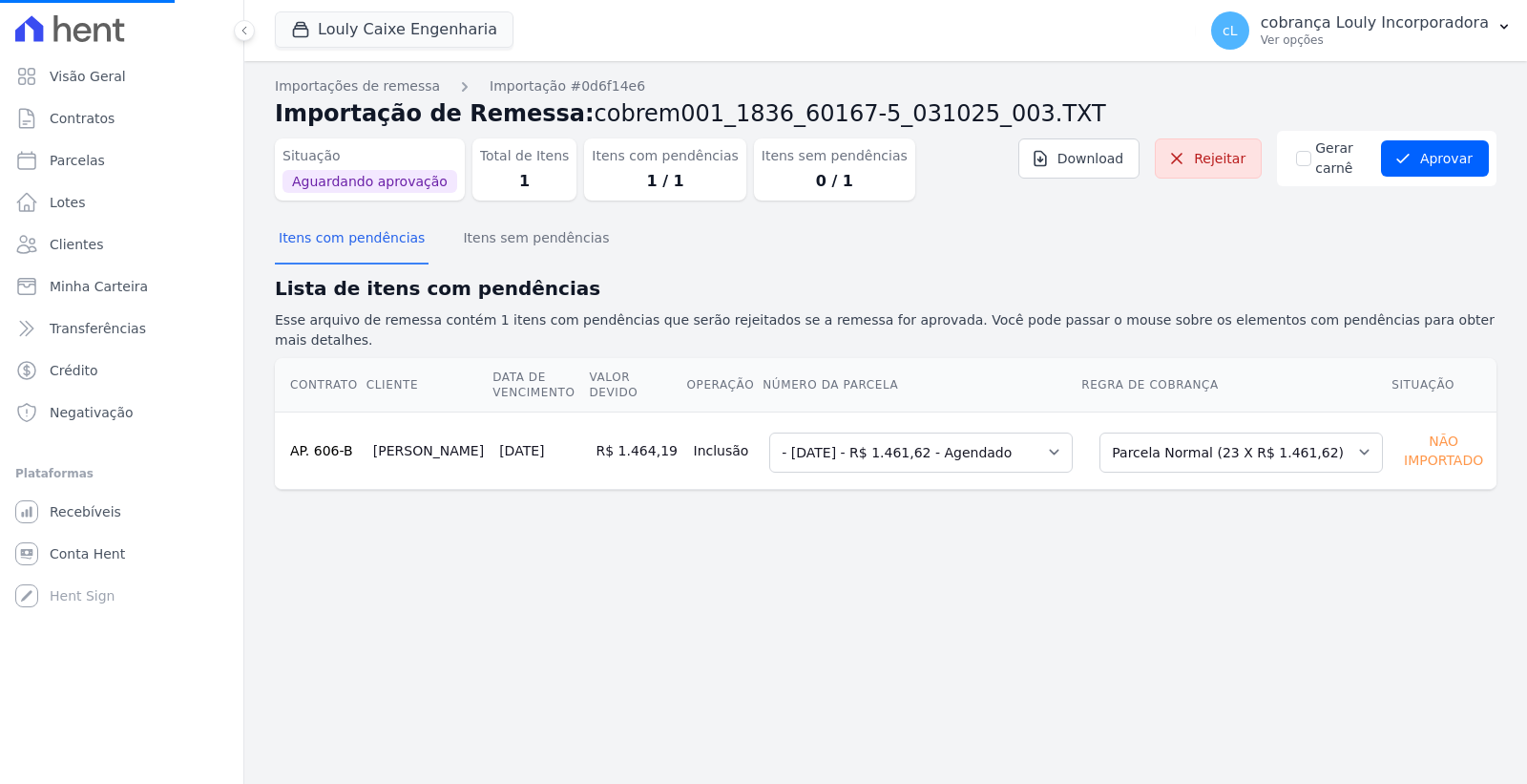
select select
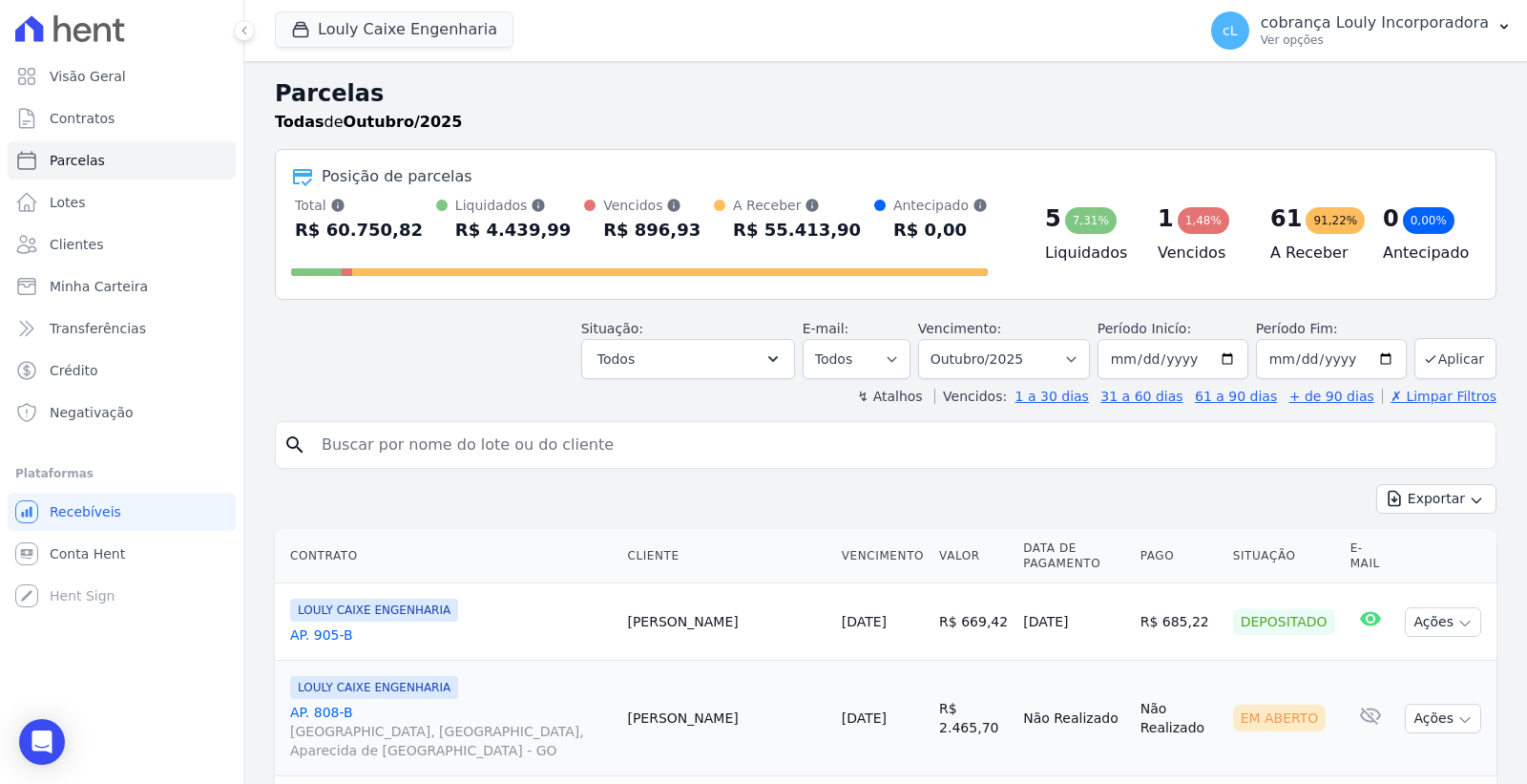
click at [599, 451] on input "search" at bounding box center [900, 444] width 1179 height 38
paste input "[PERSON_NAME]"
type input "[PERSON_NAME]"
select select
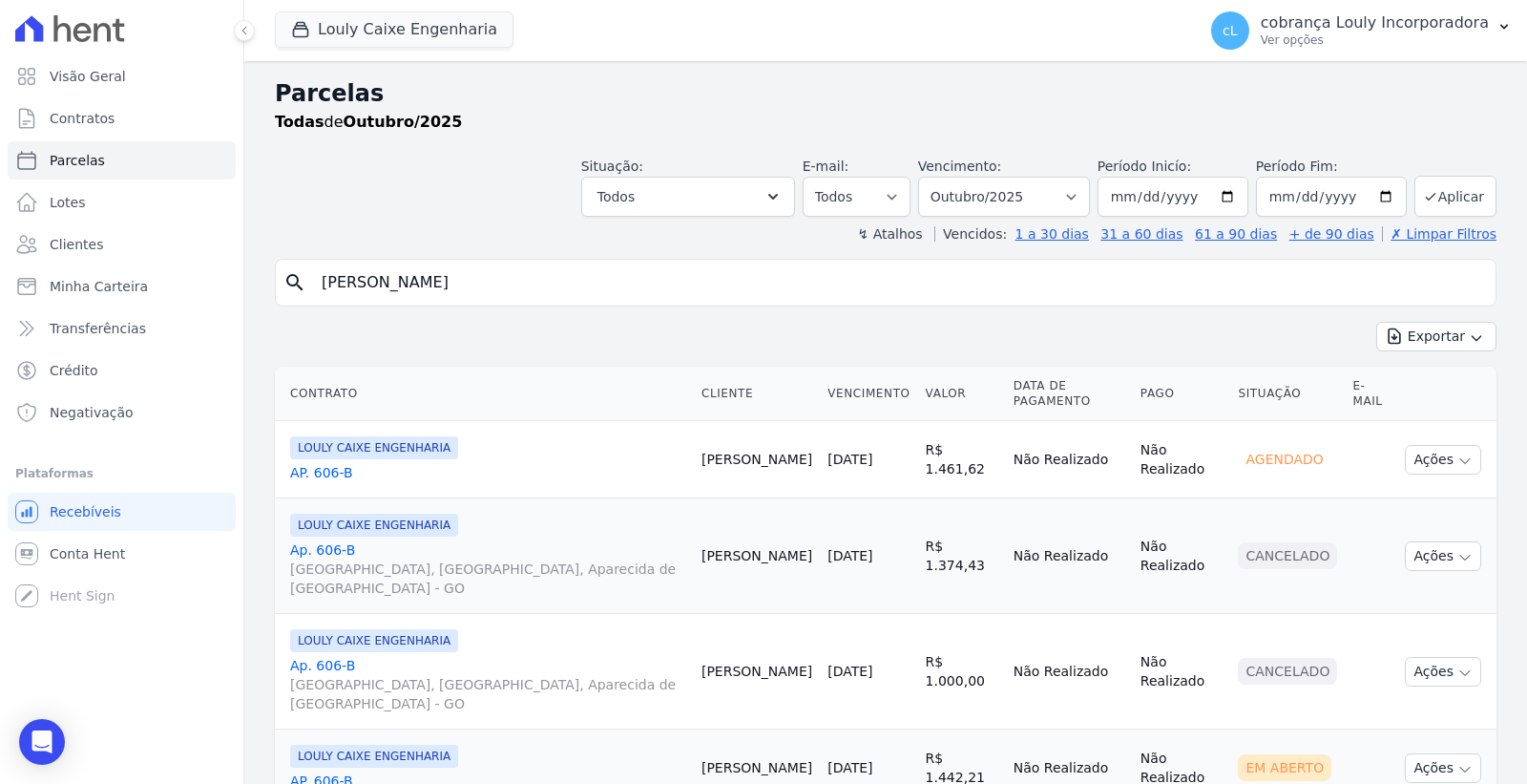
click at [336, 463] on link "AP. 606-B" at bounding box center [487, 473] width 396 height 20
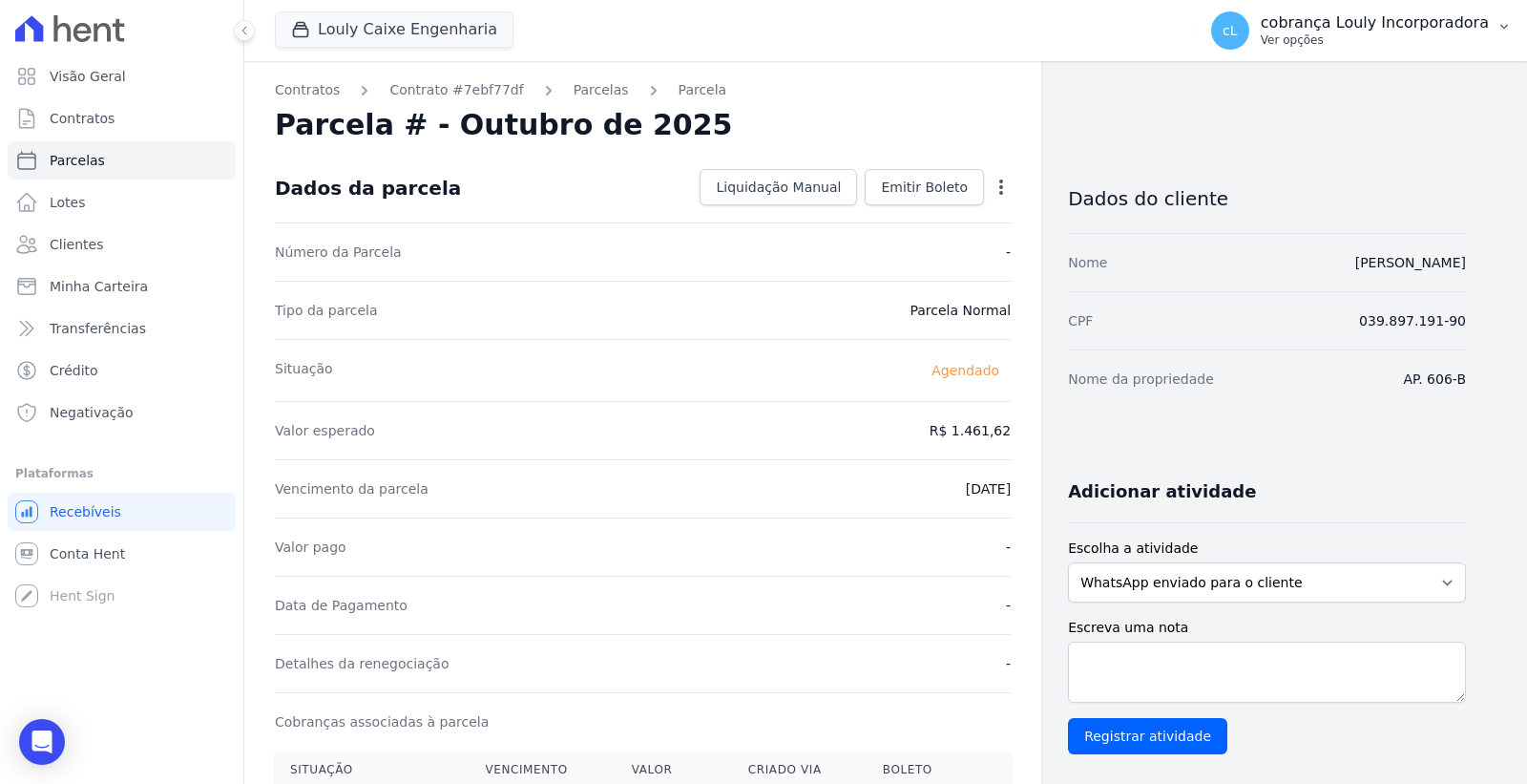
click at [1362, 21] on p "cobrança Louly Incorporadora" at bounding box center [1374, 23] width 228 height 20
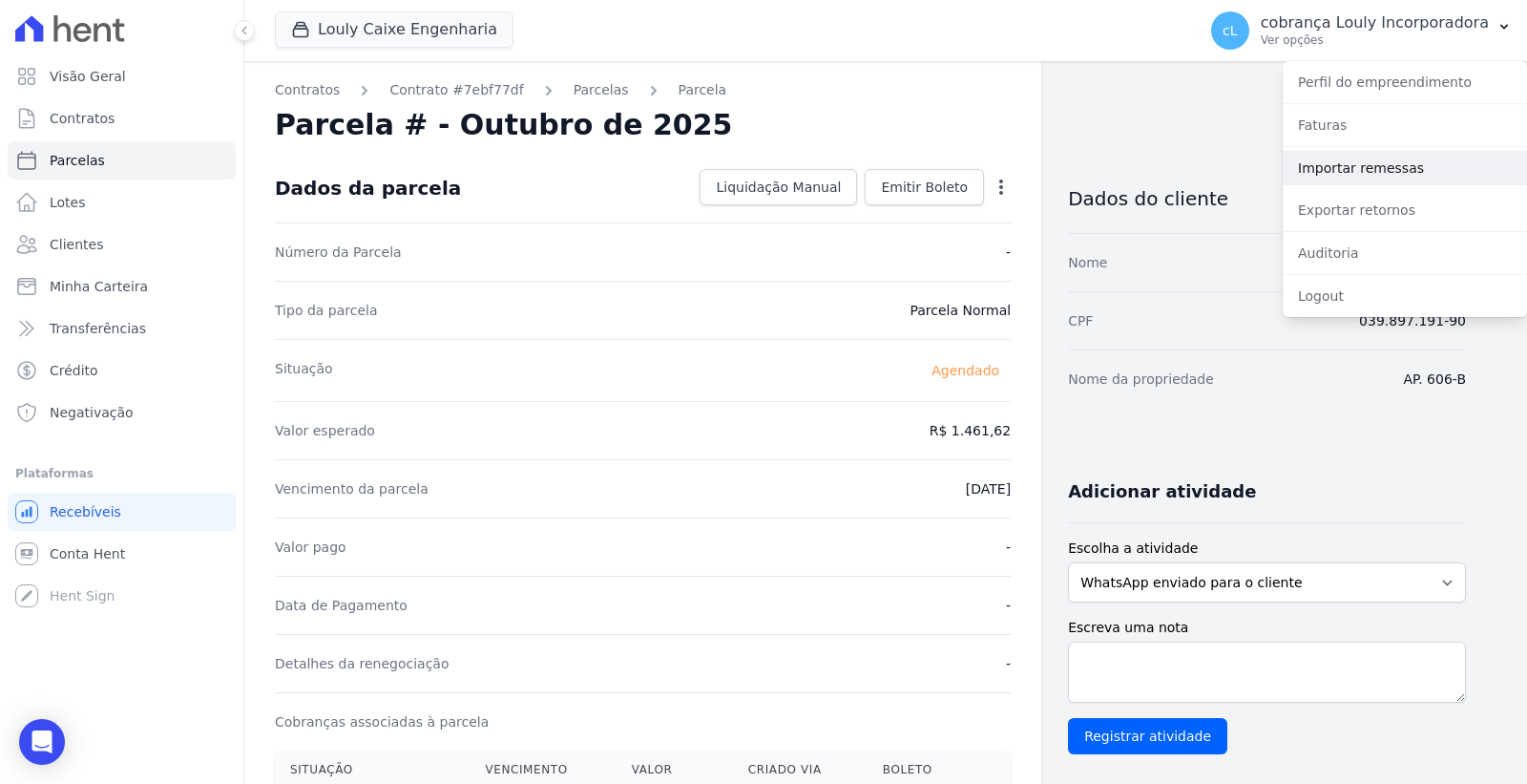
click at [1358, 169] on link "Importar remessas" at bounding box center [1406, 167] width 245 height 34
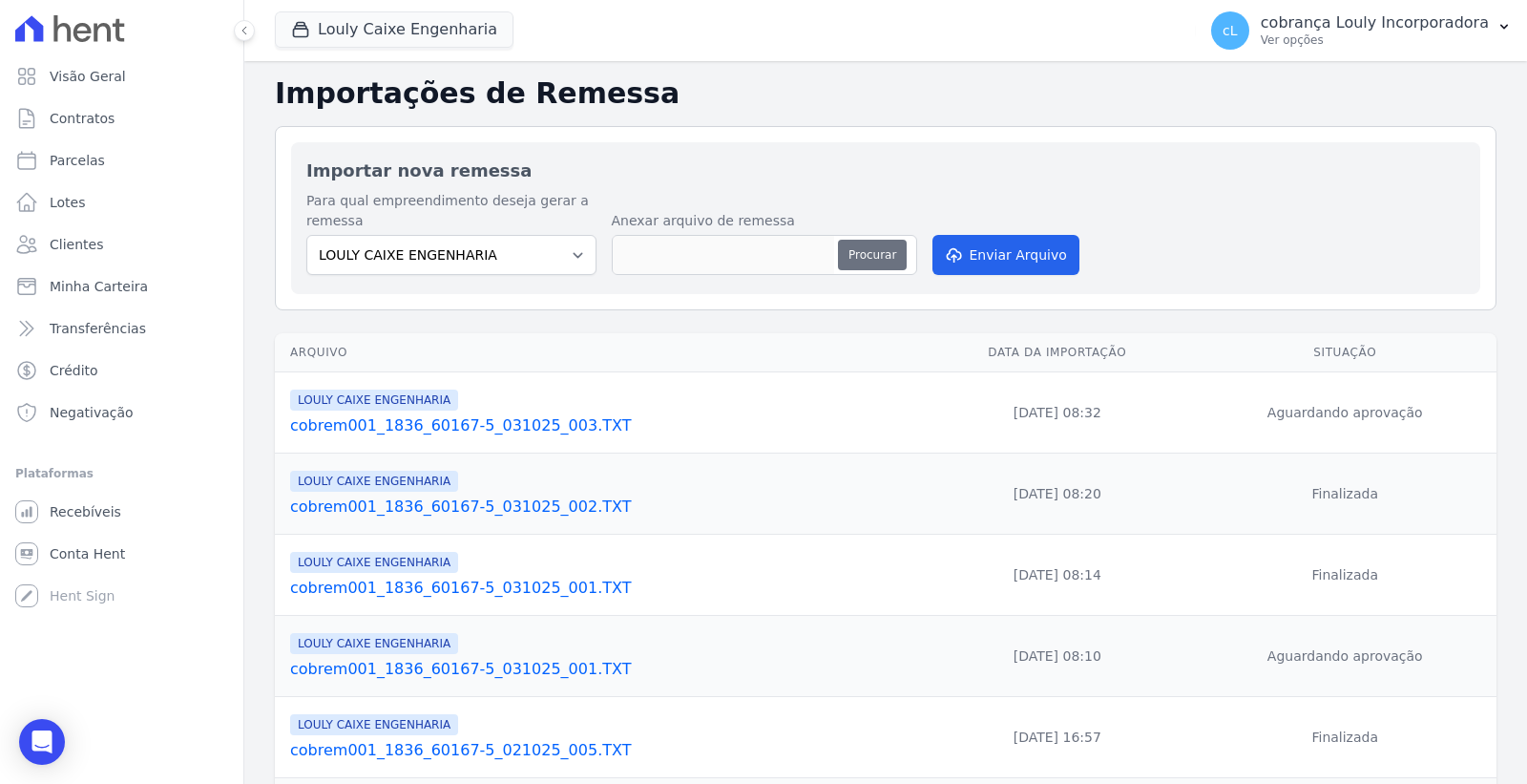
click at [846, 261] on button "Procurar" at bounding box center [872, 254] width 69 height 30
type input "cobrem001_1836_60167-5_031025_003.TXT"
click at [989, 247] on button "Enviar Arquivo" at bounding box center [1006, 254] width 147 height 40
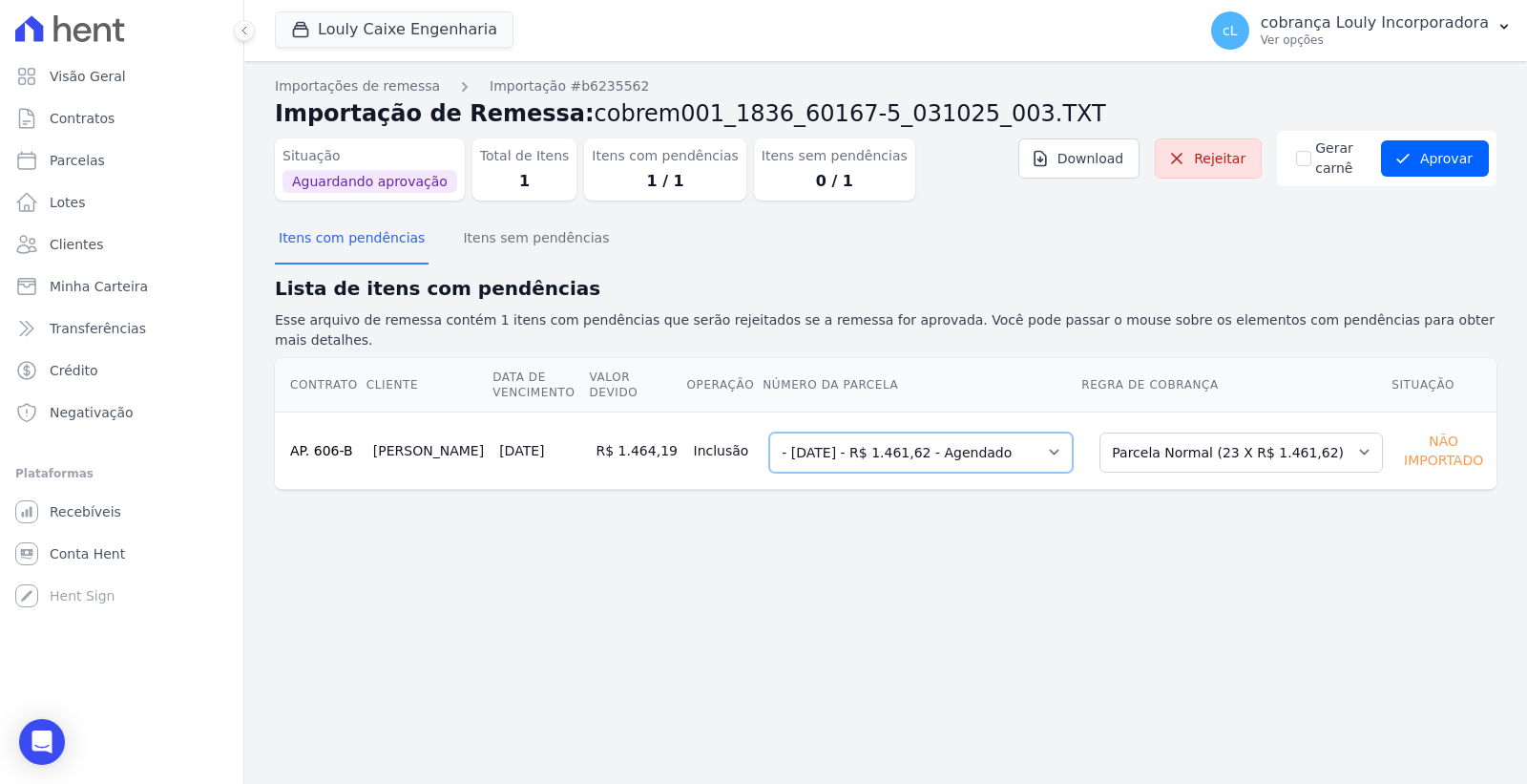
click at [911, 433] on select "Selecione uma - [DATE] - R$ 1.461,62 - Agendado 5 - [DATE] - R$ 1.461,62 - Agen…" at bounding box center [921, 452] width 303 height 40
click at [1193, 433] on select "Selecione uma Nova Parcela Avulsa Parcela Avulsa Existente Intercalada (1 X R$ …" at bounding box center [1242, 452] width 284 height 40
click at [1053, 433] on select "Selecione uma - [DATE] - R$ 1.461,62 - Agendado 5 - [DATE] - R$ 1.461,62 - Agen…" at bounding box center [921, 452] width 303 height 40
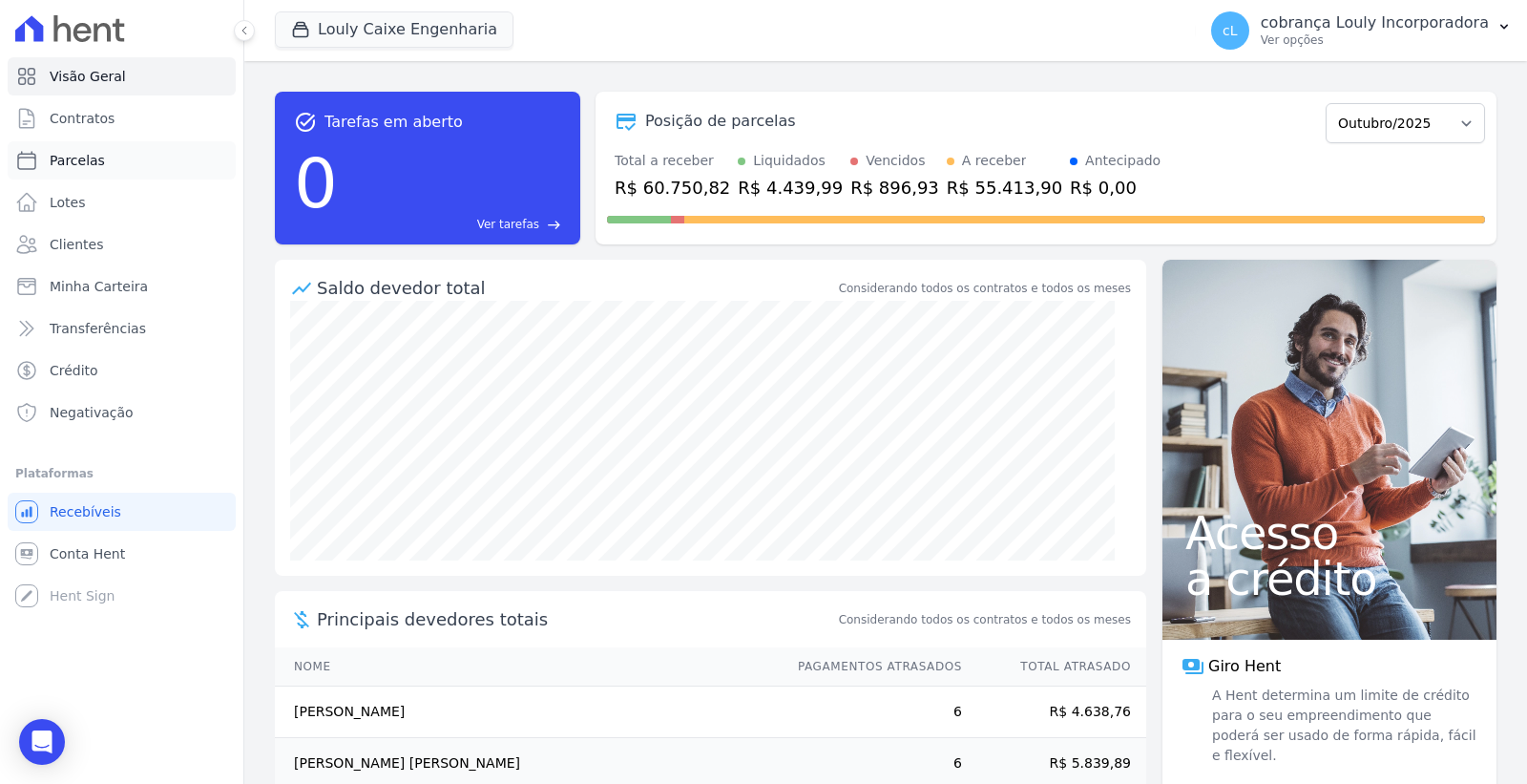
click at [100, 164] on link "Parcelas" at bounding box center [121, 160] width 228 height 38
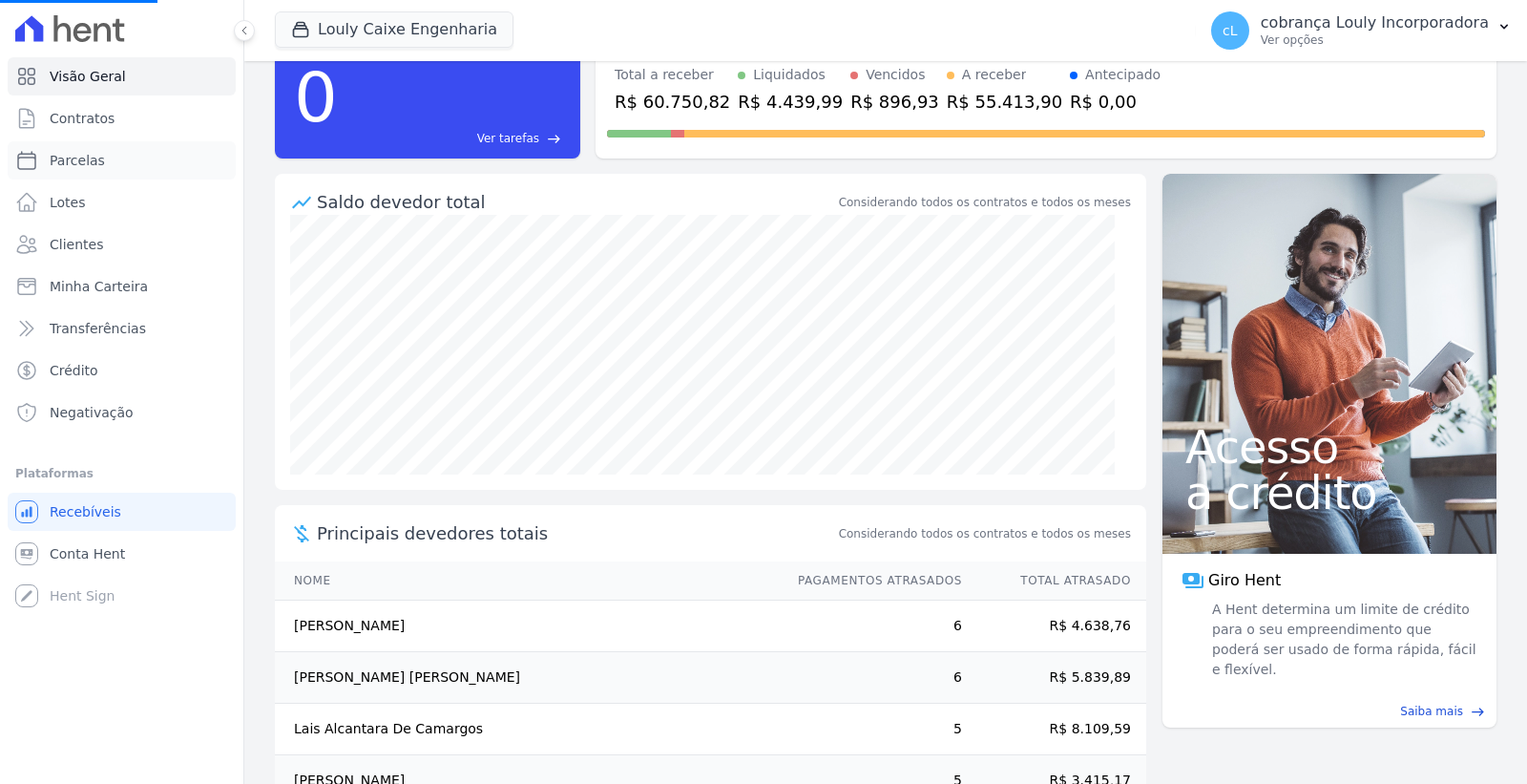
scroll to position [191, 0]
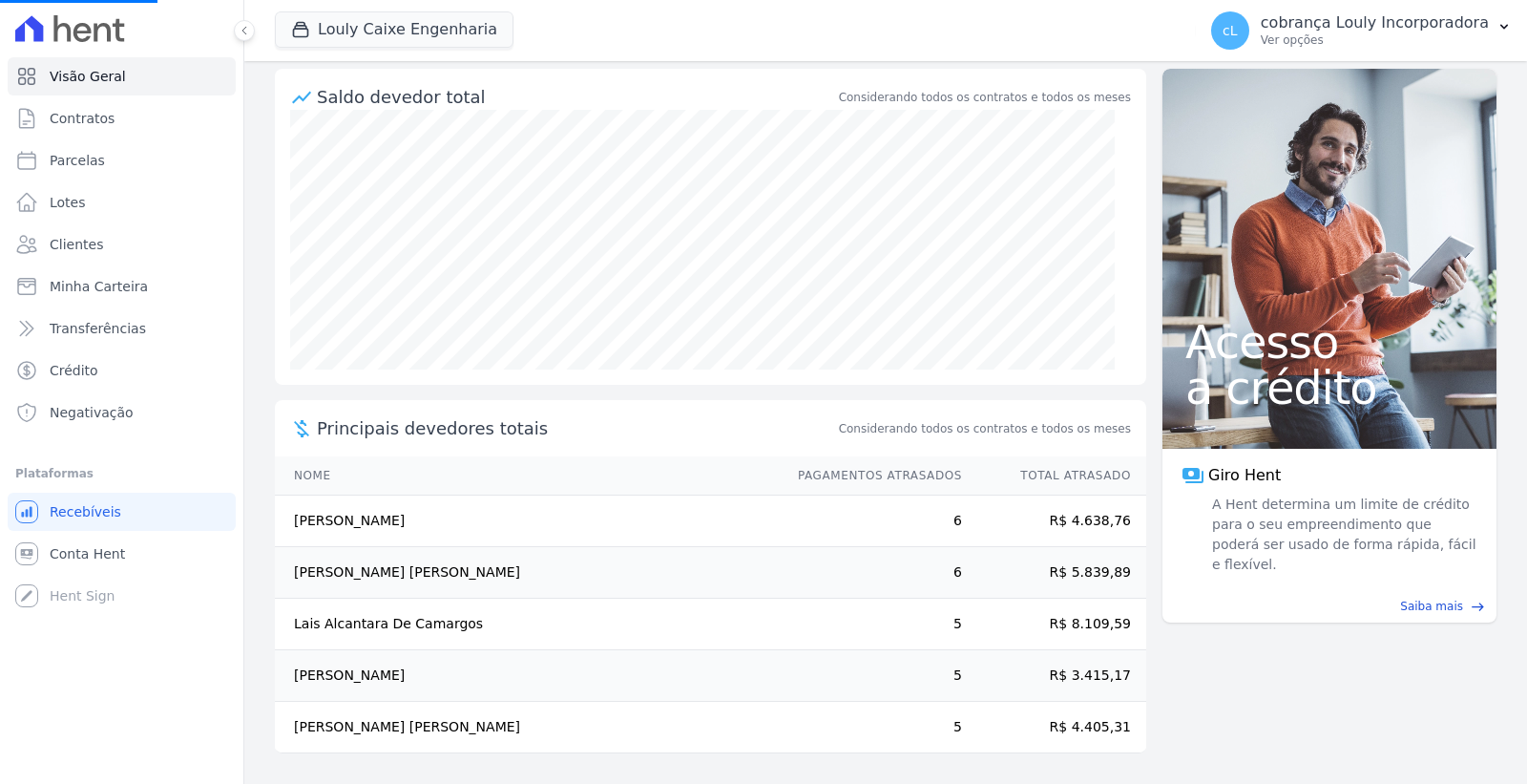
select select
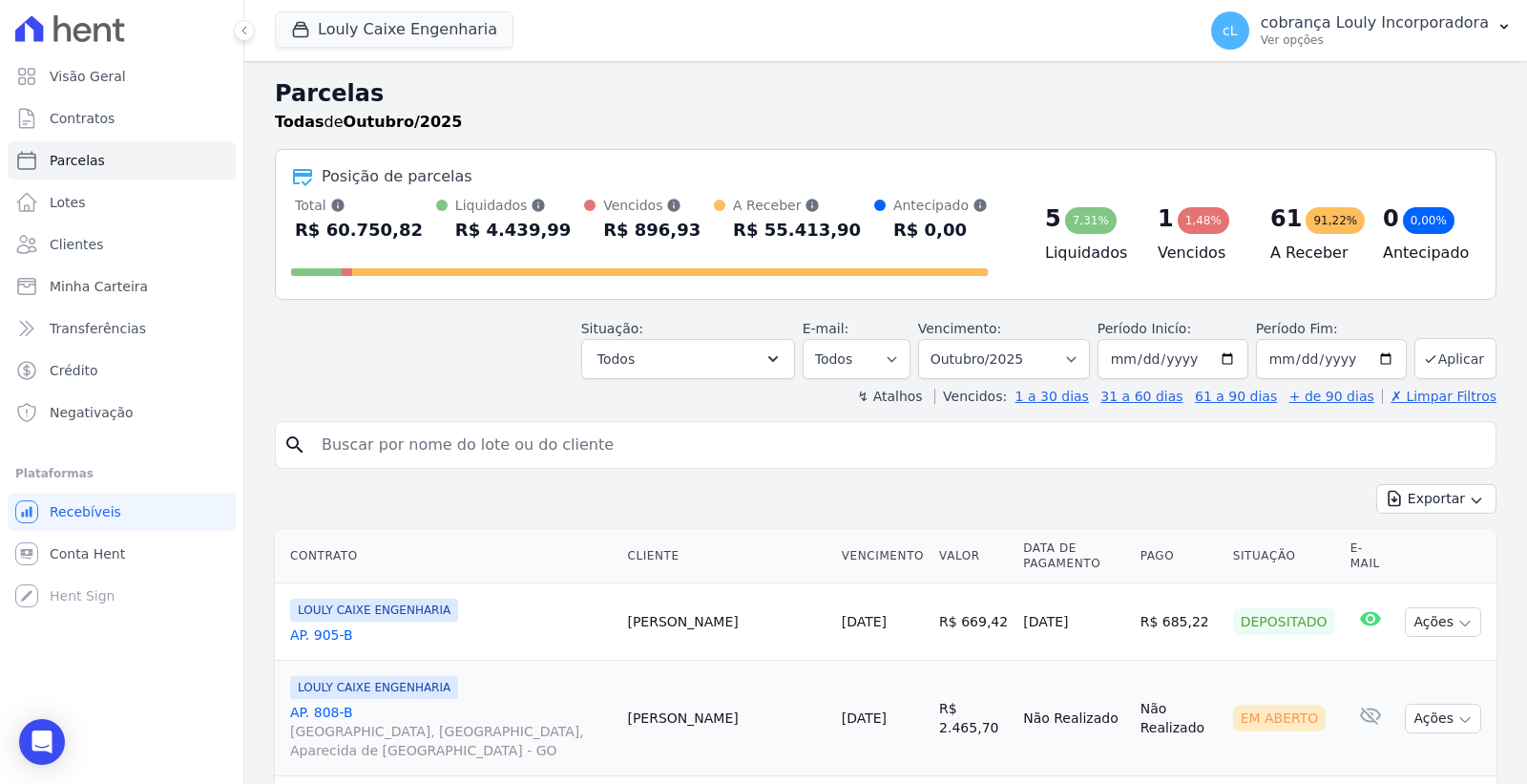
click at [597, 454] on input "search" at bounding box center [900, 444] width 1179 height 38
paste input "[PERSON_NAME]"
type input "[PERSON_NAME]"
select select
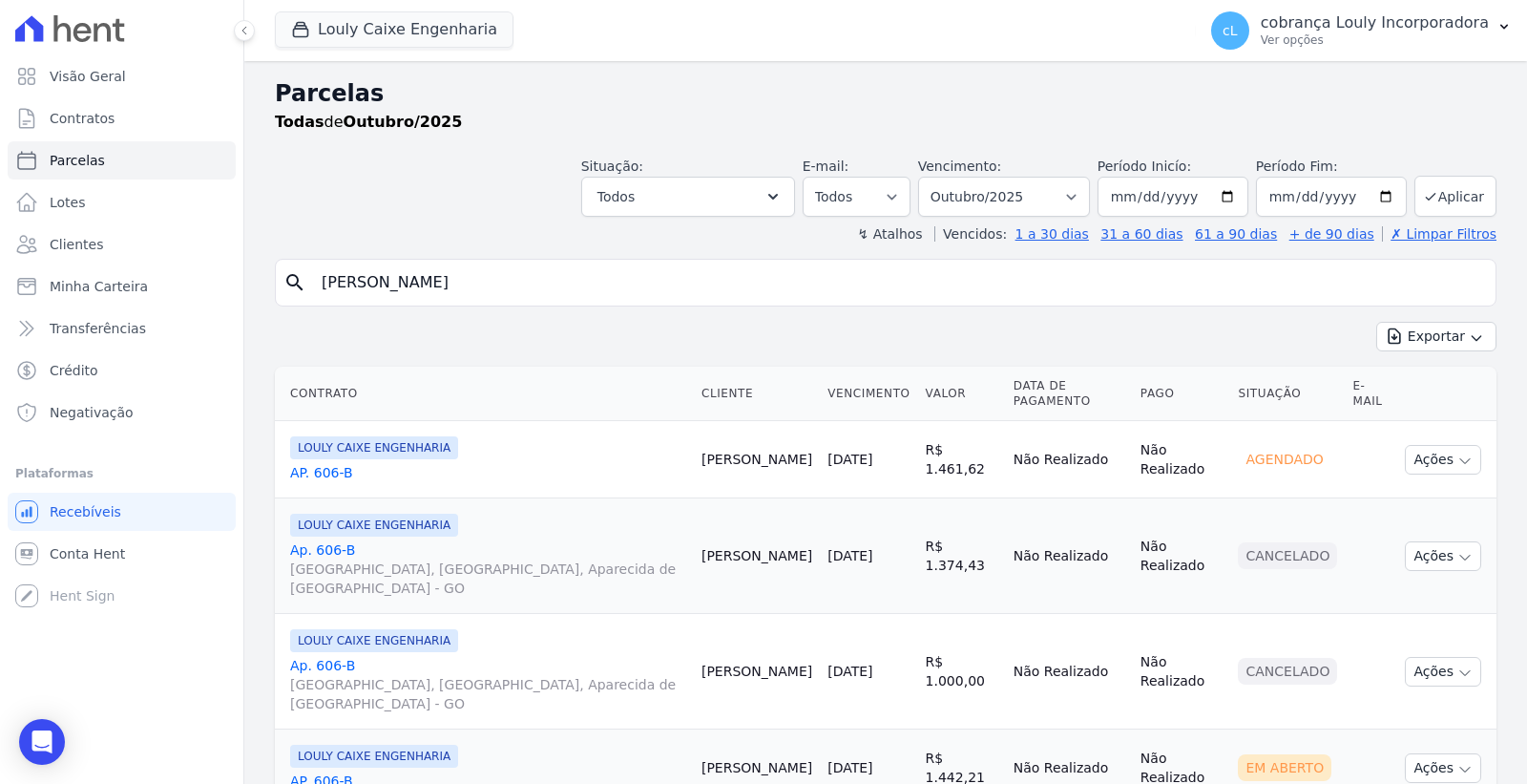
click at [325, 466] on link "AP. 606-B" at bounding box center [487, 473] width 396 height 20
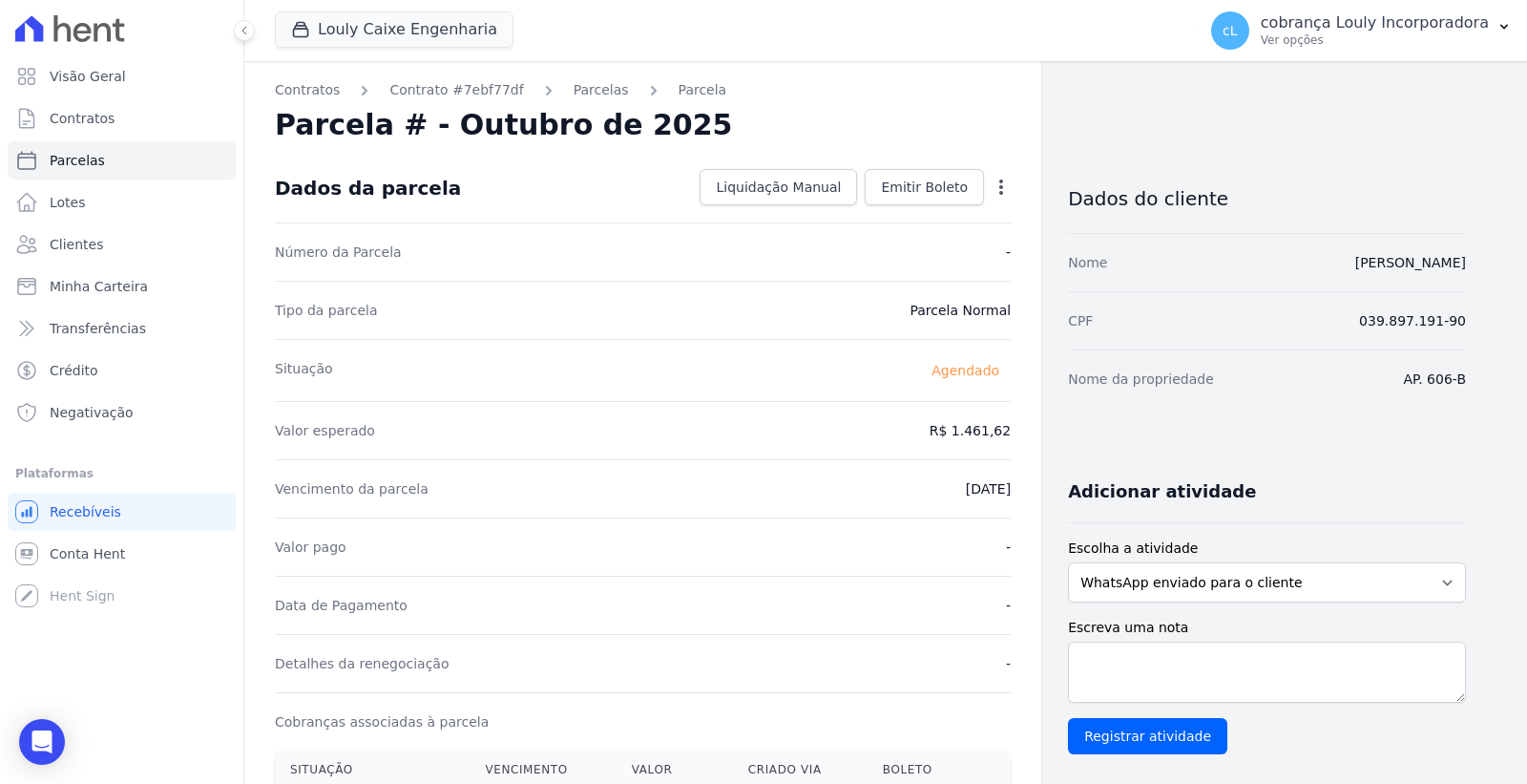
click at [997, 191] on icon "button" at bounding box center [1001, 187] width 20 height 20
click at [997, 192] on div "Alterar Antecipar" at bounding box center [919, 230] width 168 height 76
click at [1435, 39] on p "Ver opções" at bounding box center [1374, 40] width 228 height 16
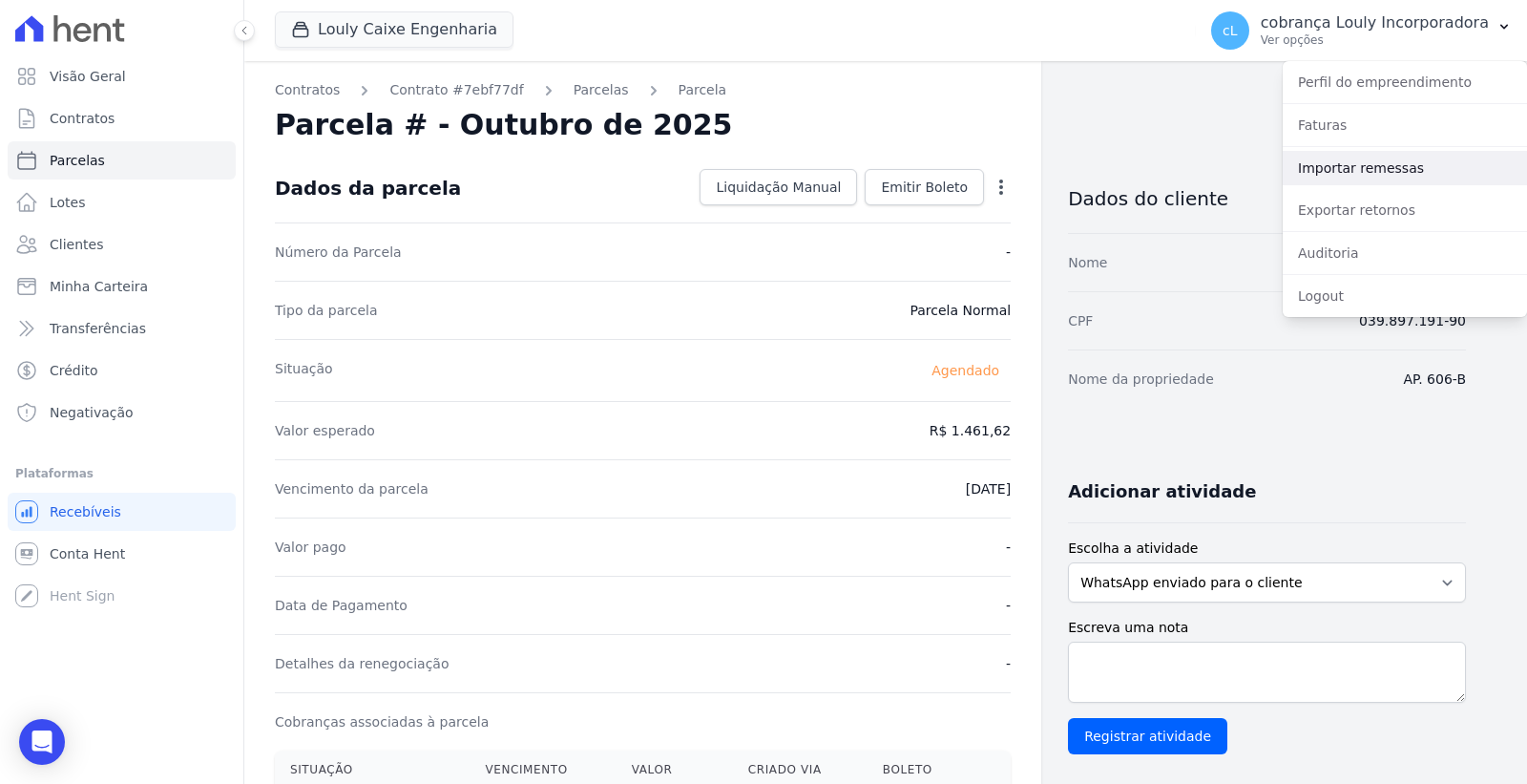
click at [1385, 156] on link "Importar remessas" at bounding box center [1406, 167] width 245 height 34
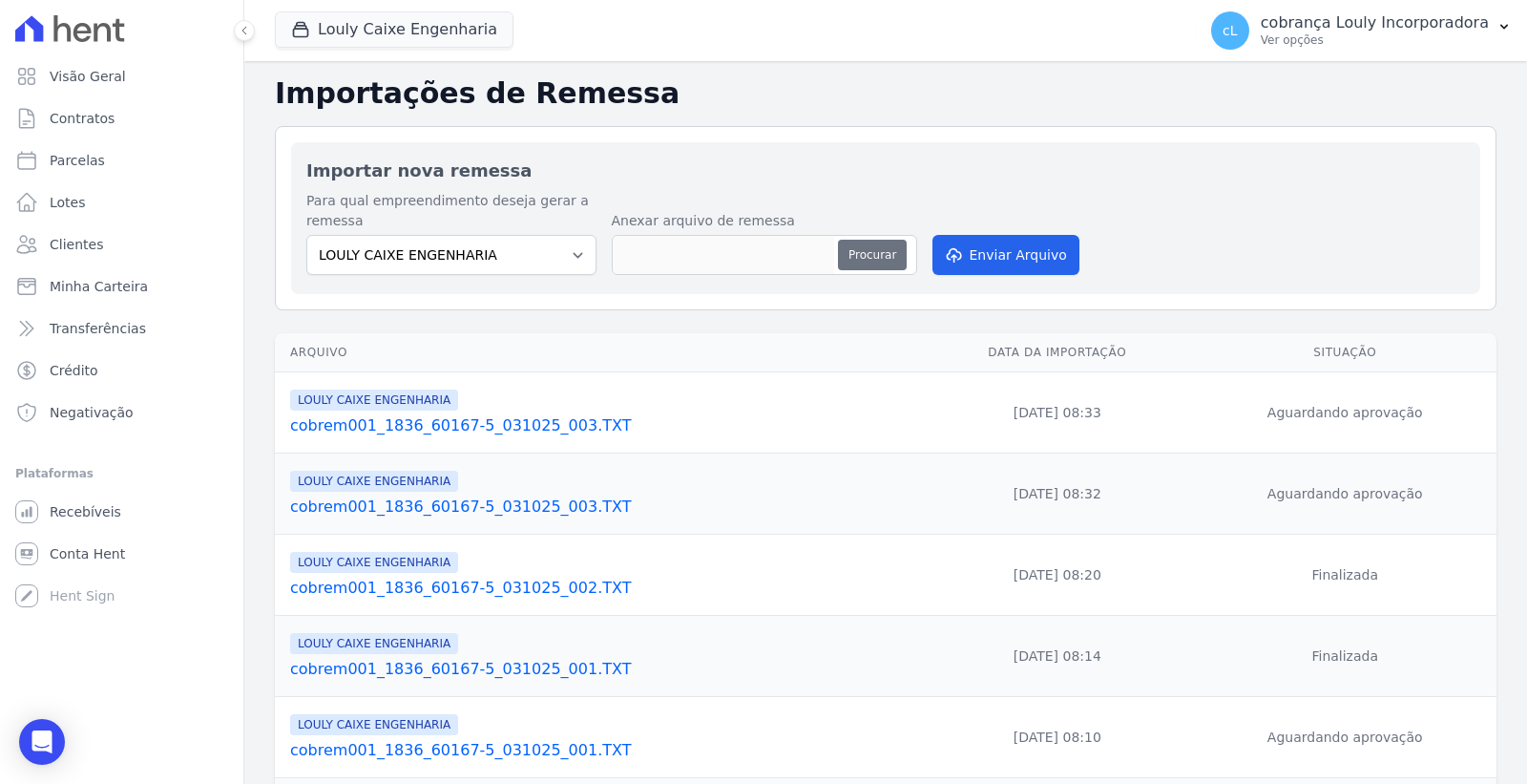
click at [870, 263] on button "Procurar" at bounding box center [872, 254] width 69 height 30
type input "cobrem001_1836_60167-5_031025_003.TXT"
click at [1028, 270] on button "Enviar Arquivo" at bounding box center [1006, 254] width 147 height 40
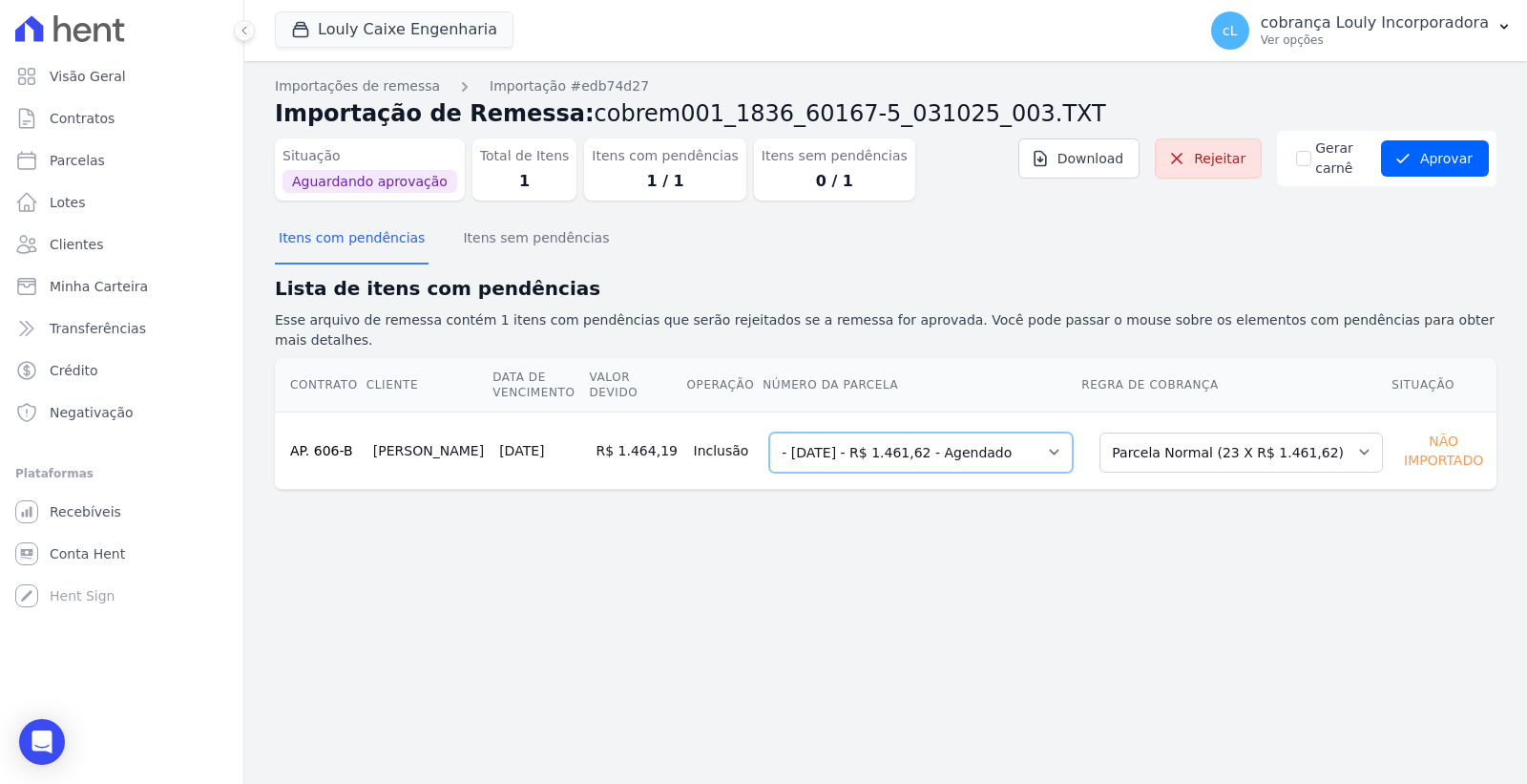
click at [904, 433] on select "Selecione uma - 04/10/2025 - R$ 1.461,62 - Agendado 5 - 30/11/2025 - R$ 1.461,6…" at bounding box center [921, 452] width 303 height 40
click at [1201, 297] on h2 "Lista de itens com pendências" at bounding box center [886, 288] width 1222 height 28
click at [1443, 164] on button "Aprovar" at bounding box center [1435, 158] width 108 height 36
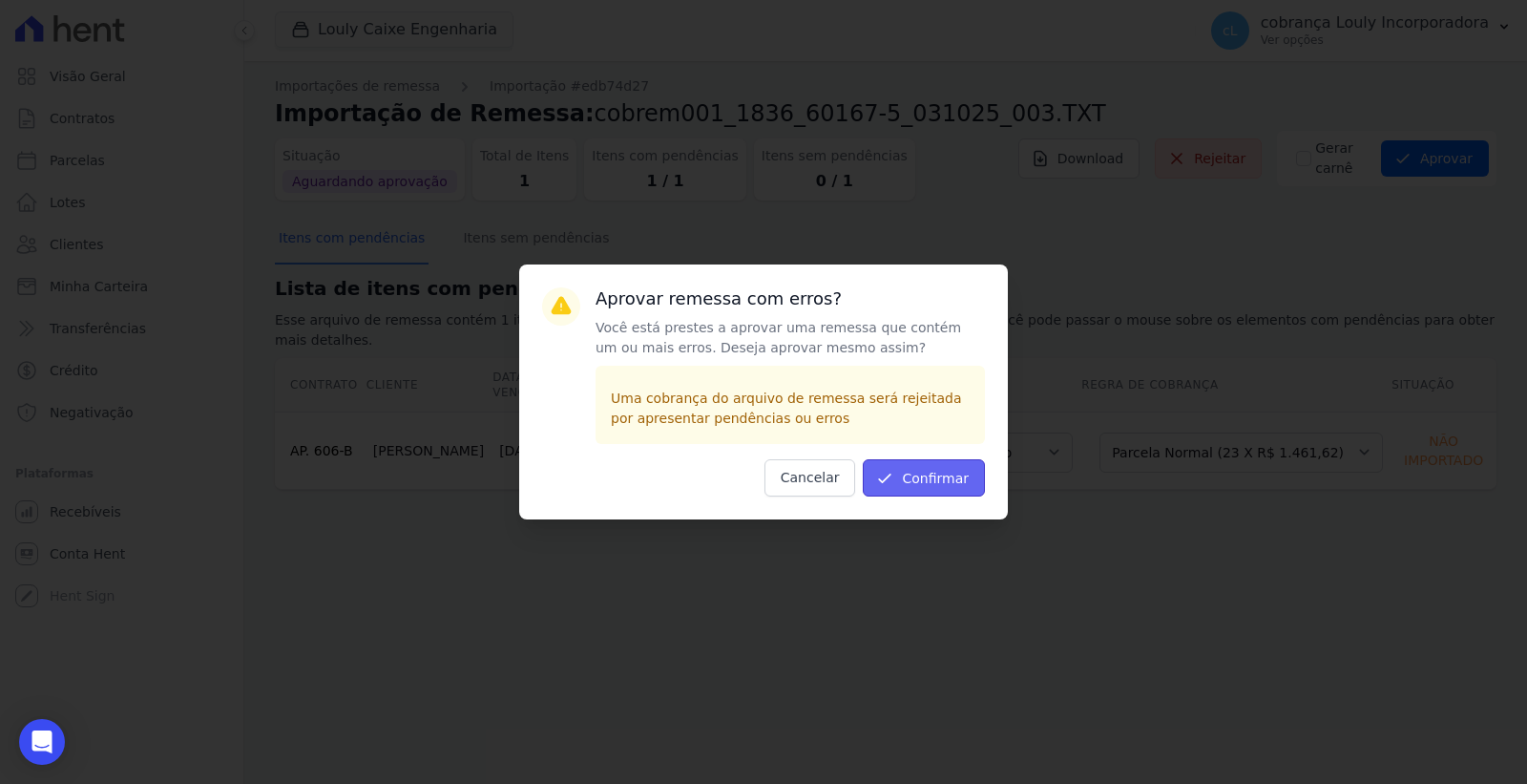
click at [913, 480] on button "Confirmar" at bounding box center [924, 478] width 122 height 37
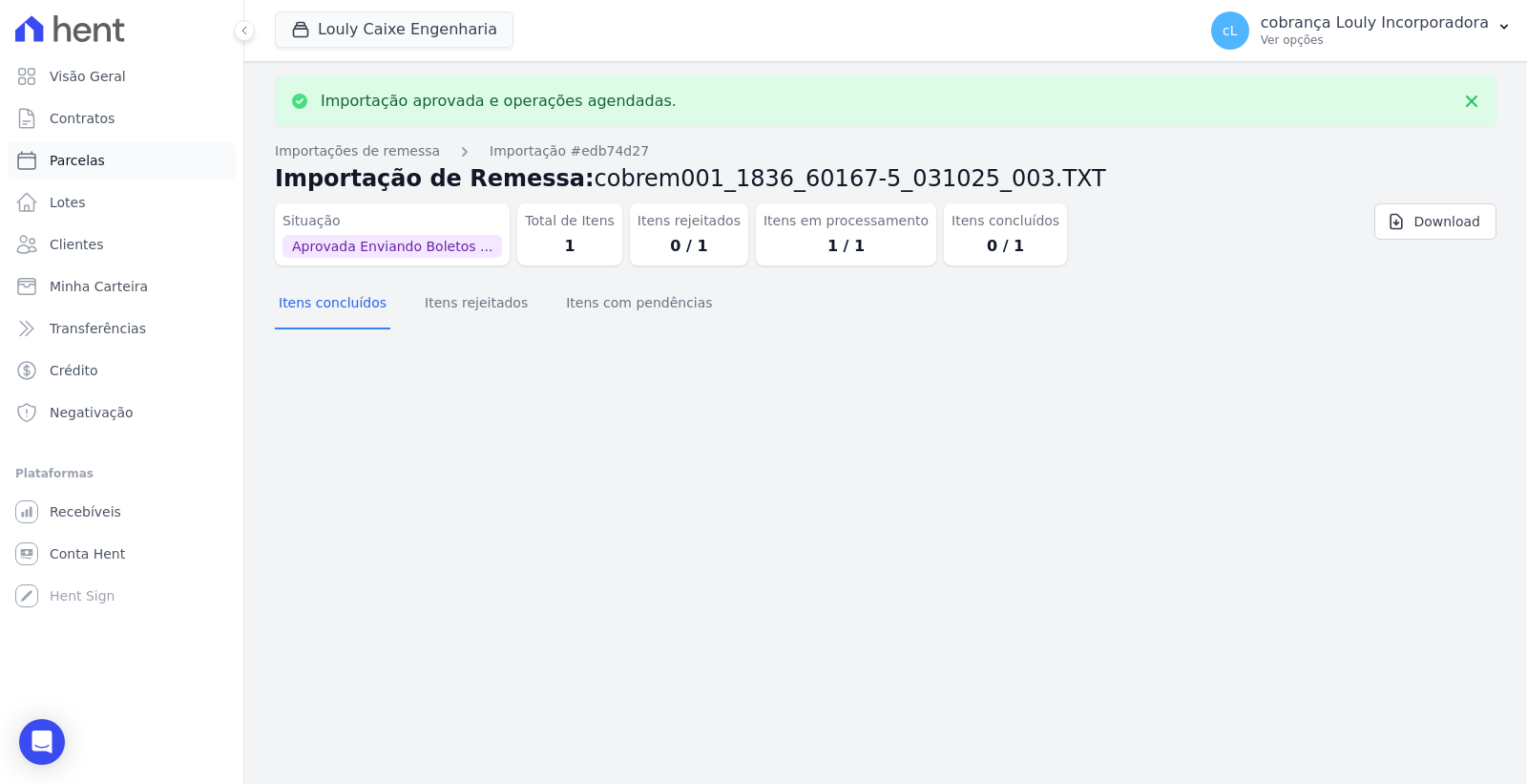
click at [102, 169] on link "Parcelas" at bounding box center [121, 160] width 228 height 38
select select
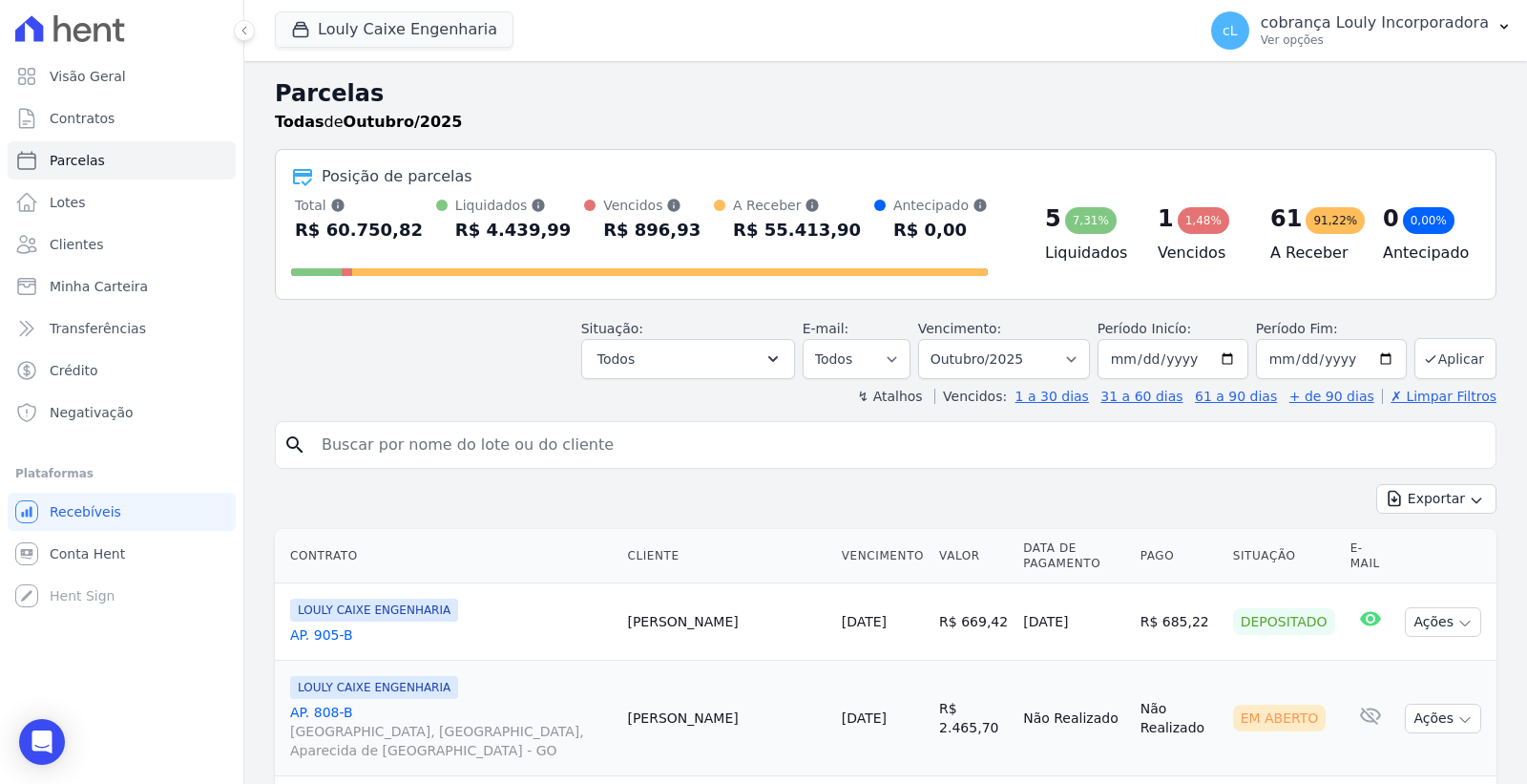
click at [482, 445] on input "search" at bounding box center [900, 444] width 1179 height 38
paste input "[PERSON_NAME]"
type input "[PERSON_NAME]"
select select
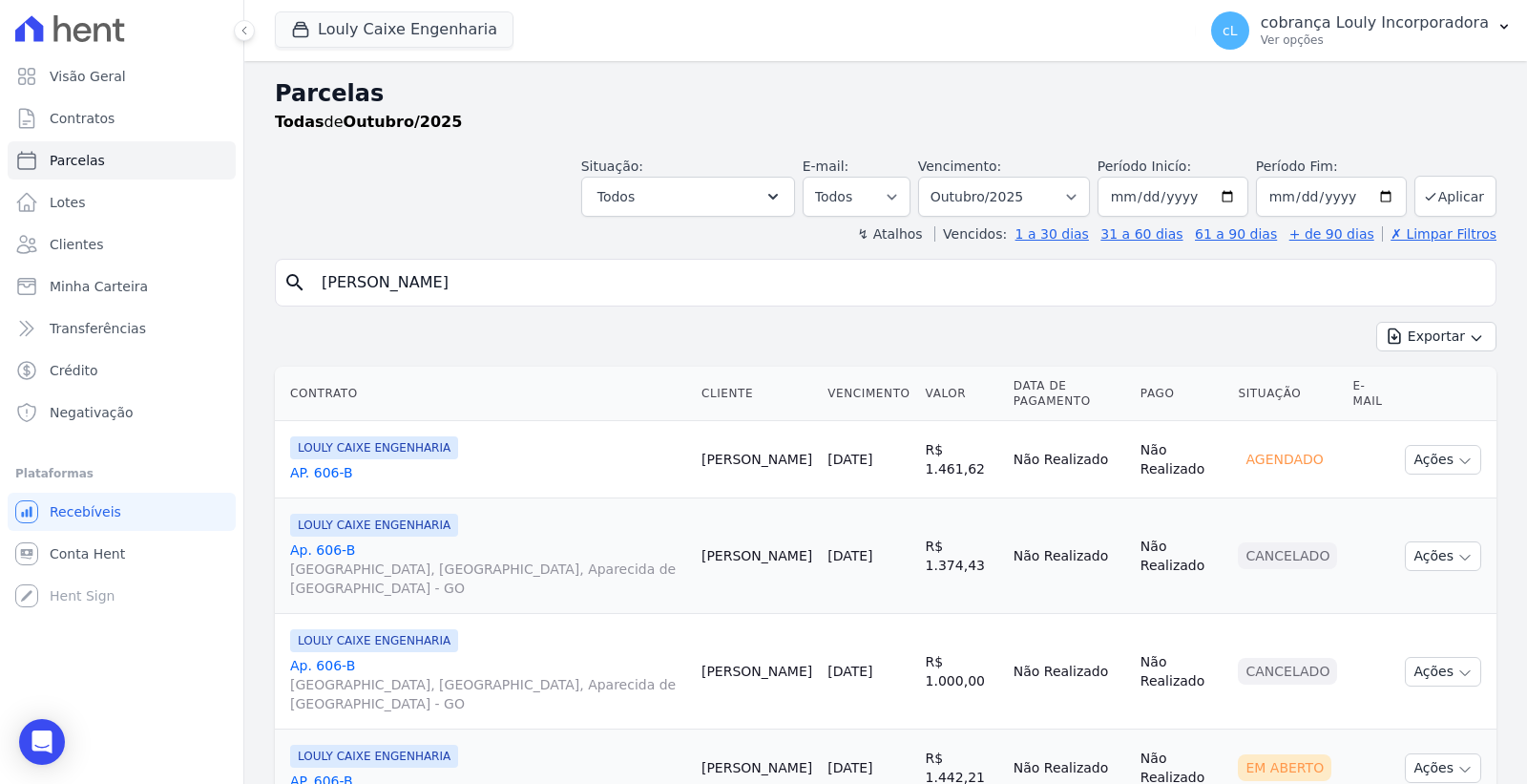
click at [340, 465] on link "AP. 606-B" at bounding box center [487, 473] width 396 height 20
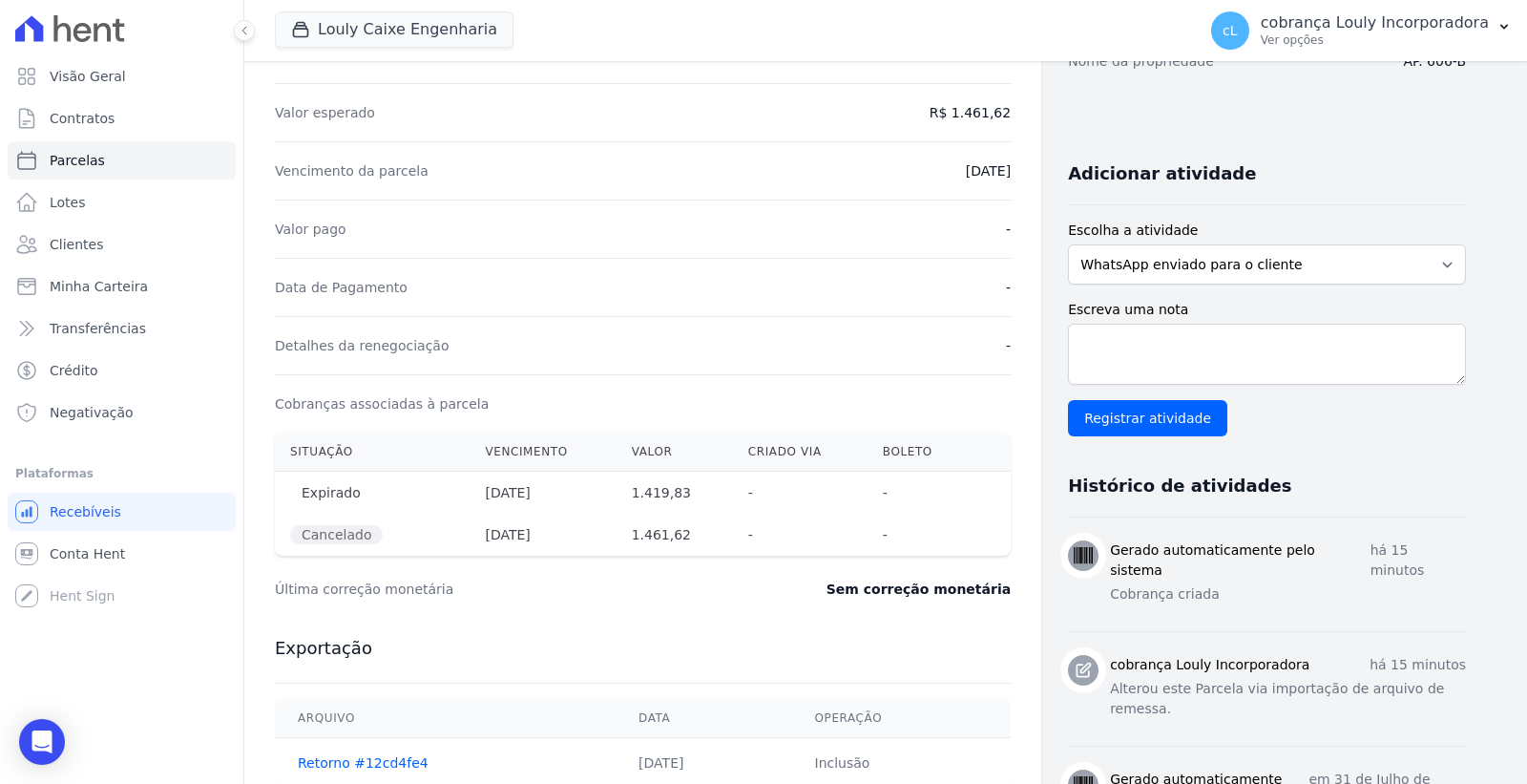
scroll to position [617, 0]
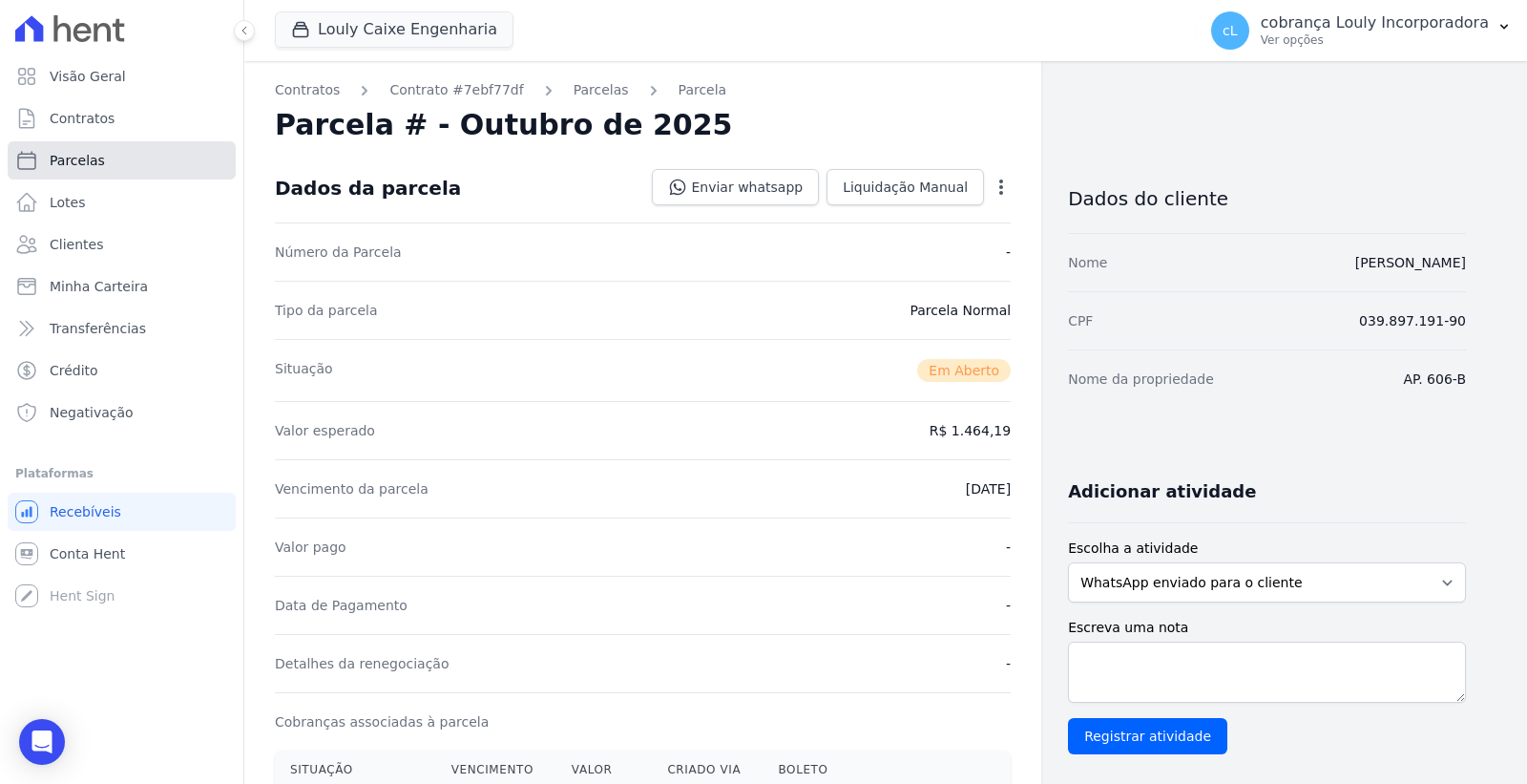
click at [84, 158] on span "Parcelas" at bounding box center [77, 161] width 56 height 20
select select
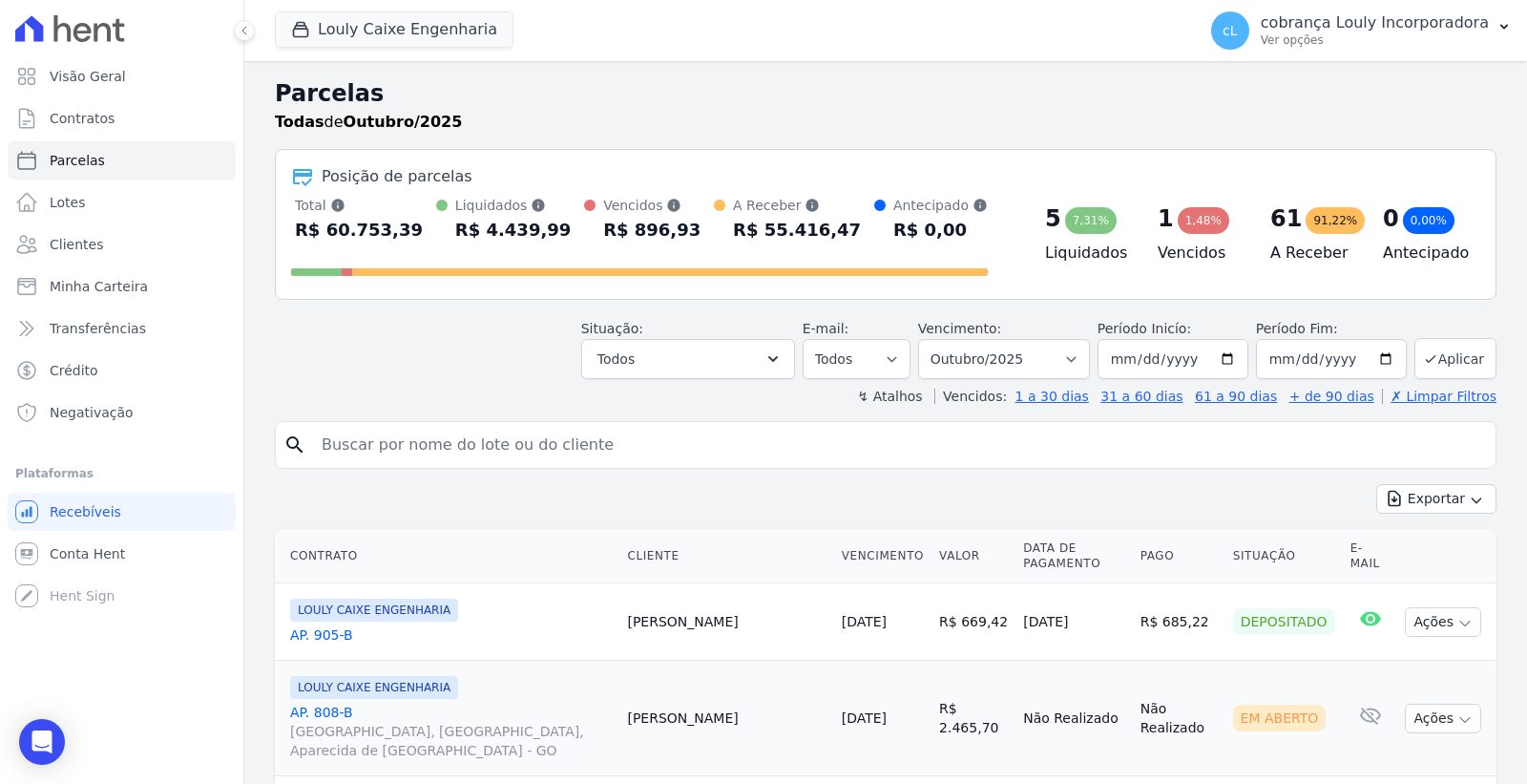
drag, startPoint x: 632, startPoint y: 444, endPoint x: 561, endPoint y: 444, distance: 71.0
click at [632, 444] on input "search" at bounding box center [900, 444] width 1179 height 38
paste input "[PERSON_NAME]"
type input "[PERSON_NAME]"
select select
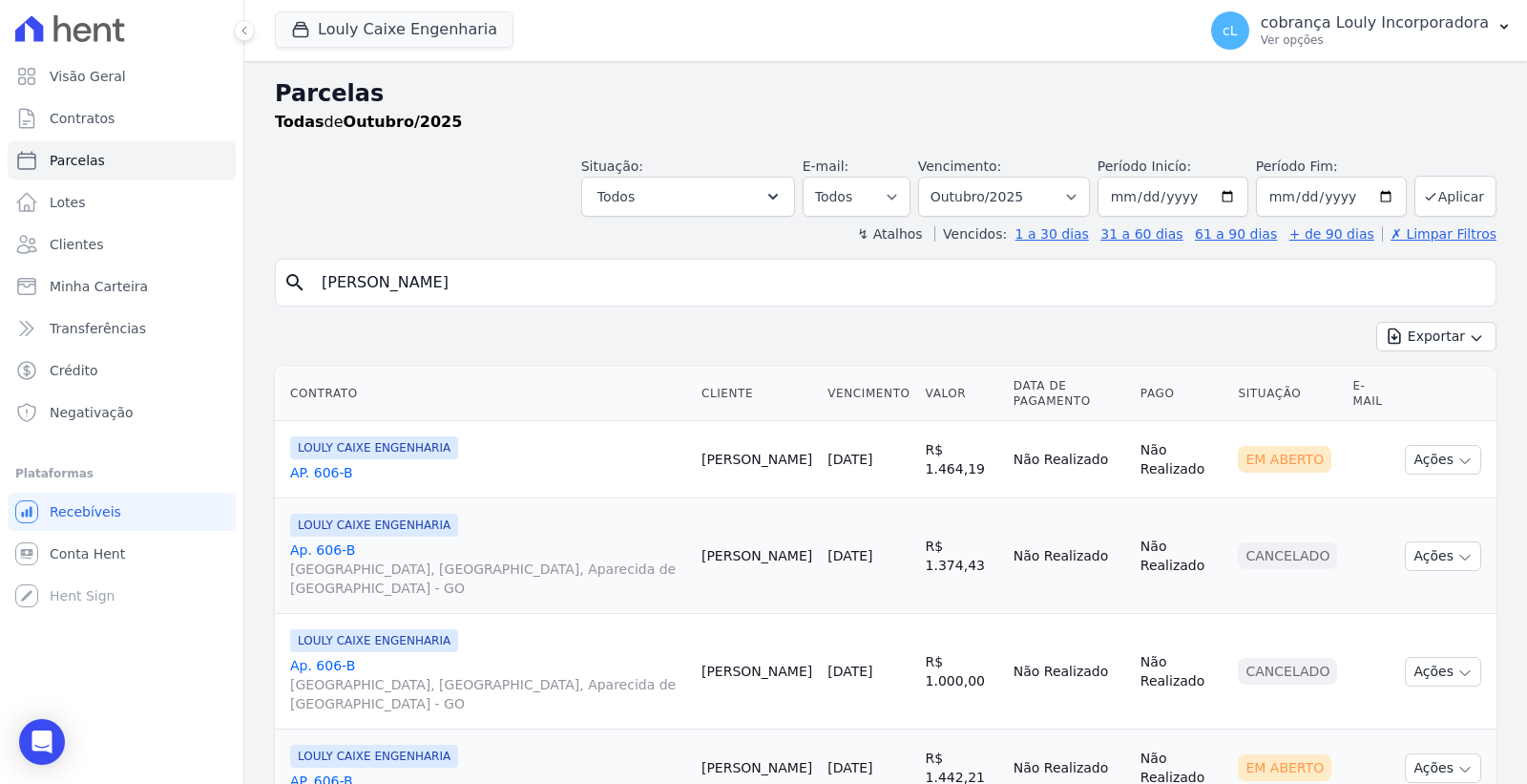
click at [318, 464] on link "AP. 606-B" at bounding box center [487, 473] width 396 height 20
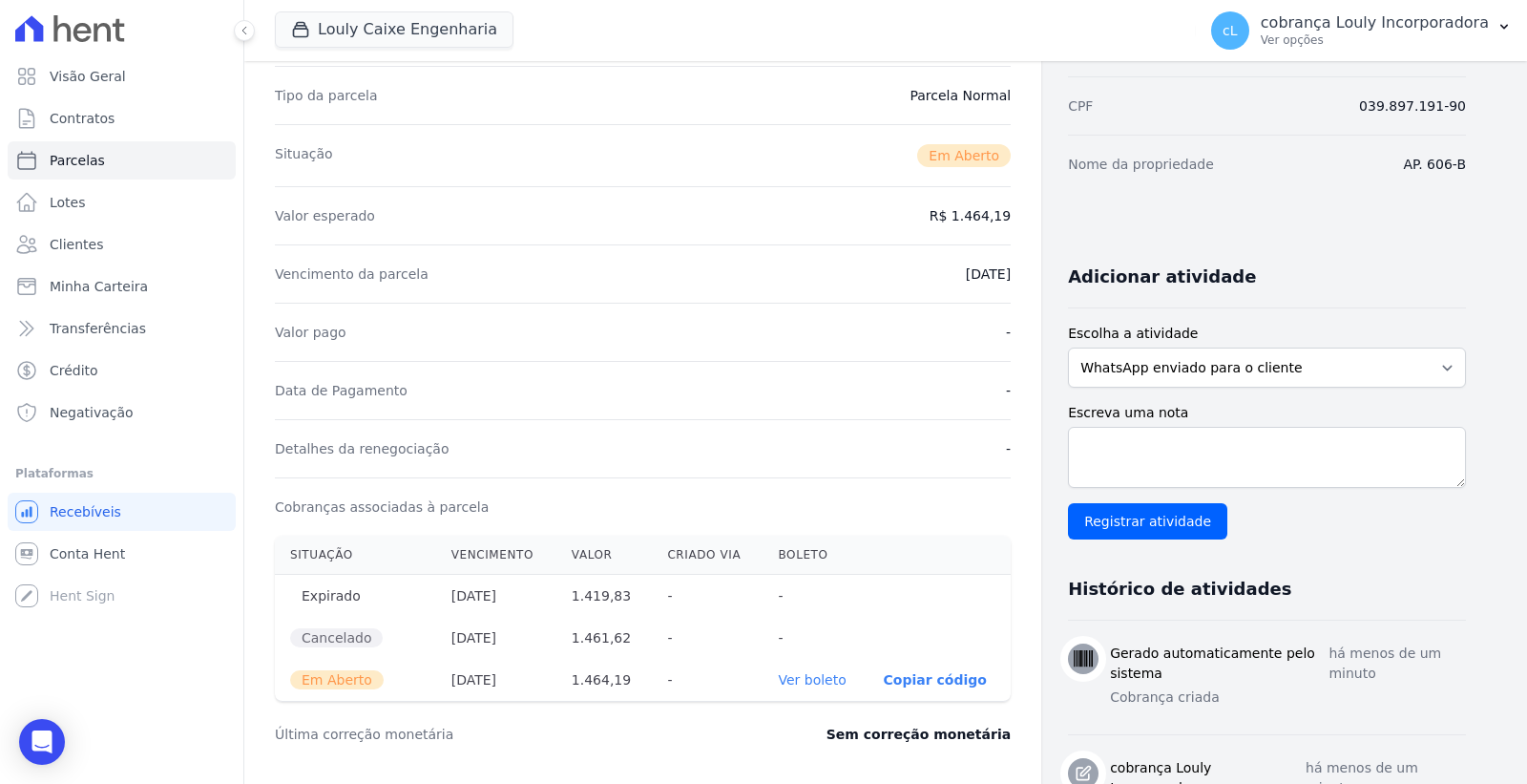
scroll to position [636, 0]
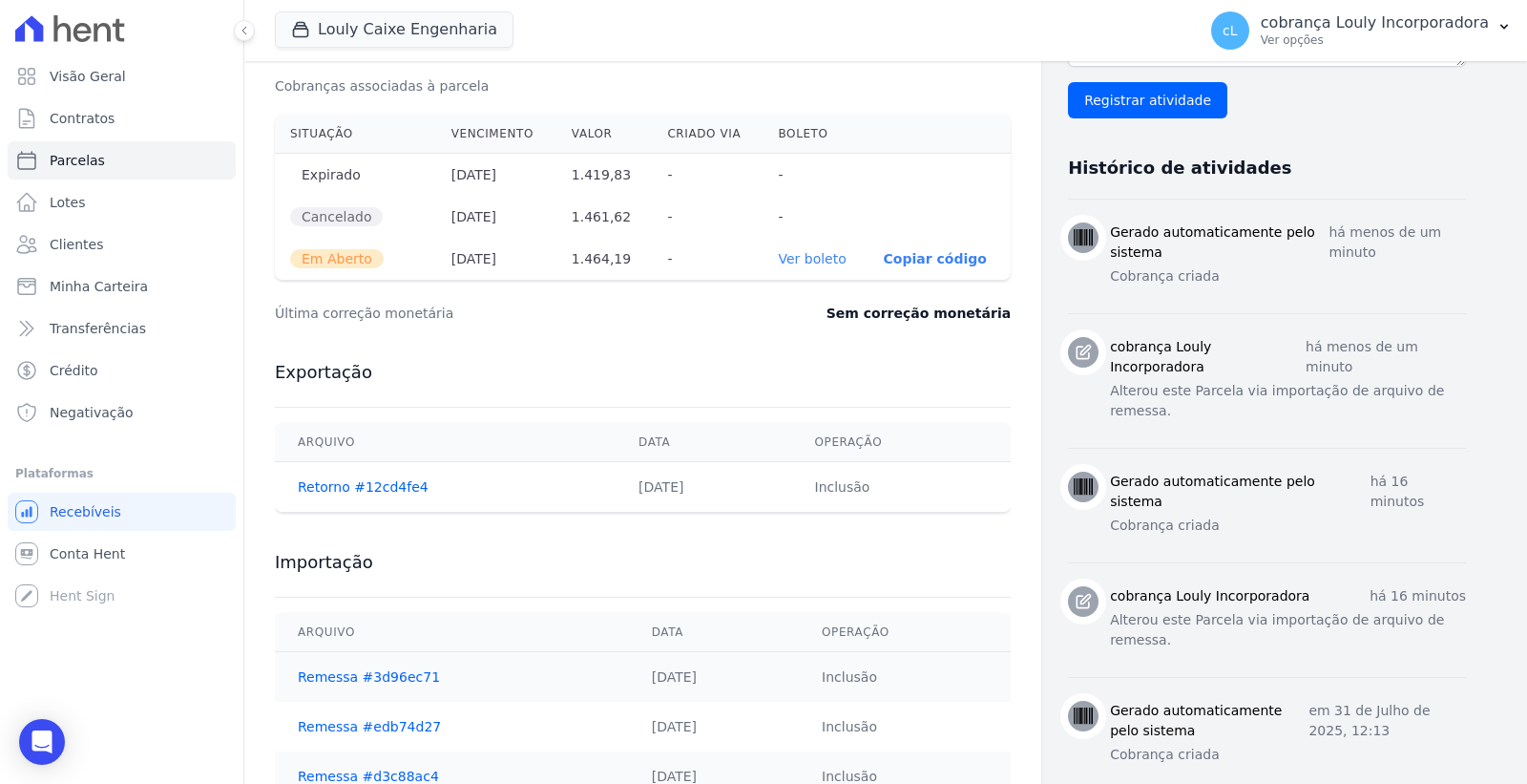
click at [836, 260] on link "Ver boleto" at bounding box center [811, 259] width 68 height 16
click at [1454, 12] on div "cL cobrança Louly Incorporadora Ver opções" at bounding box center [1351, 30] width 278 height 38
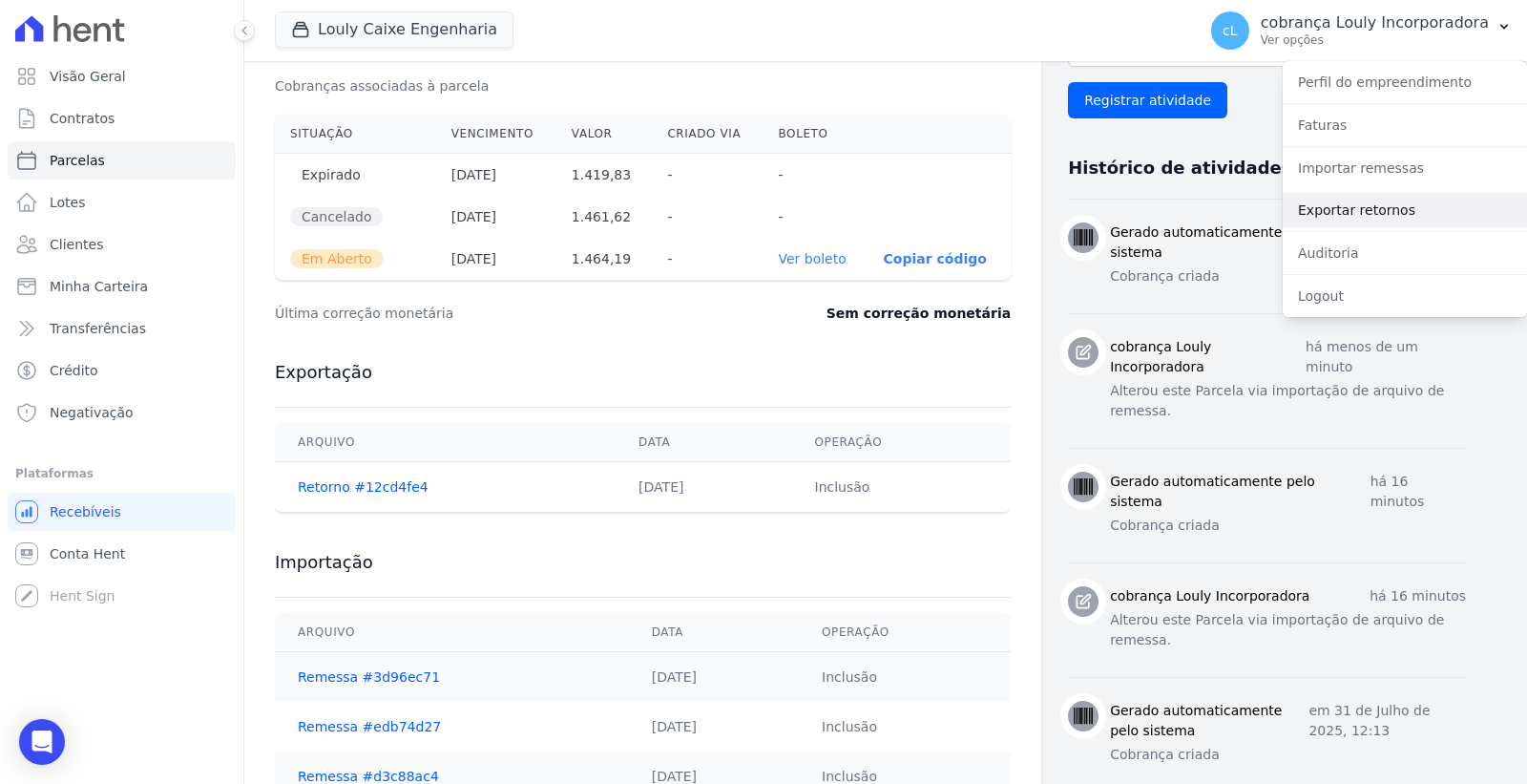
click at [1371, 211] on link "Exportar retornos" at bounding box center [1406, 209] width 245 height 34
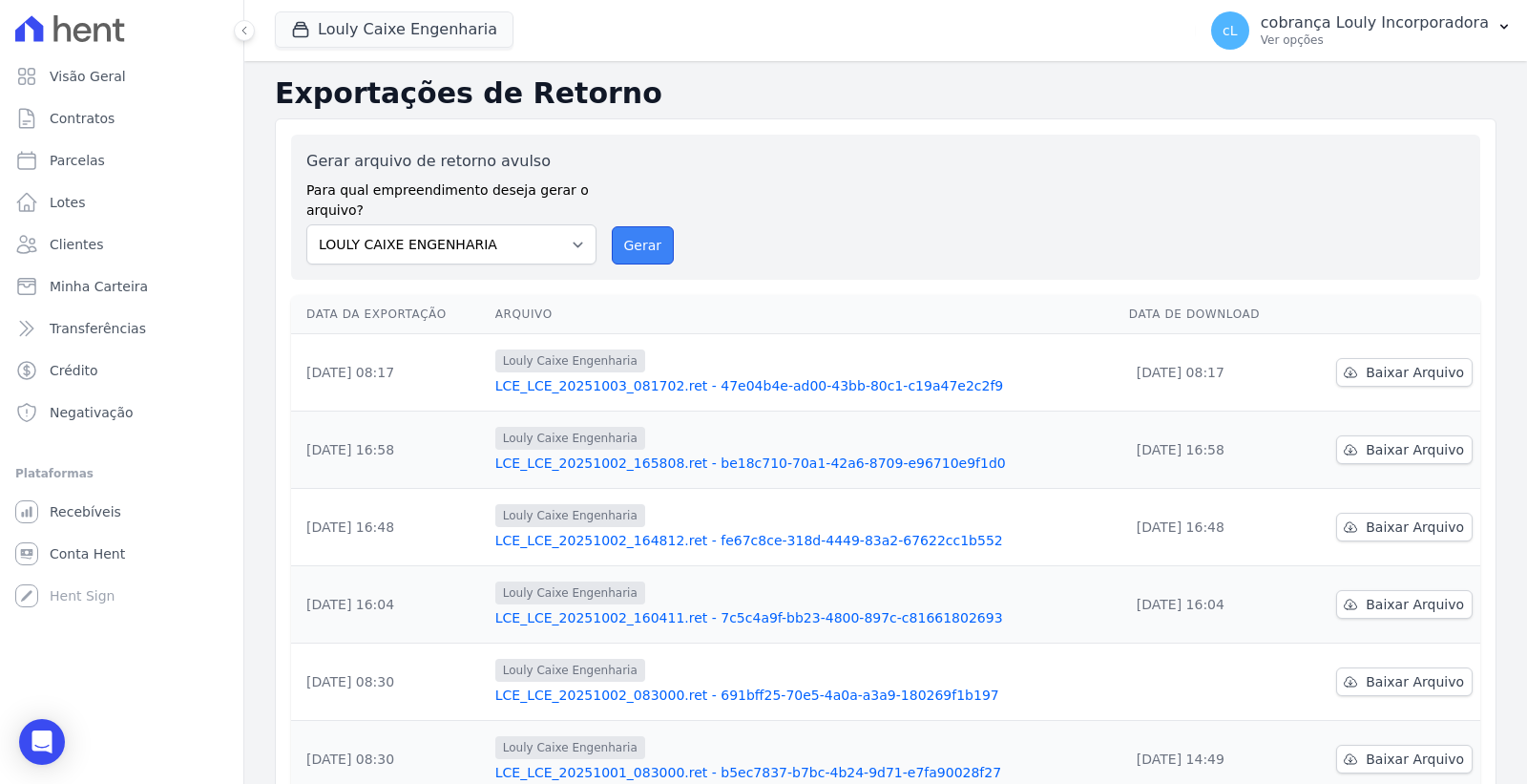
click at [631, 243] on button "Gerar" at bounding box center [643, 245] width 63 height 38
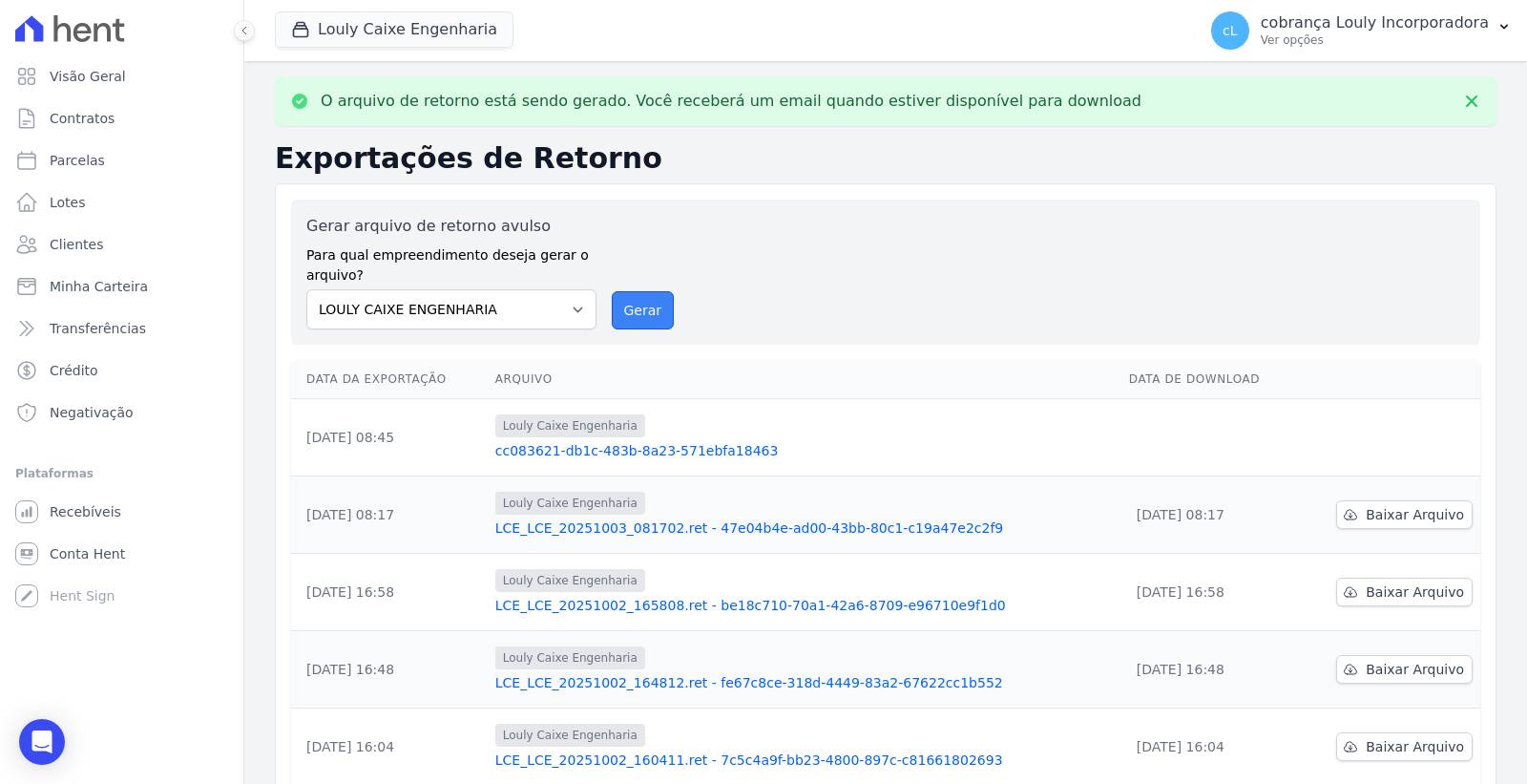
click at [653, 317] on button "Gerar" at bounding box center [643, 309] width 63 height 38
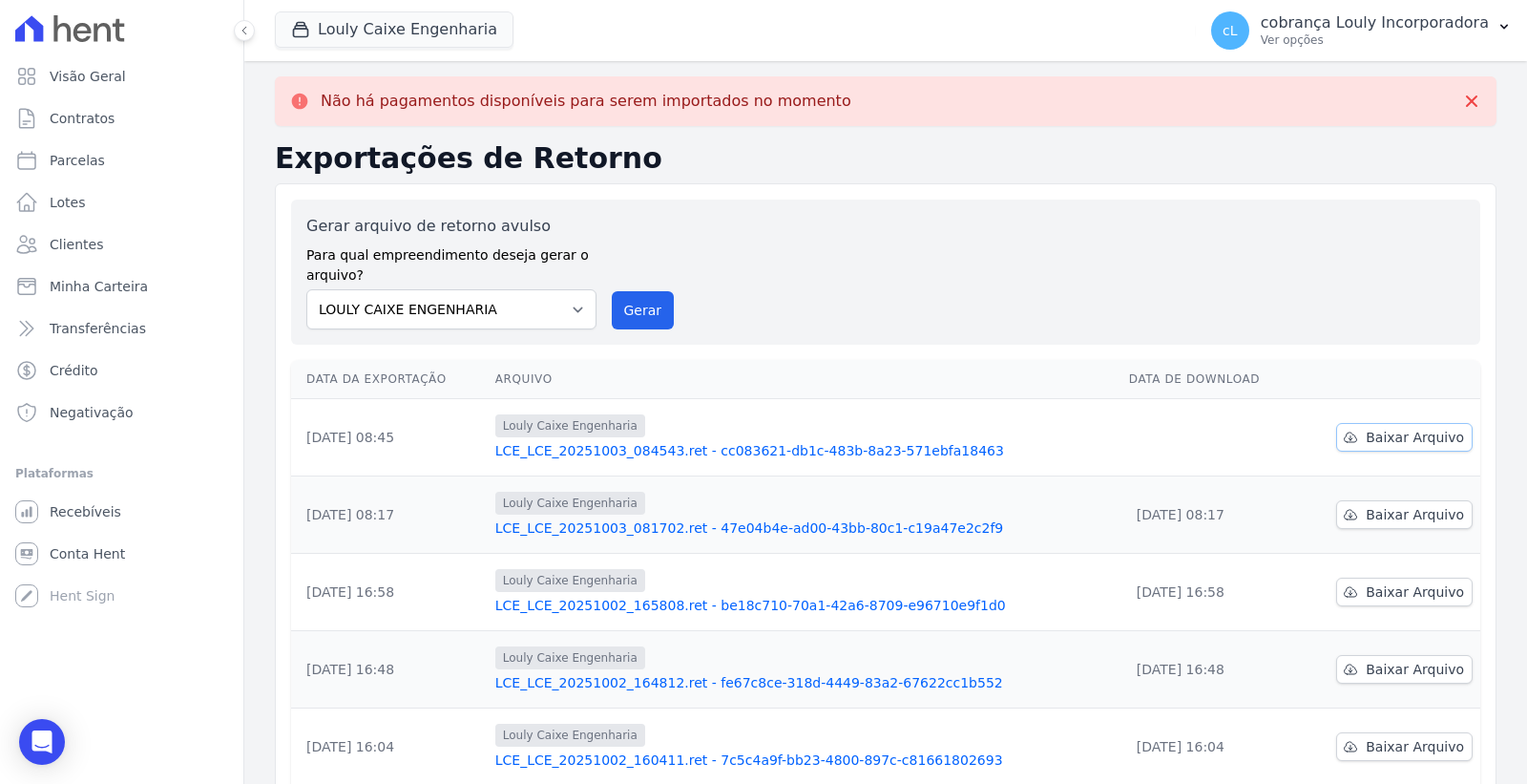
click at [1367, 432] on span "Baixar Arquivo" at bounding box center [1415, 438] width 98 height 20
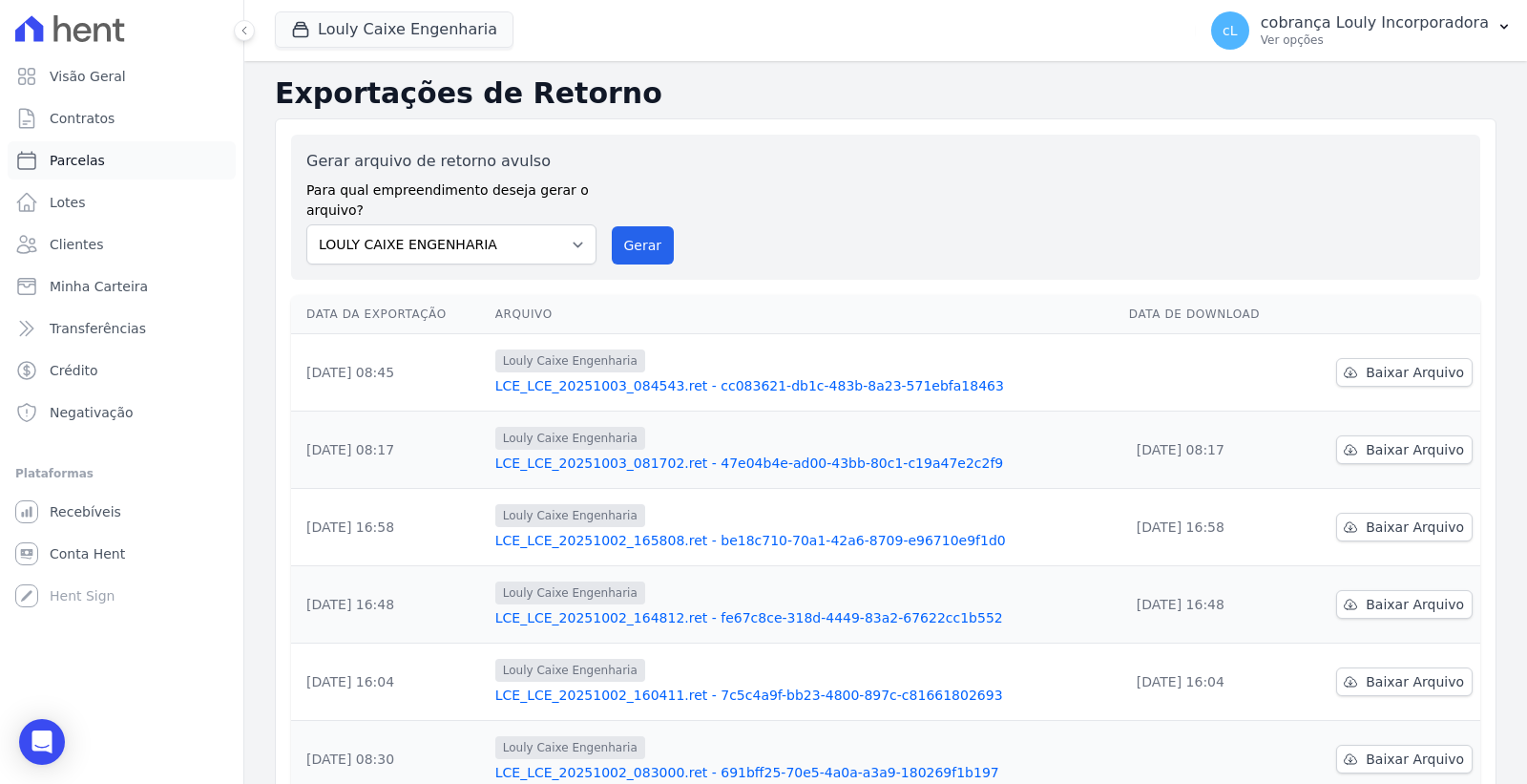
click at [63, 163] on span "Parcelas" at bounding box center [77, 161] width 56 height 20
select select
